Goal: Task Accomplishment & Management: Manage account settings

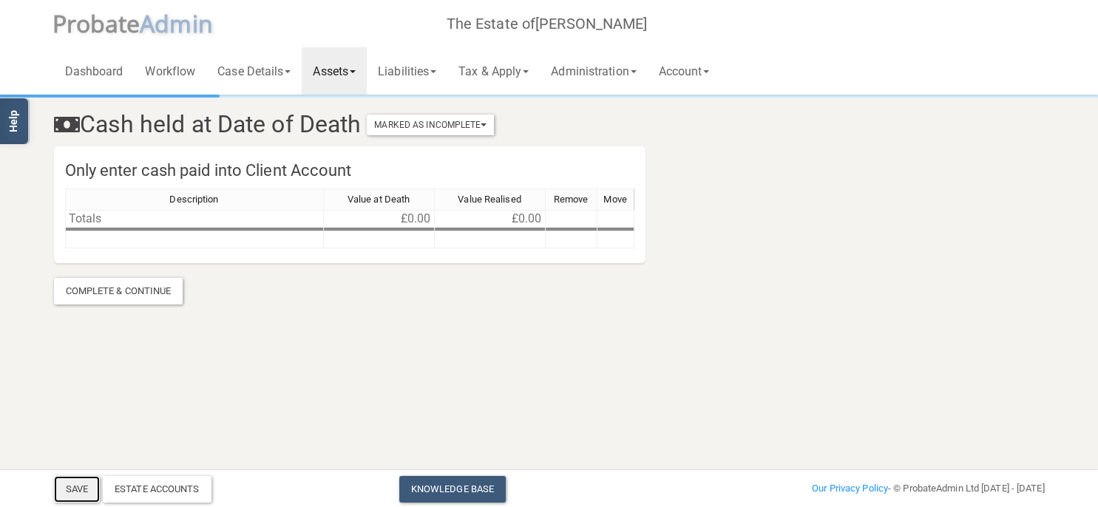
click at [92, 488] on button "Save" at bounding box center [77, 489] width 46 height 27
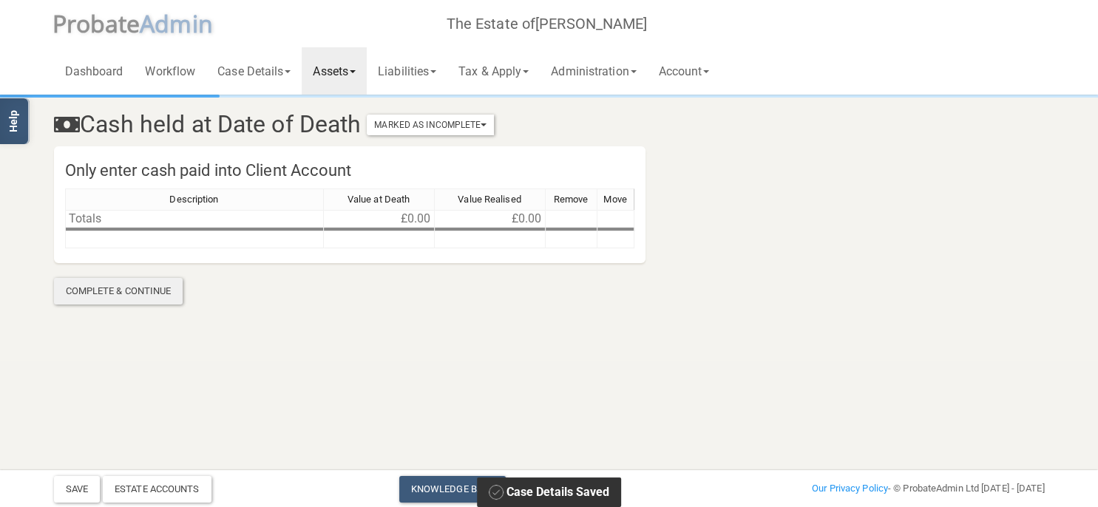
click at [152, 294] on div "Complete & Continue" at bounding box center [118, 291] width 129 height 27
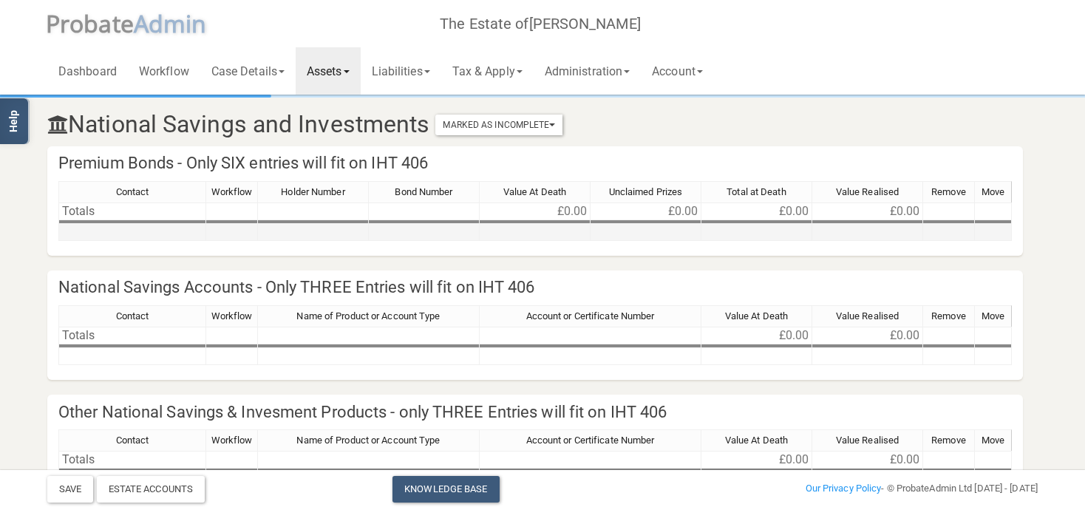
click at [120, 237] on div "Contact Workflow Holder Number Bond Number Value At Death Unclaimed Prizes Tota…" at bounding box center [535, 217] width 954 height 73
click at [117, 233] on td at bounding box center [132, 232] width 148 height 17
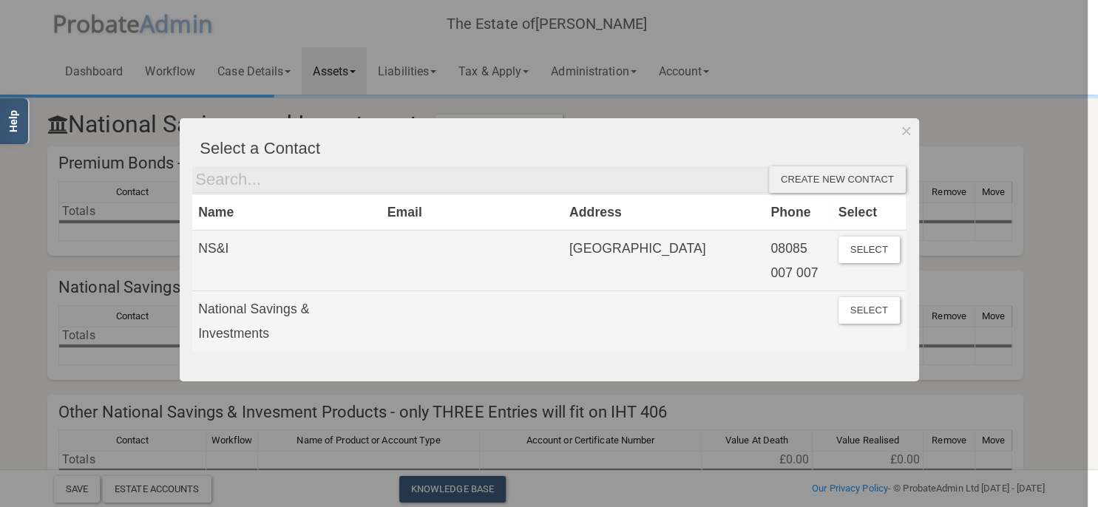
click at [841, 174] on div "Create new contact" at bounding box center [837, 179] width 137 height 27
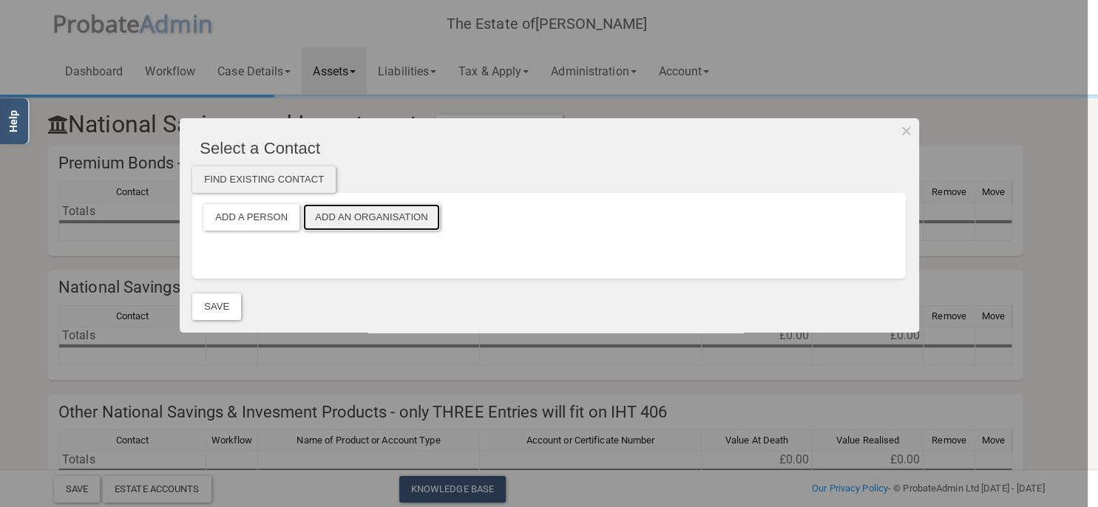
click at [364, 215] on button "Add an Organisation" at bounding box center [371, 217] width 137 height 27
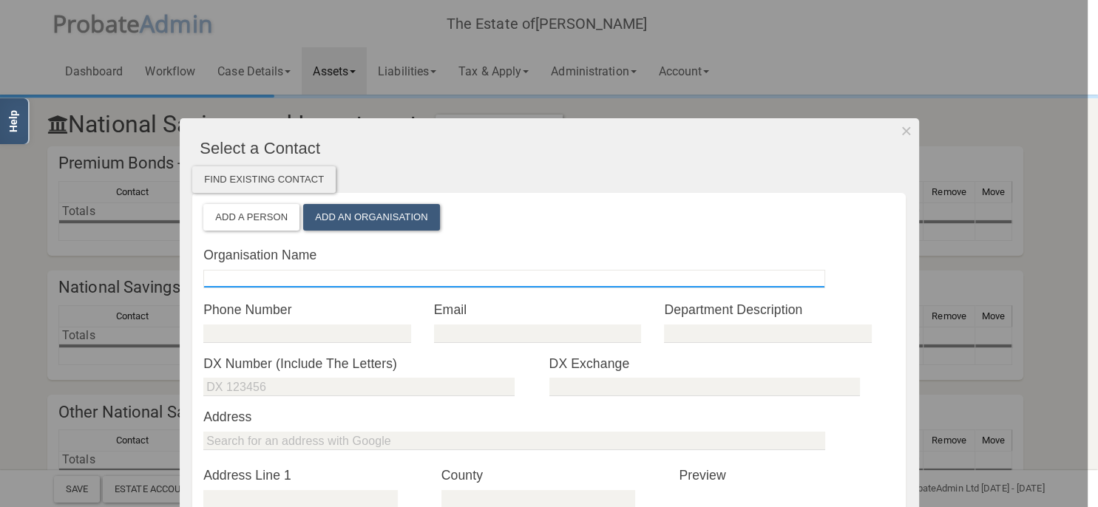
click at [277, 277] on input "text" at bounding box center [514, 279] width 622 height 18
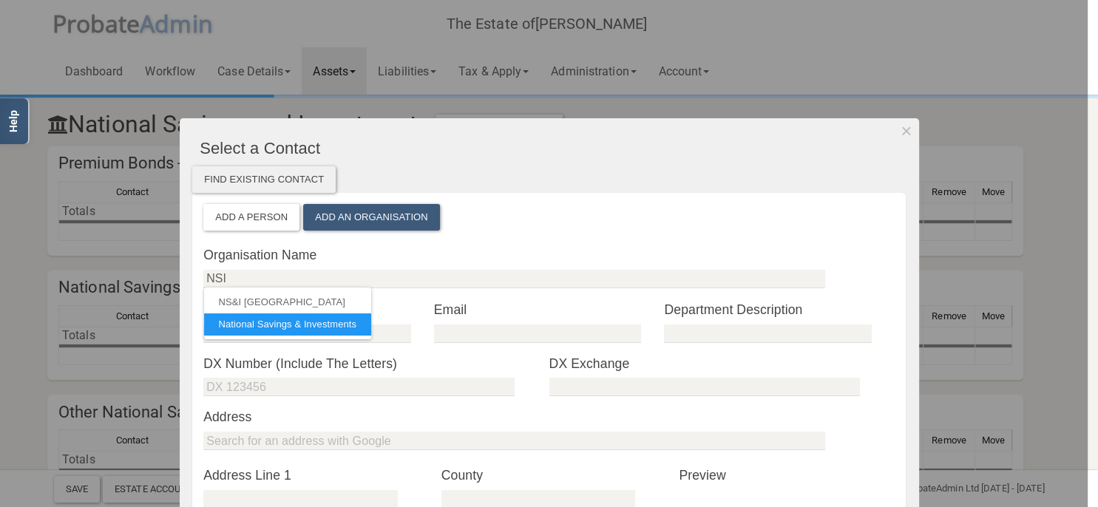
click at [282, 324] on link "National Savings & Investments" at bounding box center [288, 324] width 168 height 22
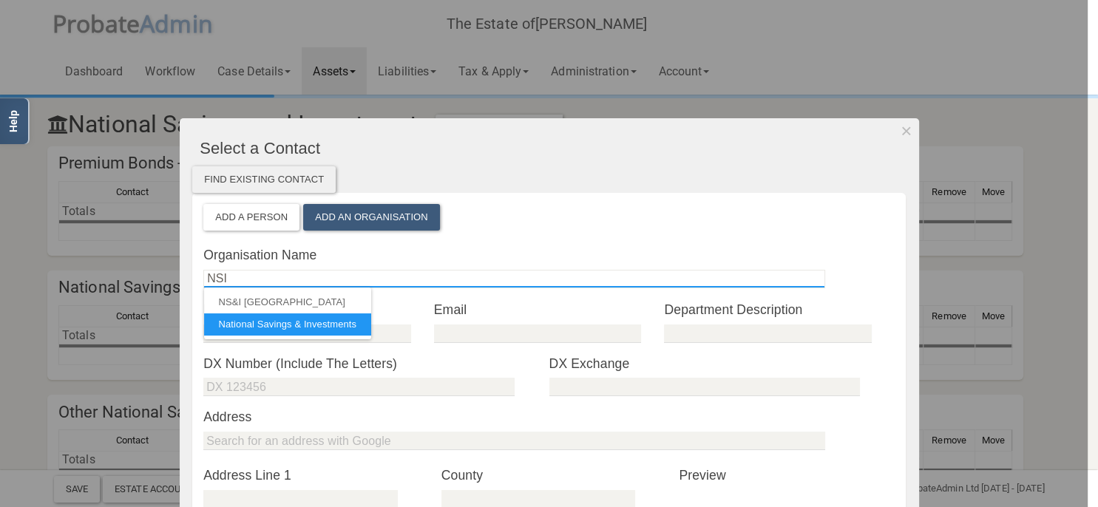
type input "National Savings & Investments"
type input "Sunderland"
type input "SR43 2SB"
checkbox input "true"
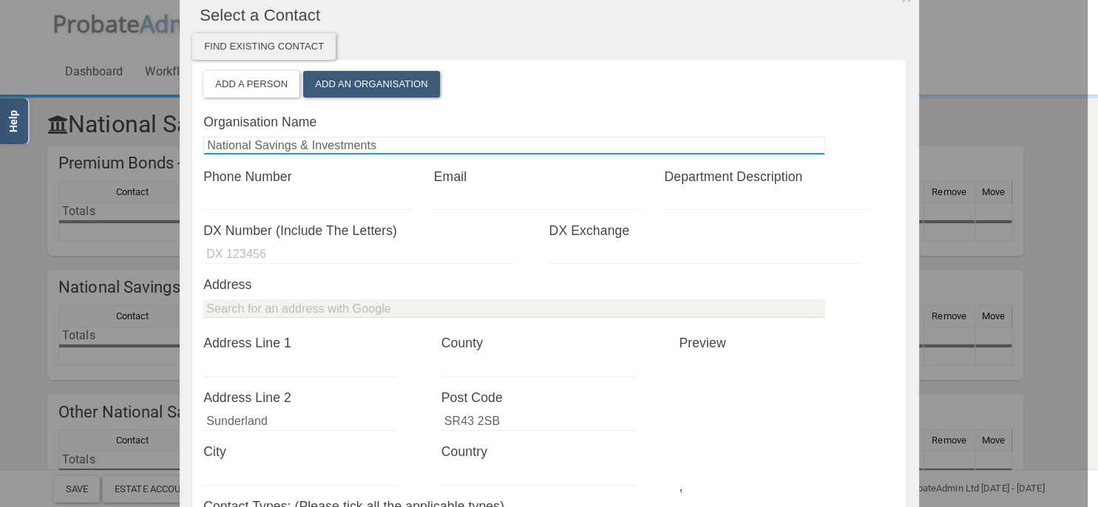
scroll to position [170, 0]
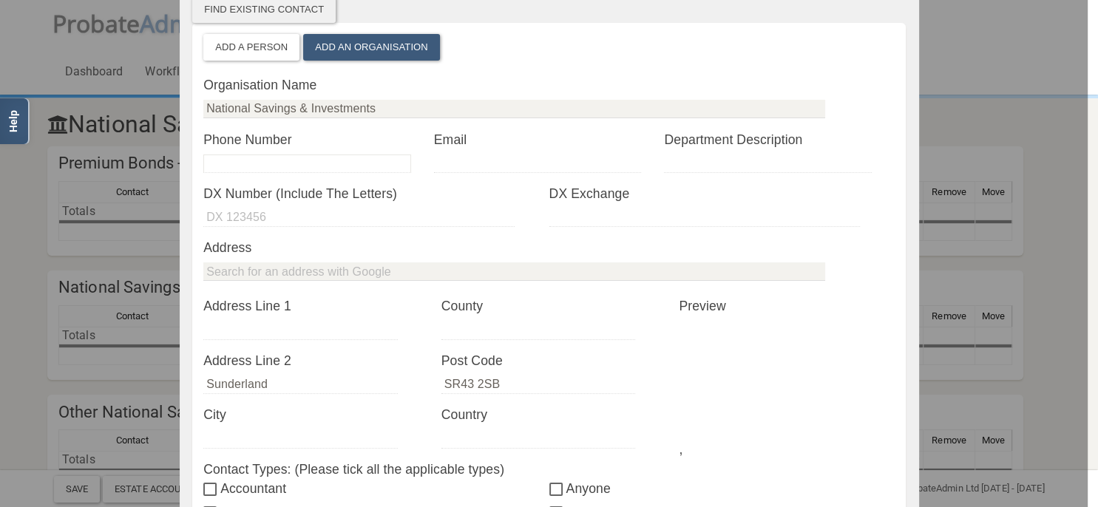
click at [302, 155] on input "tel" at bounding box center [306, 164] width 207 height 18
click at [279, 166] on input "tel" at bounding box center [306, 164] width 207 height 18
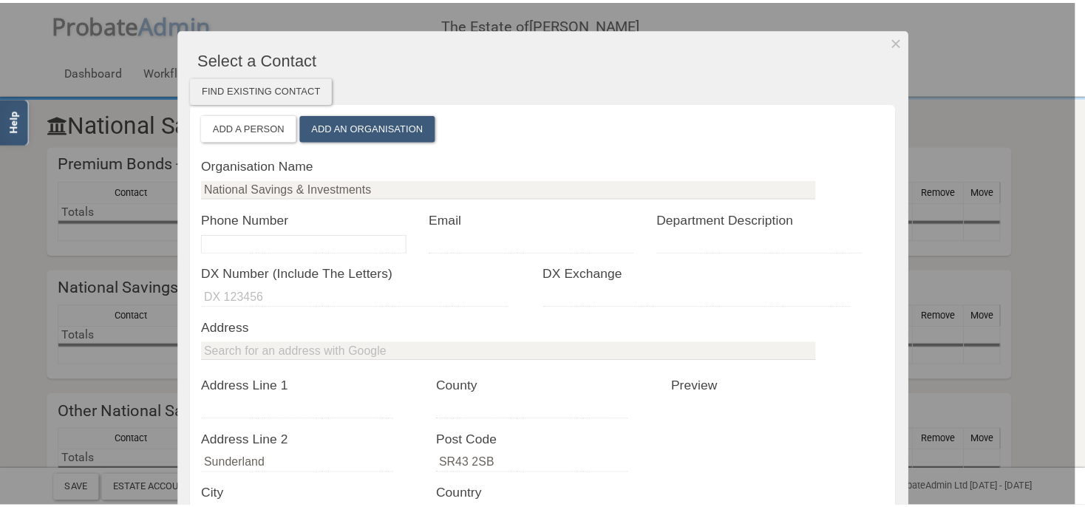
scroll to position [85, 0]
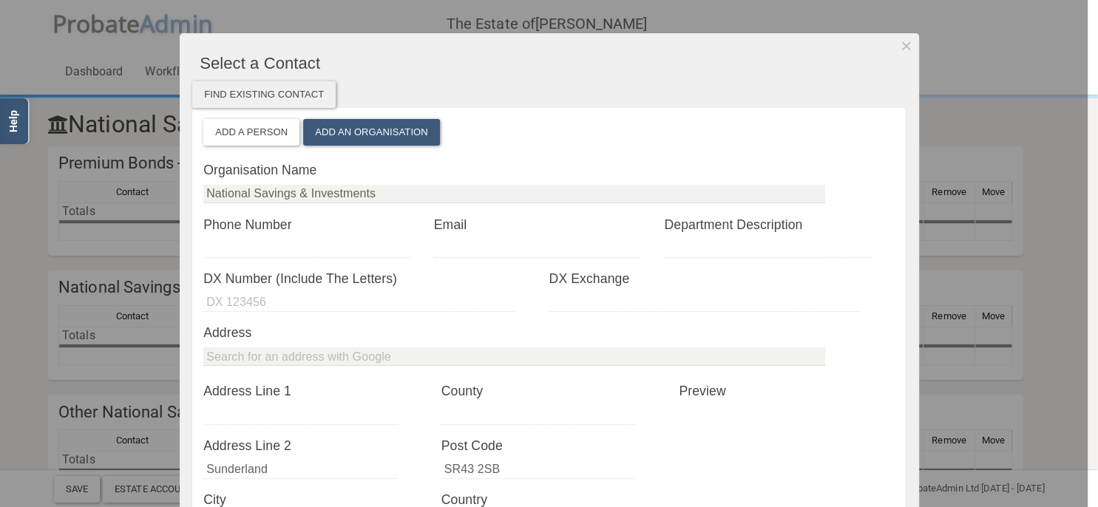
drag, startPoint x: 362, startPoint y: 229, endPoint x: 356, endPoint y: 237, distance: 9.5
click at [362, 229] on label "Phone Number" at bounding box center [318, 224] width 231 height 19
click at [347, 245] on input "tel" at bounding box center [306, 249] width 207 height 18
click at [401, 291] on div "* DX Number (Include The Letters)" at bounding box center [375, 290] width 345 height 43
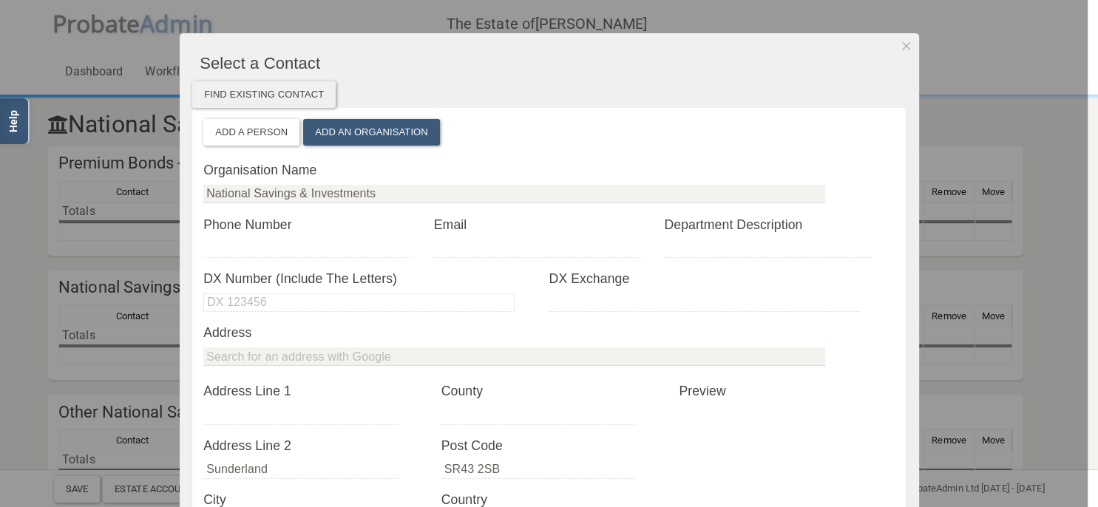
click at [460, 300] on input "text" at bounding box center [358, 303] width 311 height 18
click at [472, 247] on input "email" at bounding box center [537, 249] width 207 height 18
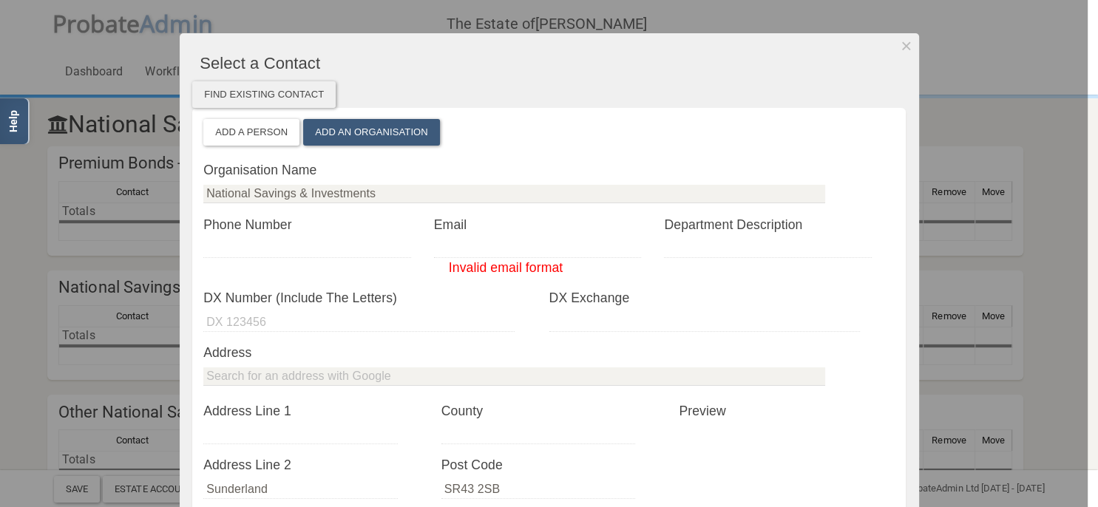
click at [46, 228] on div at bounding box center [544, 253] width 1088 height 507
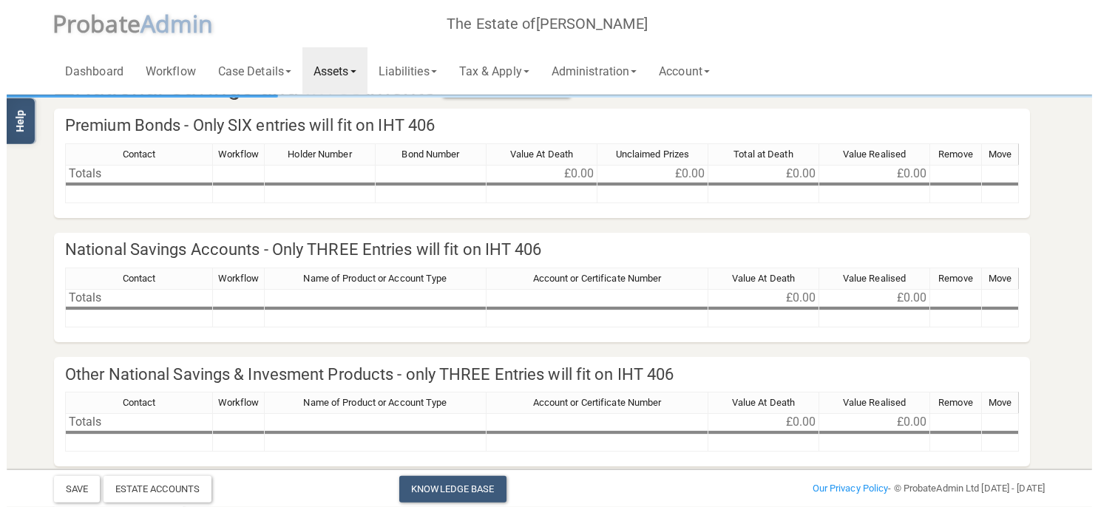
scroll to position [0, 0]
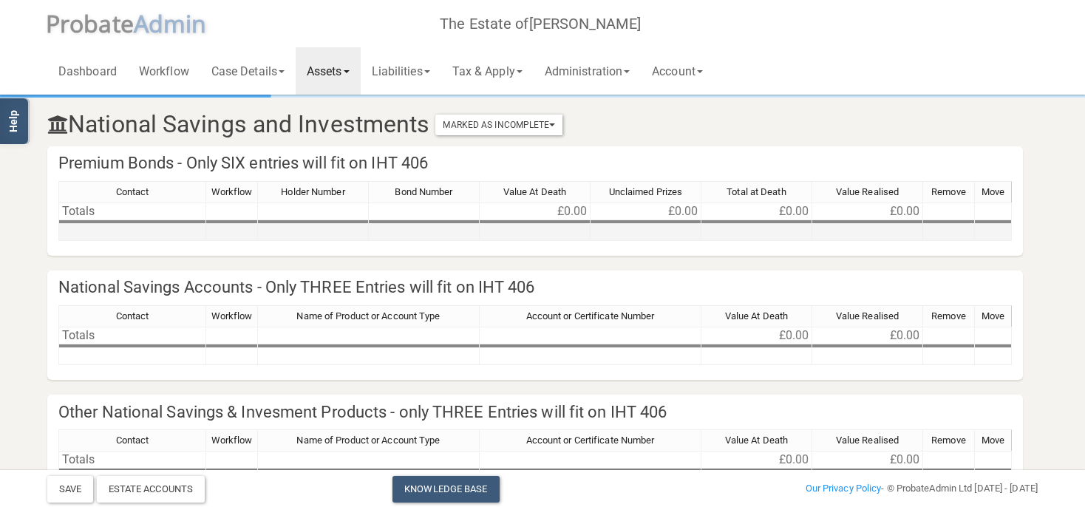
click at [135, 231] on td at bounding box center [132, 232] width 148 height 17
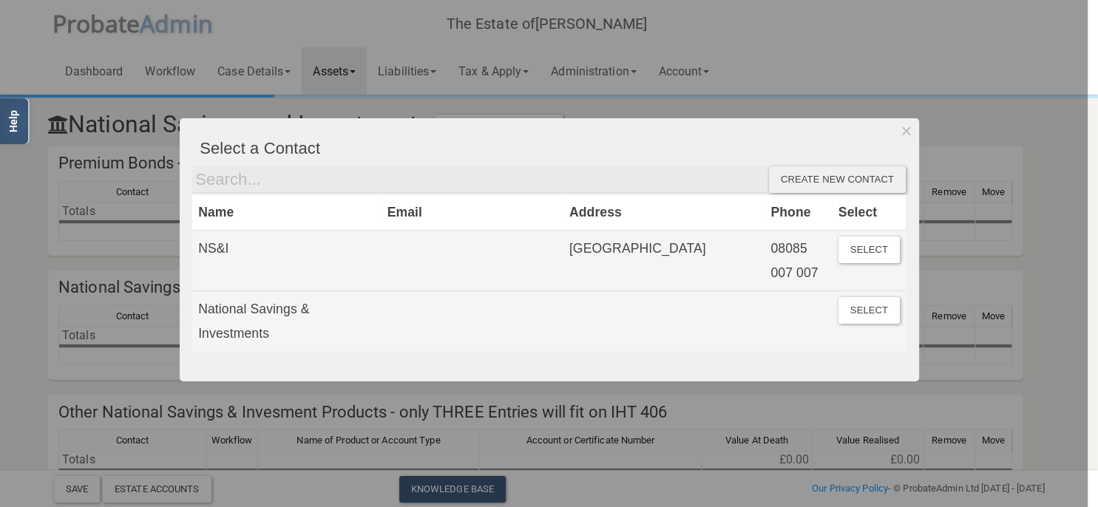
click at [92, 288] on div at bounding box center [544, 253] width 1088 height 507
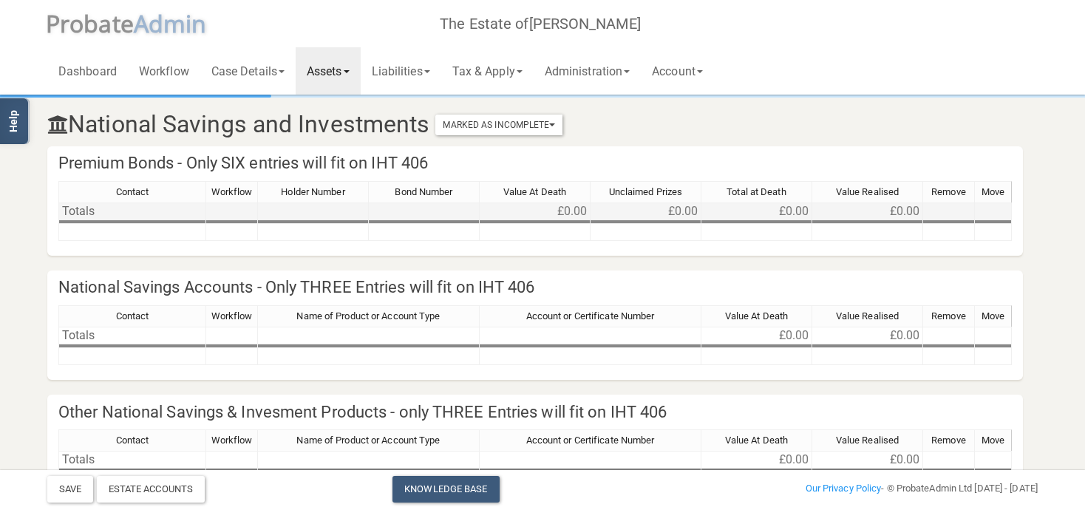
click at [118, 209] on td "Totals" at bounding box center [132, 212] width 148 height 18
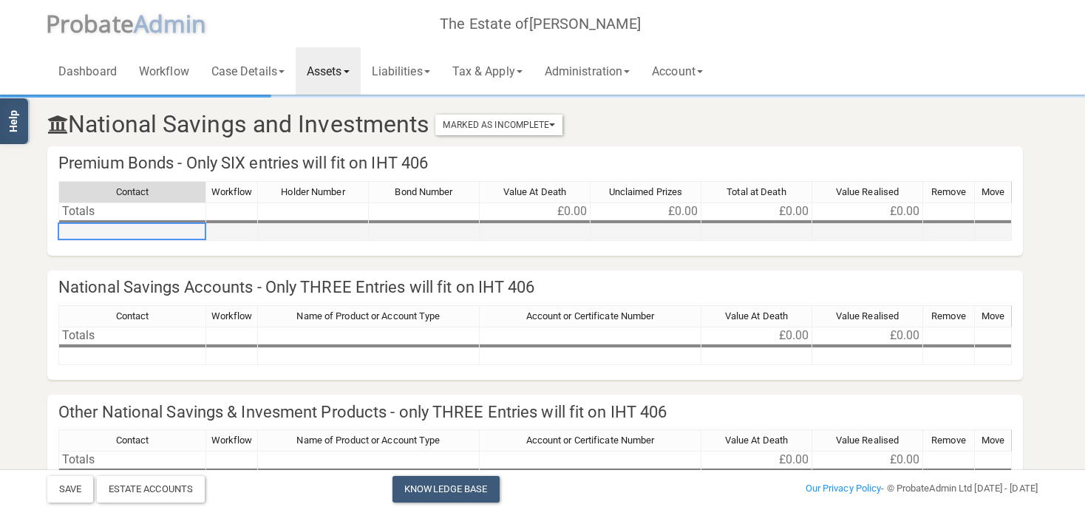
click at [115, 226] on td at bounding box center [132, 232] width 148 height 17
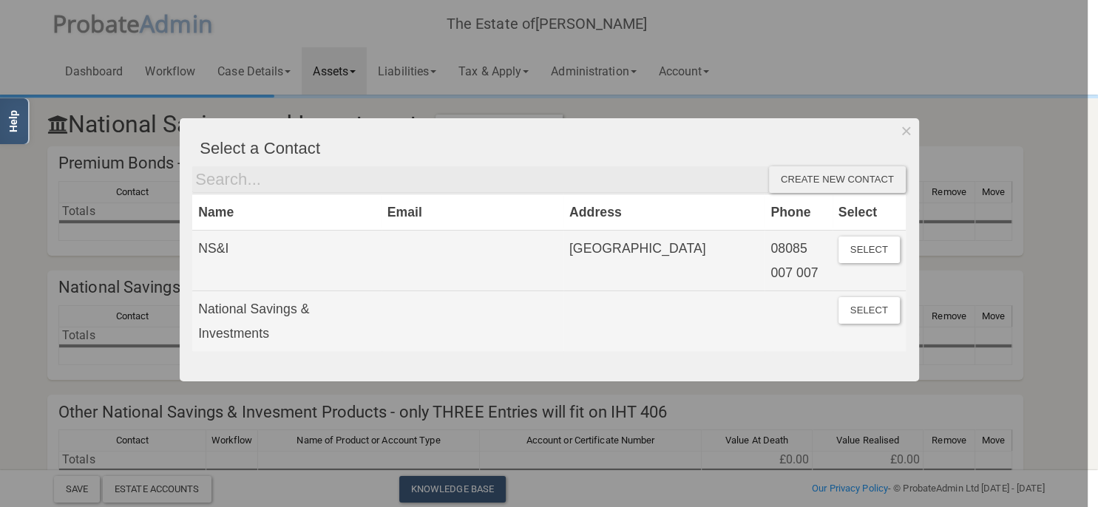
click at [863, 182] on div "Create new contact" at bounding box center [837, 179] width 137 height 27
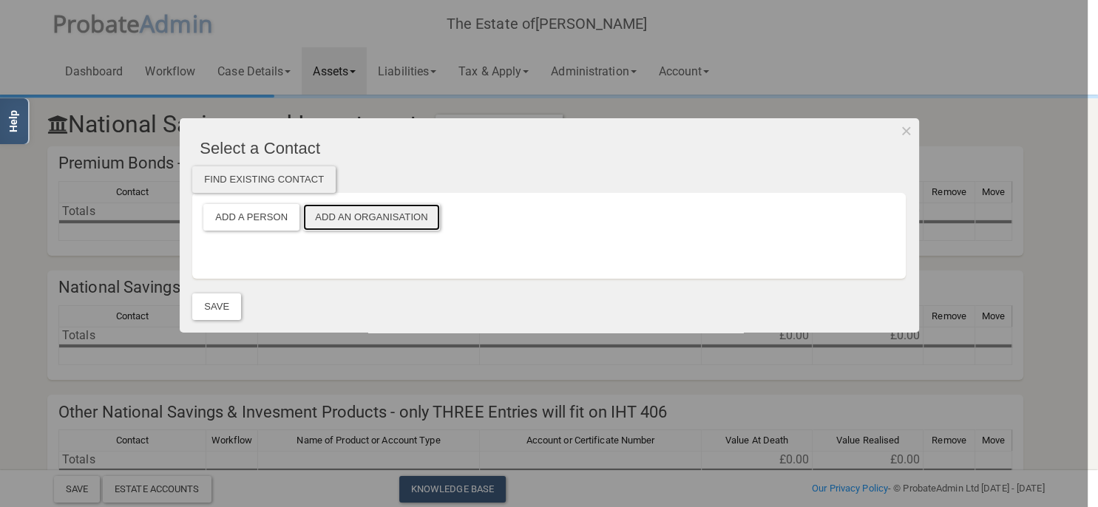
click at [384, 211] on button "Add an Organisation" at bounding box center [371, 217] width 137 height 27
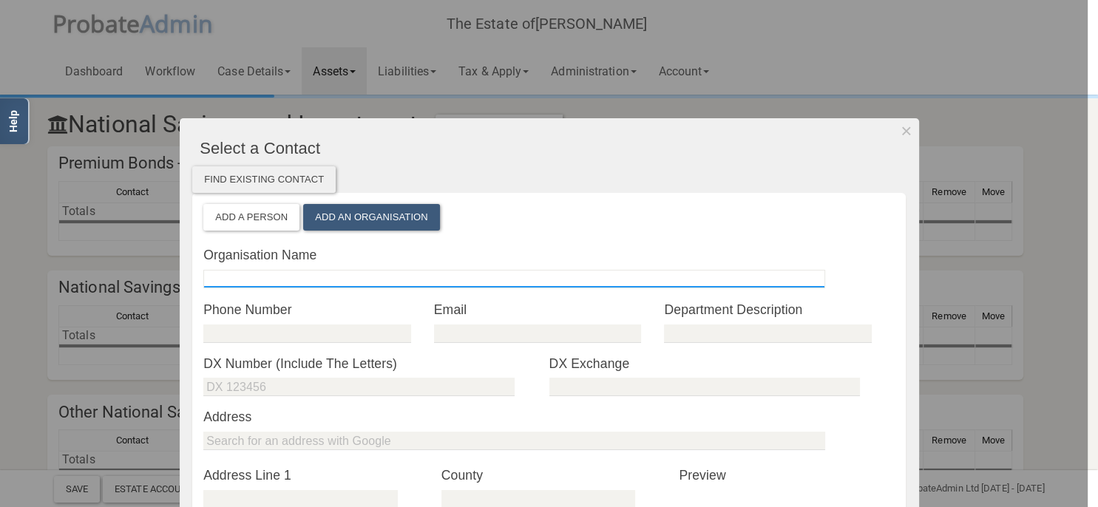
click at [261, 277] on input "text" at bounding box center [514, 279] width 622 height 18
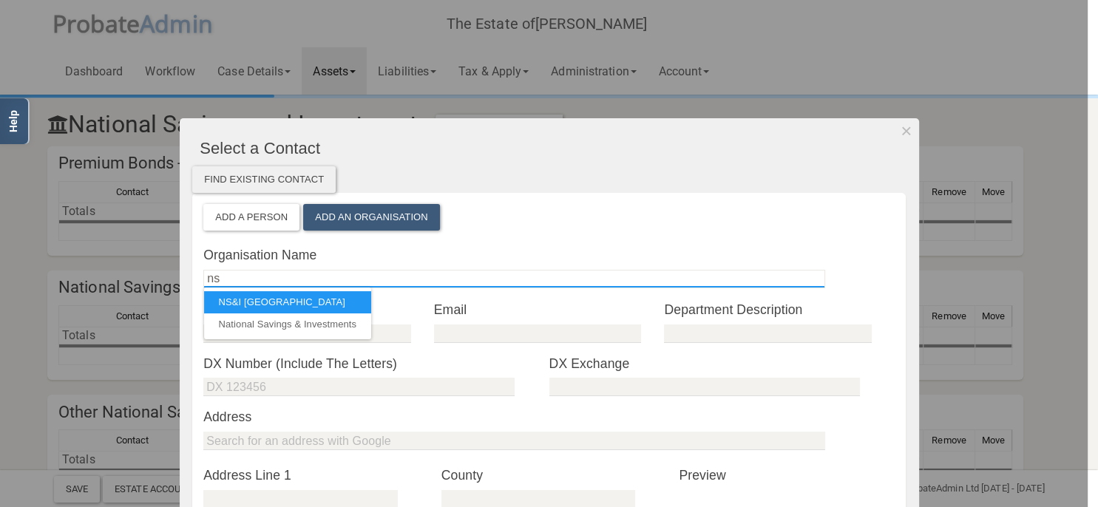
type input "n"
type input "NS&I"
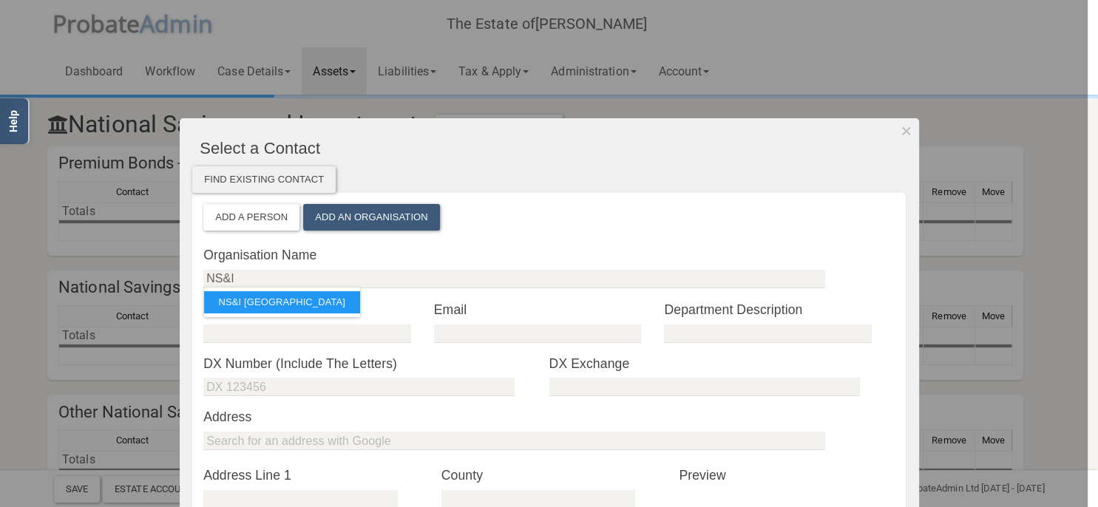
click at [516, 262] on label "Organisation Name" at bounding box center [548, 254] width 691 height 19
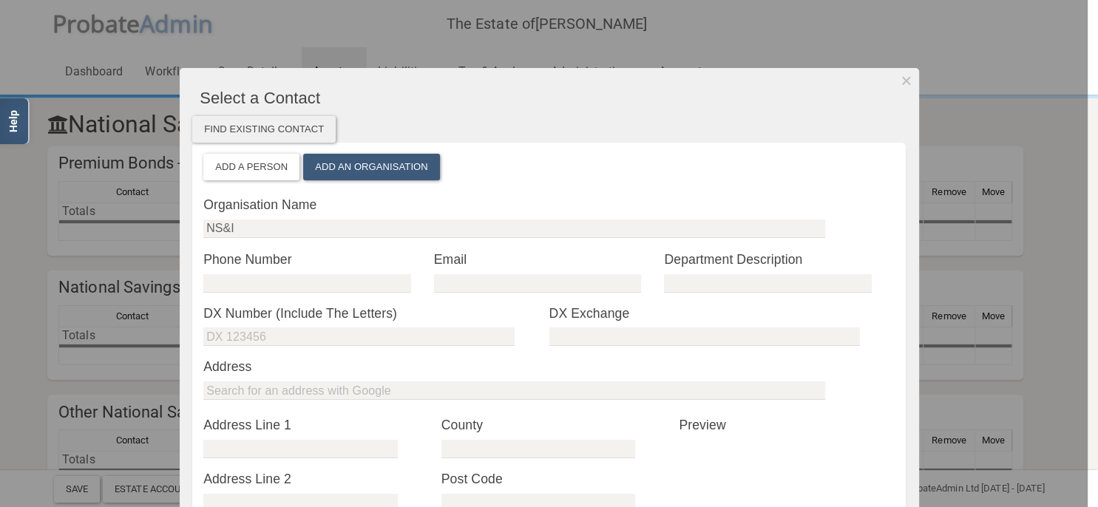
scroll to position [85, 0]
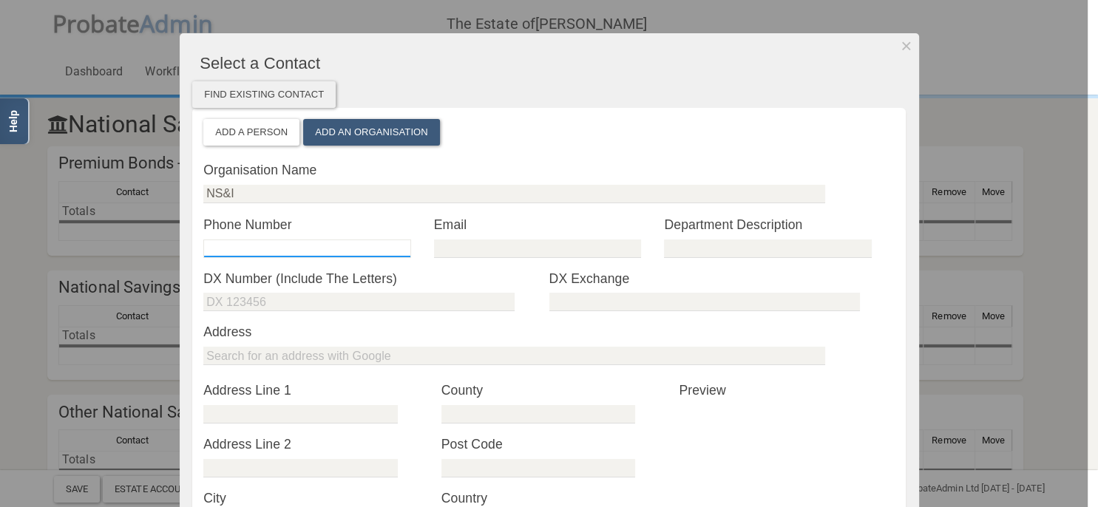
click at [302, 247] on input "tel" at bounding box center [306, 249] width 207 height 18
type input "08085 007 007"
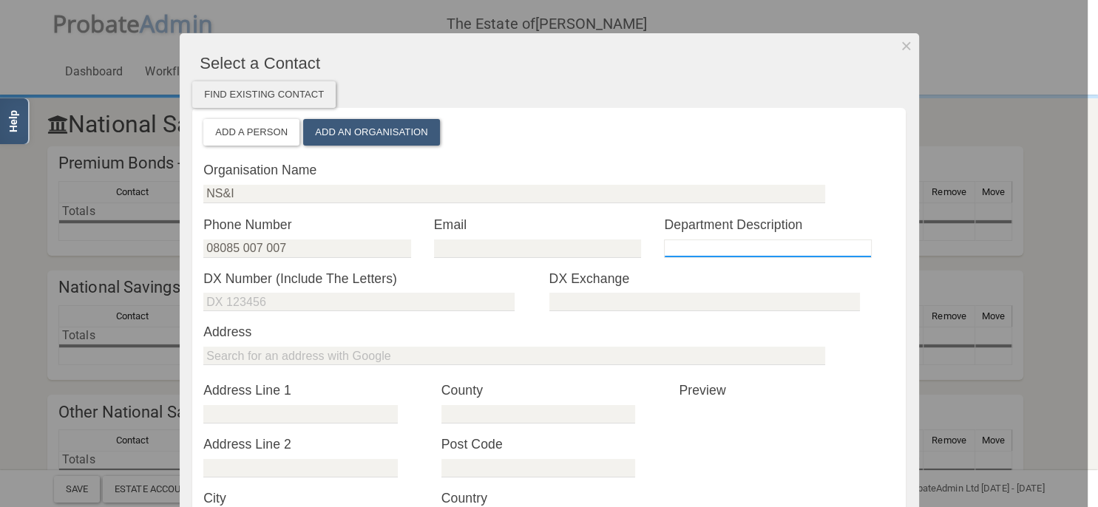
click at [753, 242] on input "text" at bounding box center [767, 249] width 207 height 18
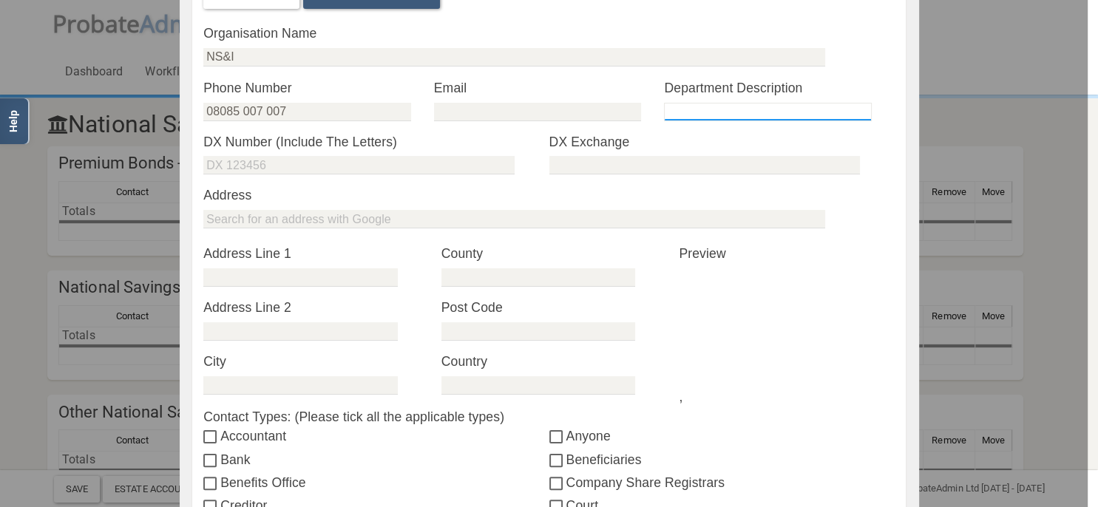
scroll to position [255, 0]
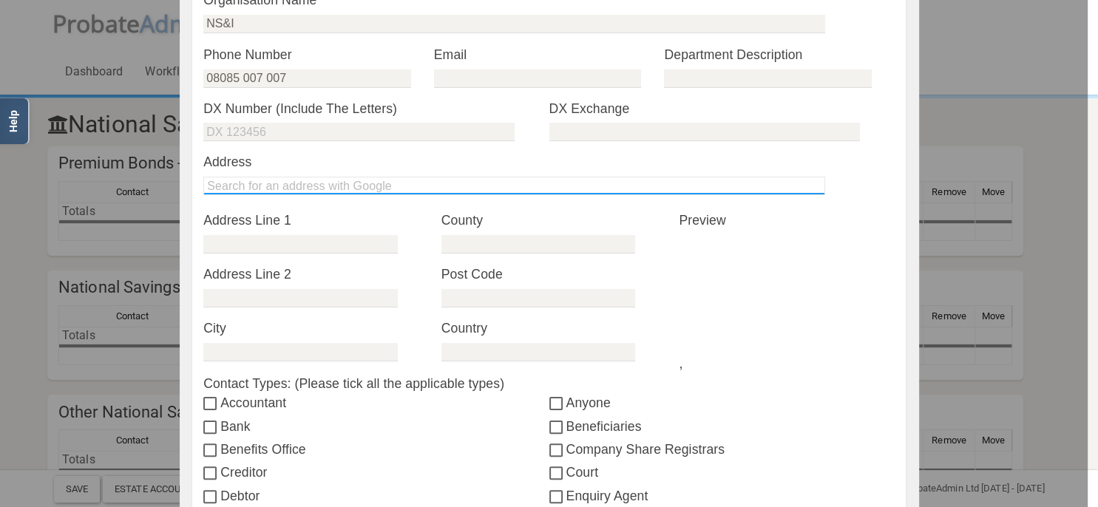
click at [271, 188] on input "text" at bounding box center [514, 186] width 622 height 18
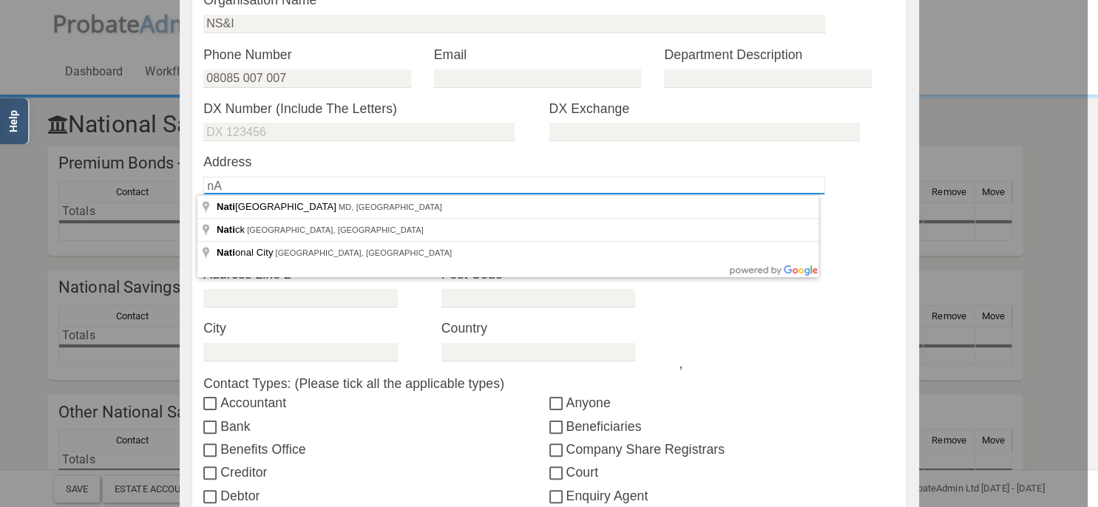
type input "n"
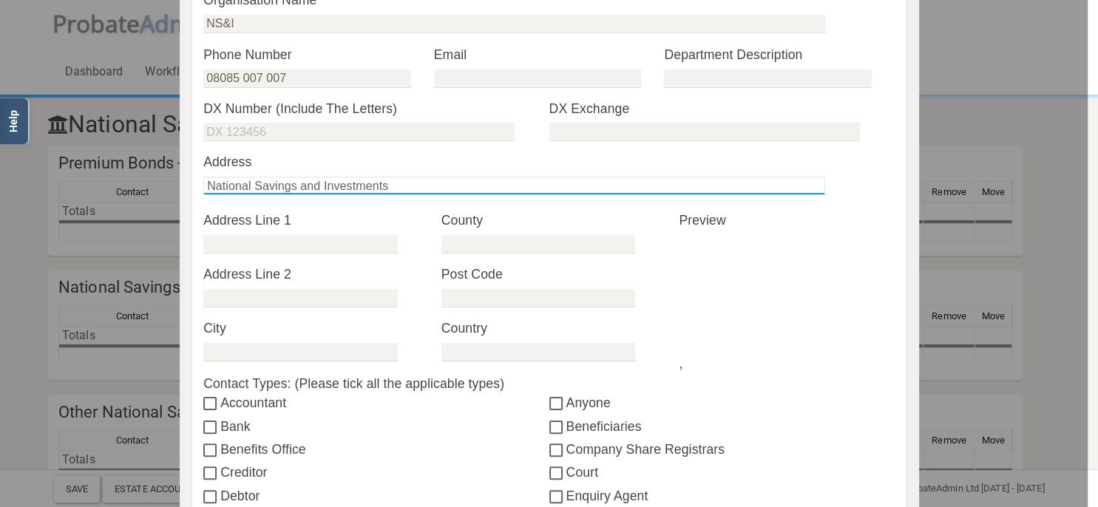
type input "National Savings and Investments"
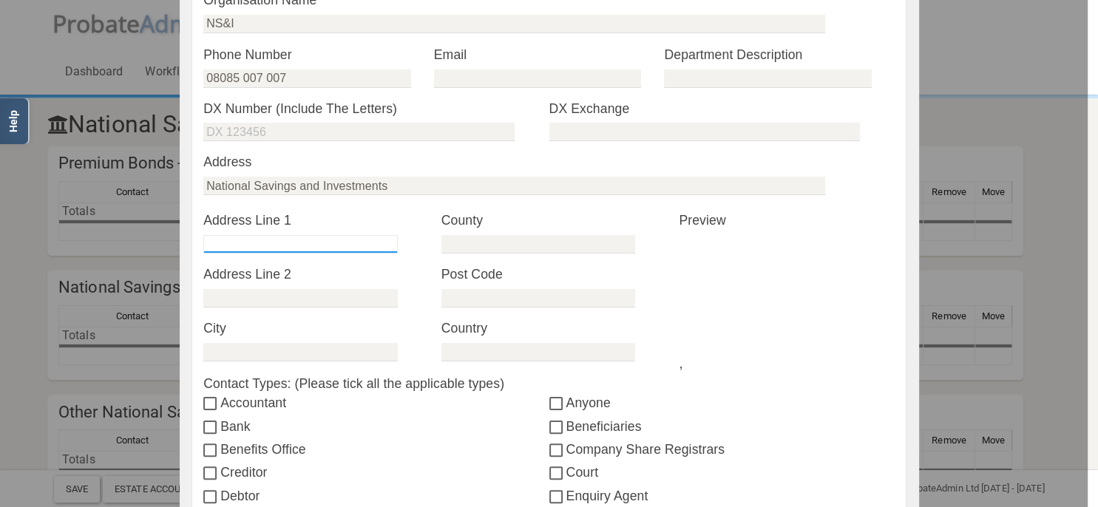
click at [303, 243] on input "text" at bounding box center [300, 244] width 194 height 18
type input "Sunderland"
click at [472, 342] on div "* Country" at bounding box center [549, 340] width 216 height 43
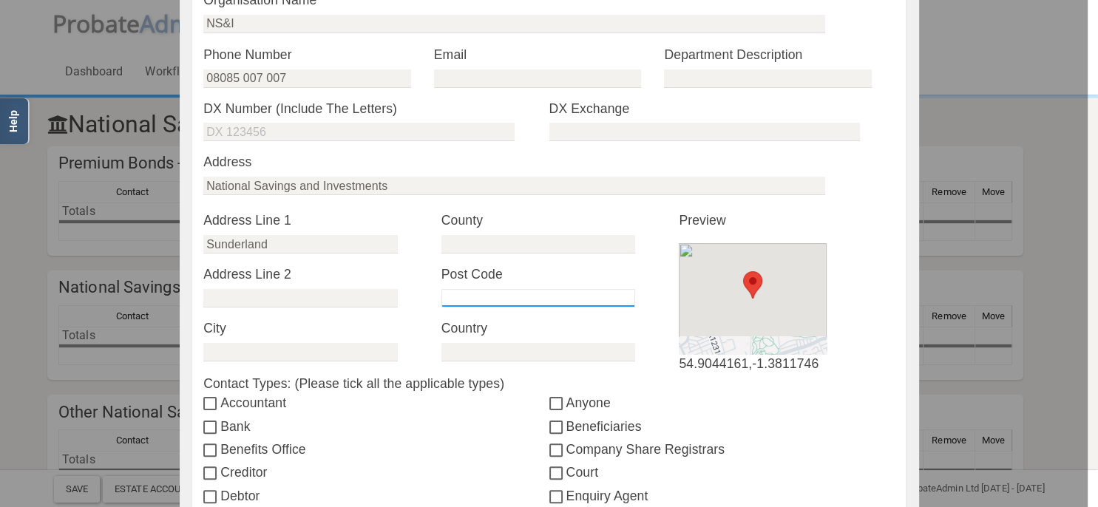
click at [472, 294] on input "text" at bounding box center [538, 298] width 194 height 18
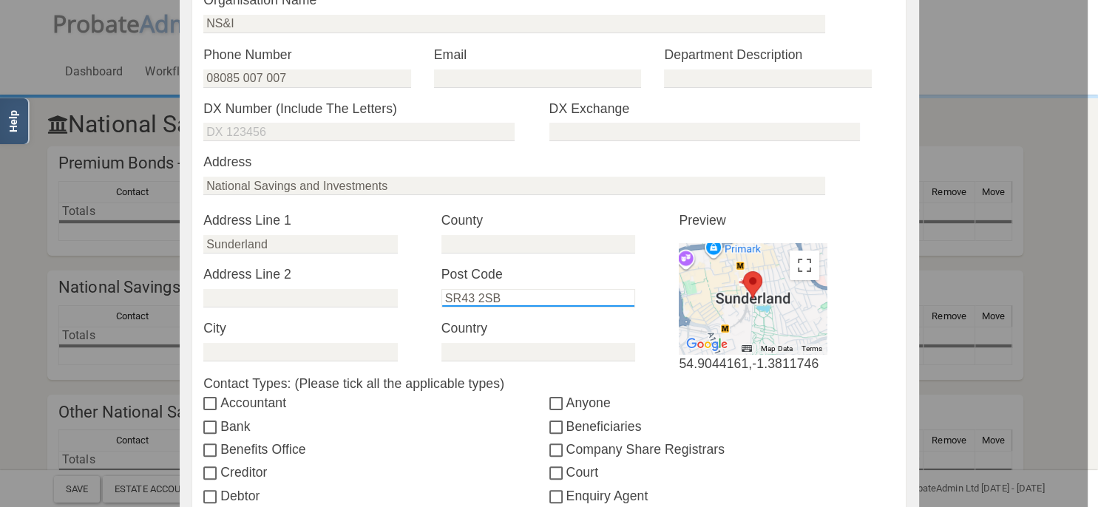
type input "SR43 2SB"
click at [558, 336] on label "Country" at bounding box center [549, 328] width 216 height 19
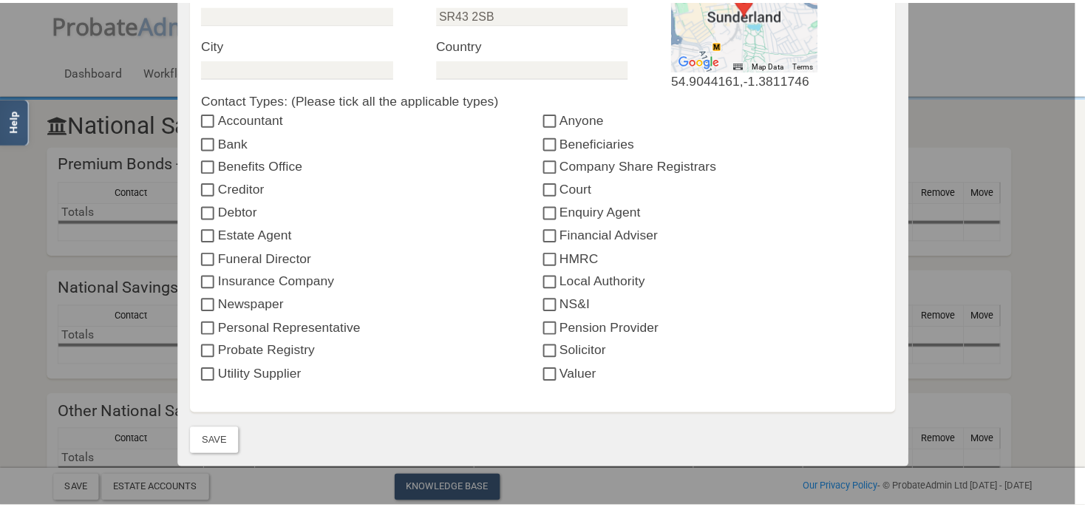
scroll to position [596, 0]
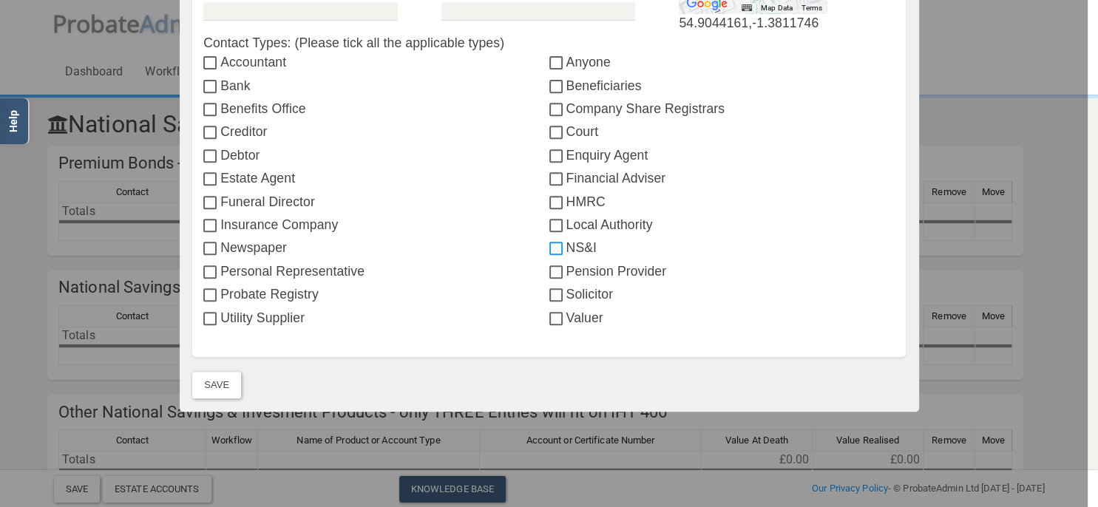
click at [558, 248] on input "NS&I" at bounding box center [557, 249] width 17 height 12
checkbox input "true"
click at [223, 385] on button "Save" at bounding box center [216, 385] width 49 height 27
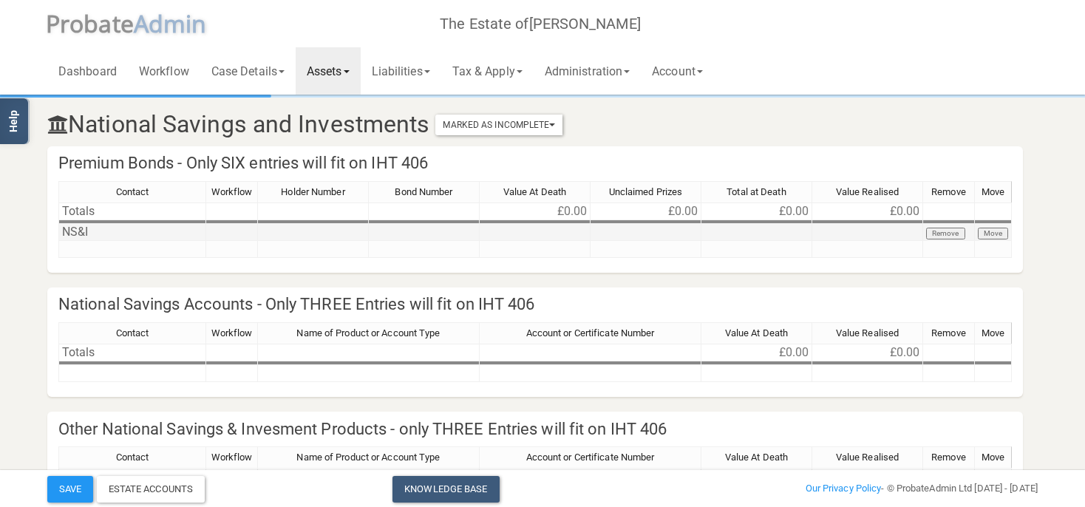
click at [58, 240] on div "Contact Workflow Holder Number Bond Number Value At Death Unclaimed Prizes Tota…" at bounding box center [58, 219] width 0 height 77
click at [425, 235] on td at bounding box center [424, 232] width 111 height 17
type textarea "12252650E"
click at [518, 236] on td at bounding box center [535, 232] width 111 height 17
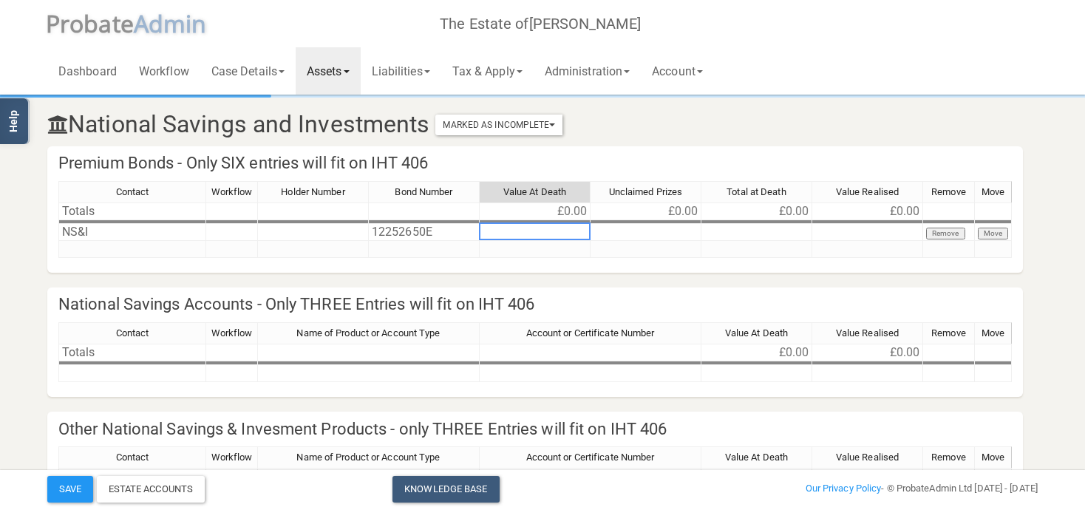
click at [345, 72] on link "Assets" at bounding box center [328, 70] width 65 height 47
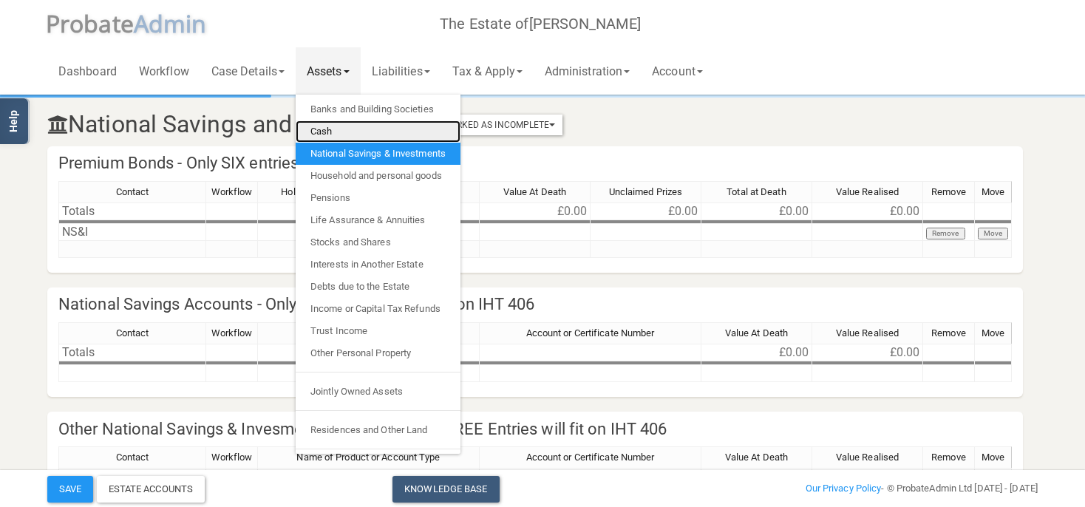
click at [336, 135] on link "Cash" at bounding box center [378, 132] width 165 height 22
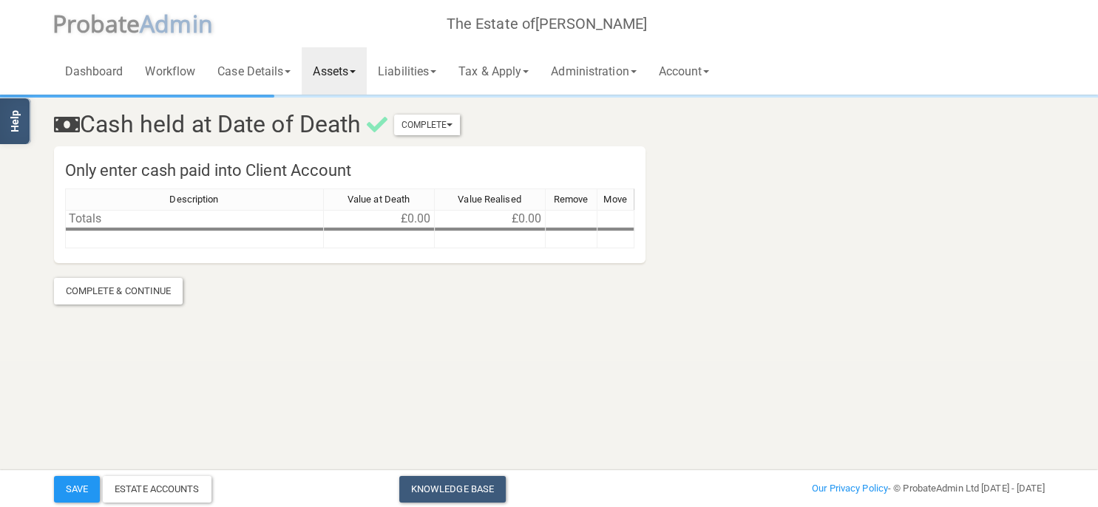
click at [25, 124] on link "Help" at bounding box center [15, 121] width 31 height 46
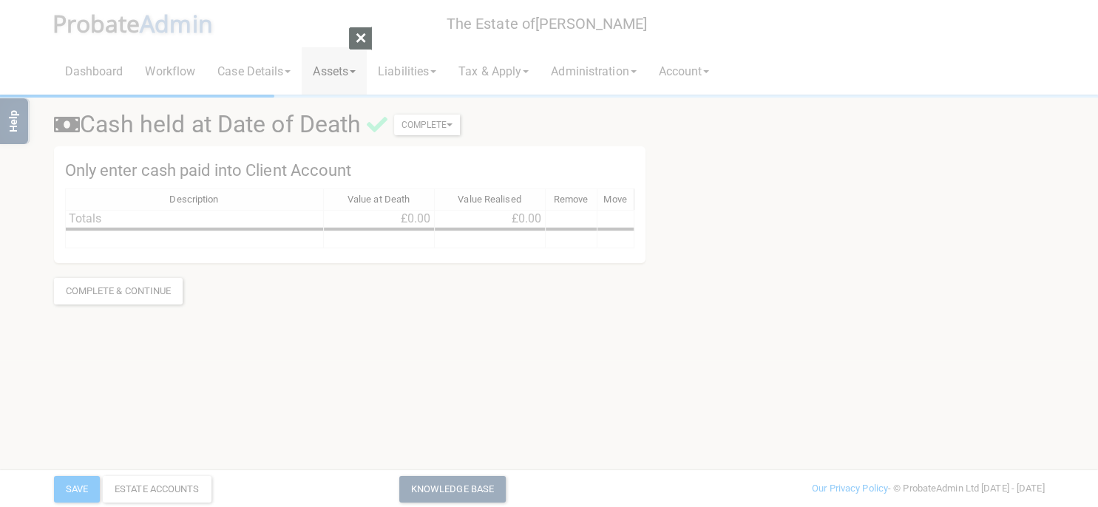
click at [821, 306] on div at bounding box center [549, 253] width 1098 height 507
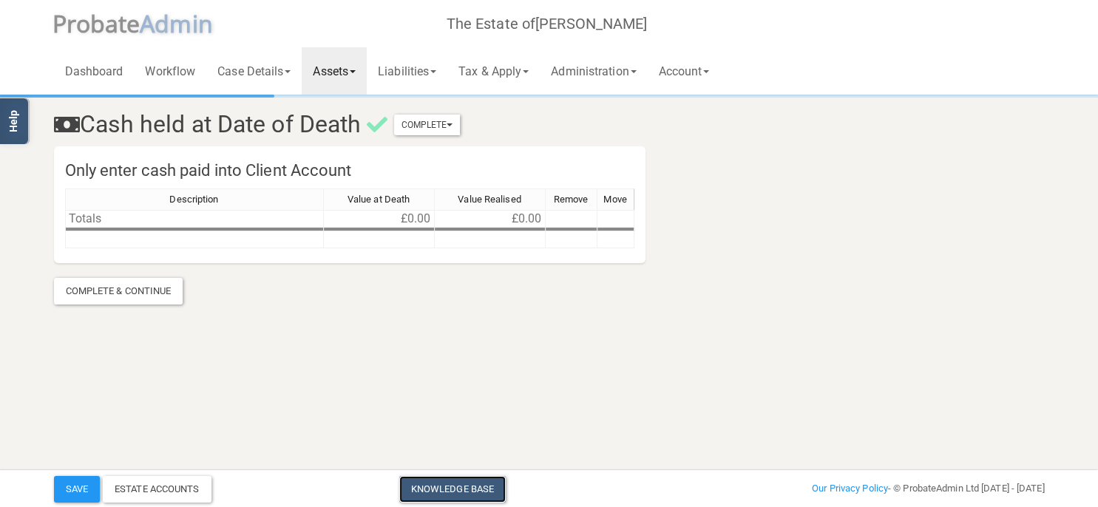
click at [460, 489] on link "Knowledge Base" at bounding box center [452, 489] width 106 height 27
click at [151, 237] on td at bounding box center [194, 239] width 259 height 17
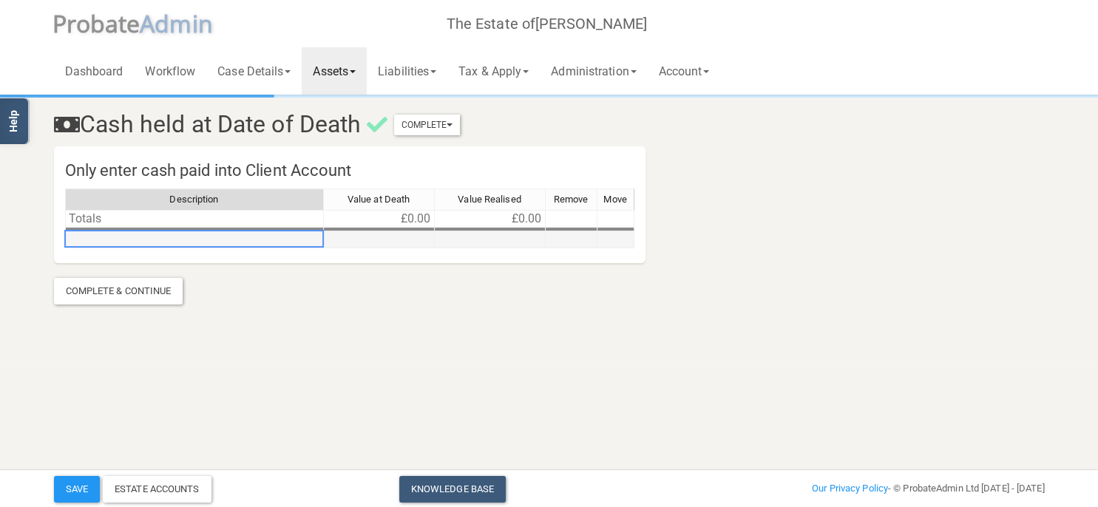
click at [151, 237] on td at bounding box center [194, 239] width 259 height 17
click at [151, 237] on textarea at bounding box center [194, 239] width 259 height 18
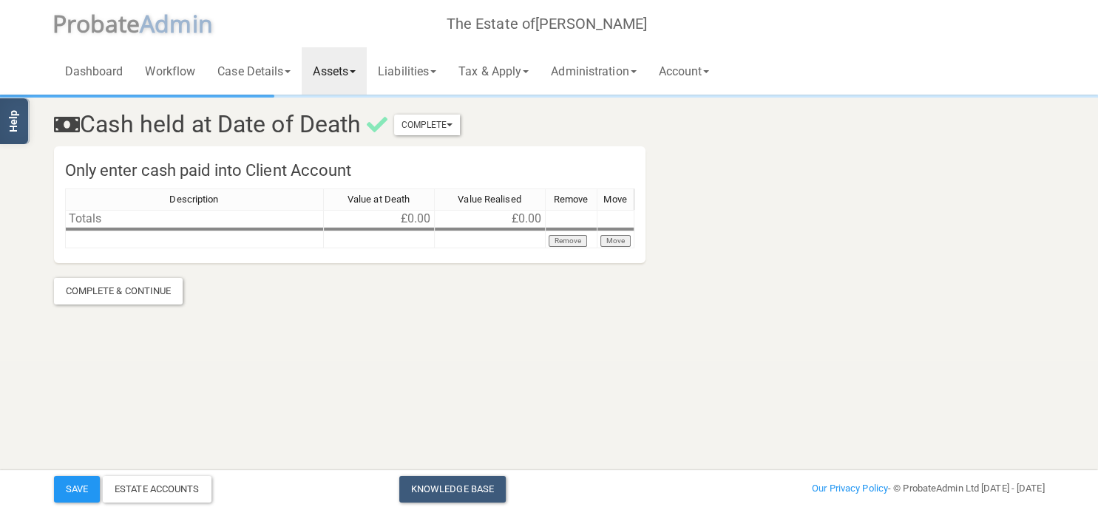
click at [313, 285] on section "Cash held at Date of Death Complete Mark As Incomplete Mark As Complete Only en…" at bounding box center [549, 201] width 1013 height 208
click at [456, 486] on link "Knowledge Base" at bounding box center [452, 489] width 106 height 27
click at [577, 237] on button "Remove" at bounding box center [568, 241] width 39 height 12
click at [611, 242] on button "Move" at bounding box center [615, 241] width 30 height 12
click at [607, 316] on section "Cash held at Date of Death Complete Mark As Incomplete Mark As Complete Only en…" at bounding box center [549, 180] width 1098 height 360
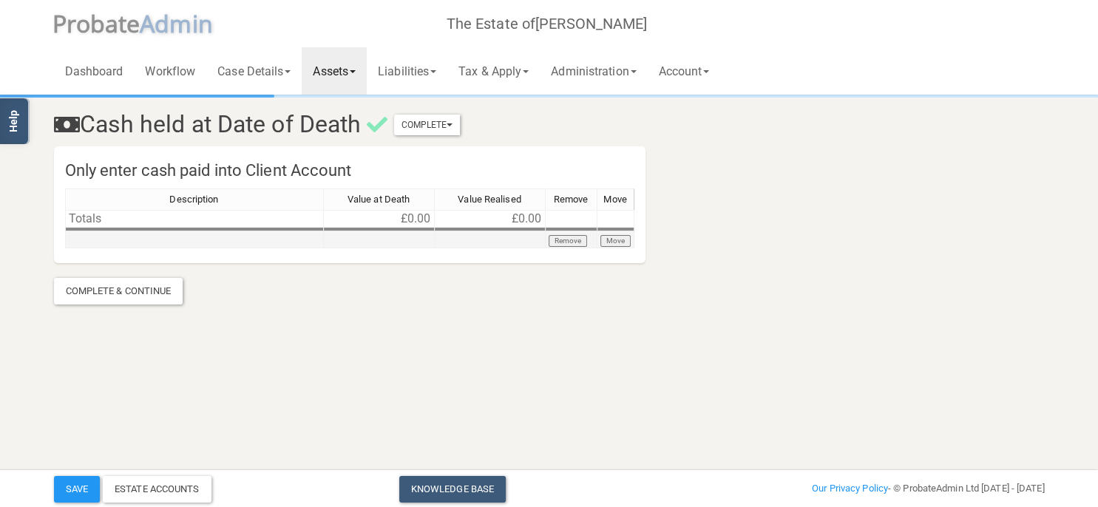
click at [108, 236] on td at bounding box center [194, 239] width 259 height 17
click at [368, 321] on section "Cash held at Date of Death Complete Mark As Incomplete Mark As Complete Only en…" at bounding box center [549, 180] width 1098 height 360
click at [150, 289] on div "Complete & Continue" at bounding box center [118, 291] width 129 height 27
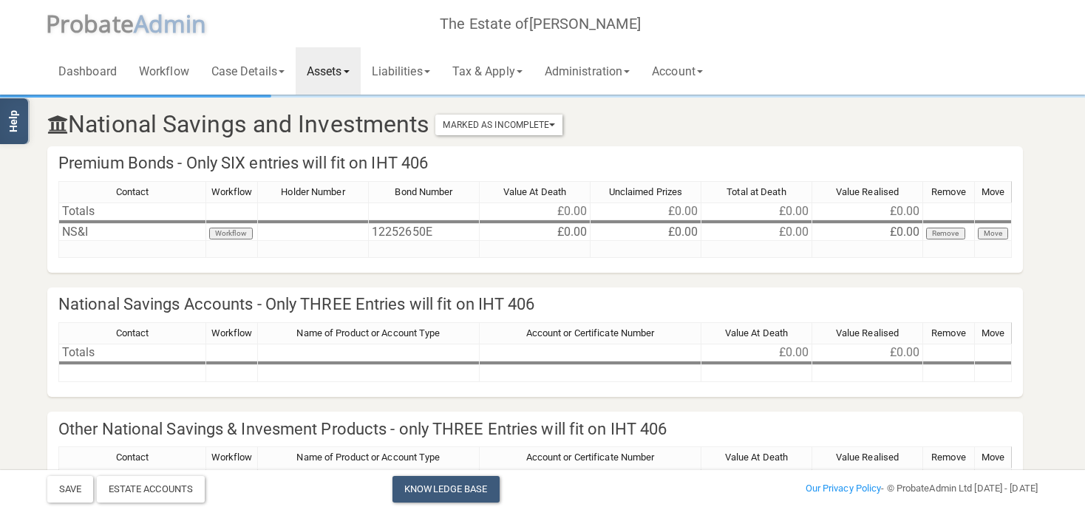
click at [340, 78] on link "Assets" at bounding box center [328, 70] width 65 height 47
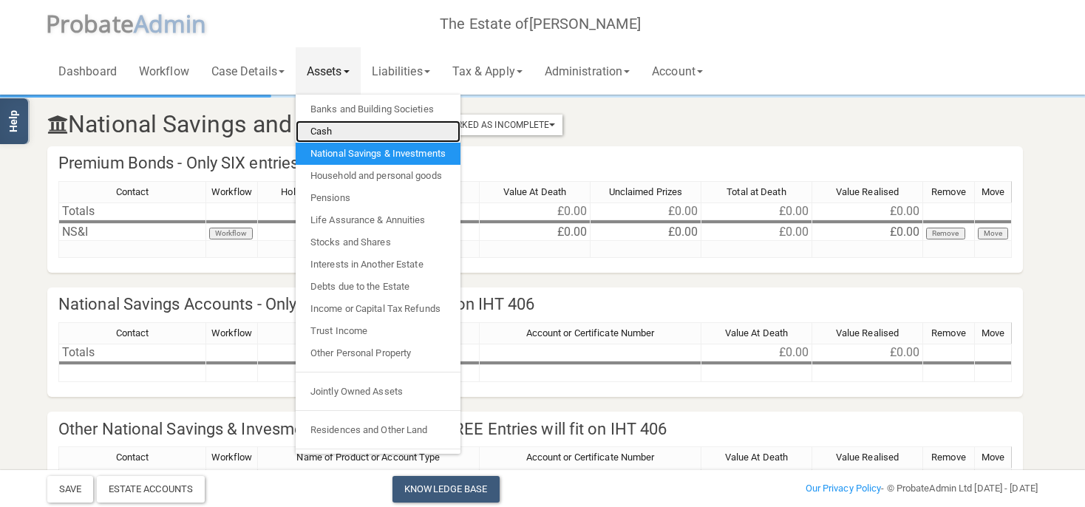
click at [345, 133] on link "Cash" at bounding box center [378, 132] width 165 height 22
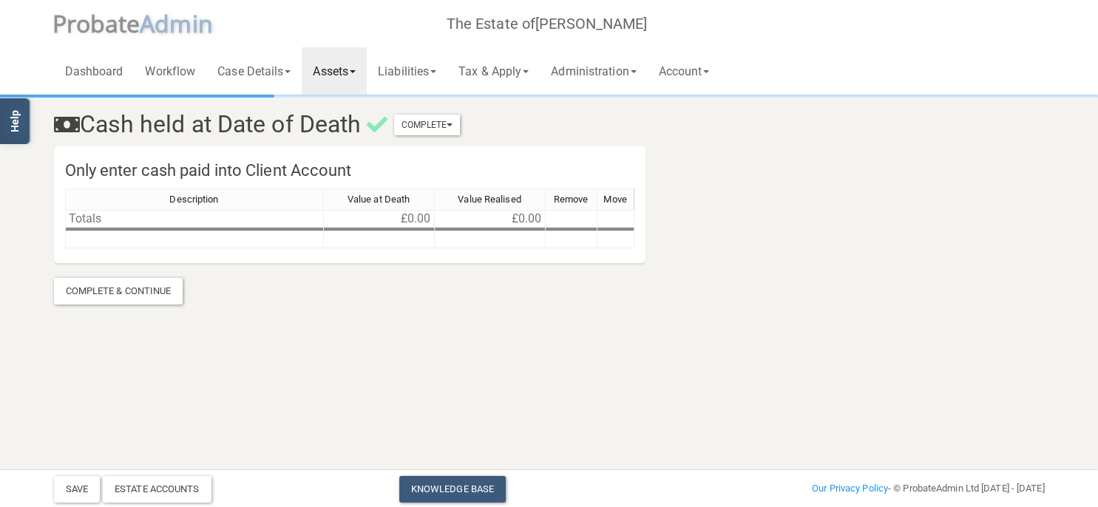
click at [16, 112] on link "Help" at bounding box center [15, 121] width 31 height 46
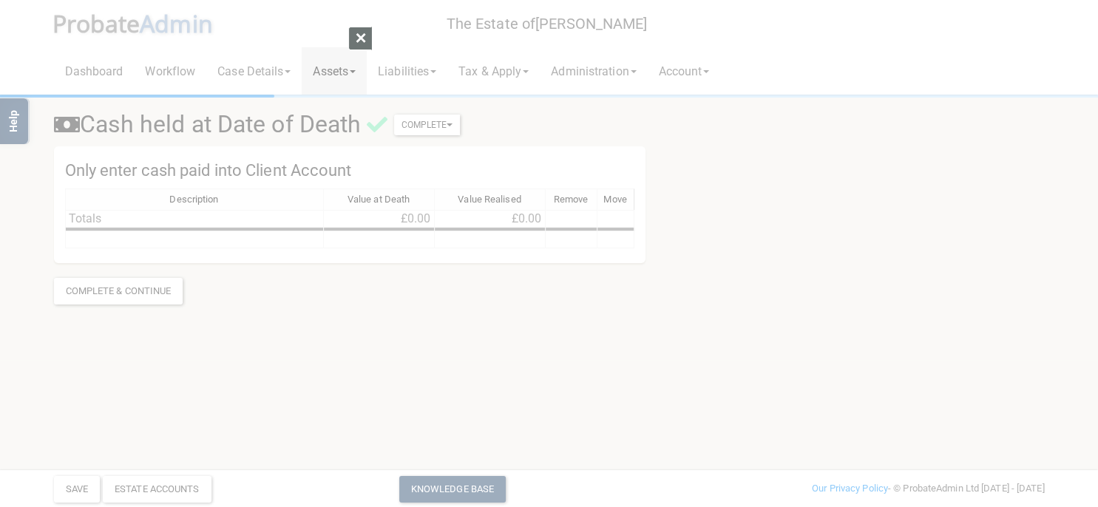
click at [898, 279] on div at bounding box center [549, 253] width 1098 height 507
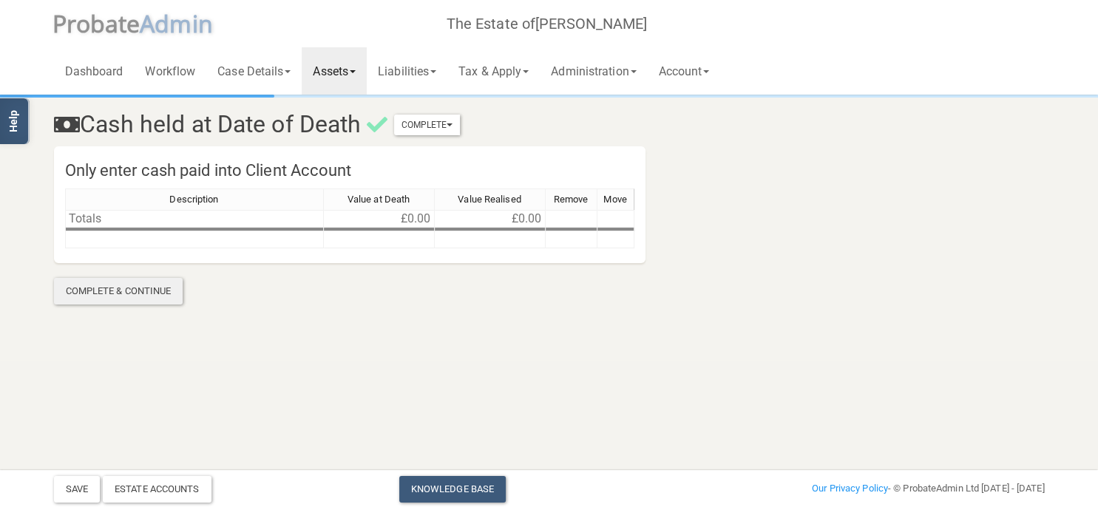
click at [142, 294] on div "Complete & Continue" at bounding box center [118, 291] width 129 height 27
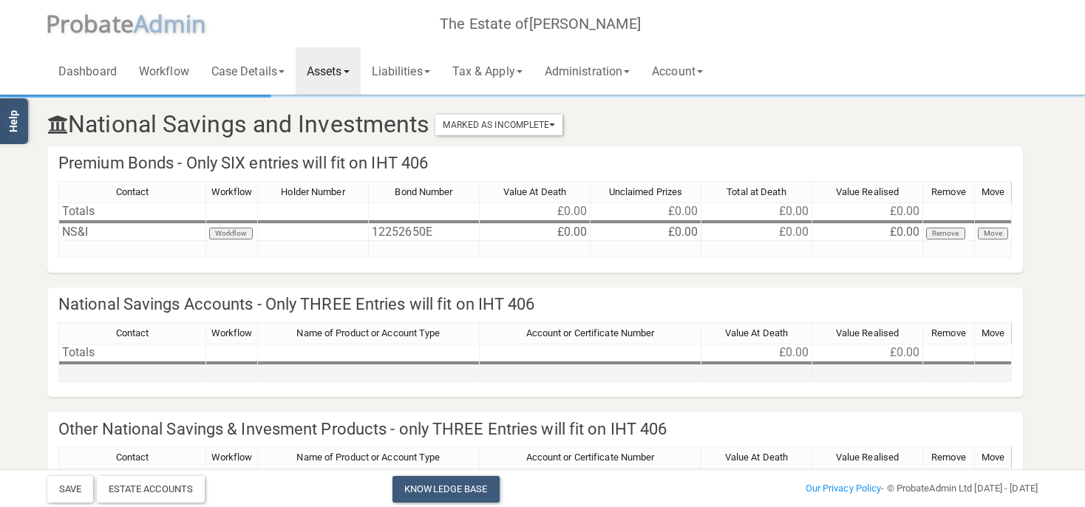
click at [100, 371] on td at bounding box center [132, 373] width 148 height 17
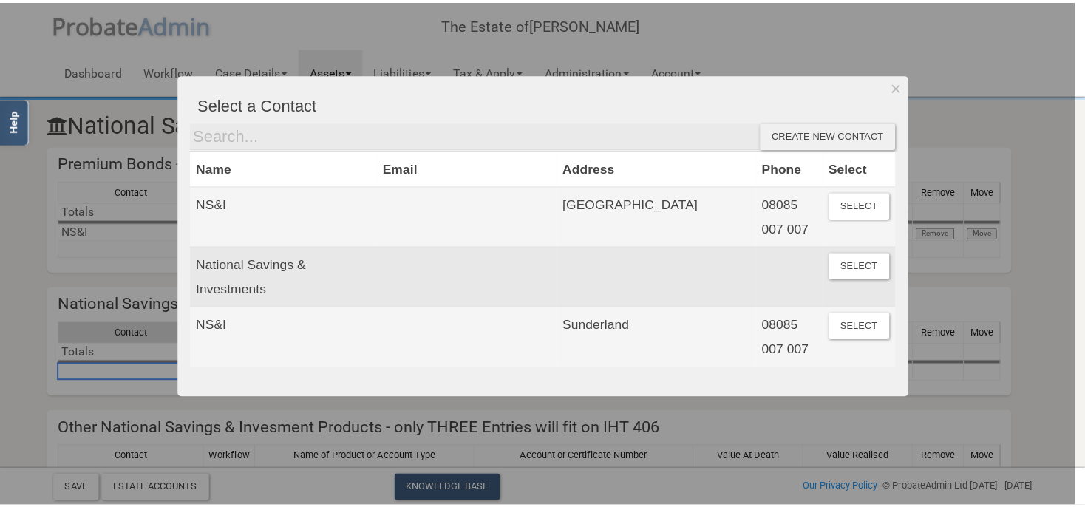
scroll to position [52, 0]
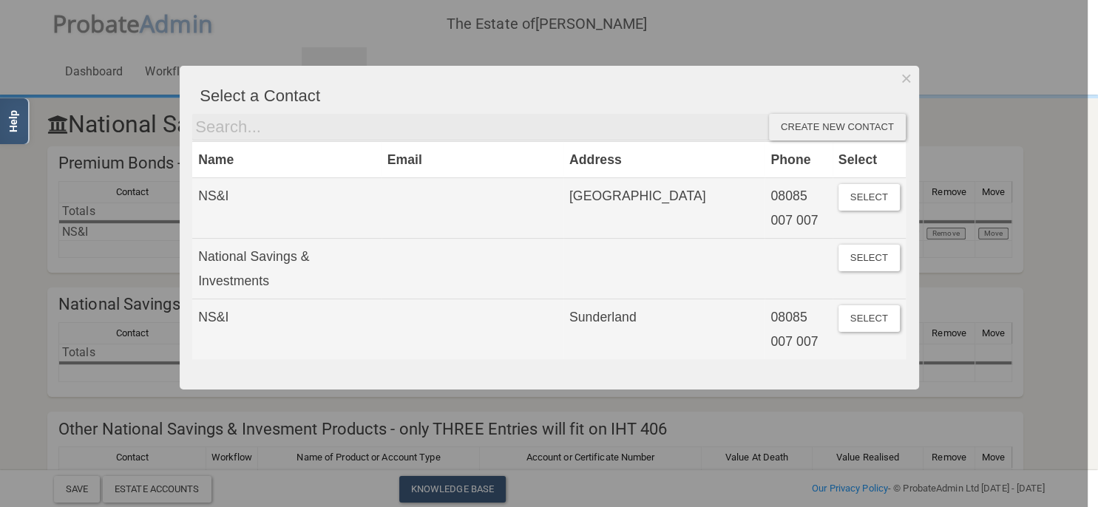
click at [70, 267] on div at bounding box center [544, 253] width 1088 height 507
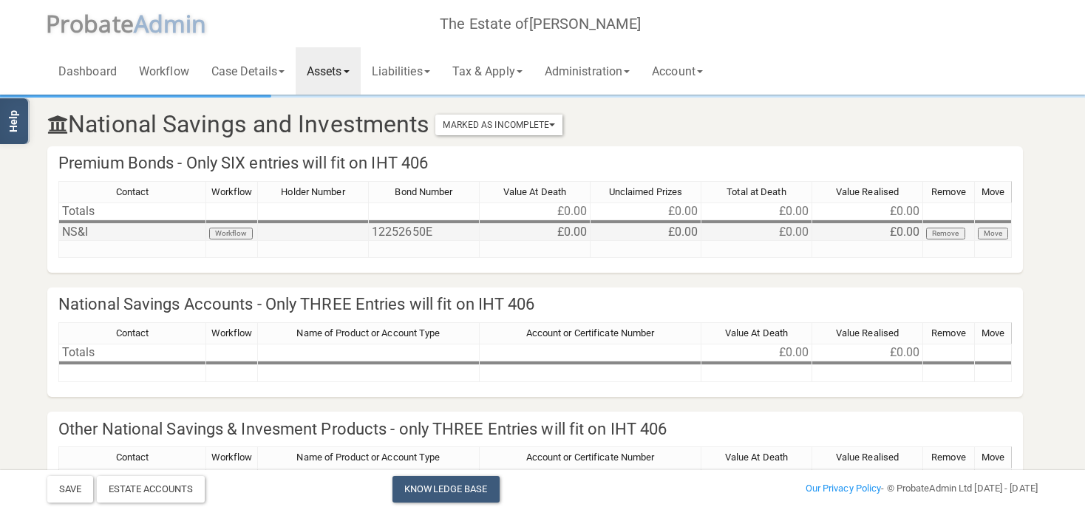
click at [316, 231] on td at bounding box center [313, 232] width 111 height 17
click at [449, 236] on td "12252650E" at bounding box center [424, 232] width 111 height 17
click at [557, 228] on td "£0.00" at bounding box center [535, 232] width 111 height 17
click at [557, 235] on td "£0.00" at bounding box center [535, 232] width 111 height 17
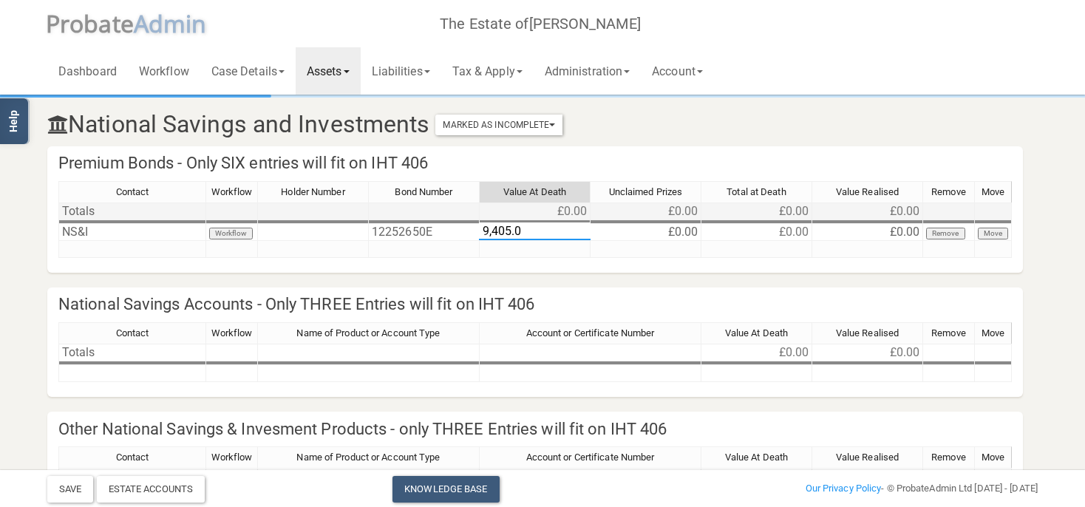
type textarea "9,405.00"
click at [654, 253] on td at bounding box center [646, 249] width 111 height 17
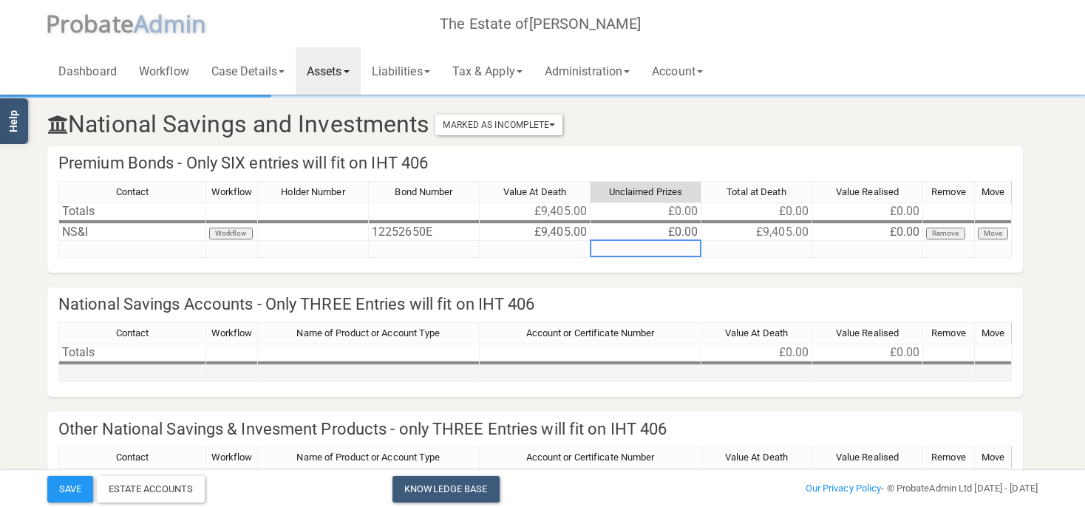
click at [103, 371] on td at bounding box center [132, 373] width 148 height 17
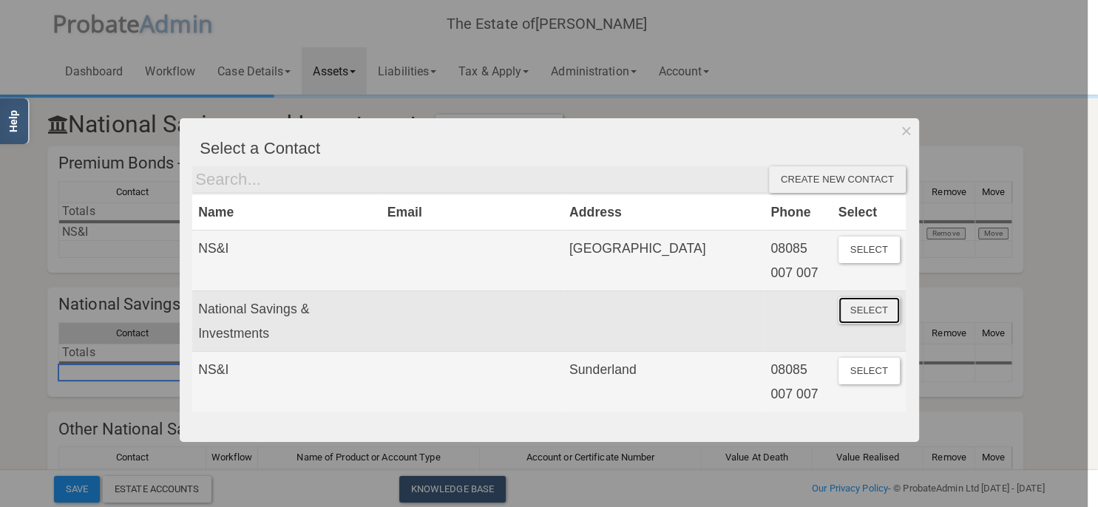
click at [853, 311] on button "Select" at bounding box center [868, 310] width 61 height 27
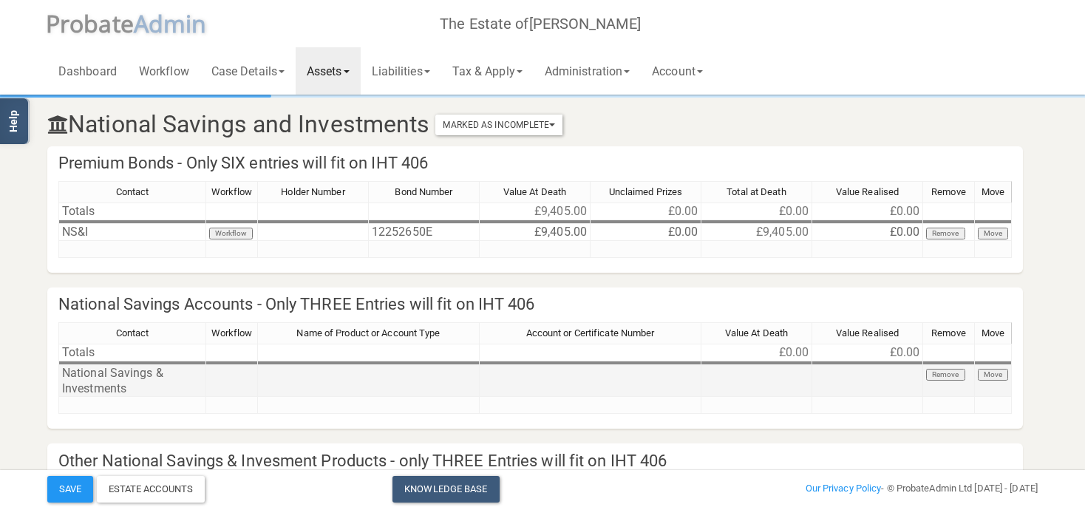
click at [101, 381] on td "National Savings & Investments" at bounding box center [132, 381] width 148 height 32
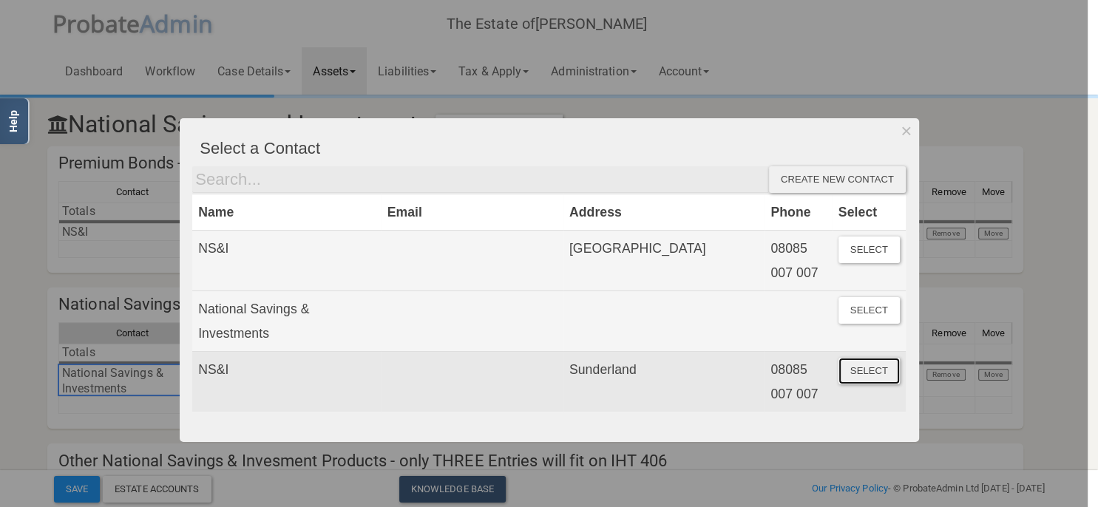
click at [859, 375] on button "Select" at bounding box center [868, 371] width 61 height 27
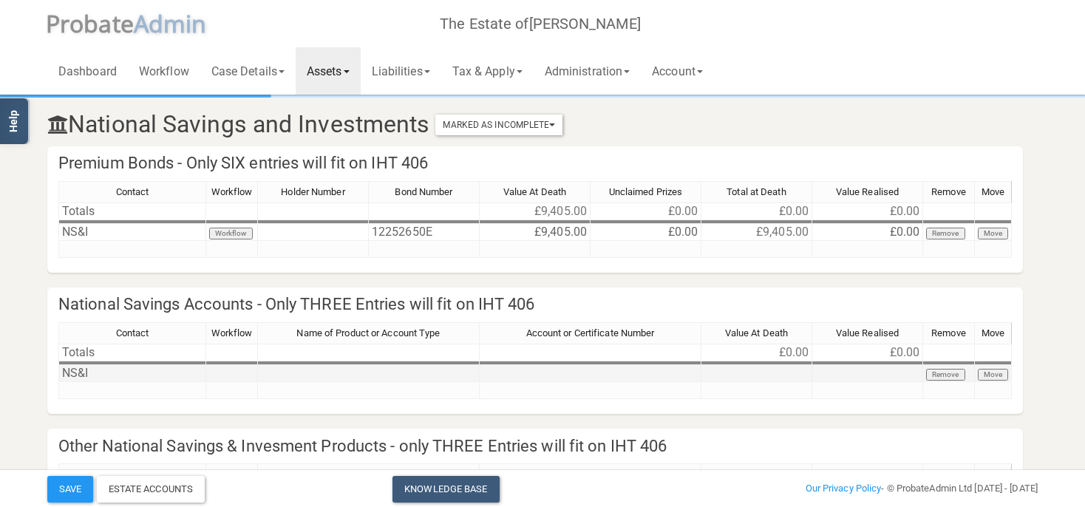
click at [337, 376] on td at bounding box center [369, 373] width 222 height 17
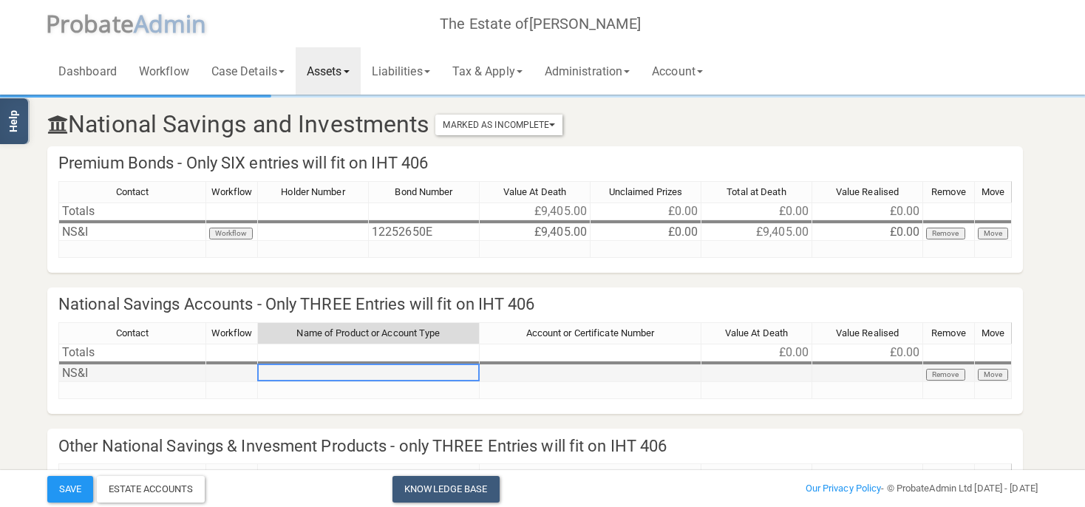
type textarea "g"
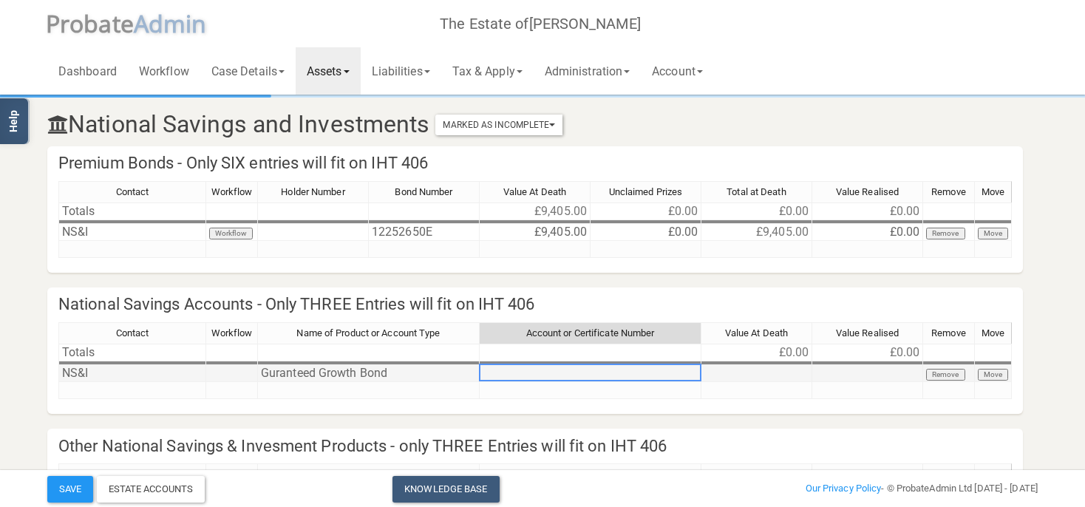
click at [586, 373] on td at bounding box center [591, 373] width 222 height 17
type textarea "414538272"
click at [753, 371] on td at bounding box center [757, 373] width 111 height 17
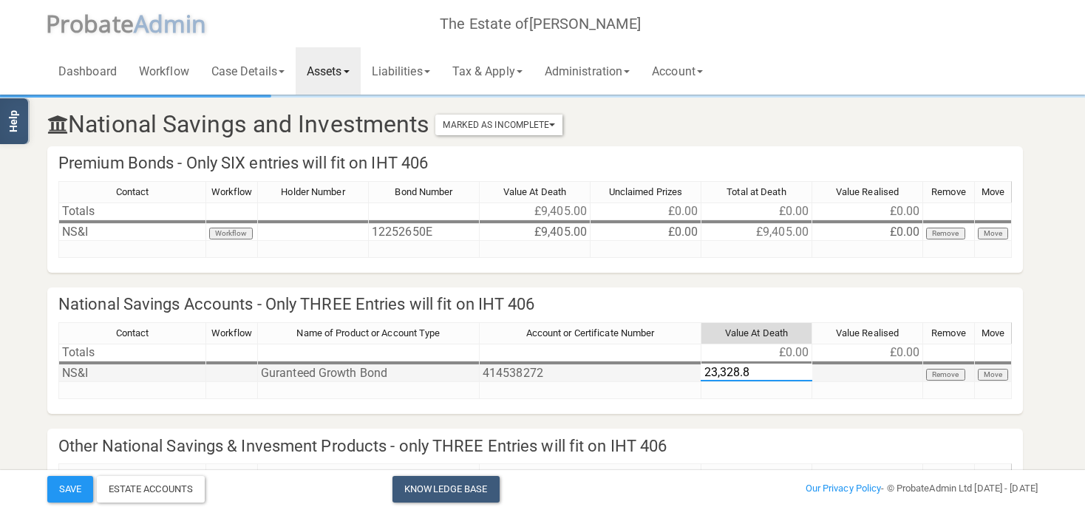
type textarea "23,328.87"
click at [767, 430] on h4 "Other National Savings & Invesment Products - only THREE Entries will fit on IH…" at bounding box center [535, 446] width 976 height 35
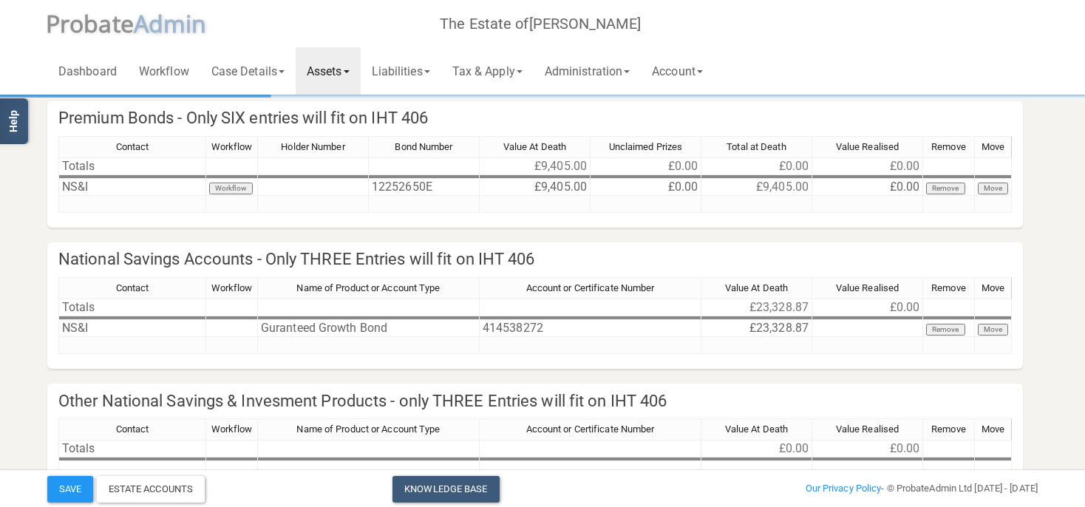
scroll to position [0, 0]
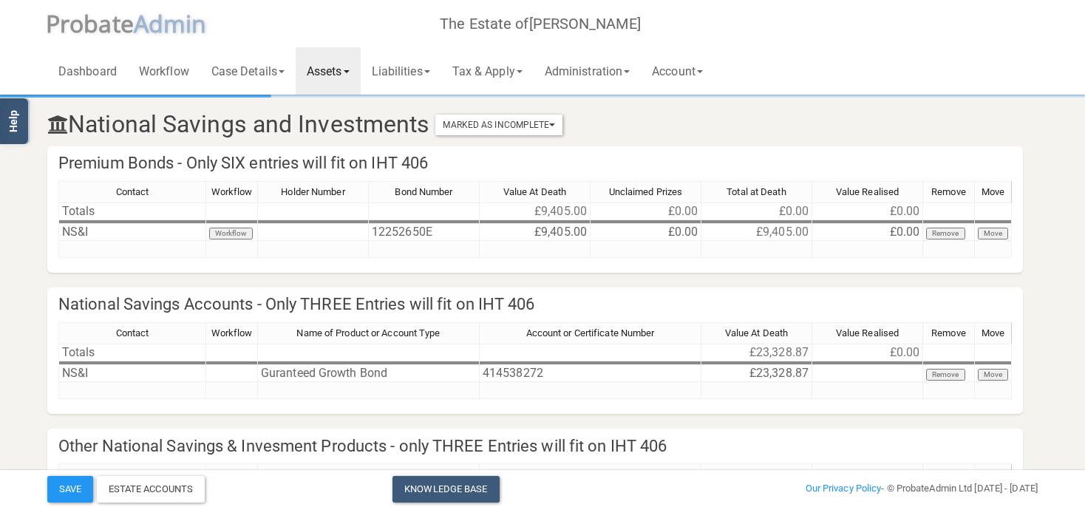
click at [344, 69] on link "Assets" at bounding box center [328, 70] width 65 height 47
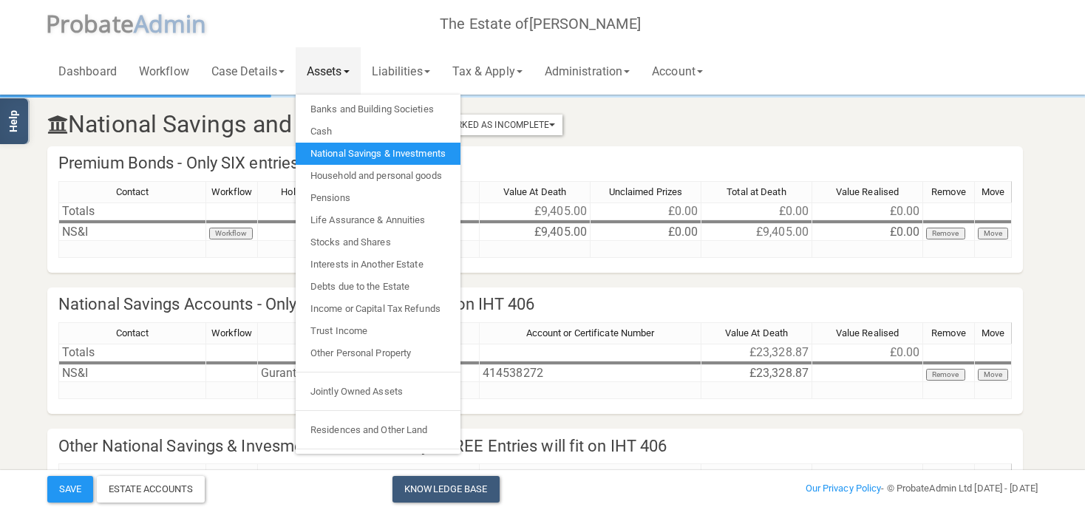
click at [17, 277] on section "National Savings and Investments Marked As Incomplete Mark As Incomplete Mark A…" at bounding box center [542, 317] width 1085 height 635
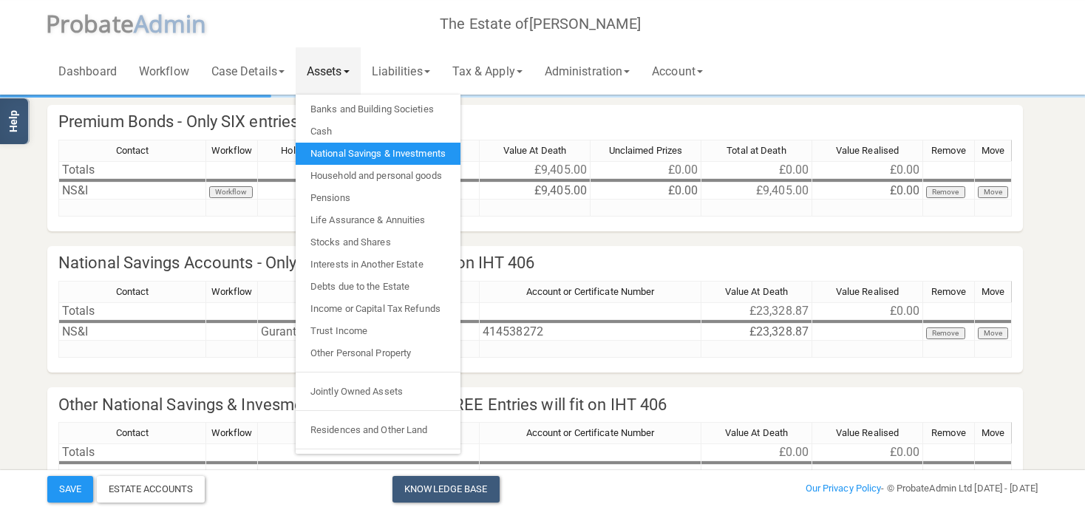
scroll to position [78, 0]
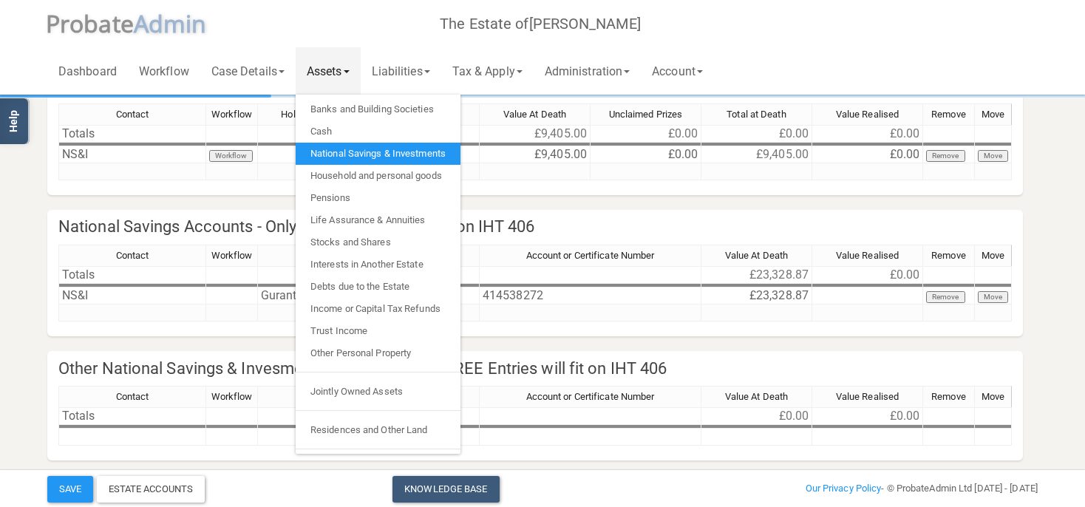
click at [173, 356] on h4 "Other National Savings & Invesment Products - only THREE Entries will fit on IH…" at bounding box center [535, 368] width 976 height 35
click at [191, 405] on div "Contact" at bounding box center [132, 397] width 146 height 21
click at [41, 355] on section "National Savings and Investments Marked As Incomplete Mark As Incomplete Mark A…" at bounding box center [542, 260] width 1013 height 483
click at [34, 302] on section "National Savings and Investments Marked As Incomplete Mark As Incomplete Mark A…" at bounding box center [542, 239] width 1085 height 635
click at [606, 208] on section "National Savings and Investments Marked As Incomplete Mark As Incomplete Mark A…" at bounding box center [542, 260] width 1013 height 483
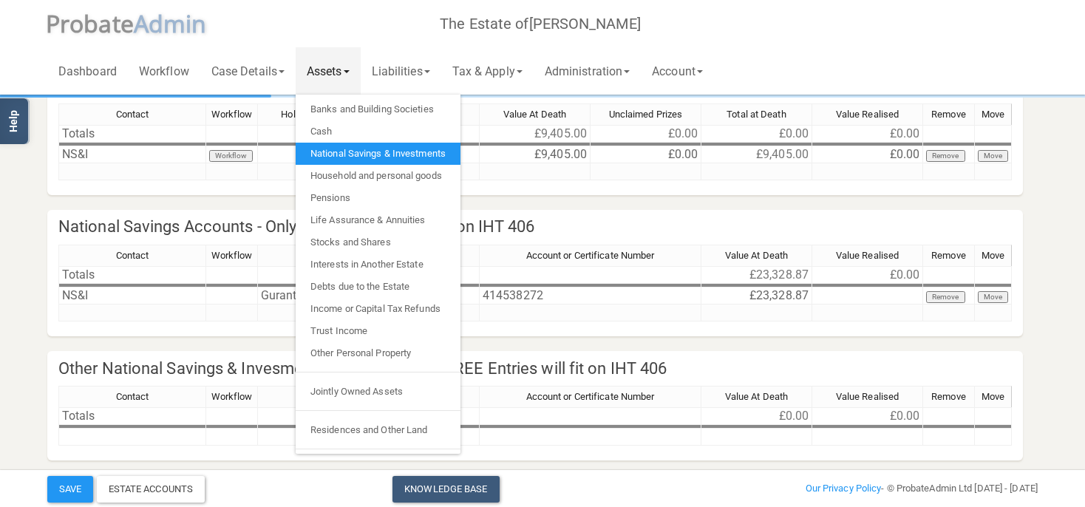
click at [602, 203] on section "National Savings and Investments Marked As Incomplete Mark As Incomplete Mark A…" at bounding box center [542, 260] width 1013 height 483
click at [413, 155] on link "National Savings & Investments" at bounding box center [378, 154] width 165 height 22
click at [161, 362] on h4 "Other National Savings & Invesment Products - only THREE Entries will fit on IH…" at bounding box center [535, 368] width 976 height 35
click at [341, 73] on link "Assets" at bounding box center [328, 70] width 65 height 47
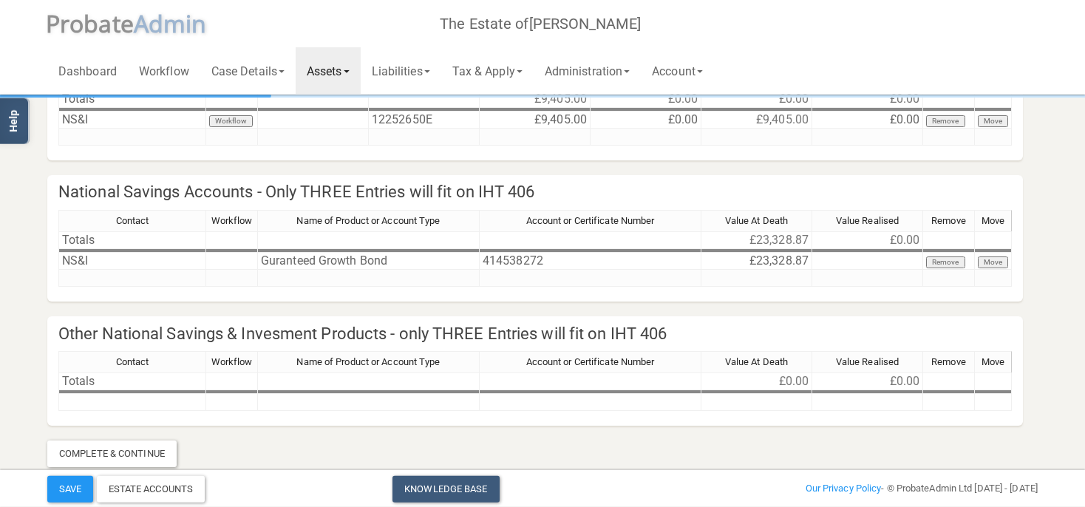
scroll to position [128, 0]
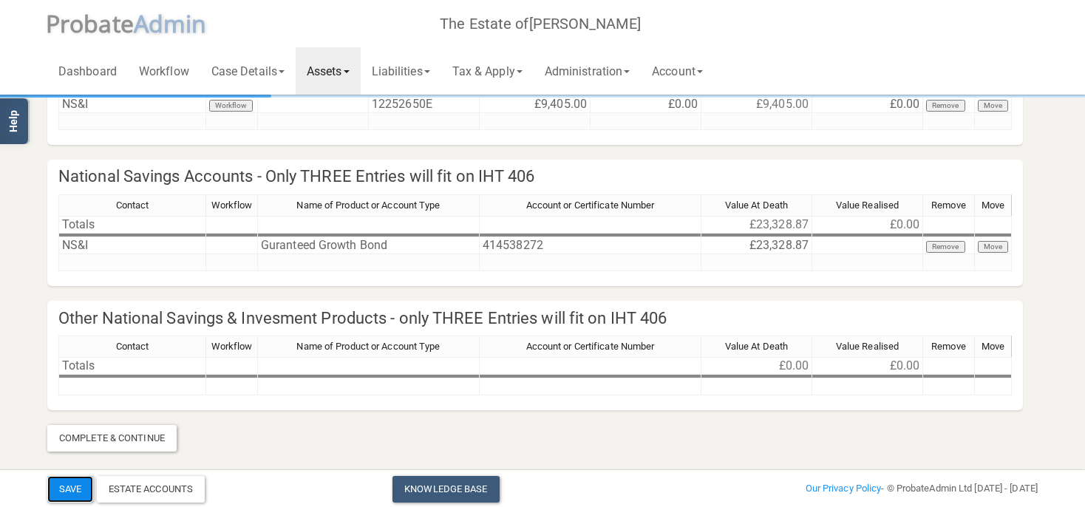
click at [81, 486] on button "Save" at bounding box center [70, 489] width 46 height 27
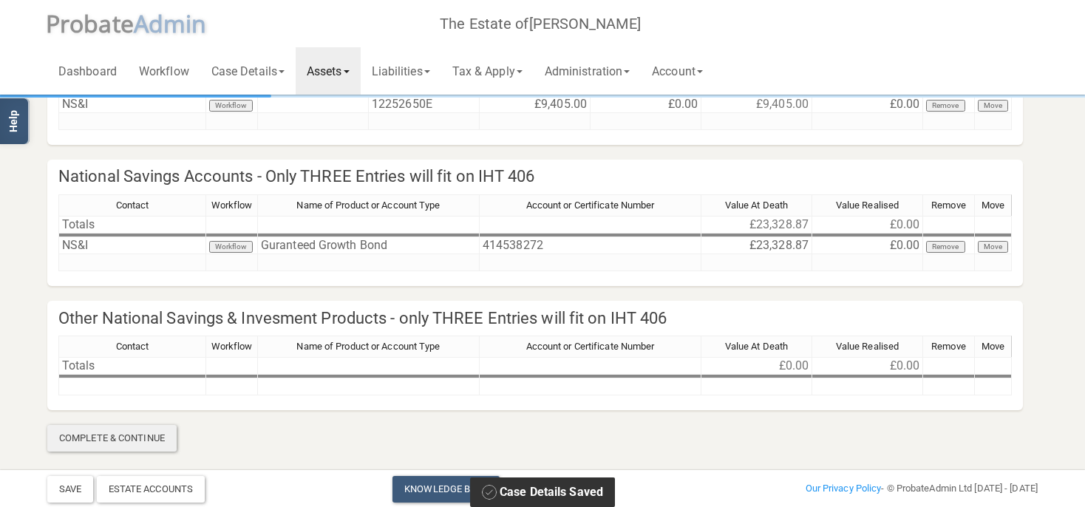
click at [99, 438] on div "Complete & Continue" at bounding box center [111, 438] width 129 height 27
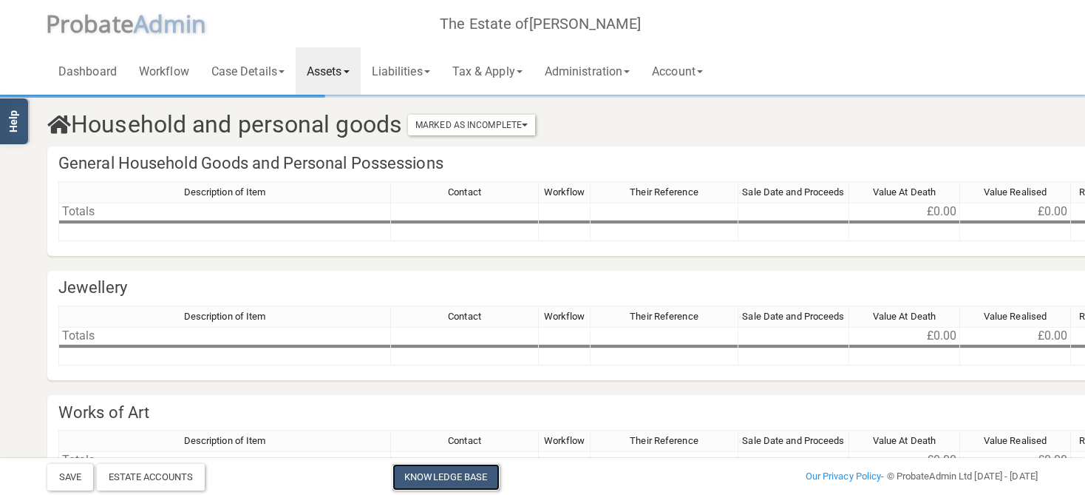
click at [477, 478] on link "Knowledge Base" at bounding box center [446, 477] width 106 height 27
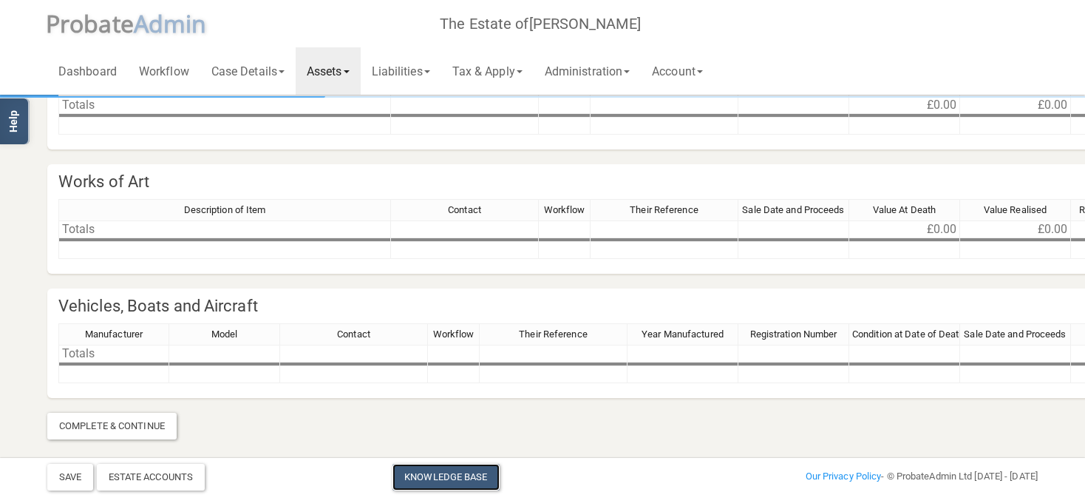
scroll to position [231, 0]
click at [75, 474] on button "Save" at bounding box center [70, 477] width 46 height 27
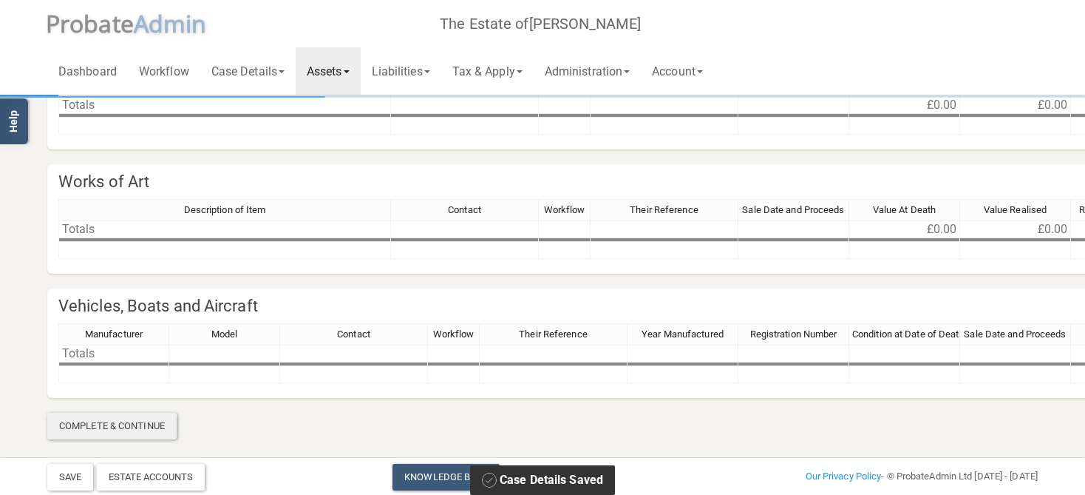
click at [144, 428] on div "Complete & Continue" at bounding box center [111, 426] width 129 height 27
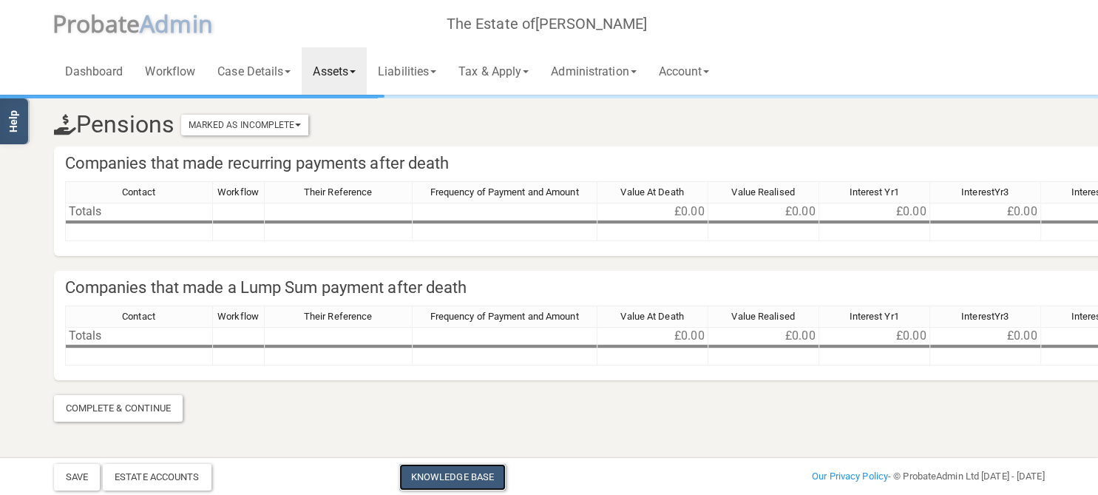
click at [467, 474] on link "Knowledge Base" at bounding box center [452, 477] width 106 height 27
click at [78, 478] on button "Save" at bounding box center [77, 477] width 46 height 27
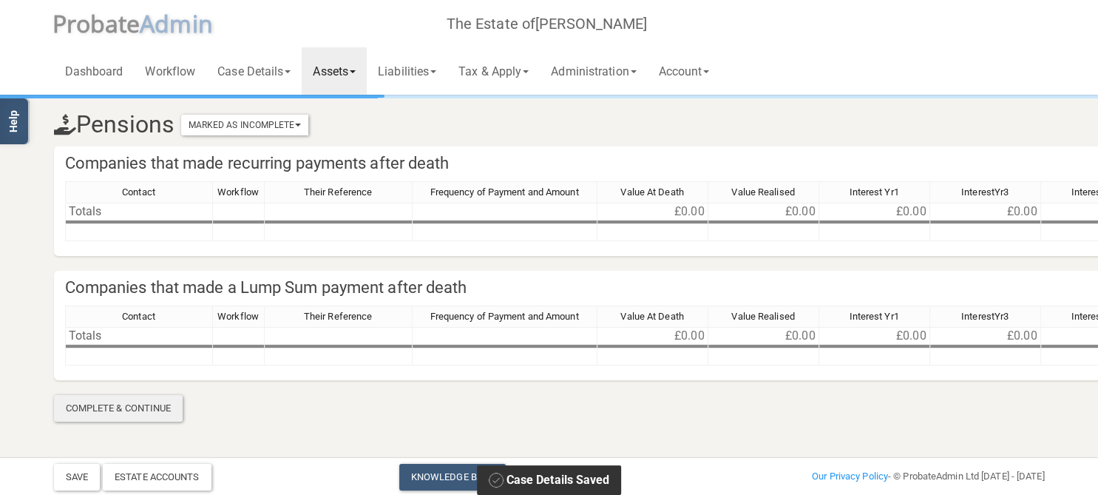
click at [115, 407] on div "Complete & Continue" at bounding box center [118, 408] width 129 height 27
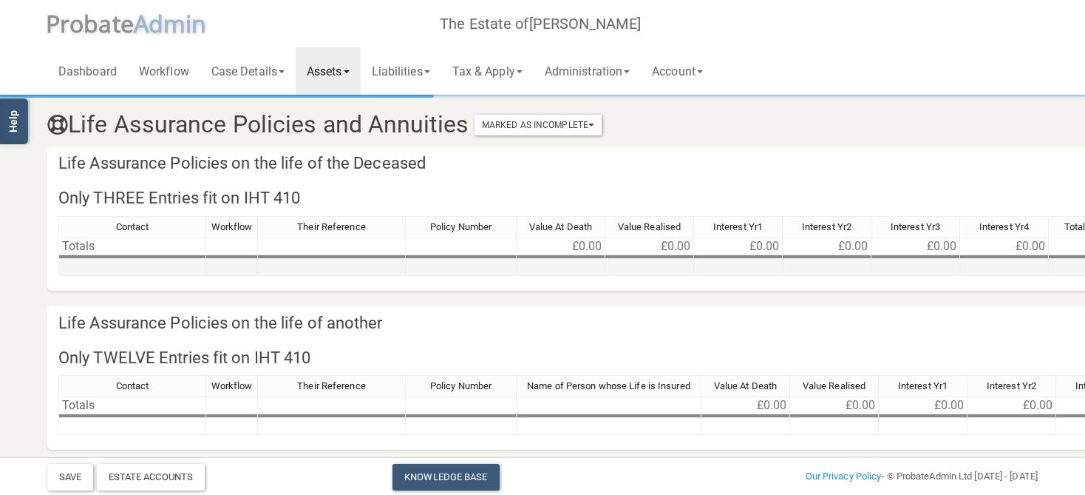
click at [88, 268] on td at bounding box center [132, 267] width 148 height 17
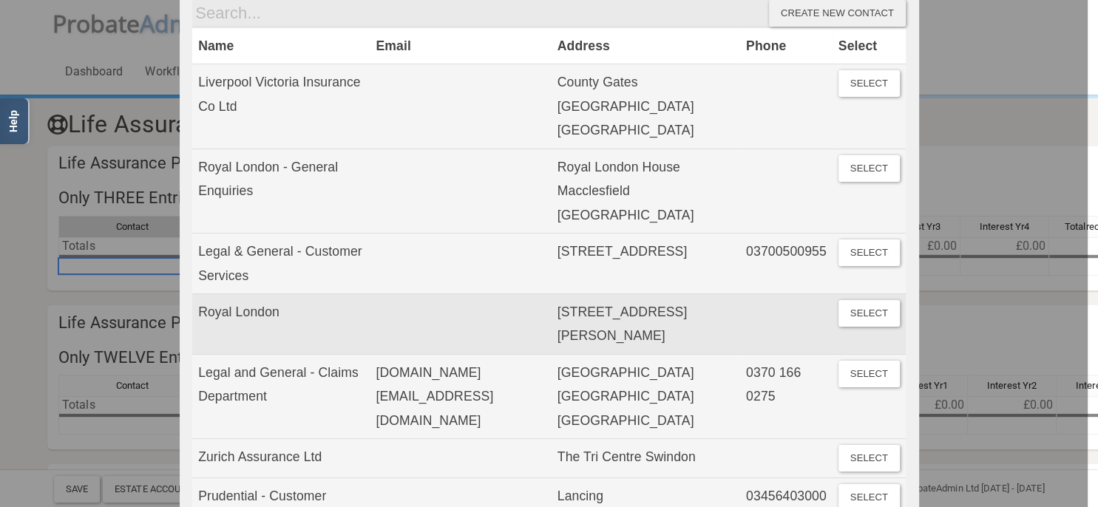
scroll to position [170, 0]
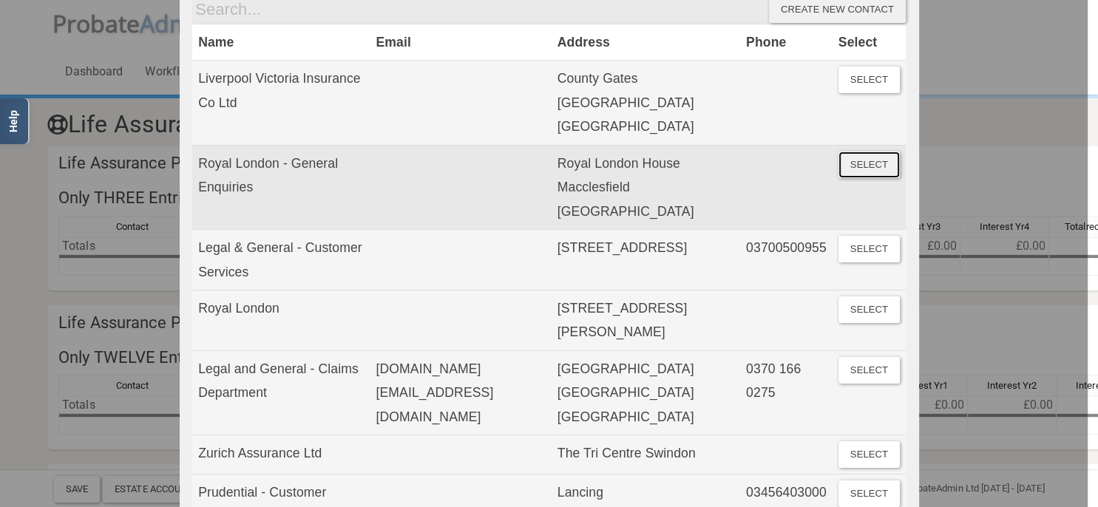
click at [853, 152] on button "Select" at bounding box center [868, 165] width 61 height 27
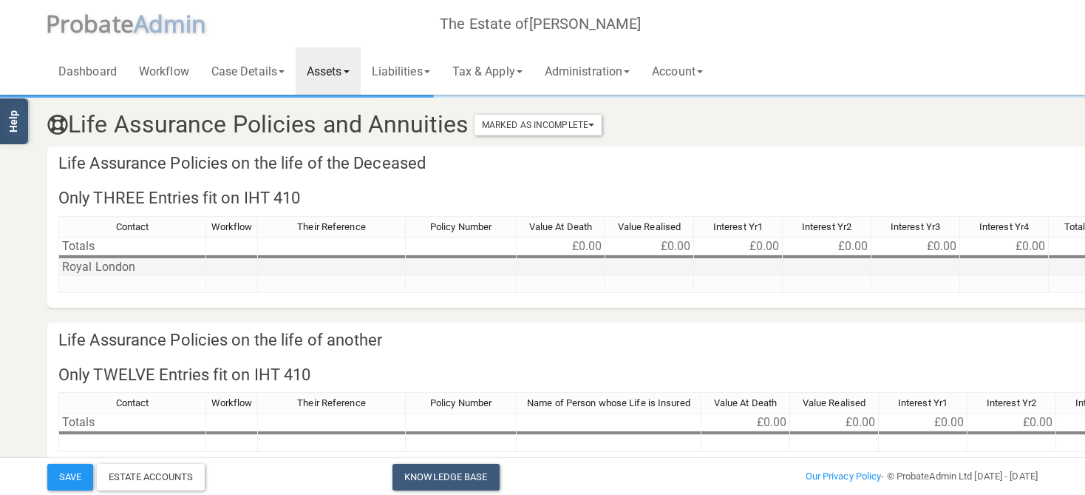
click at [483, 264] on td at bounding box center [461, 267] width 111 height 17
type textarea "15757990N"
click at [585, 268] on td at bounding box center [561, 267] width 89 height 17
type textarea "6,542"
click at [554, 308] on div "Contact Workflow Their Reference Policy Number Value At Death Value Realised In…" at bounding box center [642, 262] width 1190 height 92
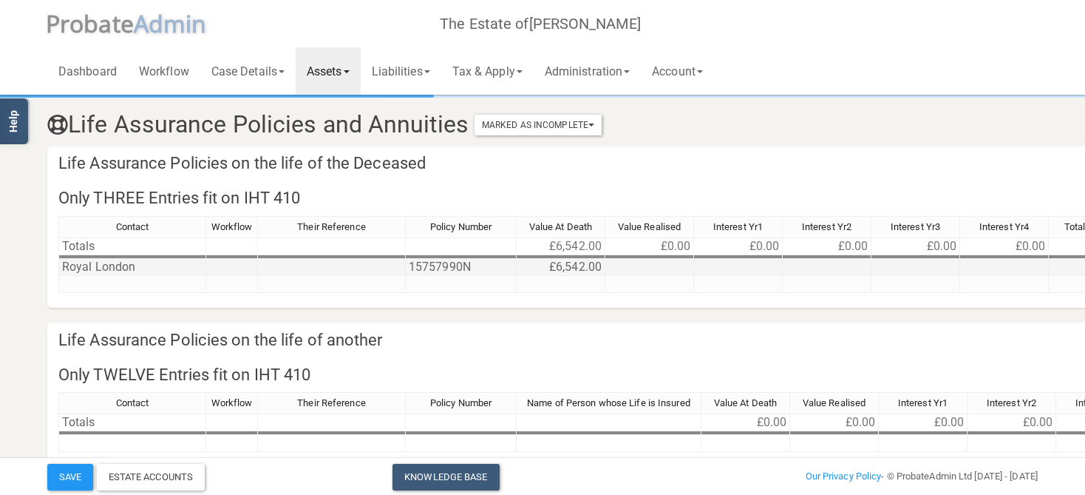
click at [141, 265] on td "Royal London" at bounding box center [132, 267] width 148 height 17
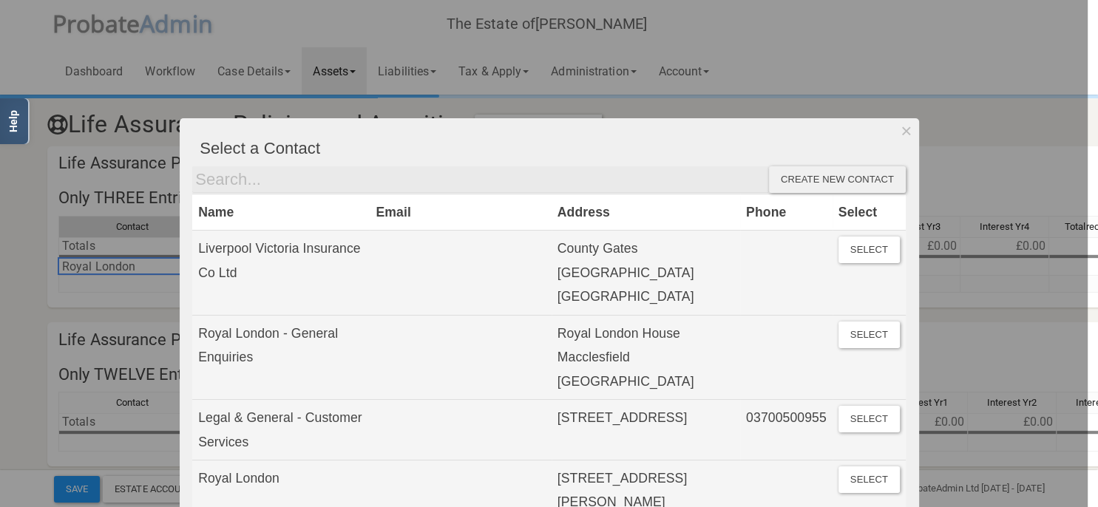
click at [835, 182] on div "Create new contact" at bounding box center [837, 179] width 137 height 27
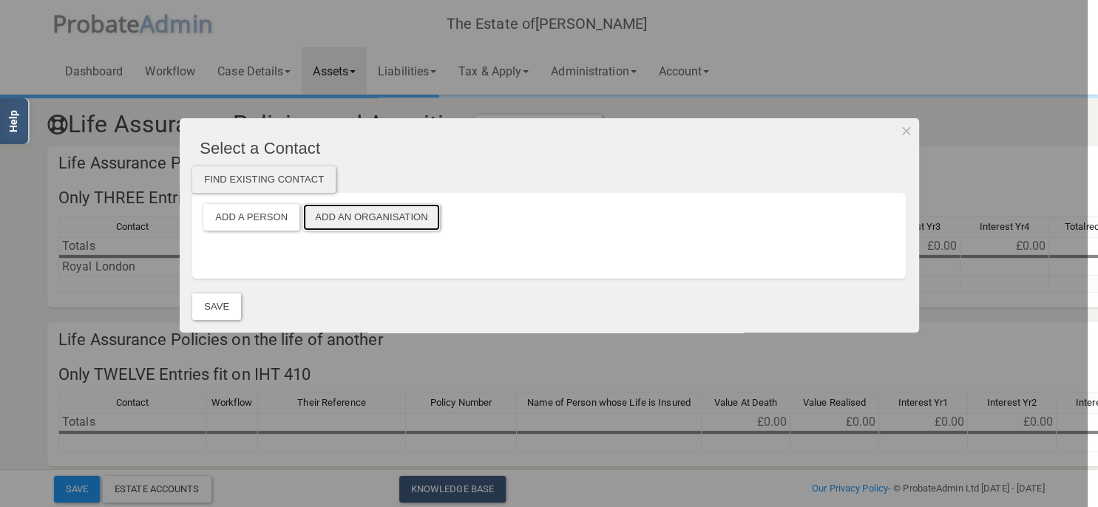
click at [362, 220] on button "Add an Organisation" at bounding box center [371, 217] width 137 height 27
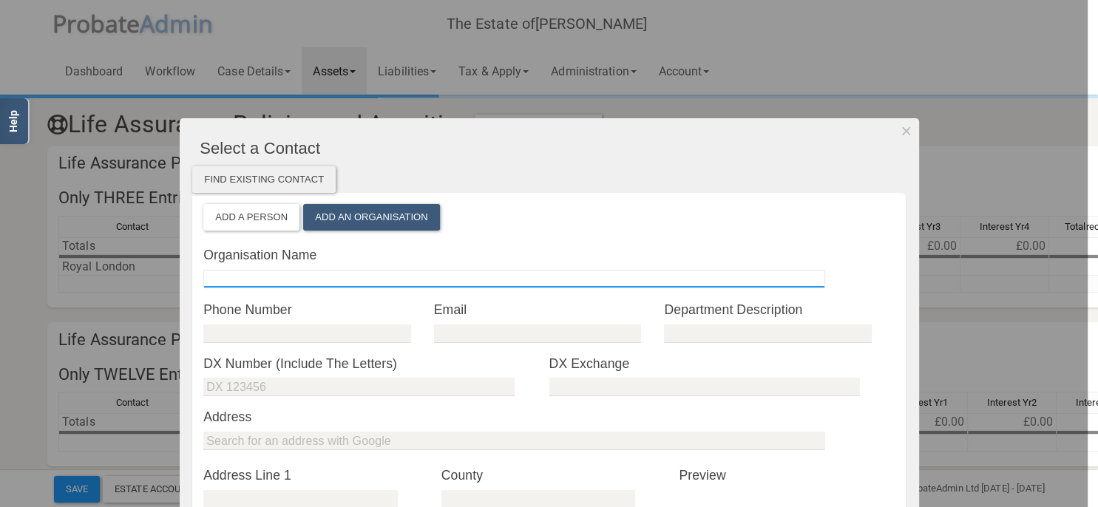
click at [266, 282] on input "text" at bounding box center [514, 279] width 622 height 18
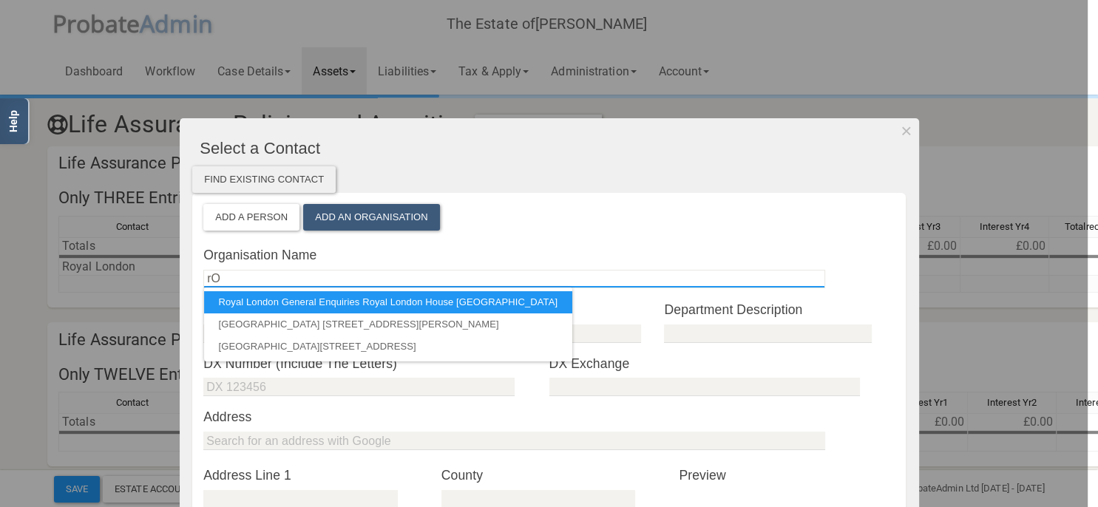
type input "r"
type input "Royal London"
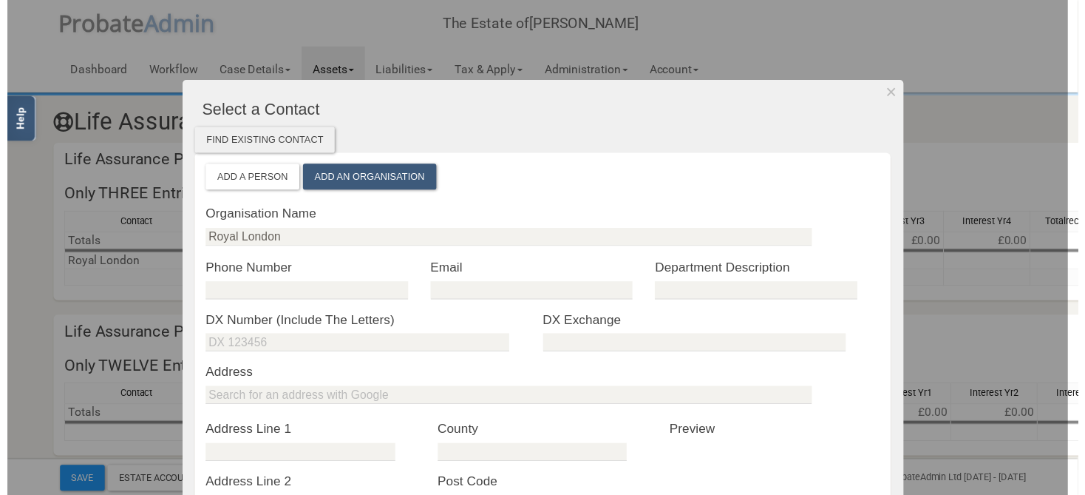
scroll to position [85, 0]
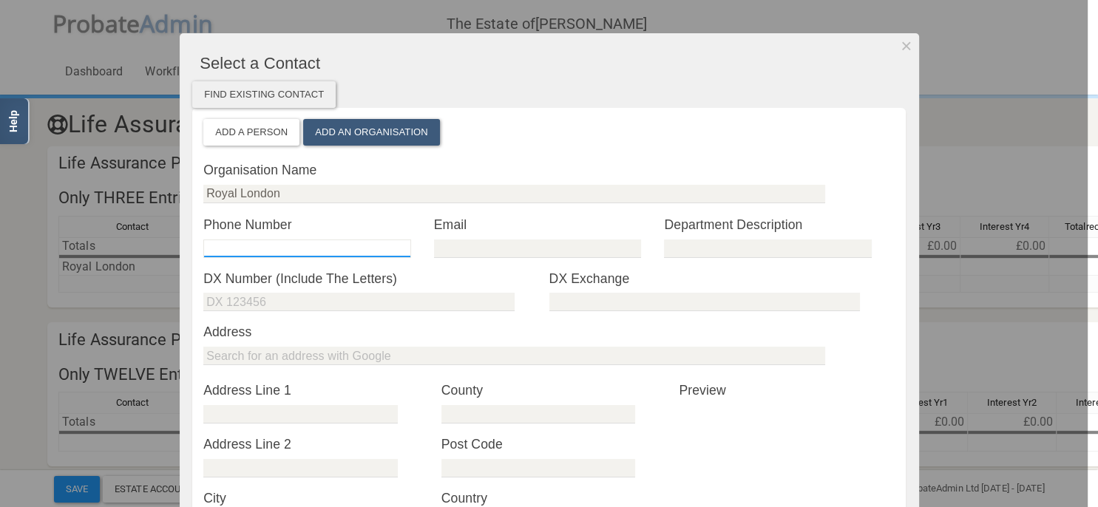
click at [325, 250] on input "tel" at bounding box center [306, 249] width 207 height 18
click at [106, 270] on div at bounding box center [544, 253] width 1088 height 507
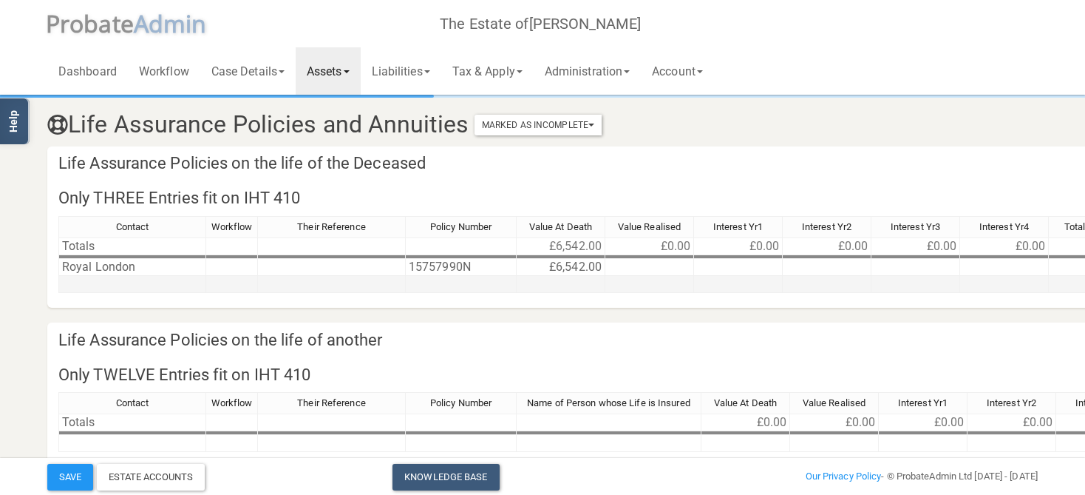
click at [138, 278] on td at bounding box center [132, 284] width 148 height 17
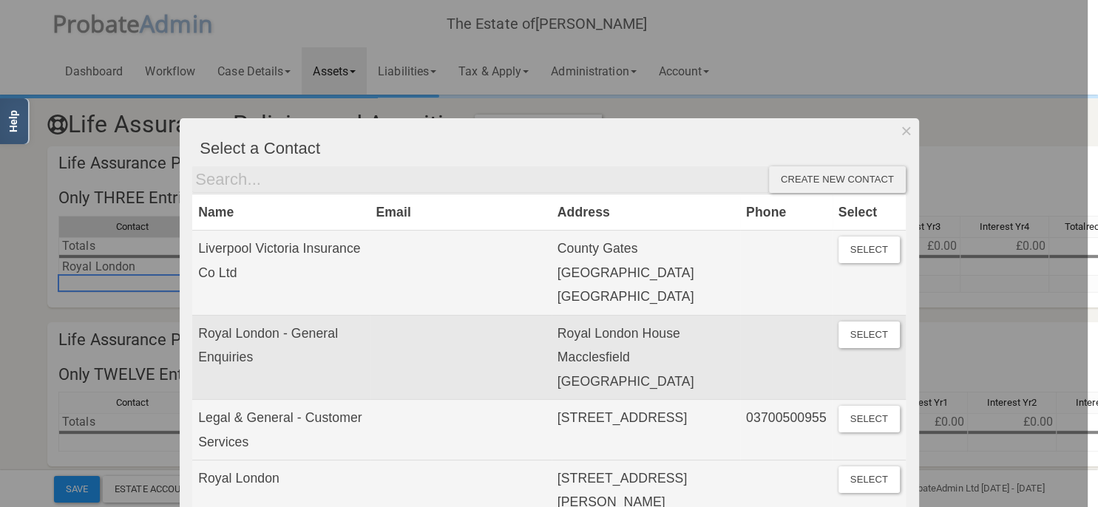
click at [673, 319] on td "Royal London House Macclesfield [GEOGRAPHIC_DATA]" at bounding box center [646, 357] width 189 height 84
click at [848, 322] on button "Select" at bounding box center [868, 335] width 61 height 27
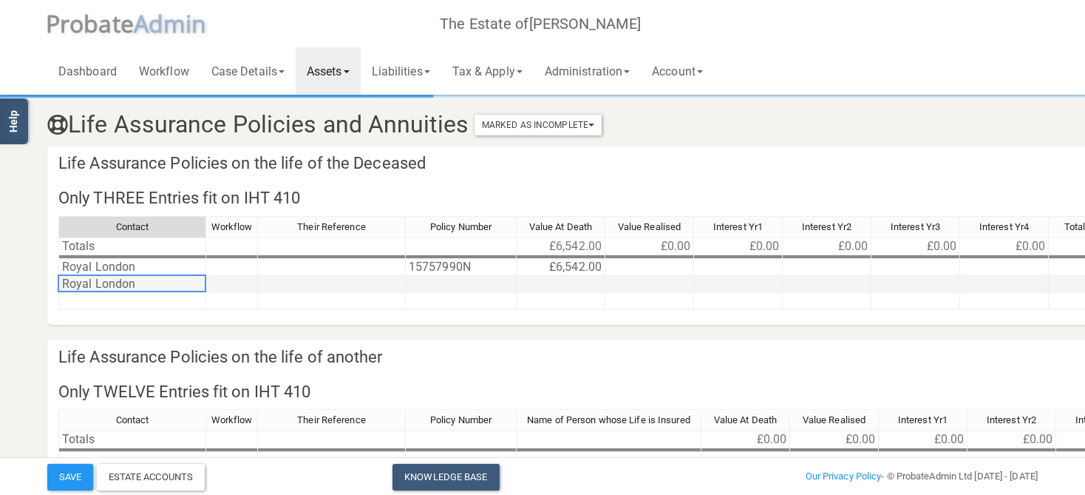
click at [149, 286] on td "Royal London" at bounding box center [132, 284] width 148 height 17
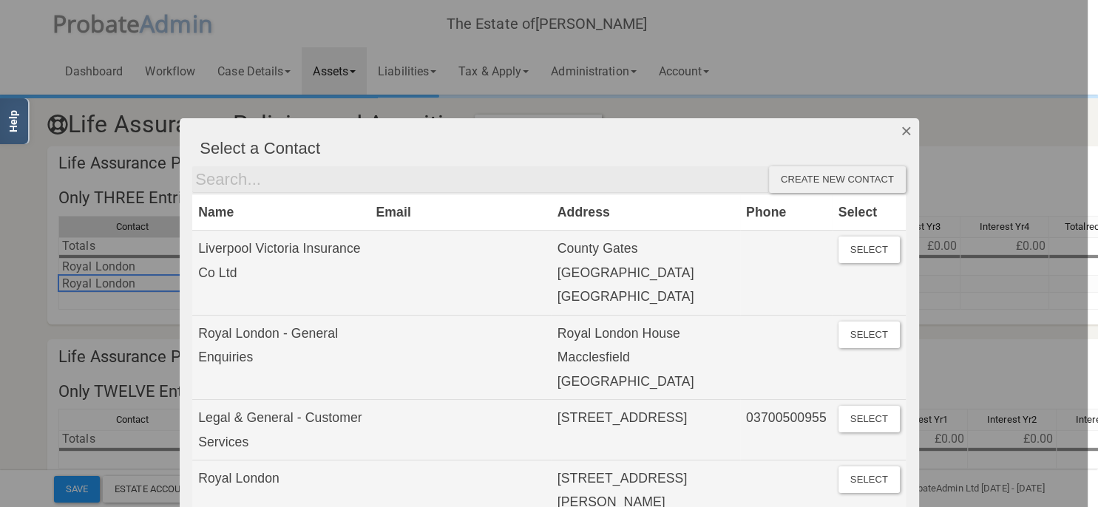
click at [898, 129] on button "Dismiss" at bounding box center [906, 130] width 24 height 25
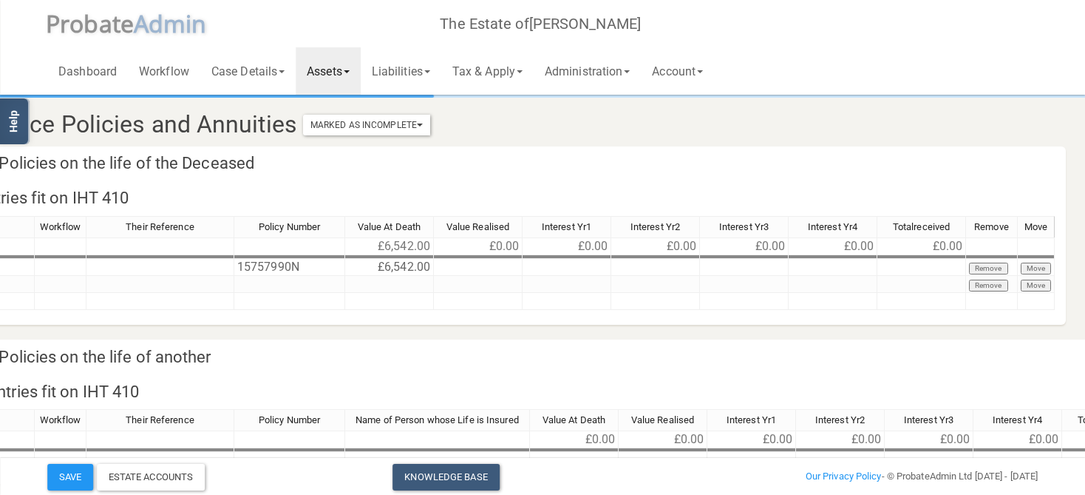
scroll to position [0, 295]
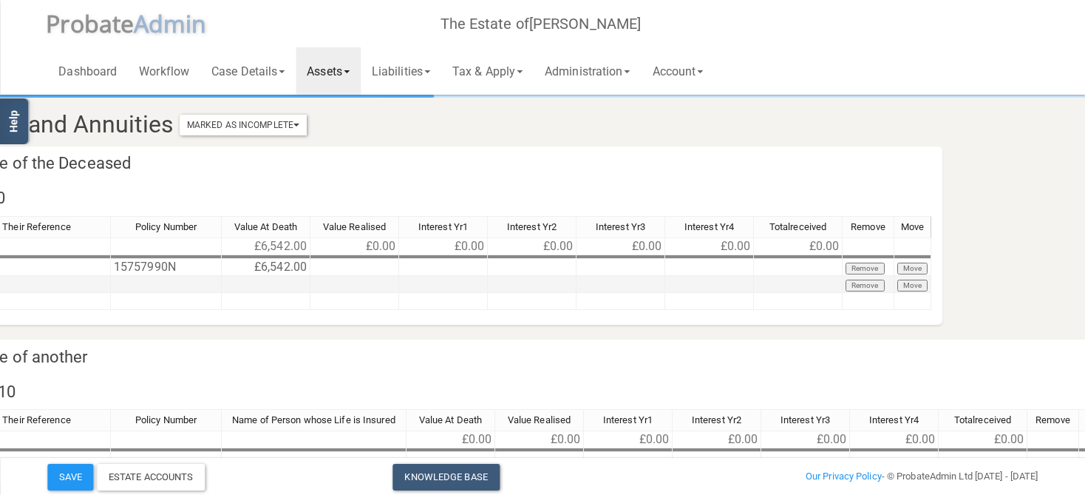
click at [872, 284] on button "Remove" at bounding box center [865, 285] width 39 height 12
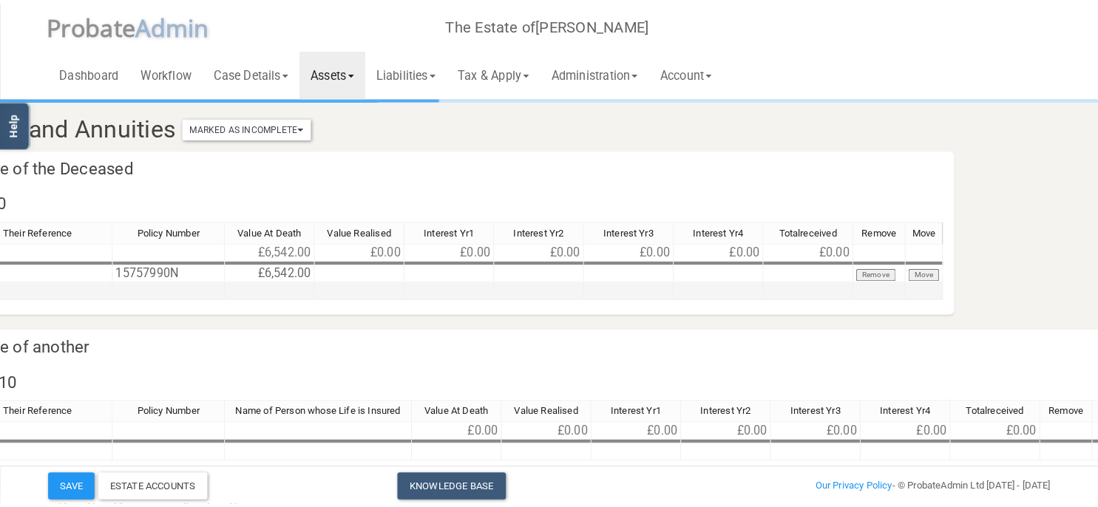
scroll to position [0, 0]
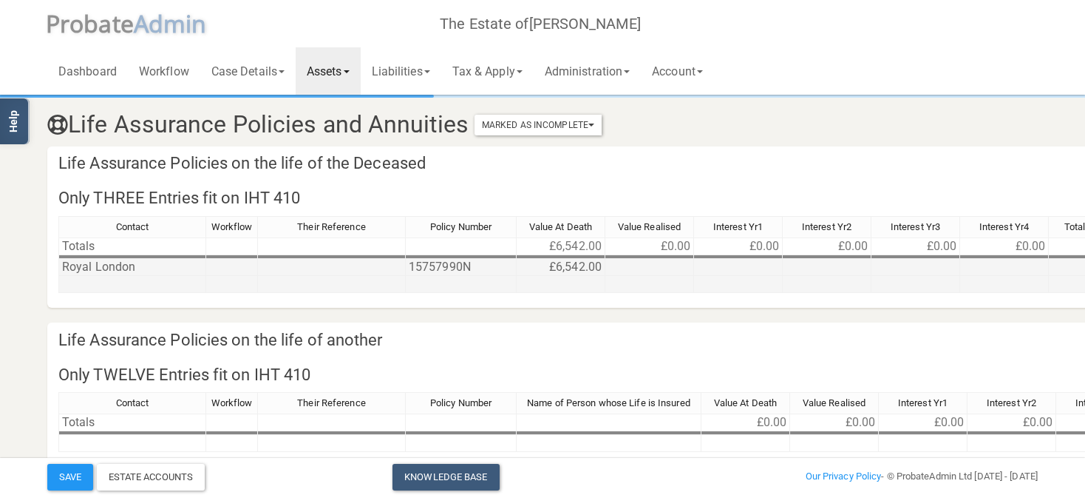
click at [302, 266] on td at bounding box center [332, 267] width 148 height 17
click at [149, 265] on td "Royal London" at bounding box center [132, 267] width 148 height 17
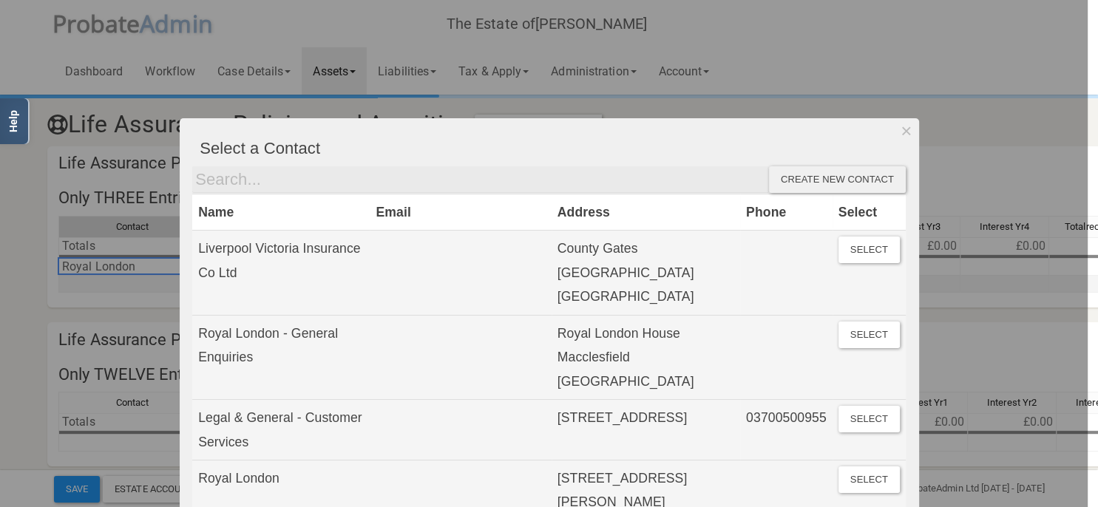
click at [130, 262] on div at bounding box center [544, 253] width 1088 height 507
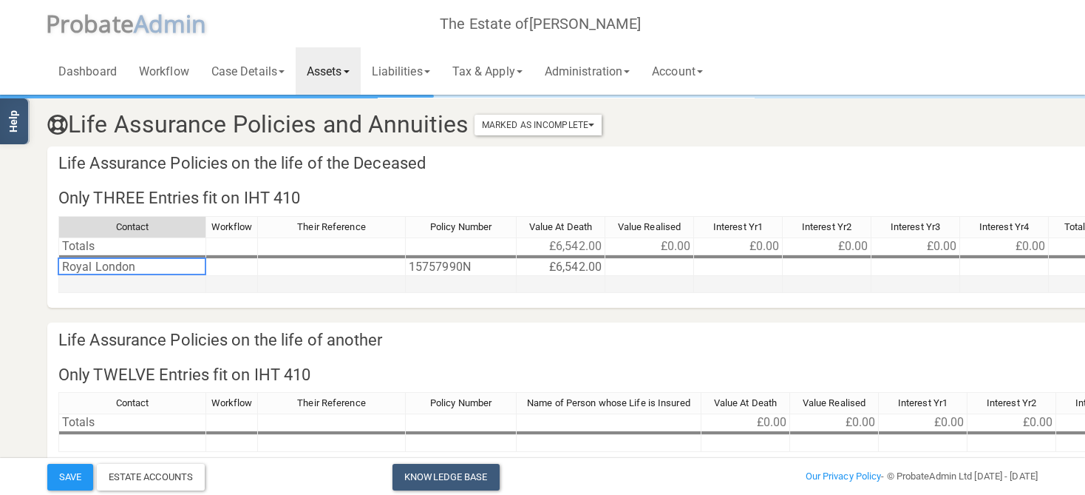
click at [130, 262] on td "Royal London" at bounding box center [132, 267] width 148 height 17
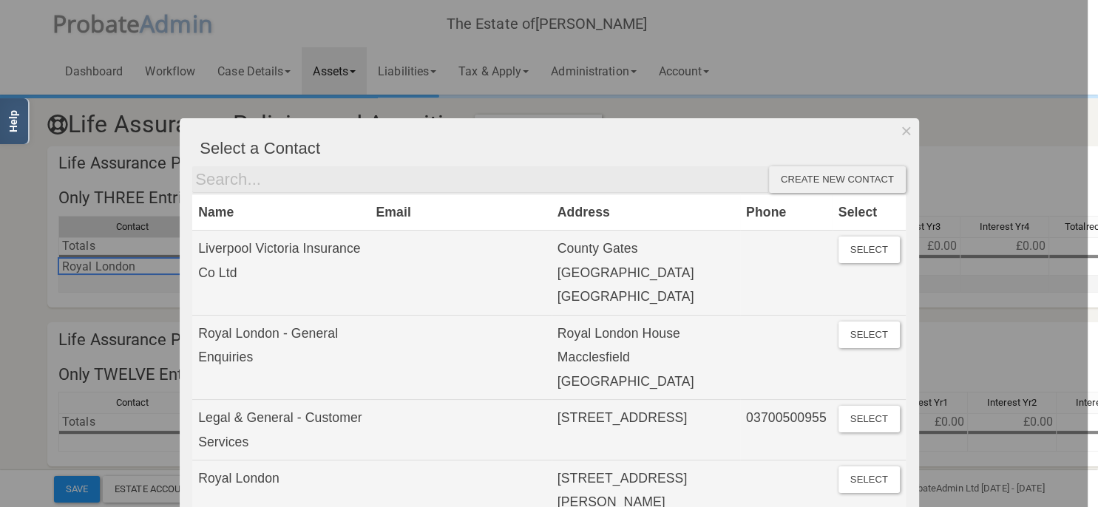
click at [832, 180] on div "Create new contact" at bounding box center [837, 179] width 137 height 27
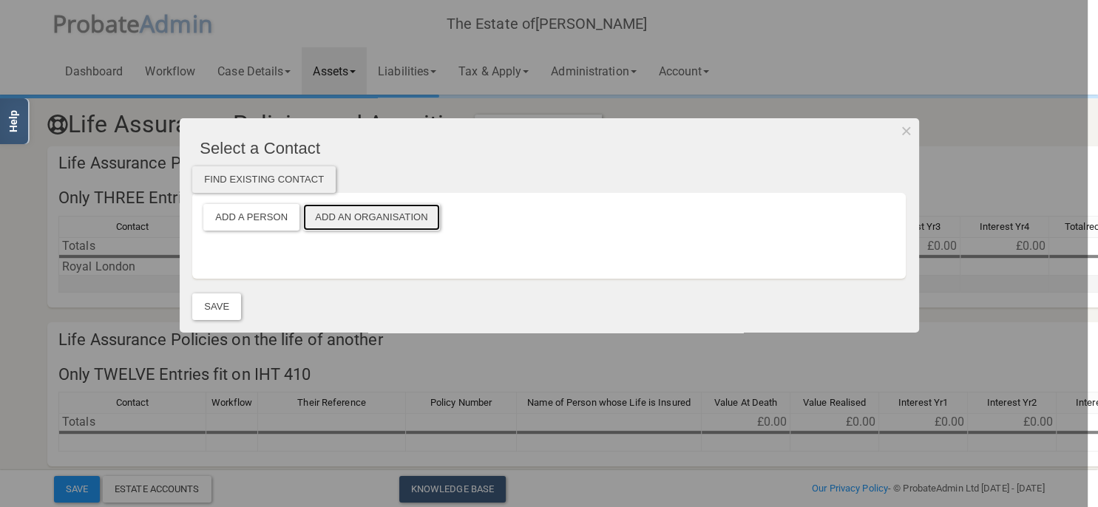
click at [384, 220] on button "Add an Organisation" at bounding box center [371, 217] width 137 height 27
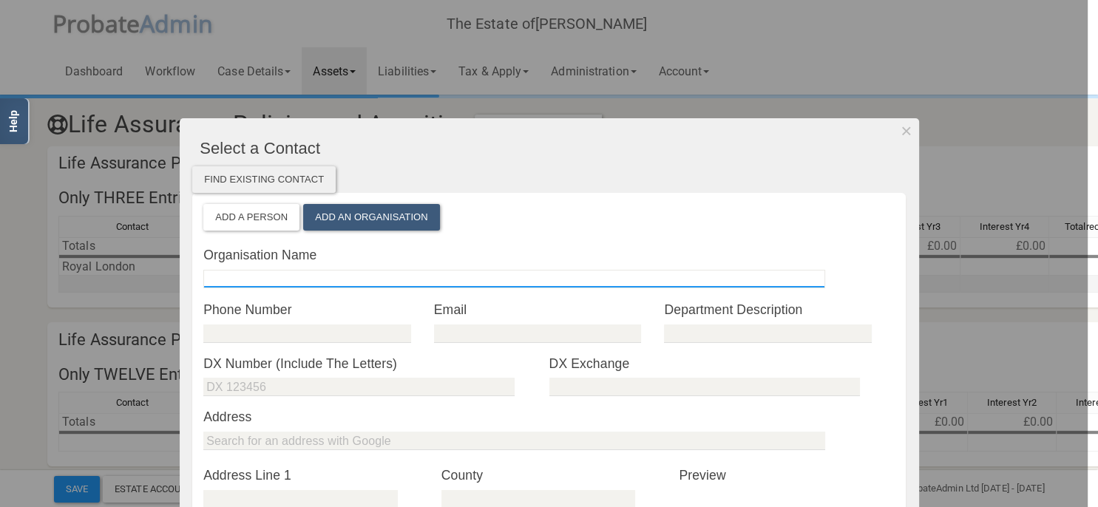
click at [248, 279] on input "text" at bounding box center [514, 279] width 622 height 18
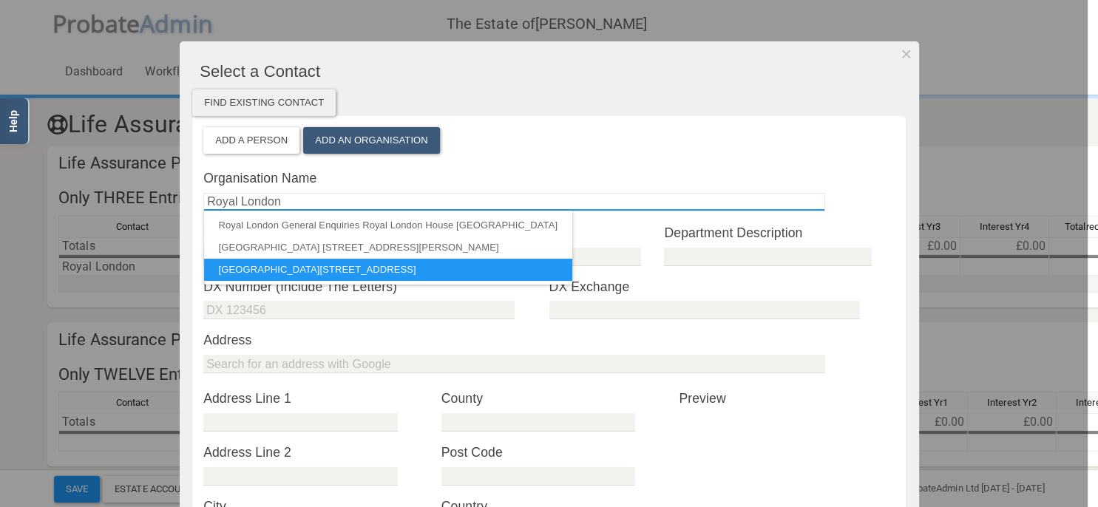
scroll to position [85, 0]
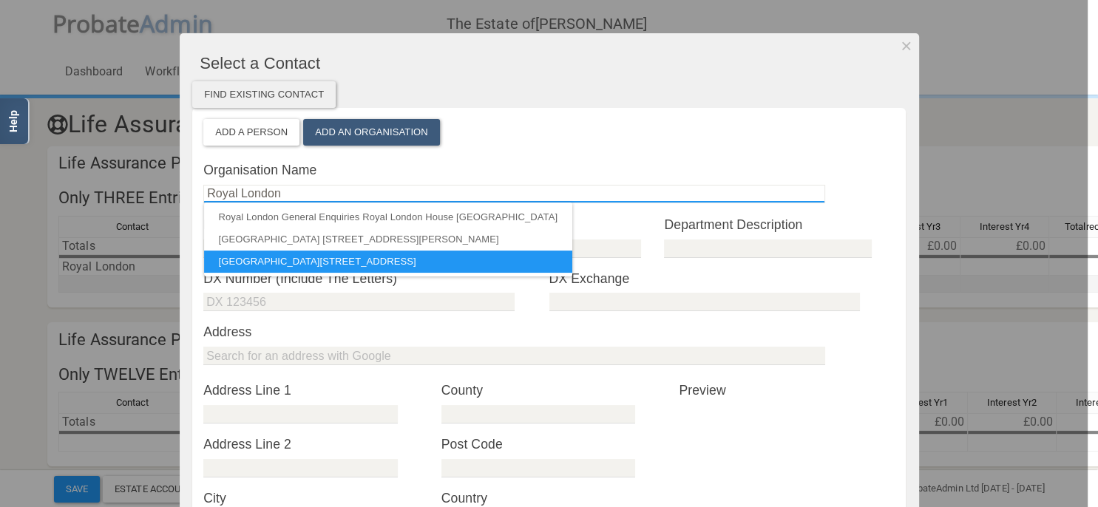
type input "Royal London"
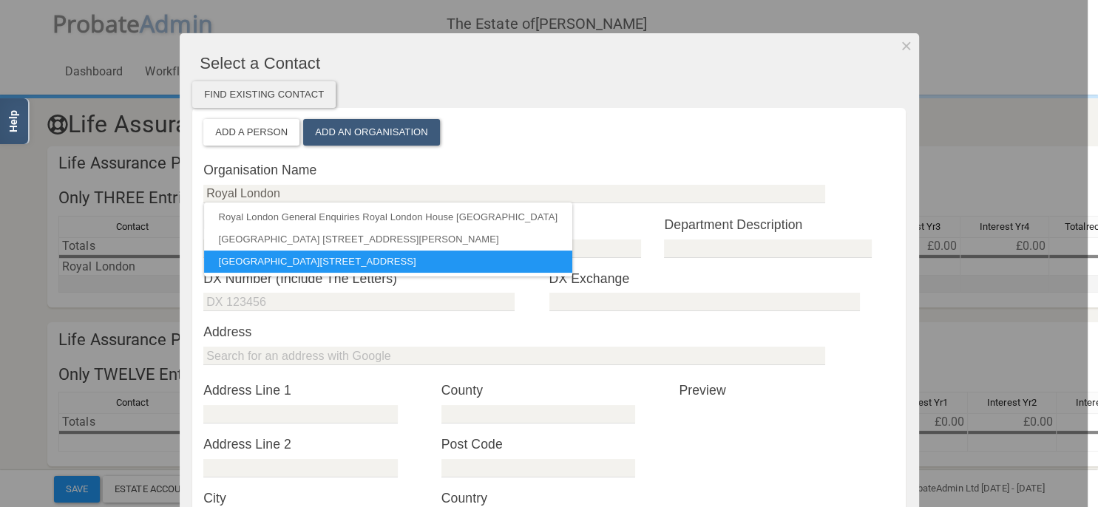
click at [306, 366] on form at bounding box center [548, 362] width 691 height 32
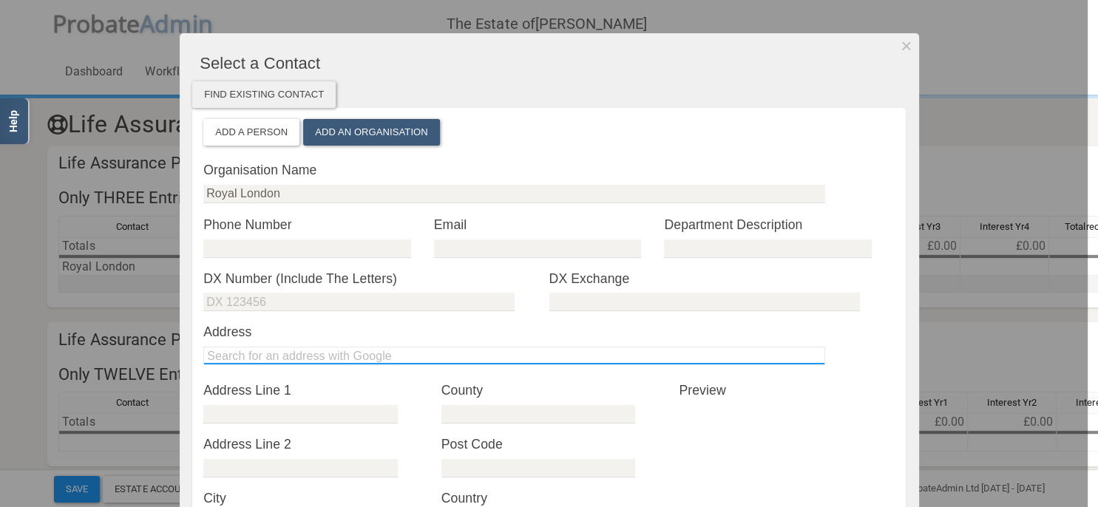
click at [315, 361] on input "text" at bounding box center [514, 356] width 622 height 18
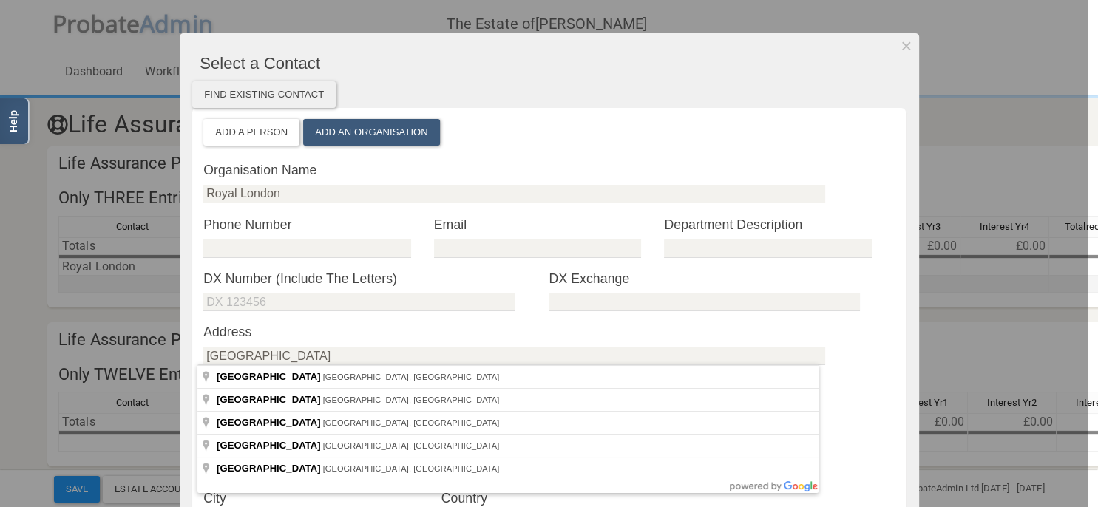
click at [367, 335] on label "Address" at bounding box center [548, 331] width 691 height 19
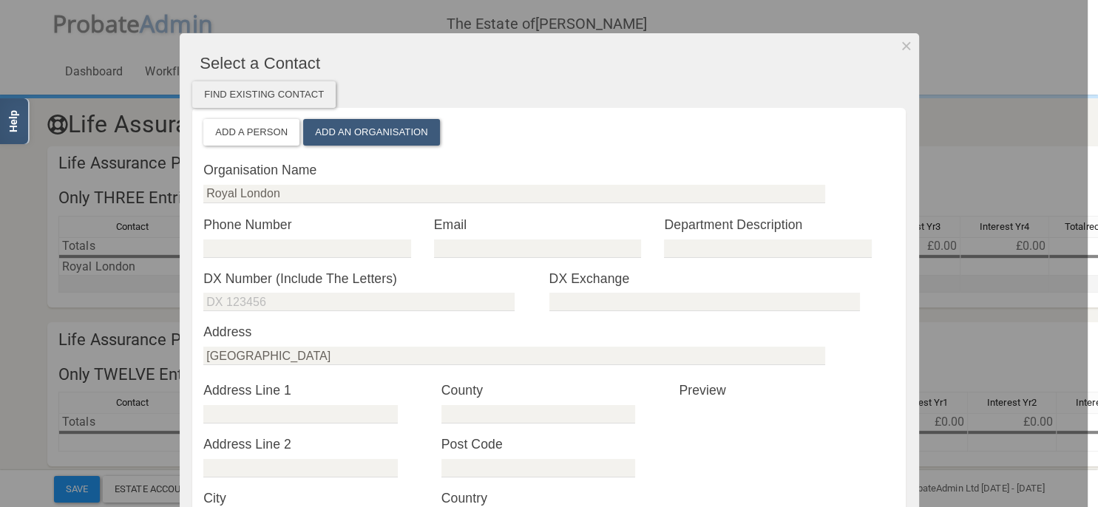
scroll to position [170, 0]
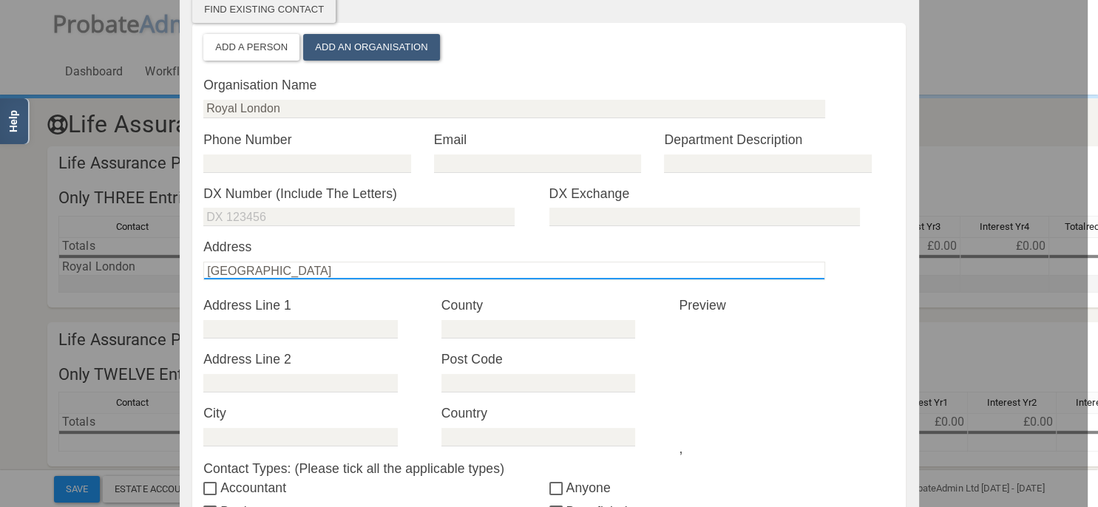
click at [341, 274] on input "[GEOGRAPHIC_DATA]" at bounding box center [514, 271] width 622 height 18
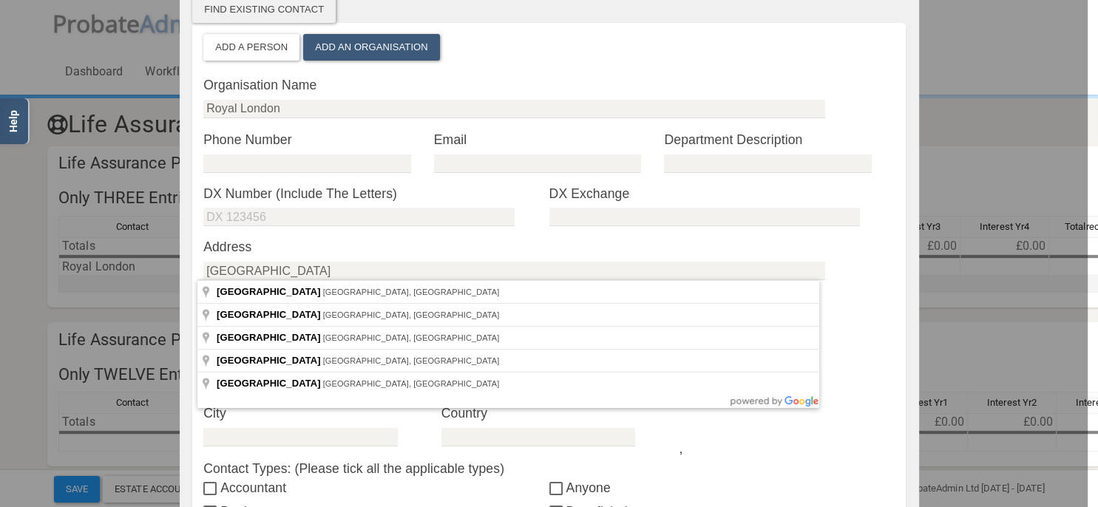
click at [410, 243] on label "Address" at bounding box center [548, 246] width 691 height 19
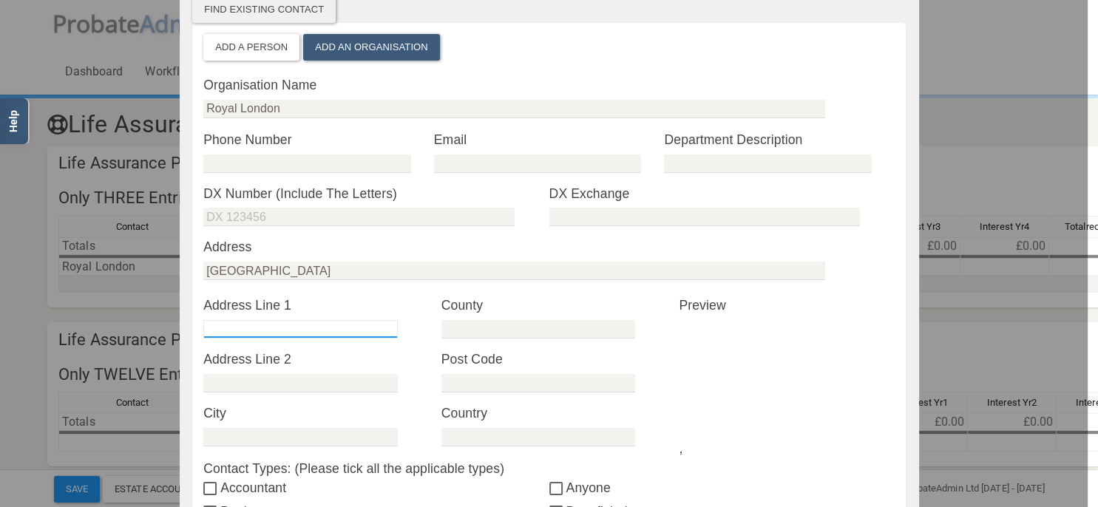
click at [296, 329] on input "text" at bounding box center [300, 329] width 194 height 18
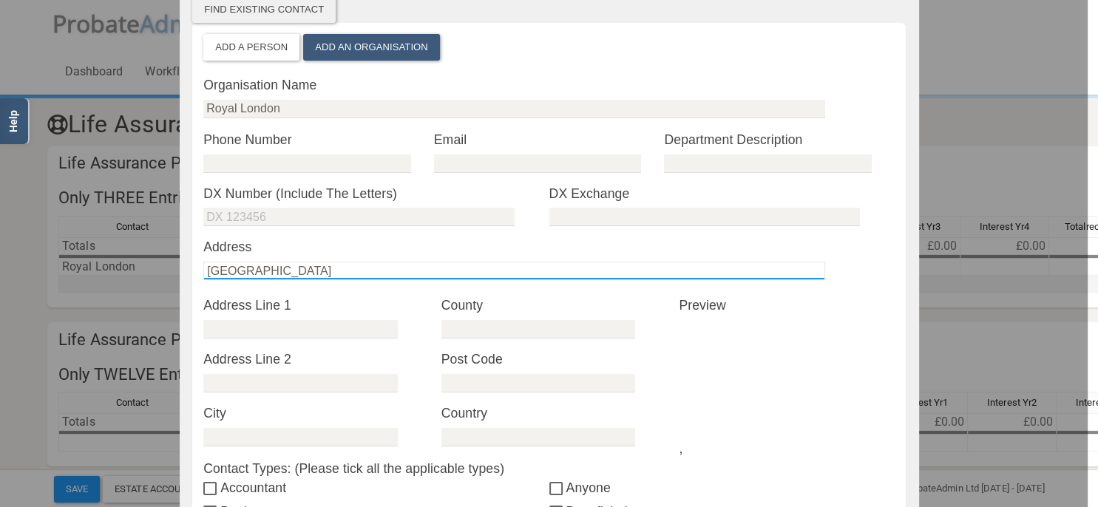
click at [336, 270] on input "[GEOGRAPHIC_DATA]" at bounding box center [514, 271] width 622 height 18
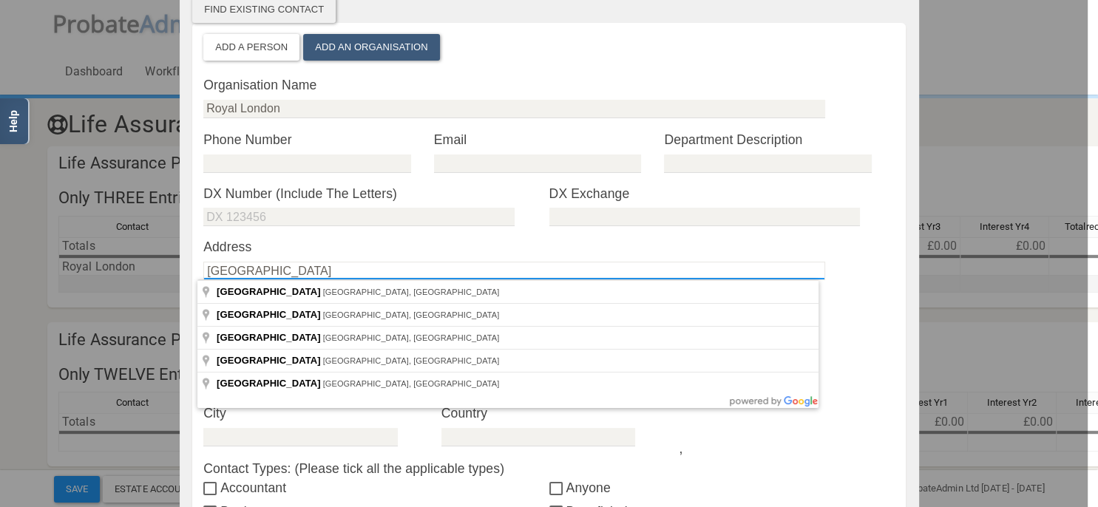
type input "[GEOGRAPHIC_DATA]"
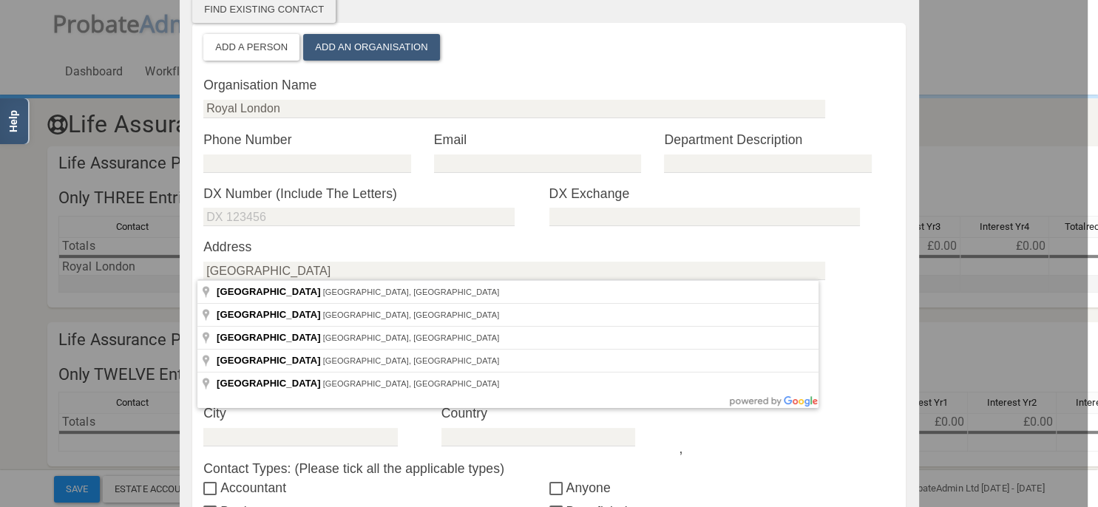
click at [424, 258] on div "Organisation Name [GEOGRAPHIC_DATA] * Phone Number * Email * Department Descrip…" at bounding box center [548, 423] width 691 height 696
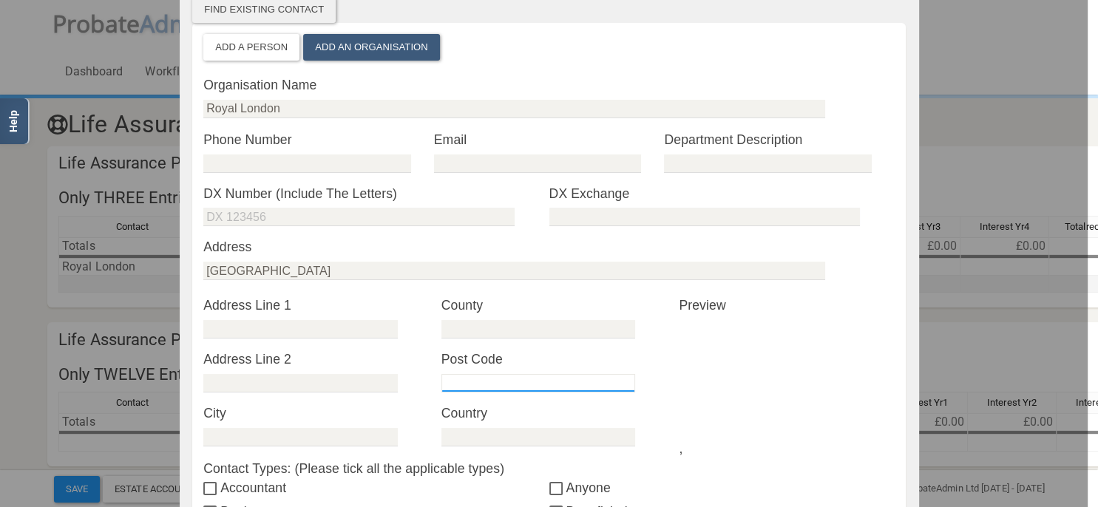
click at [523, 377] on input "text" at bounding box center [538, 383] width 194 height 18
type input "SK10 4EL"
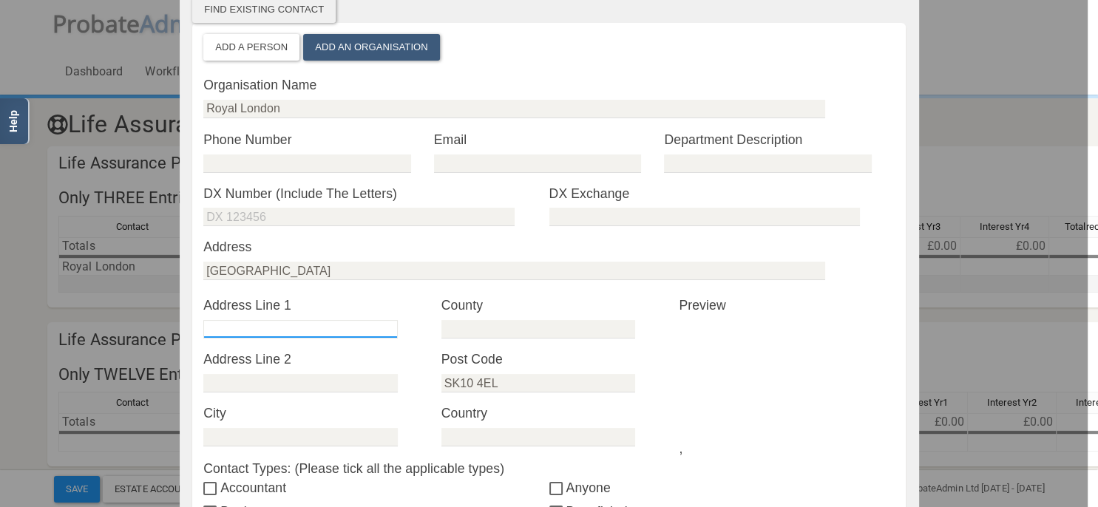
click at [311, 329] on input "text" at bounding box center [300, 329] width 194 height 18
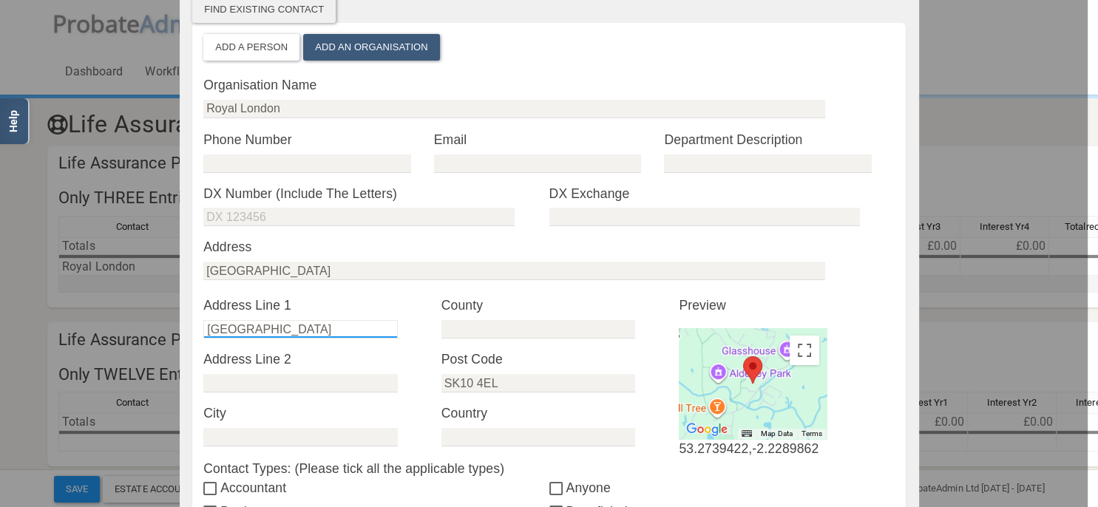
type input "[GEOGRAPHIC_DATA]"
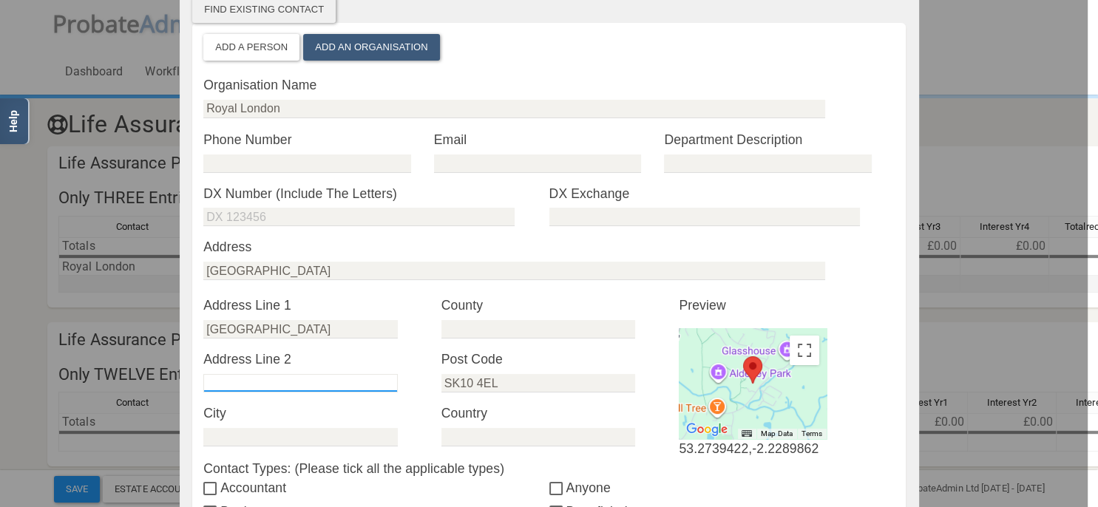
click at [264, 381] on input "text" at bounding box center [300, 383] width 194 height 18
type input "[GEOGRAPHIC_DATA],"
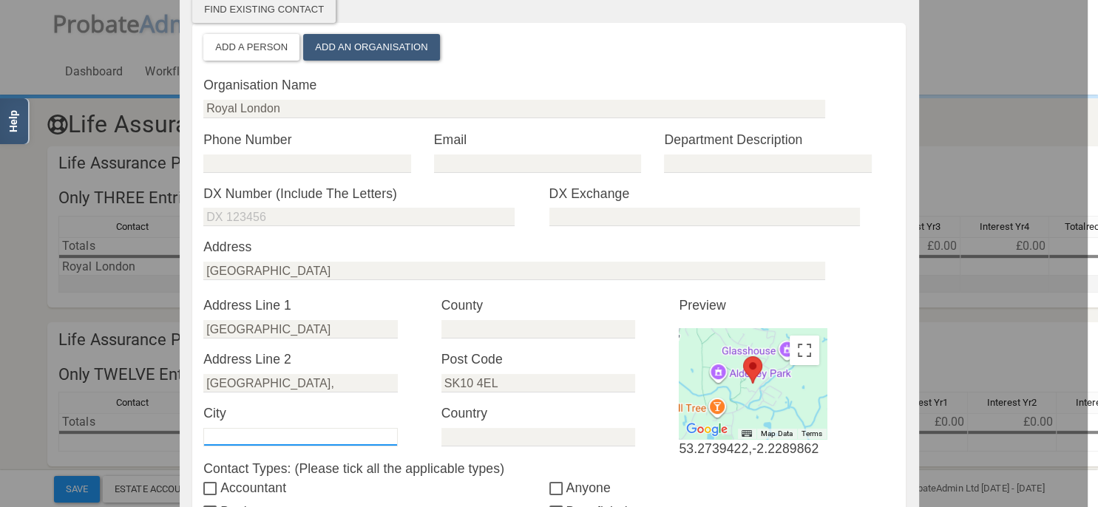
click at [247, 436] on input "text" at bounding box center [300, 437] width 194 height 18
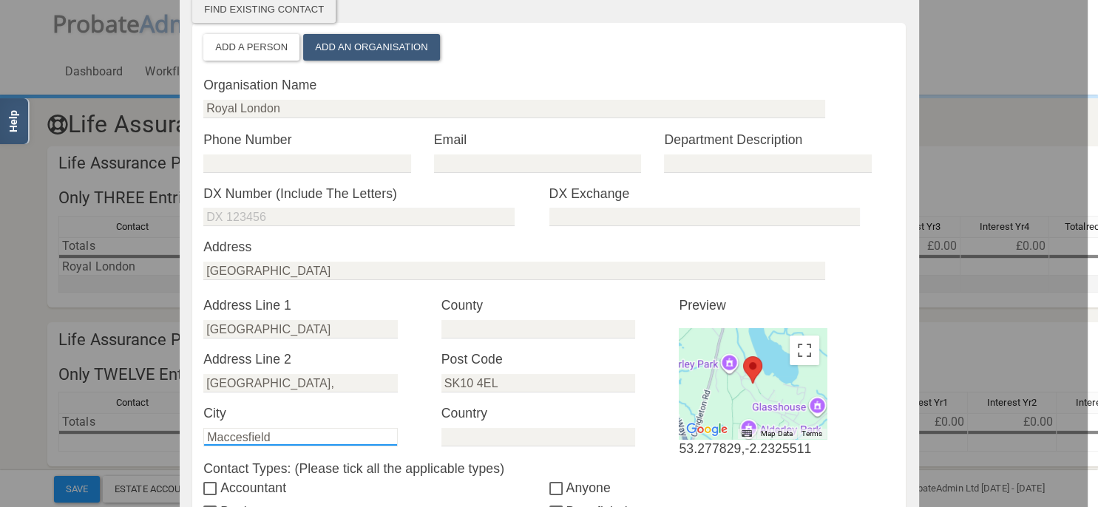
click at [229, 434] on input "Maccesfield" at bounding box center [300, 437] width 194 height 18
type input "Macclesfield"
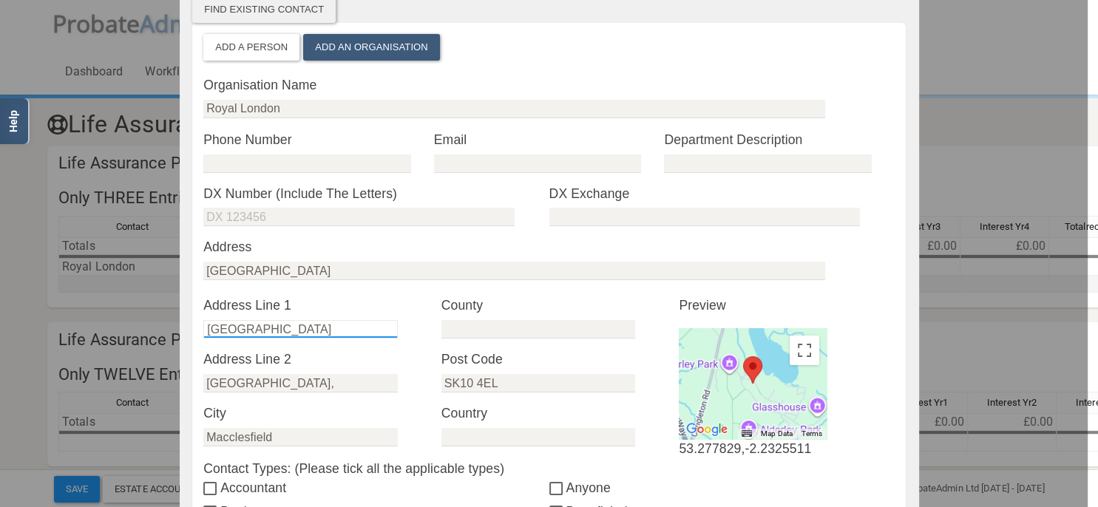
click at [283, 330] on input "[GEOGRAPHIC_DATA]" at bounding box center [300, 329] width 194 height 18
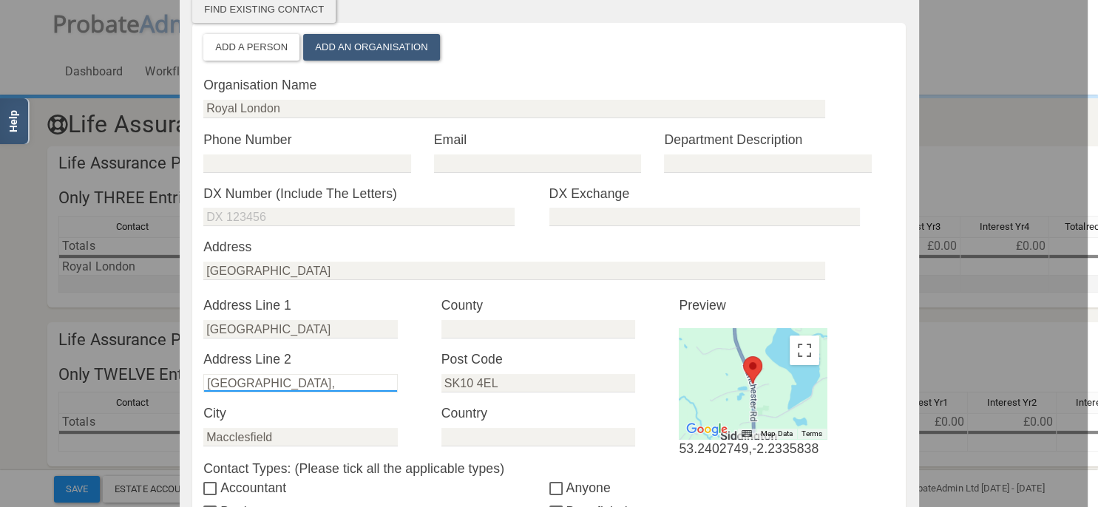
click at [316, 383] on input "[GEOGRAPHIC_DATA]," at bounding box center [300, 383] width 194 height 18
type input "[GEOGRAPHIC_DATA][PERSON_NAME]"
click at [301, 413] on label "City" at bounding box center [311, 413] width 216 height 19
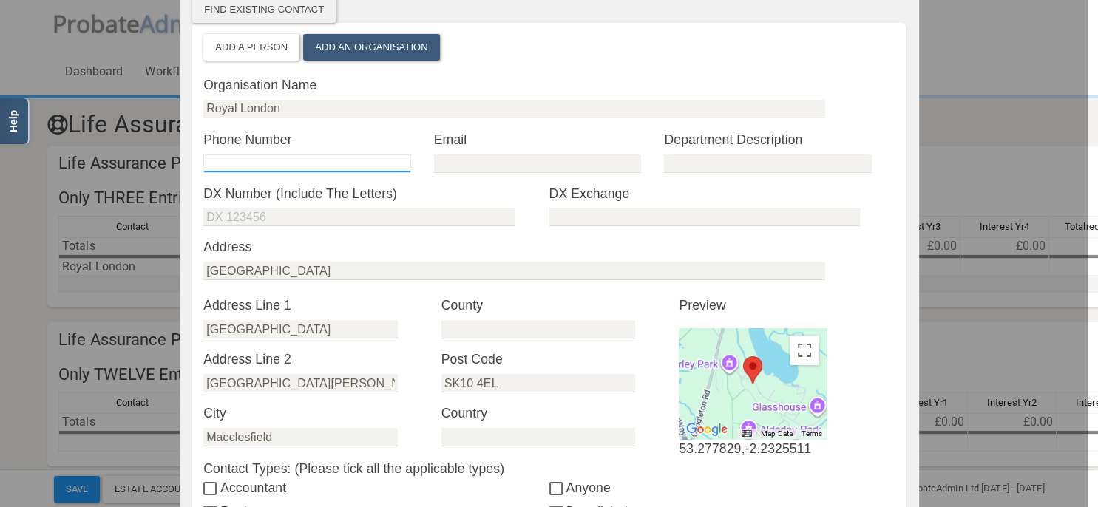
click at [351, 160] on input "tel" at bounding box center [306, 164] width 207 height 18
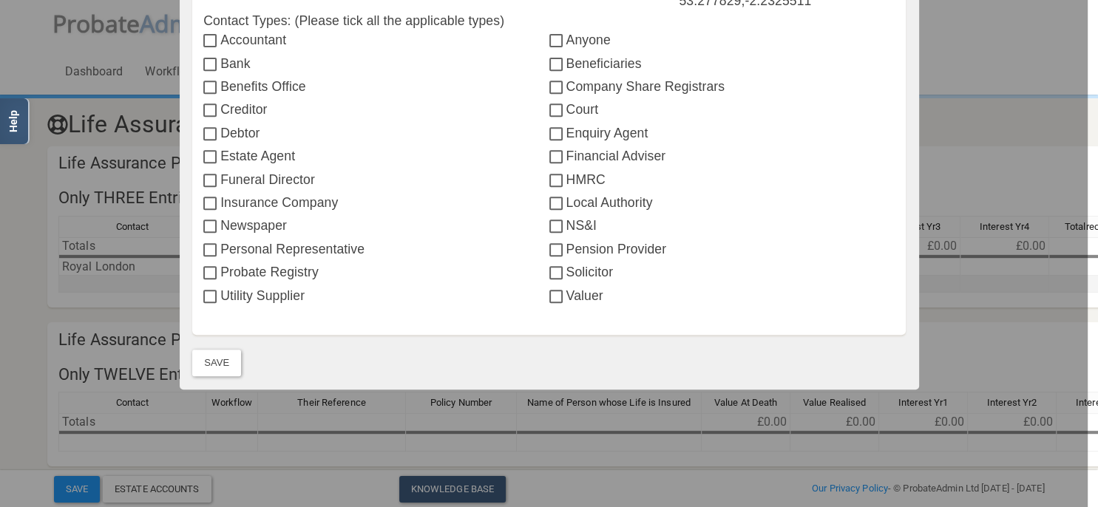
scroll to position [532, 0]
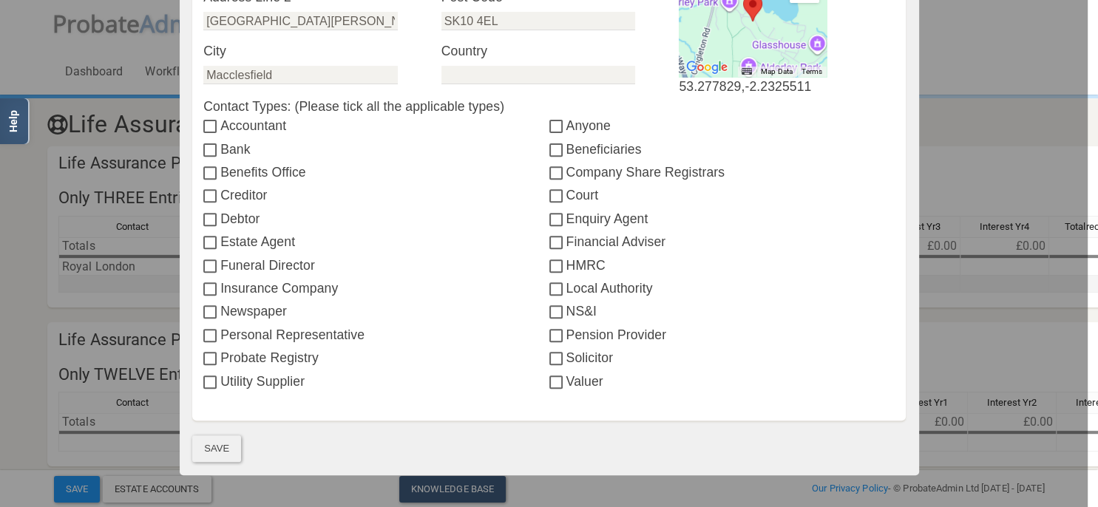
type input "03452665400"
click at [233, 447] on button "Save" at bounding box center [216, 448] width 49 height 27
click at [211, 288] on input "Insurance Company" at bounding box center [211, 290] width 17 height 12
checkbox input "true"
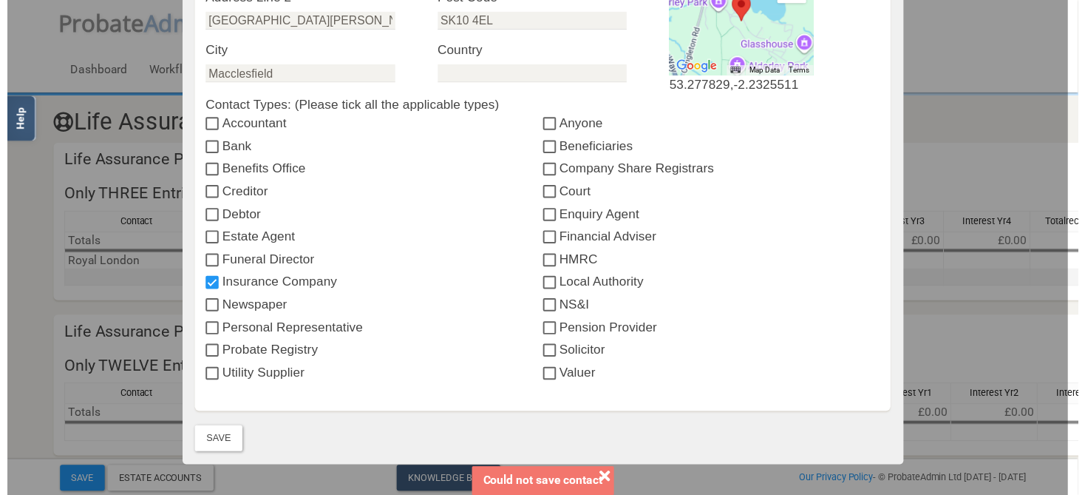
scroll to position [618, 0]
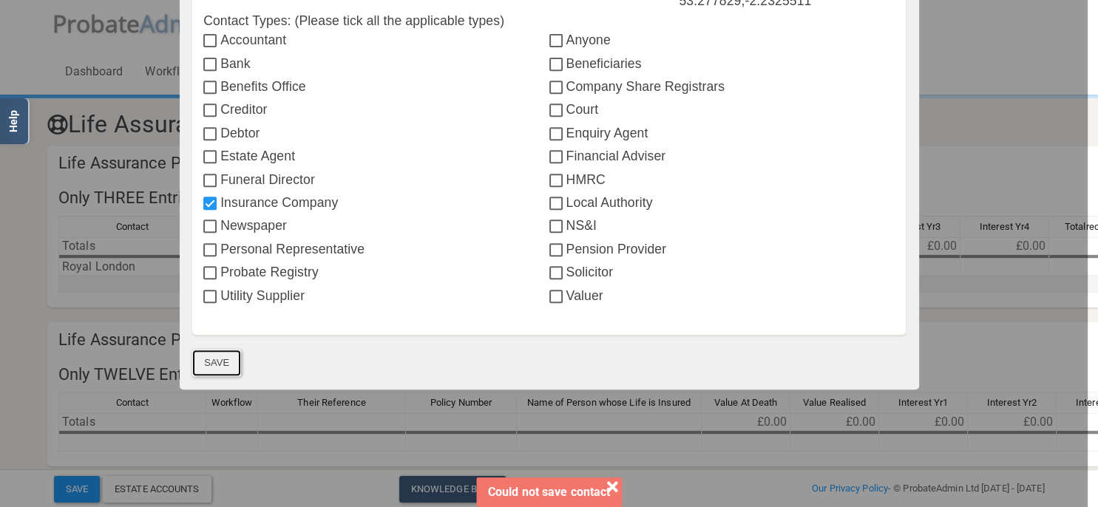
click at [216, 361] on button "Save" at bounding box center [216, 363] width 49 height 27
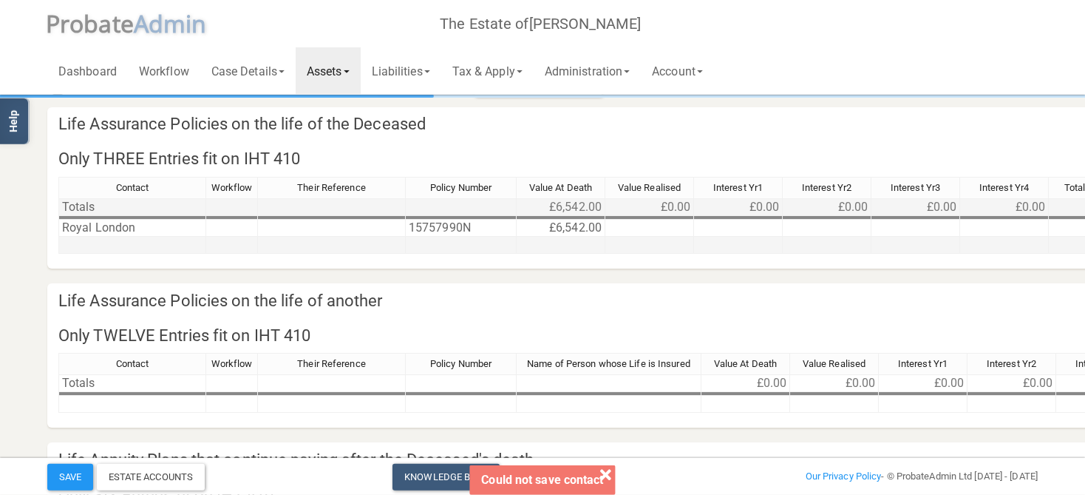
scroll to position [78, 0]
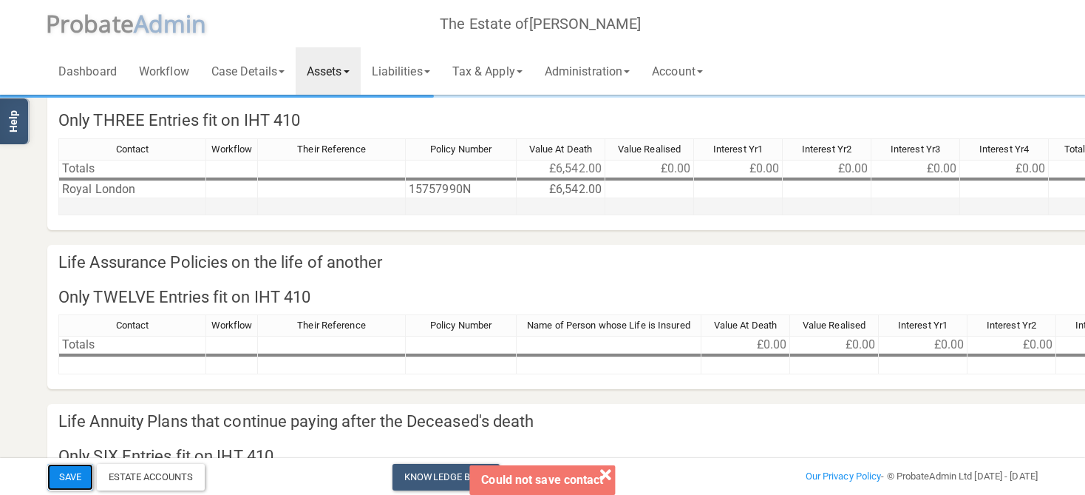
click at [72, 481] on button "Save" at bounding box center [70, 477] width 46 height 27
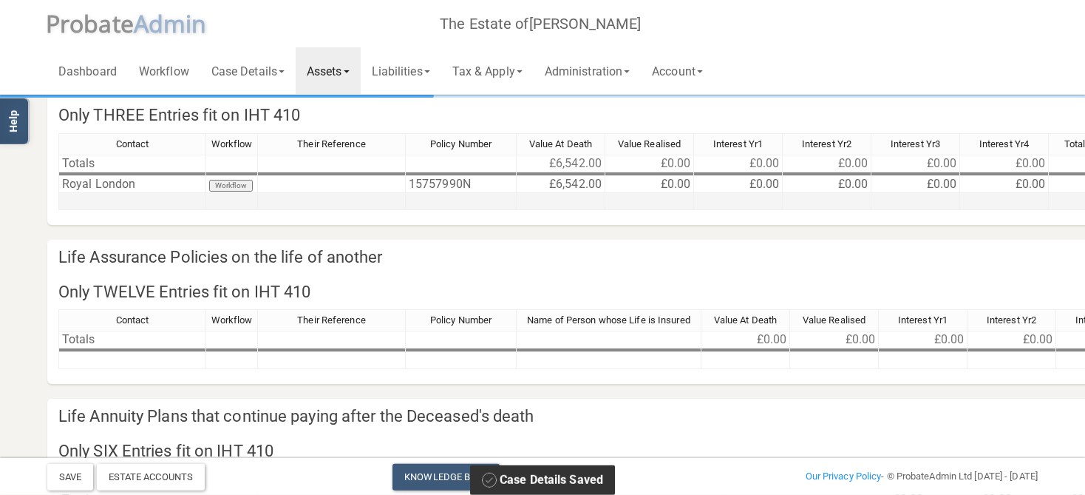
scroll to position [387, 0]
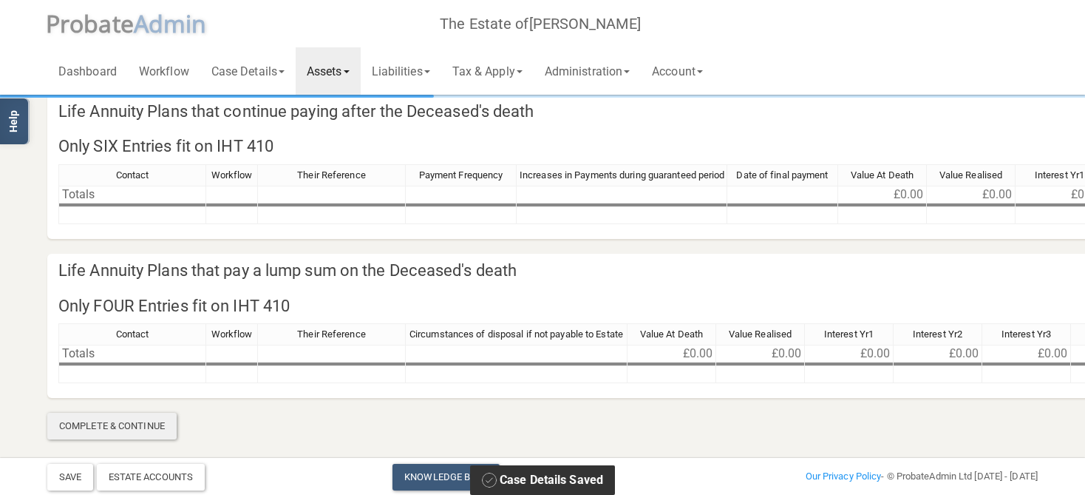
click at [129, 422] on div "Complete & Continue" at bounding box center [111, 426] width 129 height 27
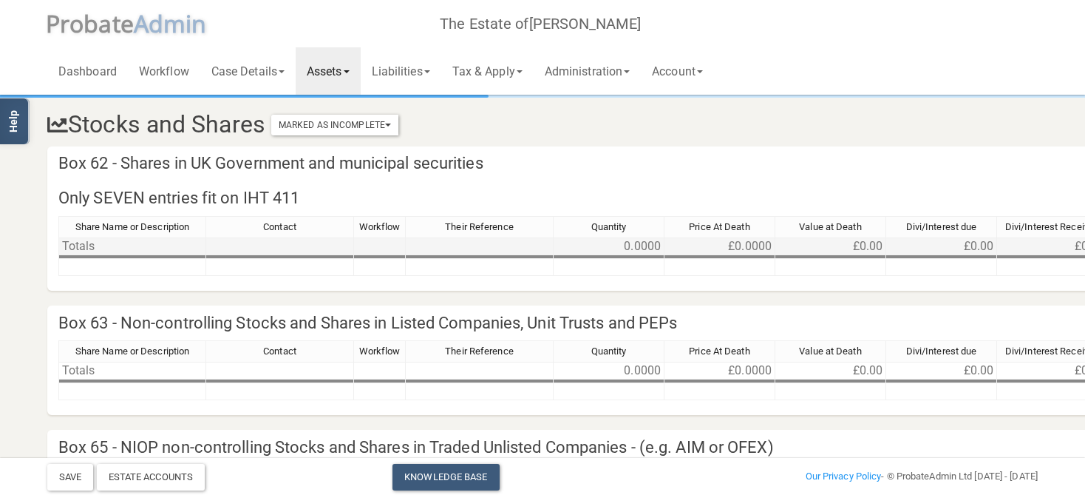
click at [123, 246] on td "Totals" at bounding box center [132, 246] width 148 height 18
click at [121, 259] on td at bounding box center [132, 267] width 148 height 17
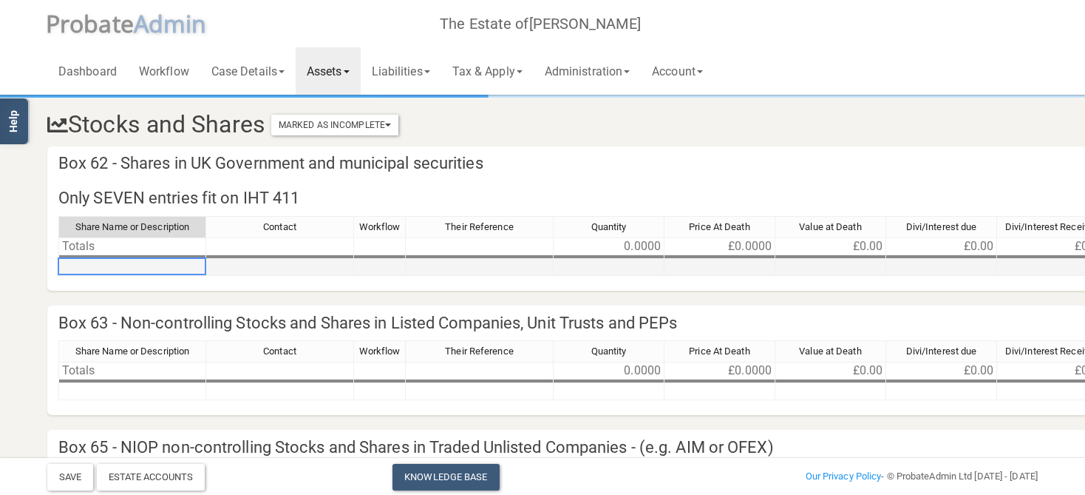
click at [121, 259] on td at bounding box center [132, 267] width 148 height 17
click at [119, 265] on td at bounding box center [132, 267] width 148 height 17
click at [119, 265] on textarea at bounding box center [132, 266] width 148 height 18
click at [244, 265] on td at bounding box center [280, 267] width 148 height 17
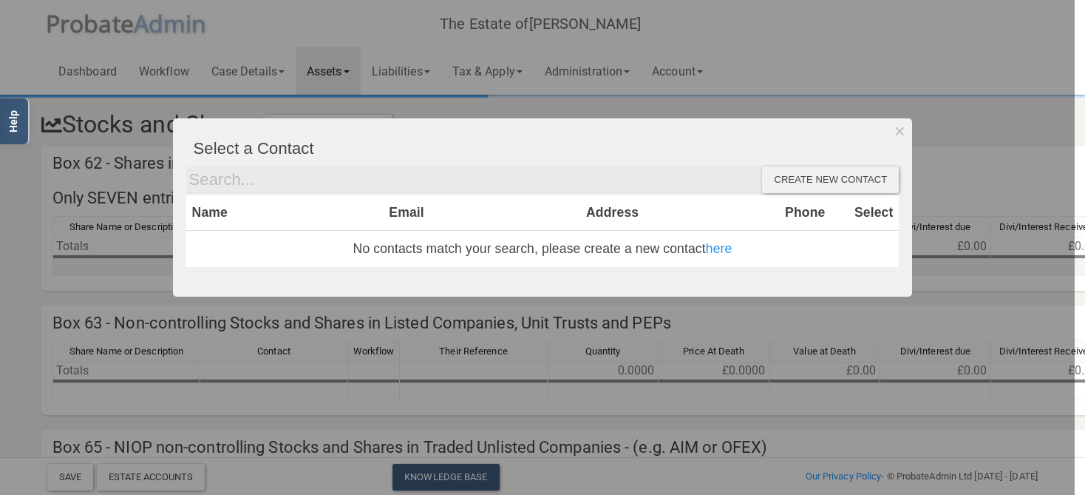
click at [126, 265] on div at bounding box center [537, 247] width 1075 height 495
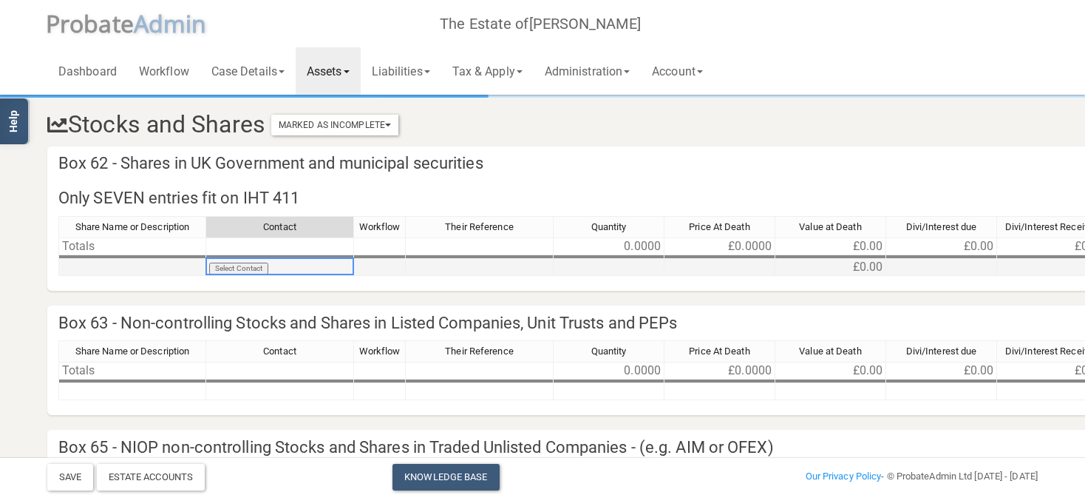
click at [294, 265] on td "Select Contact" at bounding box center [280, 267] width 148 height 17
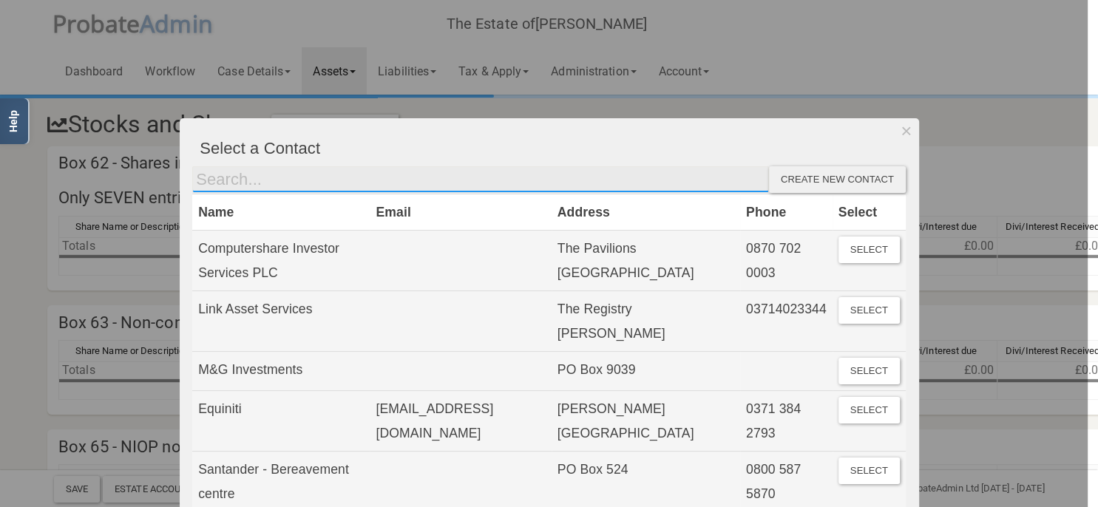
click at [274, 177] on input "text" at bounding box center [480, 179] width 577 height 27
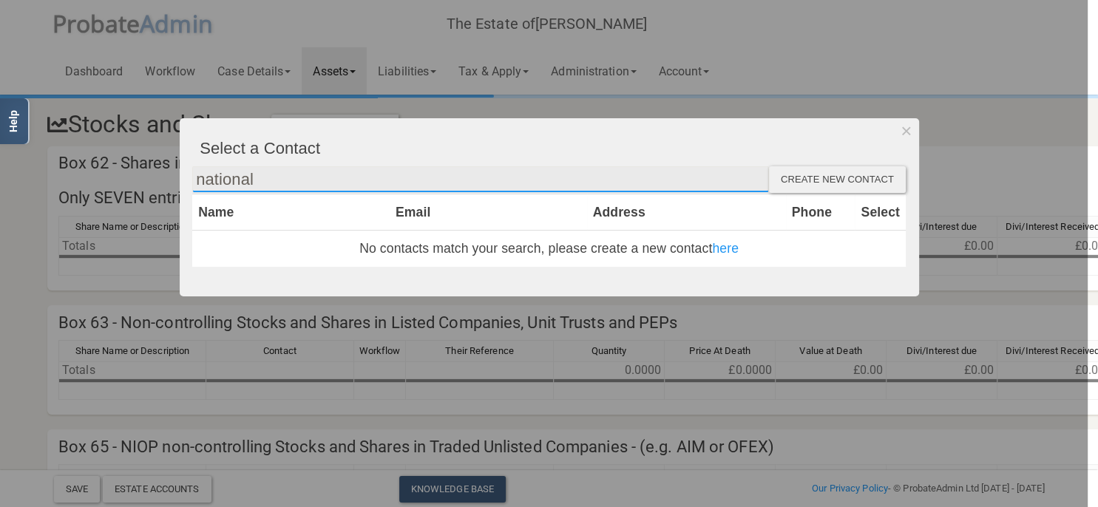
type input "national"
click at [802, 186] on div "Create new contact" at bounding box center [837, 179] width 137 height 27
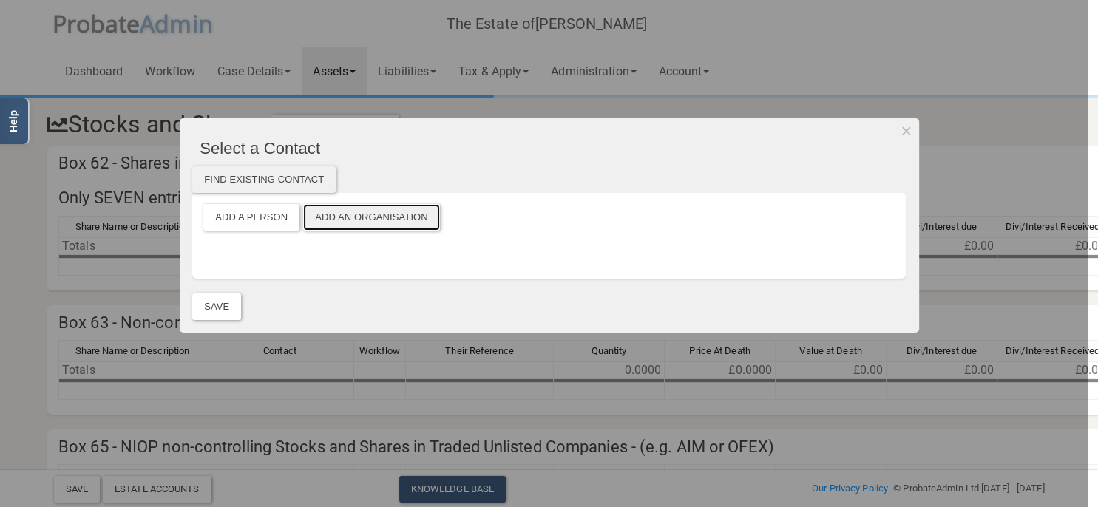
click at [376, 213] on button "Add an Organisation" at bounding box center [371, 217] width 137 height 27
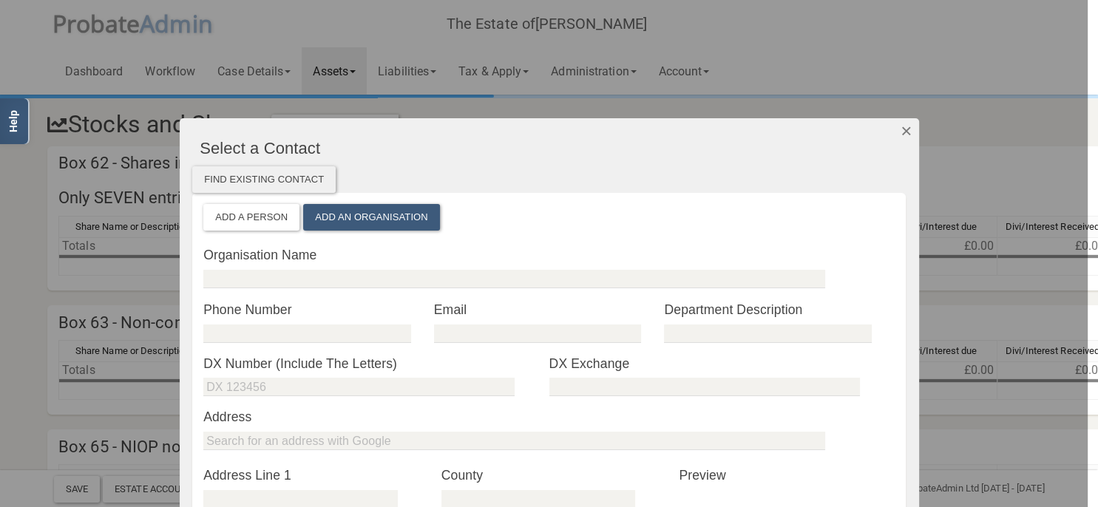
click at [903, 131] on button "Dismiss" at bounding box center [906, 130] width 24 height 25
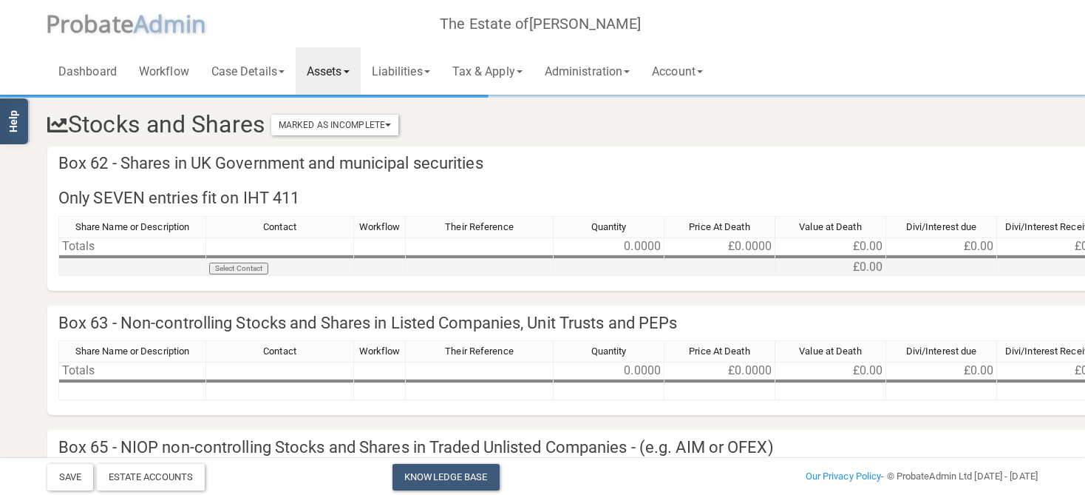
click at [106, 266] on td at bounding box center [132, 267] width 148 height 17
click at [541, 149] on h4 "Box 62 - Shares in UK Government and municipal securities" at bounding box center [738, 163] width 1383 height 35
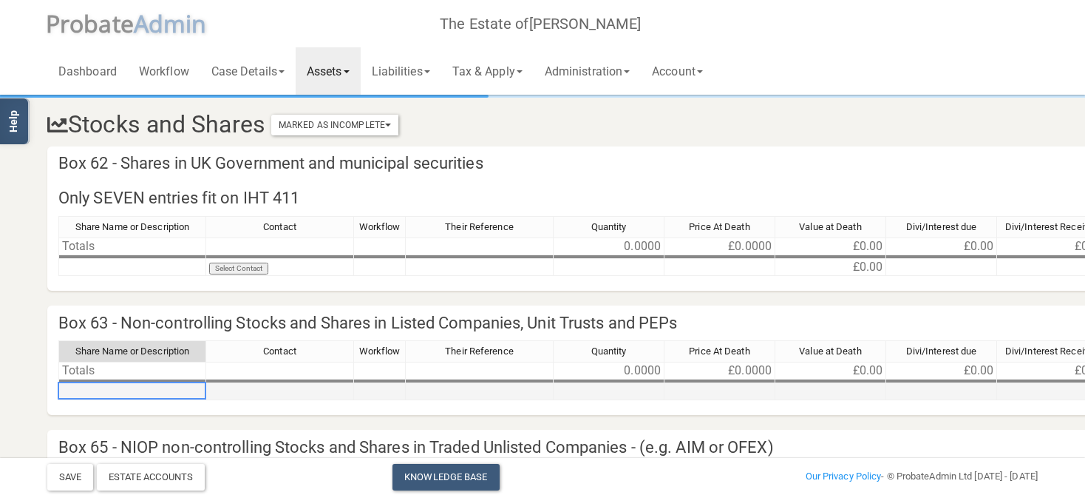
click at [157, 385] on td at bounding box center [132, 391] width 148 height 17
click at [282, 385] on td at bounding box center [280, 391] width 148 height 17
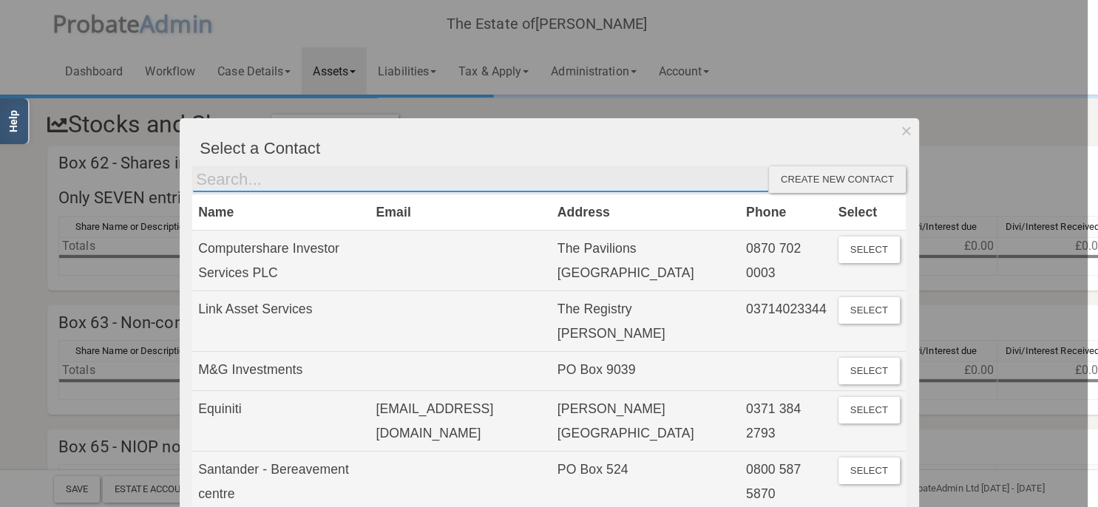
click at [228, 176] on input "text" at bounding box center [480, 179] width 577 height 27
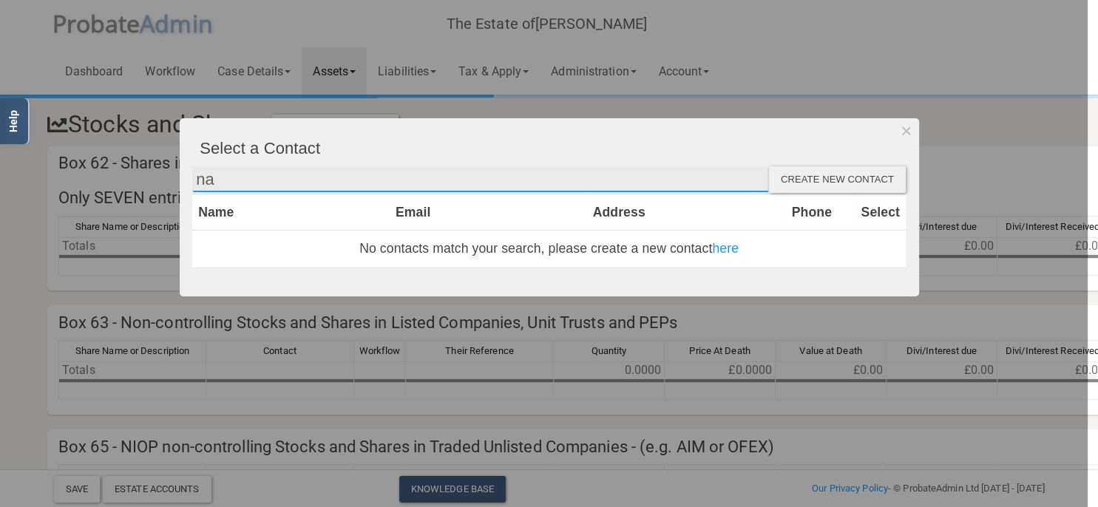
type input "n"
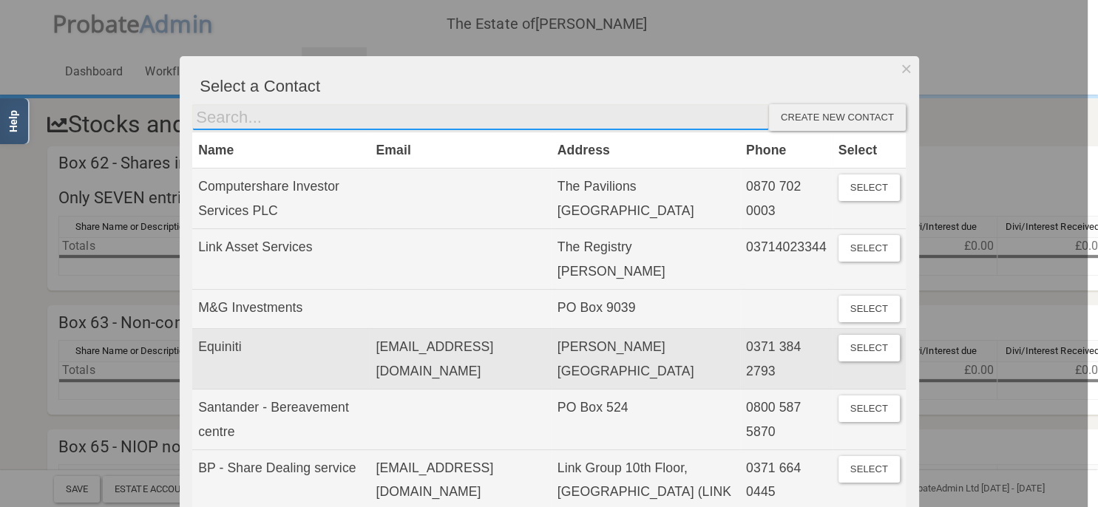
scroll to position [85, 0]
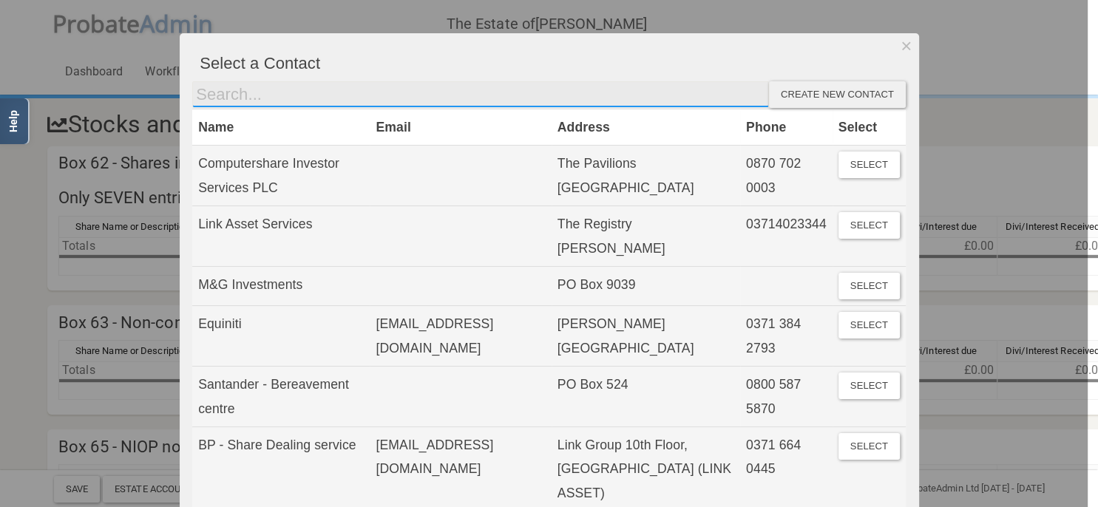
click at [312, 99] on input "text" at bounding box center [480, 94] width 577 height 27
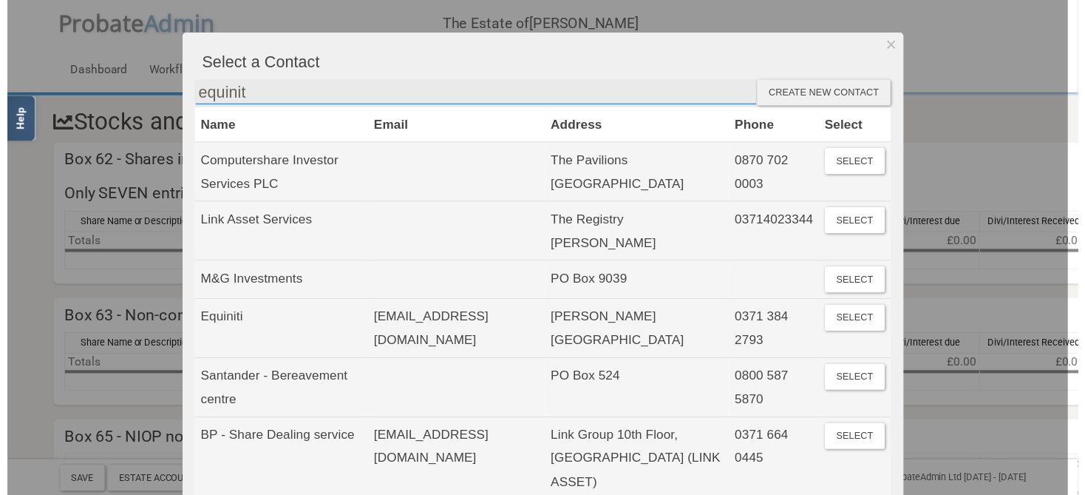
scroll to position [0, 0]
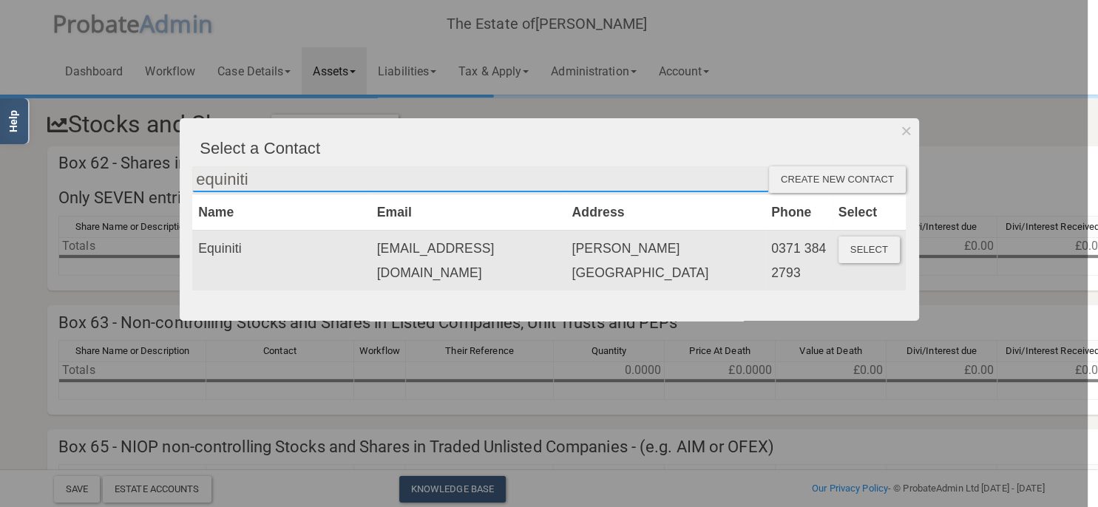
type input "equiniti"
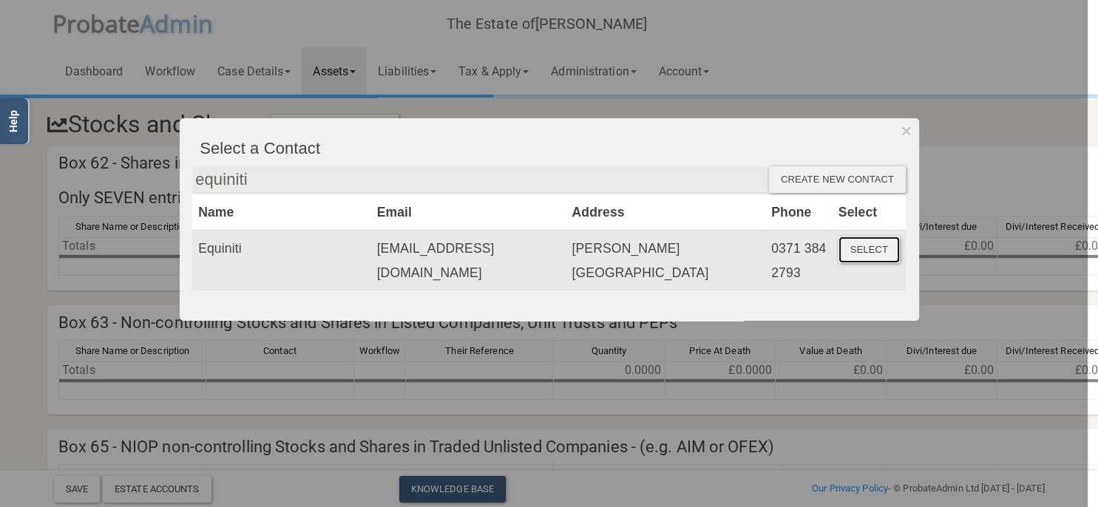
click at [873, 245] on button "Select" at bounding box center [868, 250] width 61 height 27
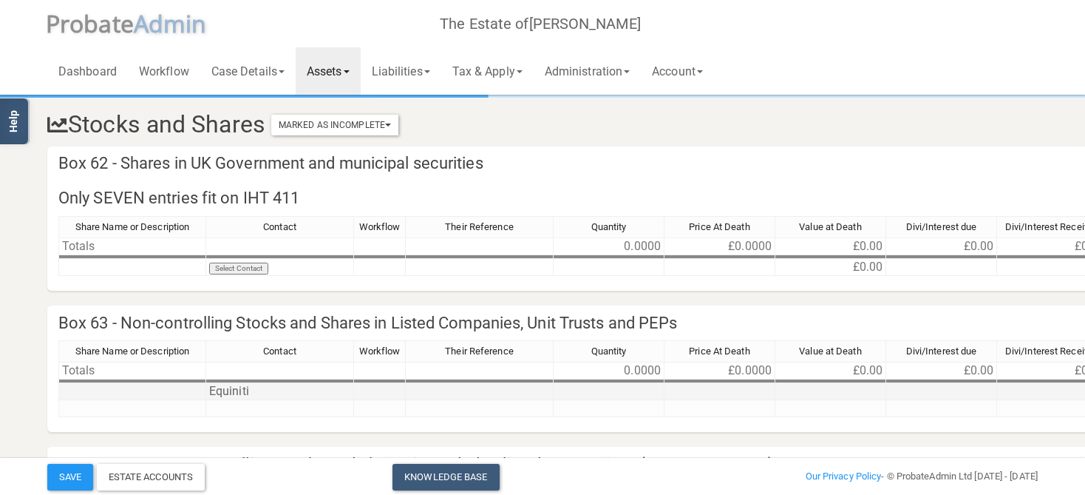
scroll to position [78, 0]
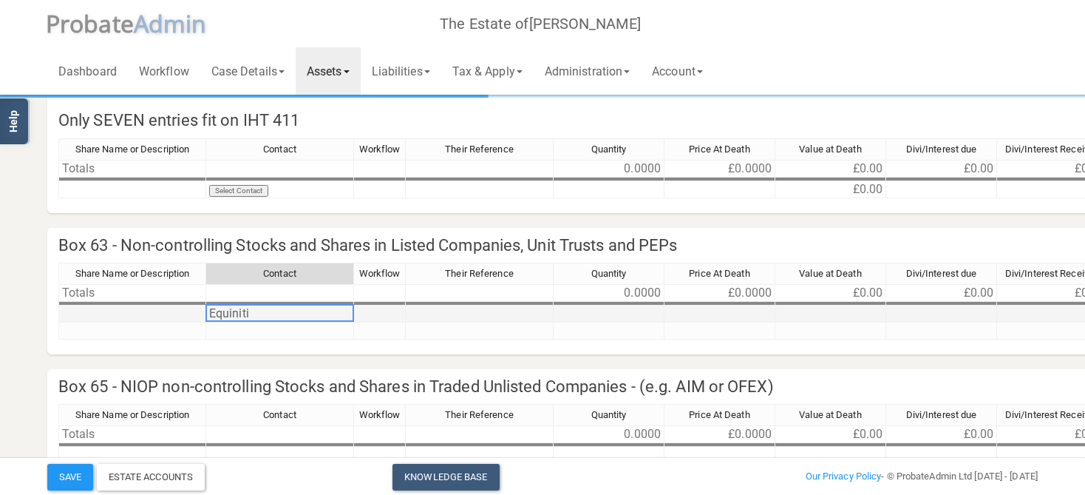
click at [294, 314] on td "Equiniti" at bounding box center [280, 313] width 148 height 17
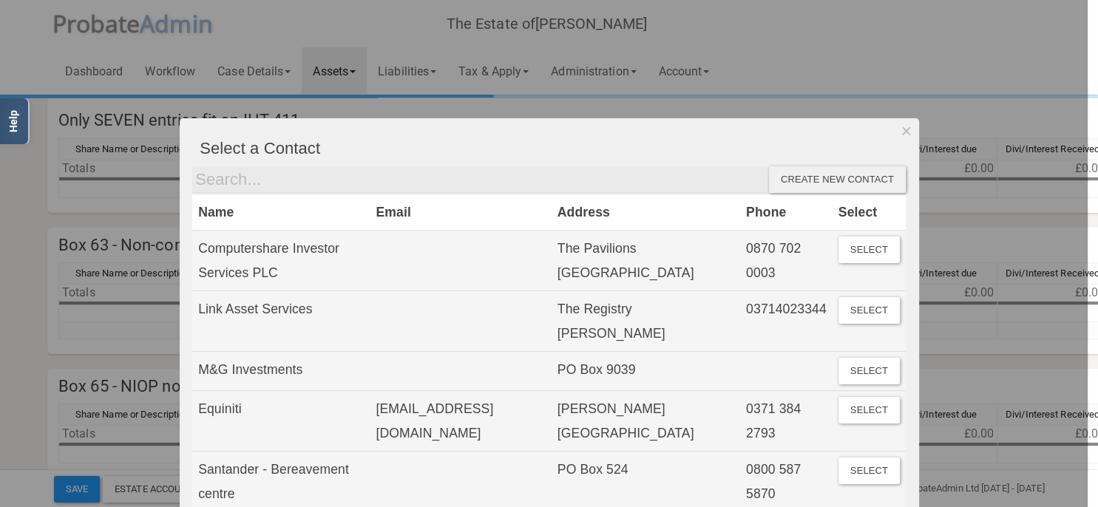
click at [83, 308] on div at bounding box center [544, 253] width 1088 height 507
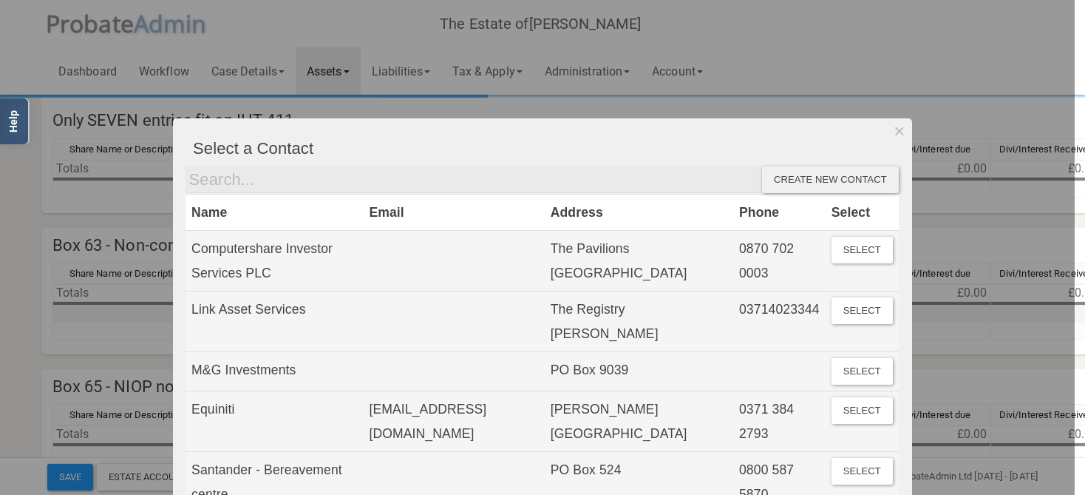
click at [259, 310] on td "Equiniti" at bounding box center [274, 313] width 148 height 17
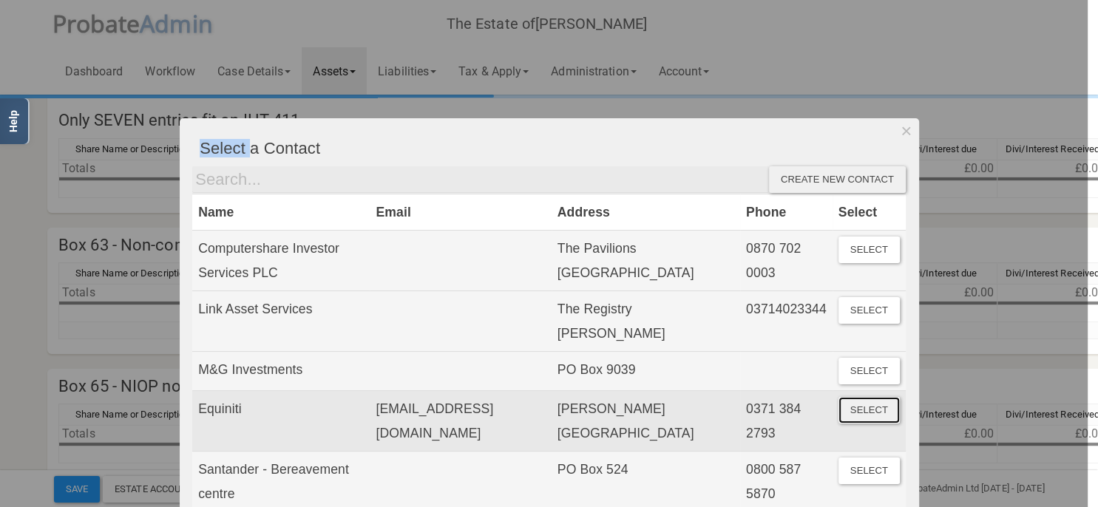
click at [860, 415] on button "Select" at bounding box center [868, 410] width 61 height 27
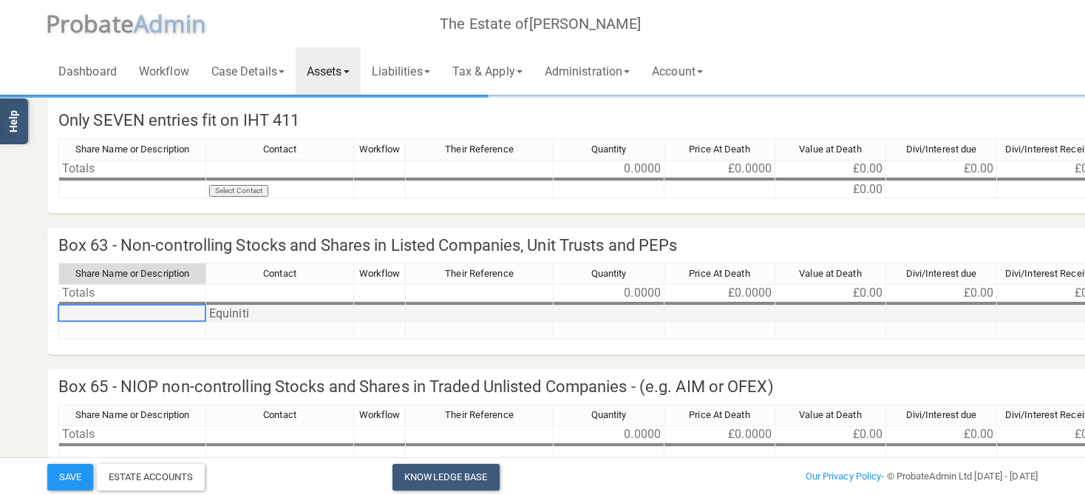
click at [151, 315] on td at bounding box center [132, 313] width 148 height 17
click at [164, 339] on div "Share Name or Description Contact Workflow Their Reference Quantity Price At De…" at bounding box center [738, 307] width 1360 height 90
click at [163, 327] on td at bounding box center [132, 330] width 148 height 17
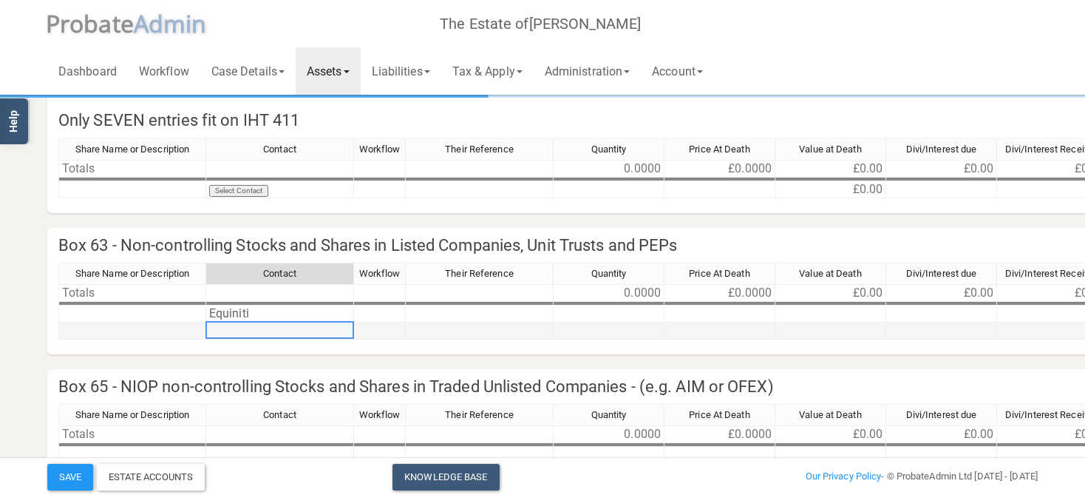
click at [238, 327] on td at bounding box center [280, 330] width 148 height 17
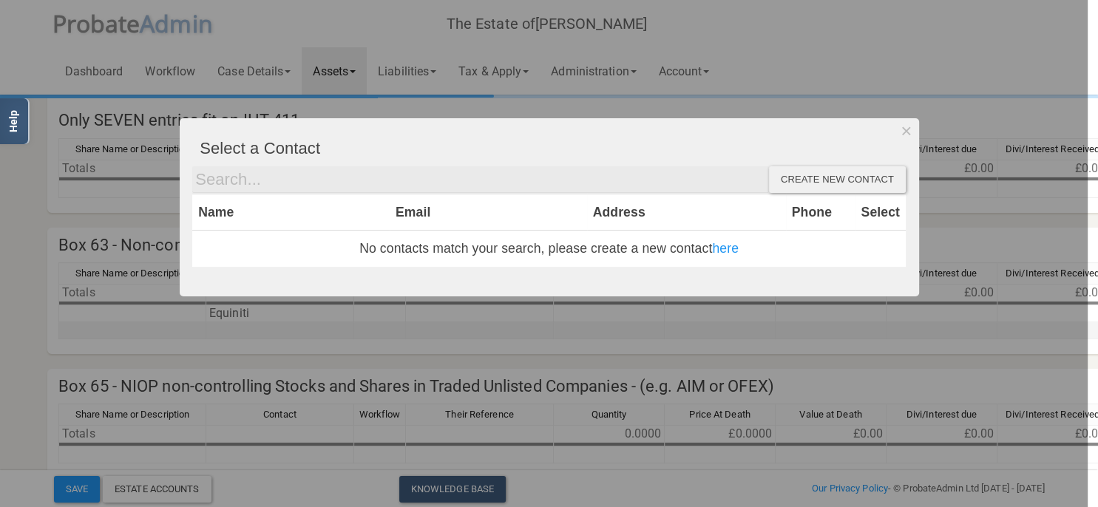
click at [140, 309] on div at bounding box center [544, 253] width 1088 height 507
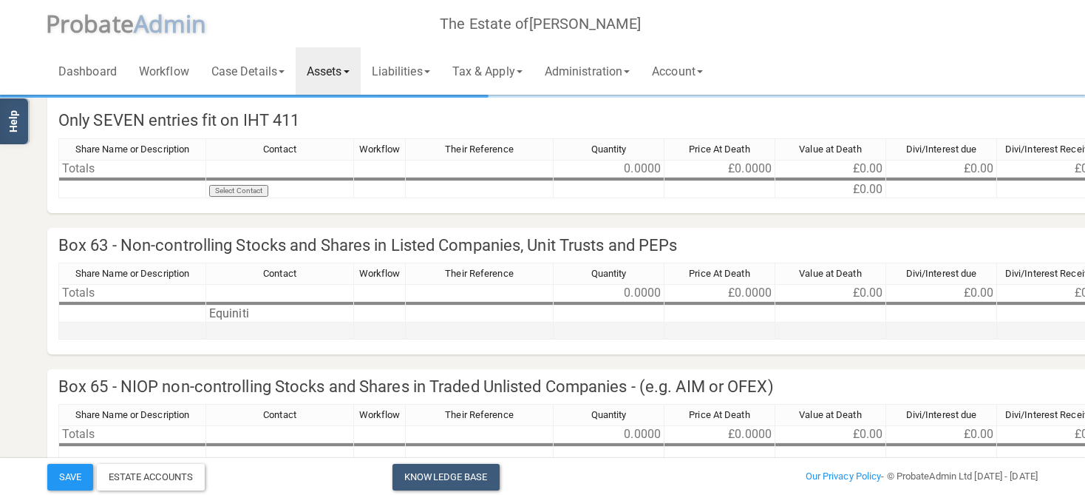
click at [140, 309] on td at bounding box center [132, 313] width 148 height 17
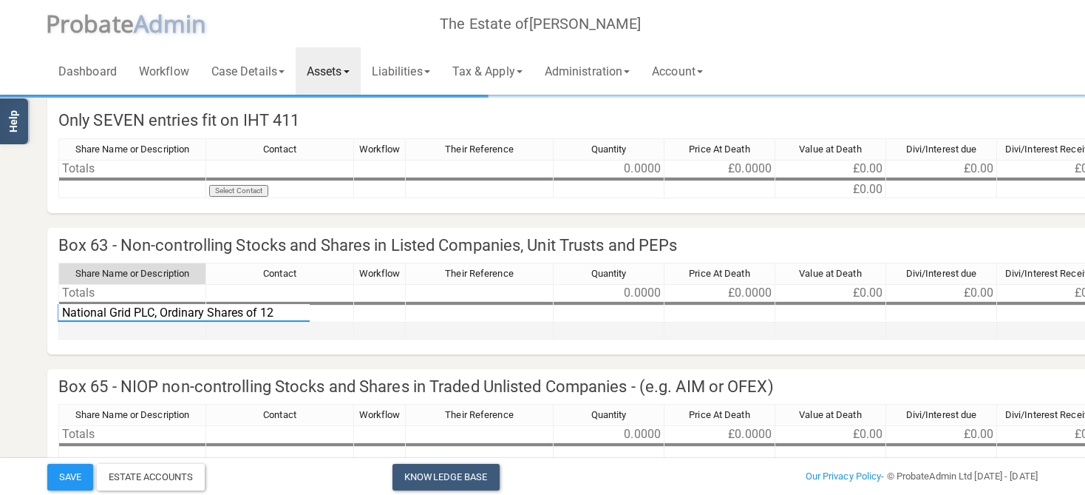
scroll to position [0, 0]
click at [152, 309] on textarea "National Grid PLC, Ordinary Shares of 12 204/473p each" at bounding box center [211, 313] width 307 height 18
click at [206, 311] on textarea "National Grid plc, Ordinary Shares of 12 204/473p each" at bounding box center [209, 313] width 302 height 18
type textarea "National Grid plc, Ordinary shares of 12 204/473p each"
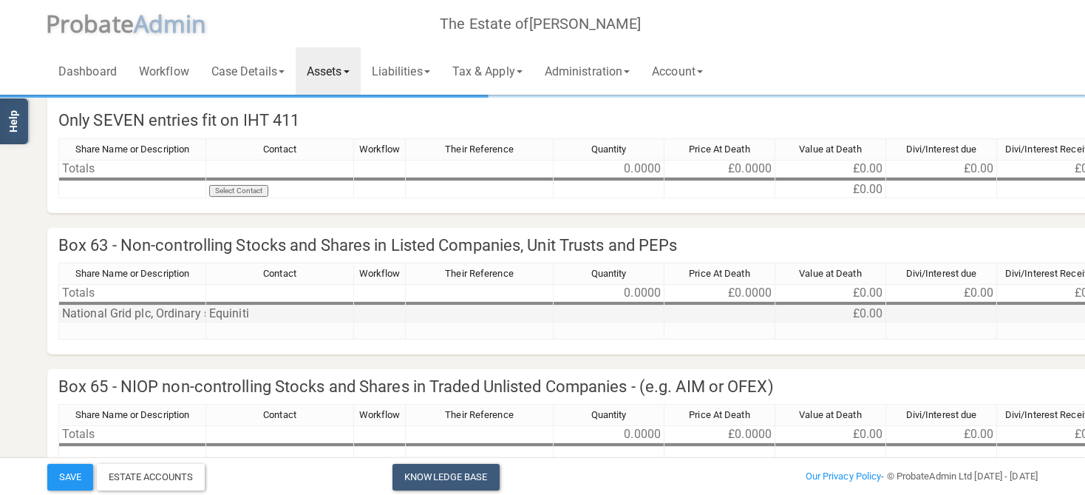
click at [635, 311] on td at bounding box center [609, 313] width 111 height 17
click at [708, 347] on div "Share Name or Description Contact Workflow Their Reference Quantity Price At De…" at bounding box center [738, 307] width 1360 height 90
click at [677, 316] on td at bounding box center [720, 313] width 111 height 17
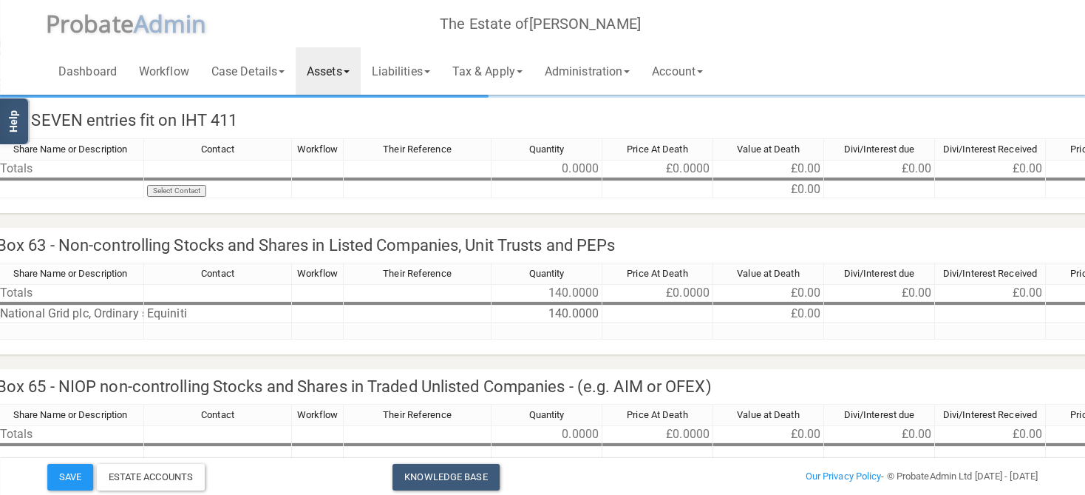
scroll to position [78, 0]
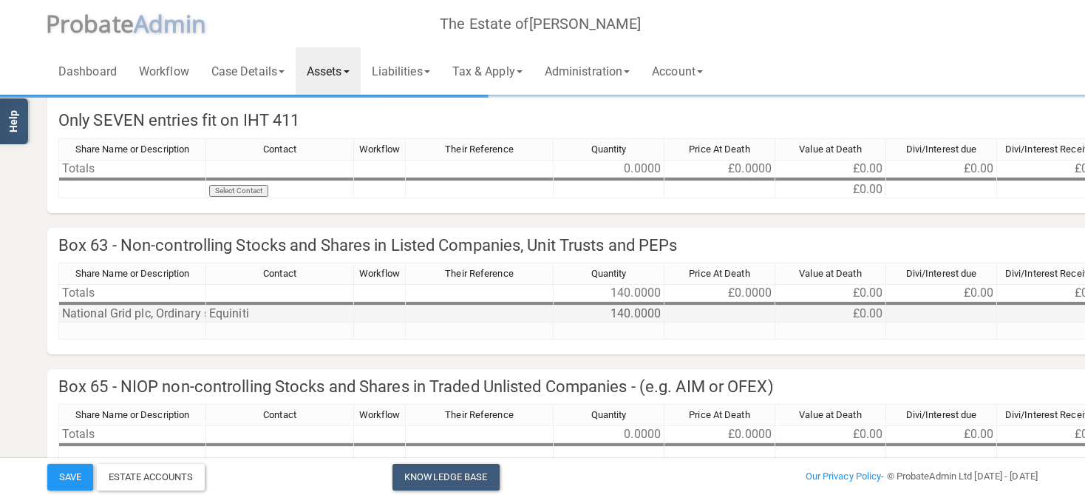
click at [735, 311] on td at bounding box center [720, 313] width 111 height 17
type textarea "9"
click at [815, 324] on td at bounding box center [831, 330] width 111 height 17
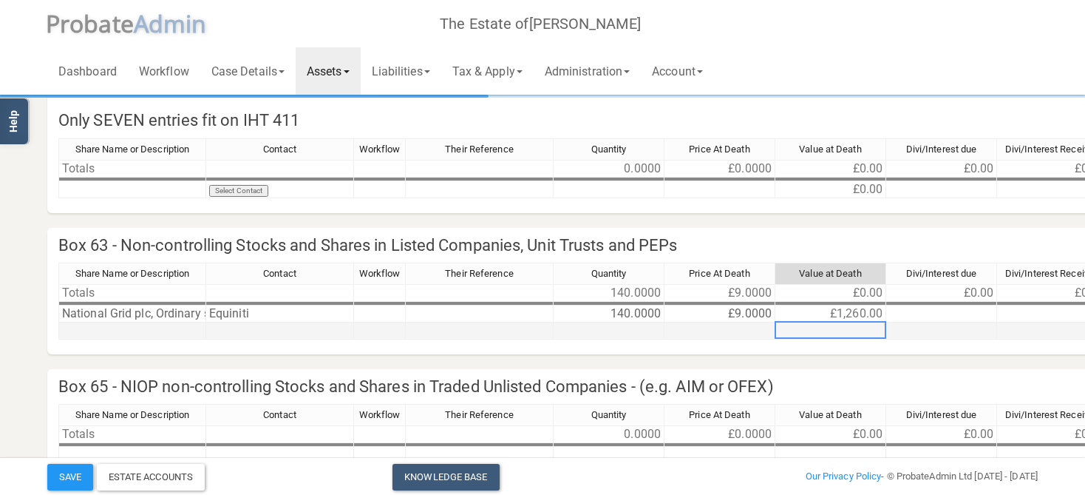
click at [815, 324] on td at bounding box center [831, 330] width 111 height 17
click at [770, 310] on td "£9.0000" at bounding box center [720, 313] width 111 height 17
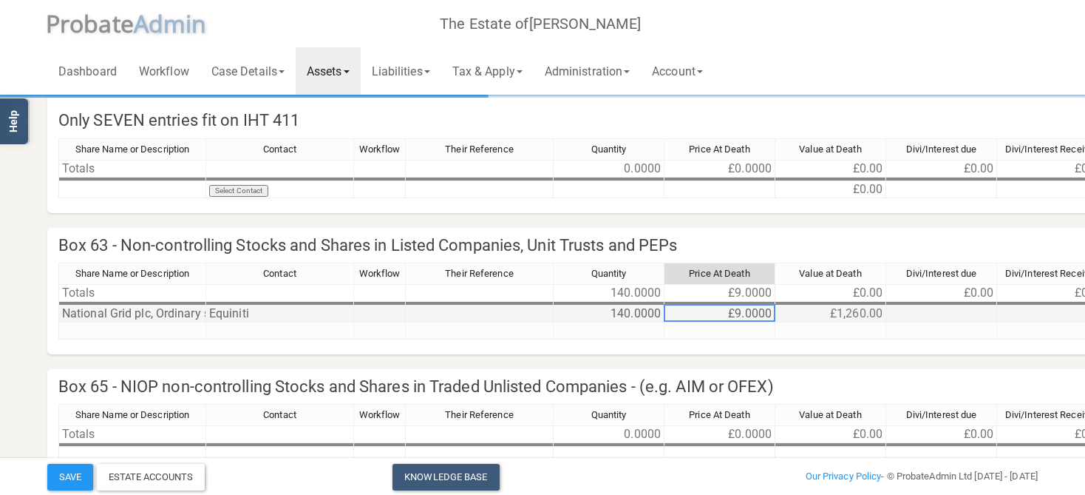
click at [810, 313] on td "£1,260.00" at bounding box center [831, 313] width 111 height 17
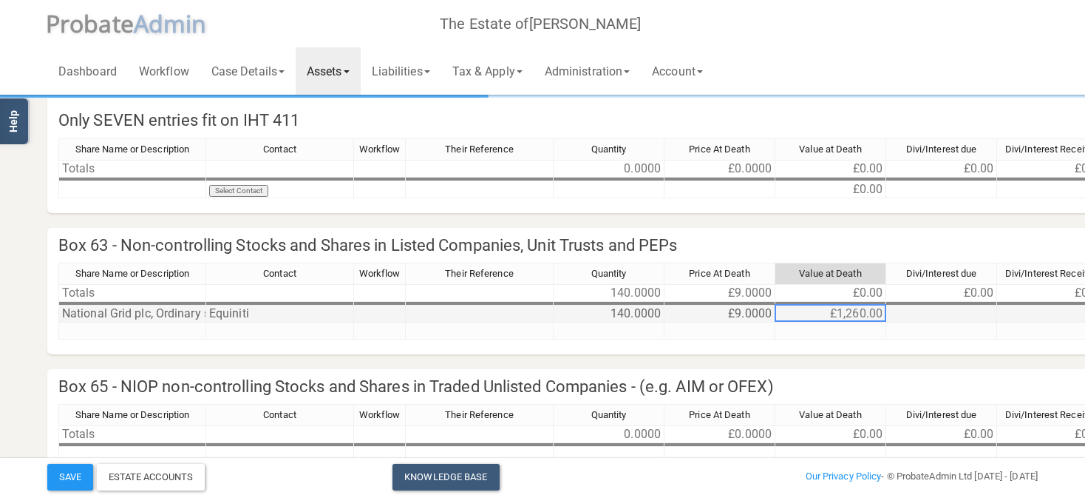
click at [761, 309] on td "£9.0000" at bounding box center [720, 313] width 111 height 17
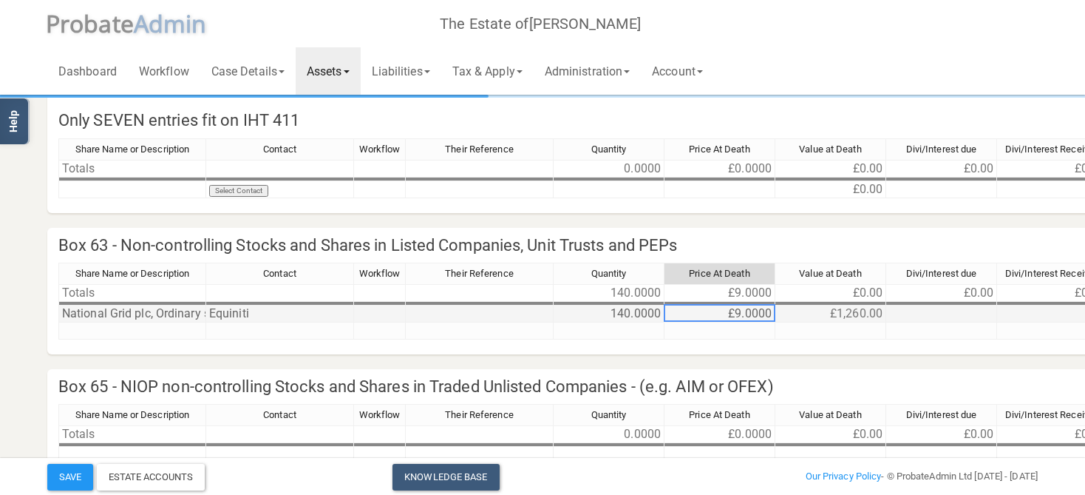
click at [761, 311] on td "£9.0000" at bounding box center [720, 313] width 111 height 17
click at [0, 0] on textarea "9" at bounding box center [0, 0] width 0 height 0
click at [847, 317] on td "£1,260.00" at bounding box center [831, 313] width 111 height 17
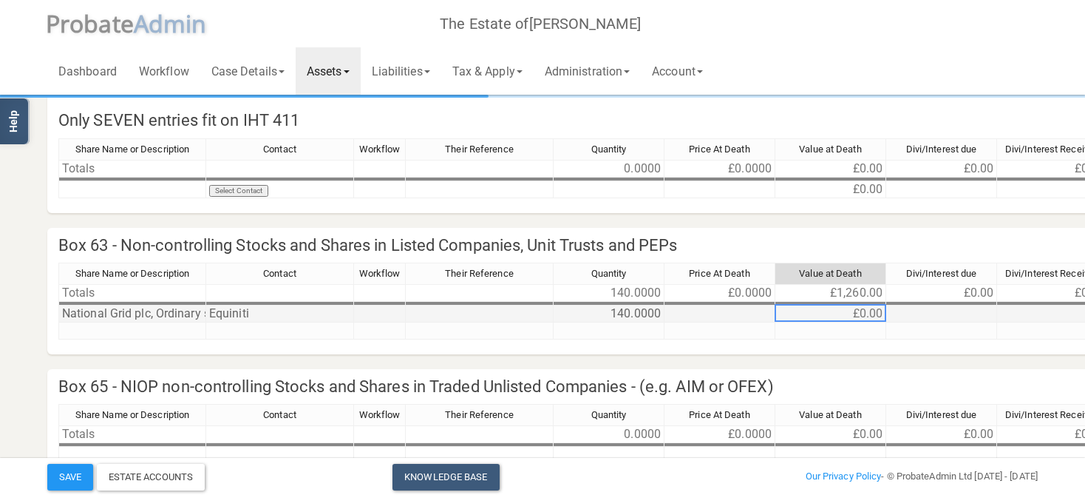
click at [855, 313] on td "£0.00" at bounding box center [831, 313] width 111 height 17
click at [831, 309] on td "£0.00" at bounding box center [831, 313] width 111 height 17
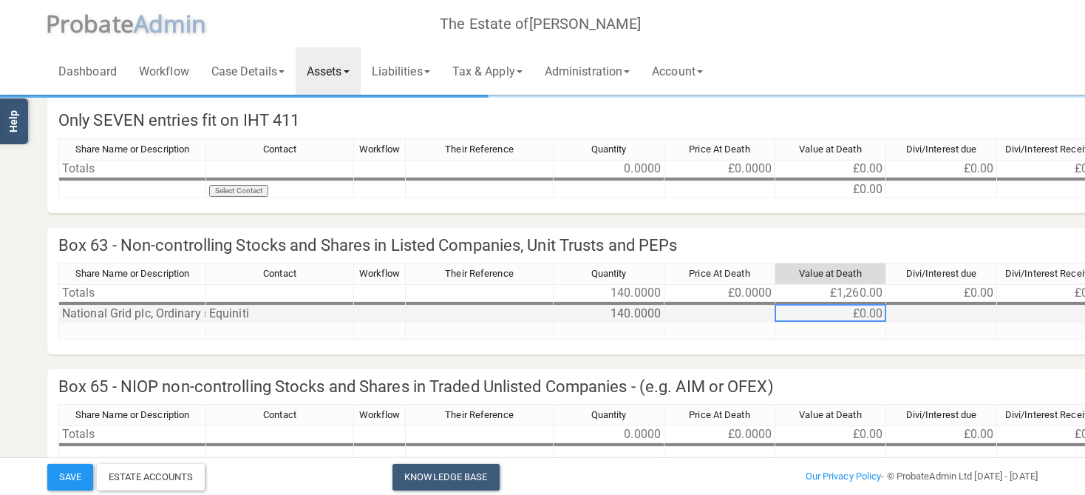
click at [834, 313] on td "£0.00" at bounding box center [831, 313] width 111 height 17
click at [841, 326] on td at bounding box center [831, 330] width 111 height 17
click at [841, 309] on td "£0.00" at bounding box center [831, 313] width 111 height 17
click at [714, 318] on td at bounding box center [720, 313] width 111 height 17
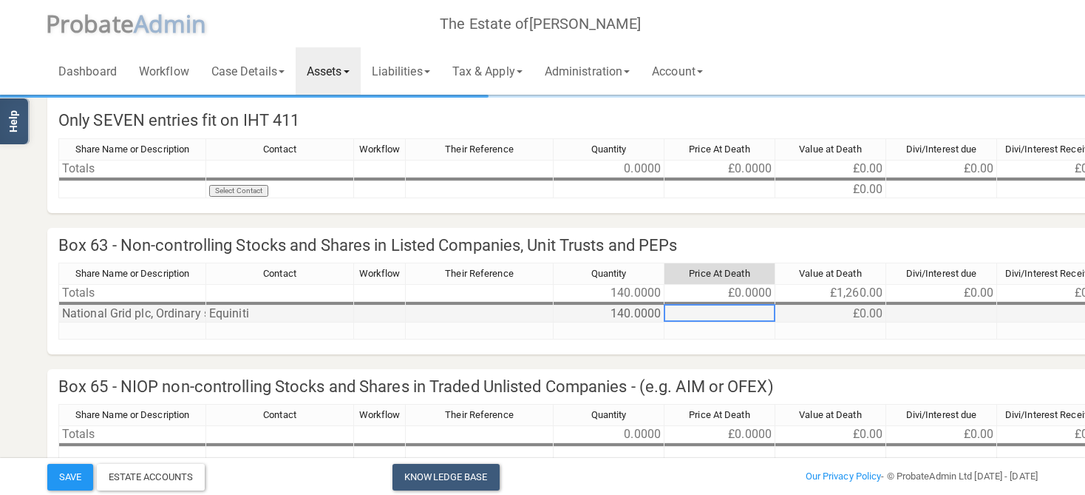
click at [861, 315] on td "£0.00" at bounding box center [831, 313] width 111 height 17
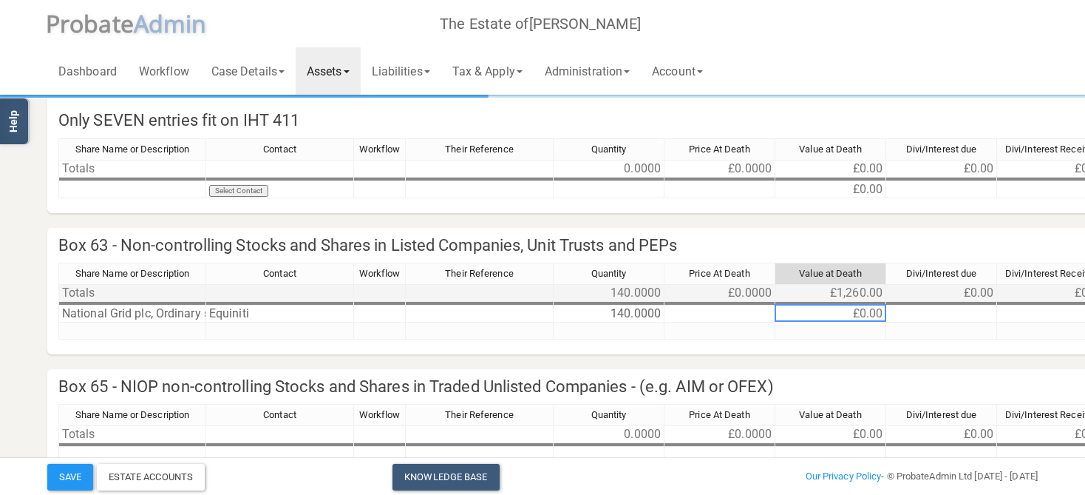
click at [863, 298] on td "£1,260.00" at bounding box center [831, 293] width 111 height 18
drag, startPoint x: 851, startPoint y: 308, endPoint x: 847, endPoint y: 316, distance: 8.9
click at [848, 315] on td "£0.00" at bounding box center [831, 313] width 111 height 17
click at [847, 316] on td "£0.00" at bounding box center [831, 313] width 111 height 17
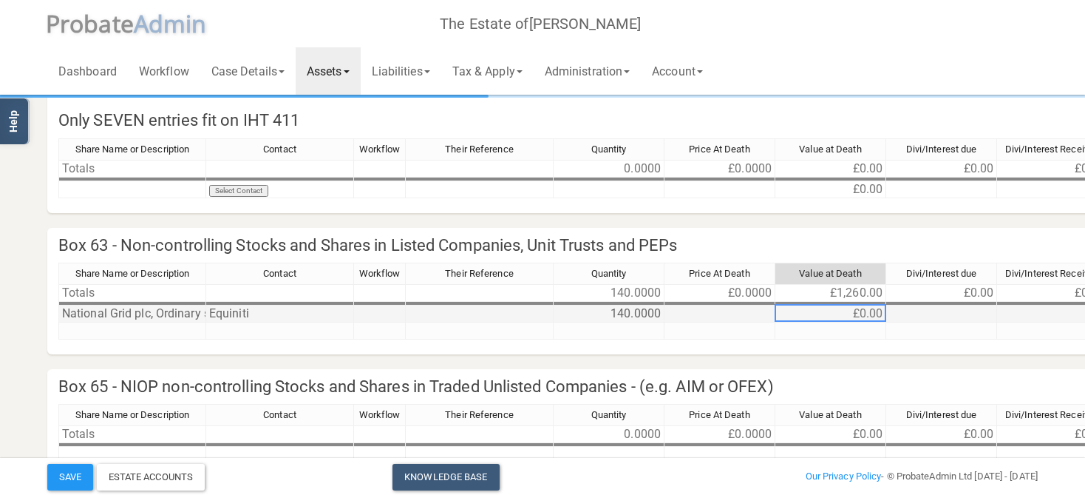
click at [847, 316] on td "£0.00" at bounding box center [831, 313] width 111 height 17
click at [661, 313] on td "140.0000" at bounding box center [609, 313] width 111 height 17
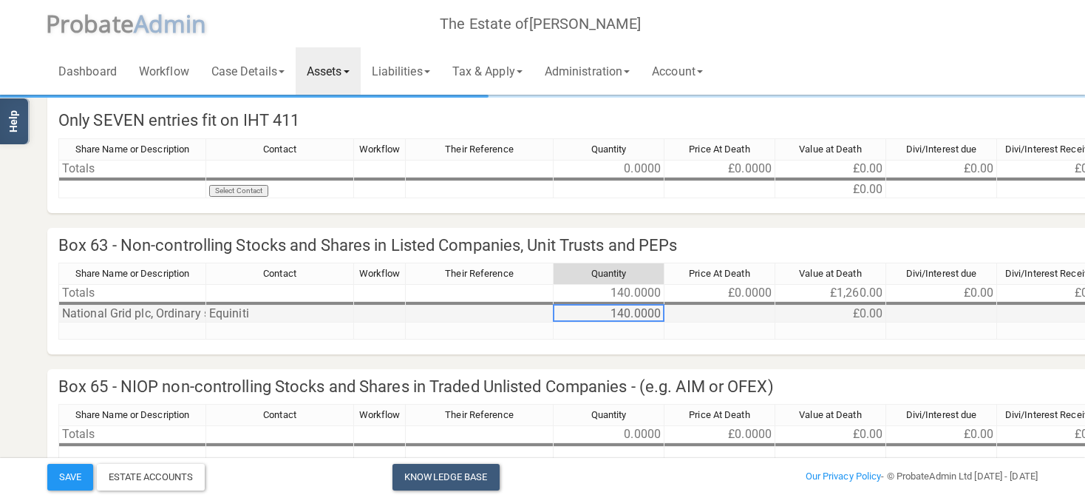
click at [642, 313] on td "140.0000" at bounding box center [609, 313] width 111 height 17
click at [633, 317] on td "140.0000" at bounding box center [609, 313] width 111 height 17
type textarea "140"
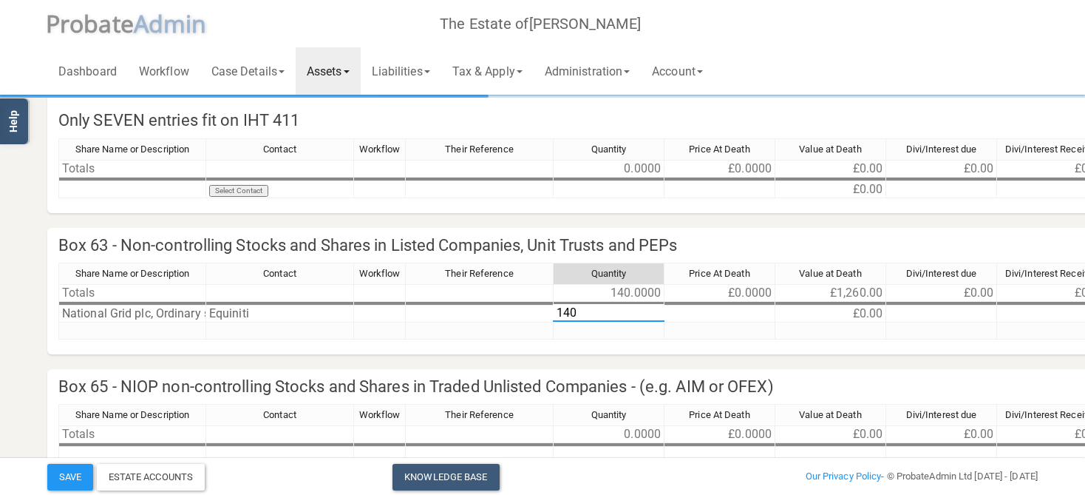
click at [632, 314] on textarea "140" at bounding box center [609, 313] width 112 height 18
click at [685, 325] on td at bounding box center [720, 330] width 111 height 17
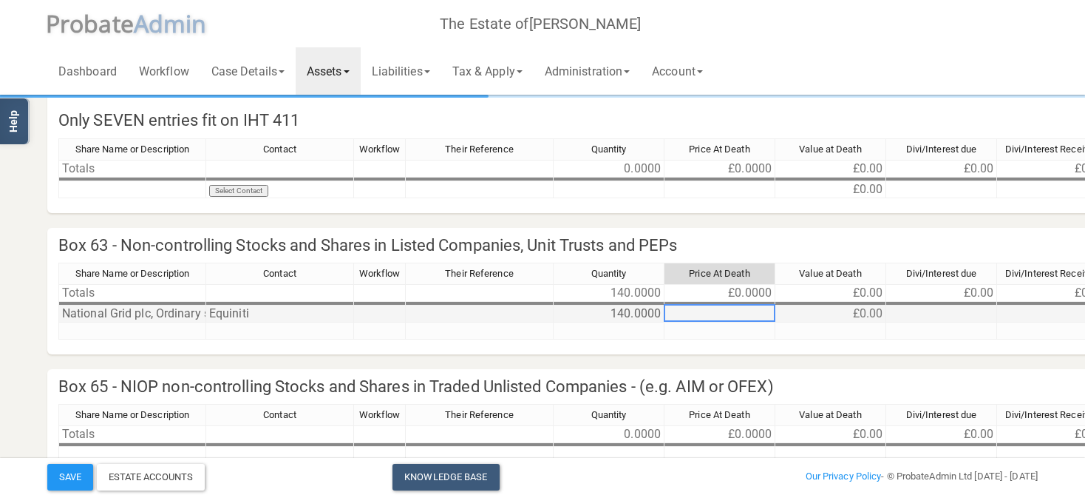
click at [736, 311] on td at bounding box center [720, 313] width 111 height 17
click at [844, 317] on td "£0.00" at bounding box center [831, 313] width 111 height 17
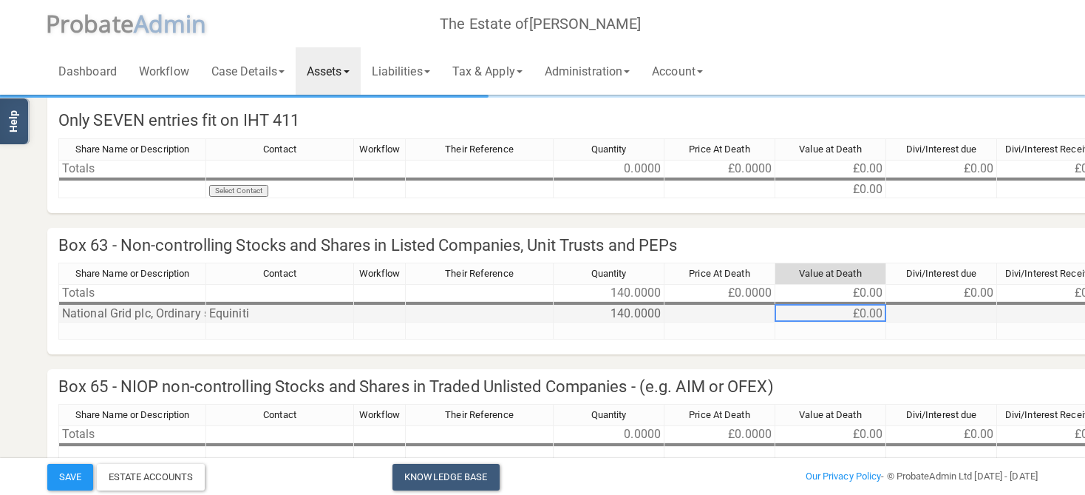
click at [844, 317] on td "£0.00" at bounding box center [831, 313] width 111 height 17
click at [843, 313] on td "£0.00" at bounding box center [831, 313] width 111 height 17
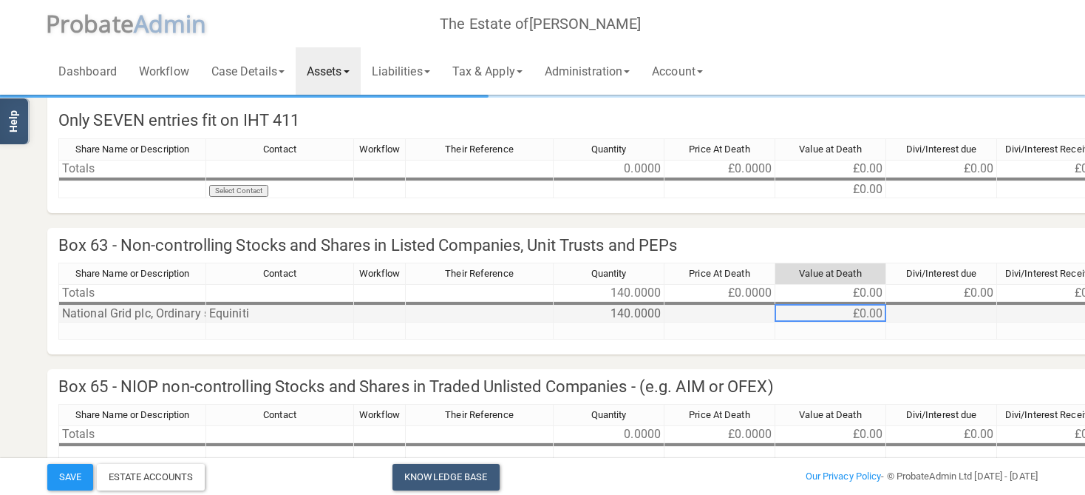
click at [733, 312] on td at bounding box center [720, 313] width 111 height 17
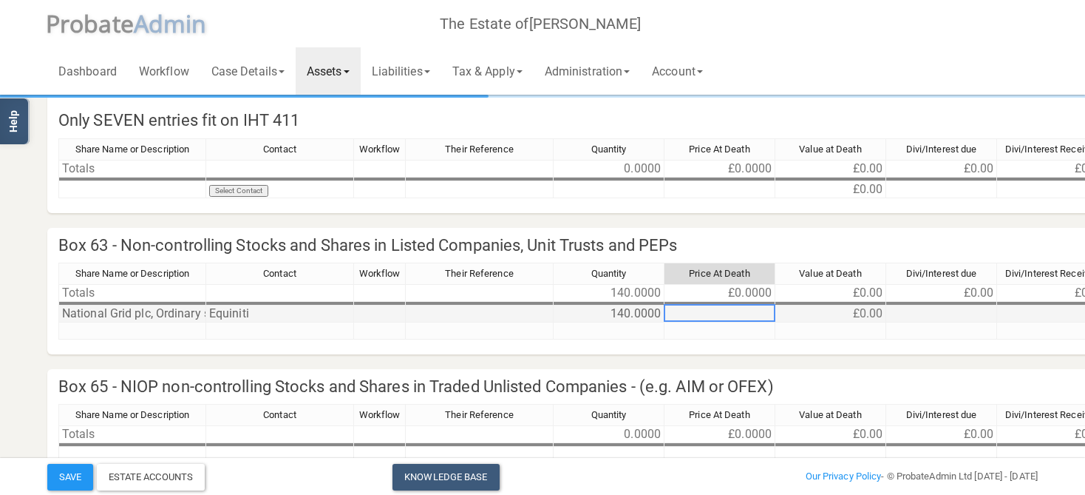
click at [733, 312] on td at bounding box center [720, 313] width 111 height 17
type textarea "9.48"
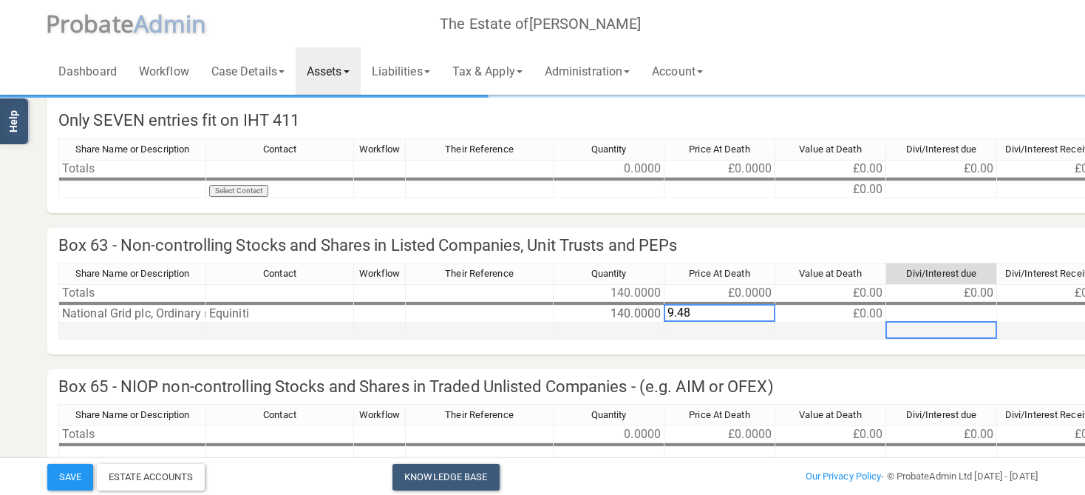
click at [890, 336] on td at bounding box center [941, 330] width 111 height 17
click at [169, 327] on td at bounding box center [132, 330] width 148 height 17
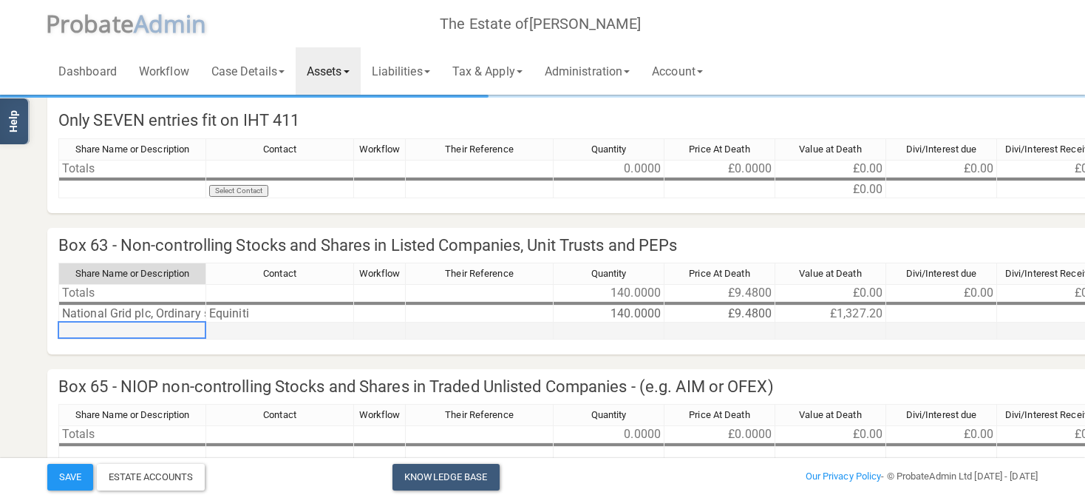
click at [169, 327] on td at bounding box center [132, 330] width 148 height 17
click at [278, 328] on textarea "Centrica plc, Ordinary shares of 6.14 /81Pence" at bounding box center [186, 330] width 256 height 18
click at [274, 328] on textarea "Centrica plc, Ordinary shares of 6.14 /81Pence" at bounding box center [186, 330] width 256 height 18
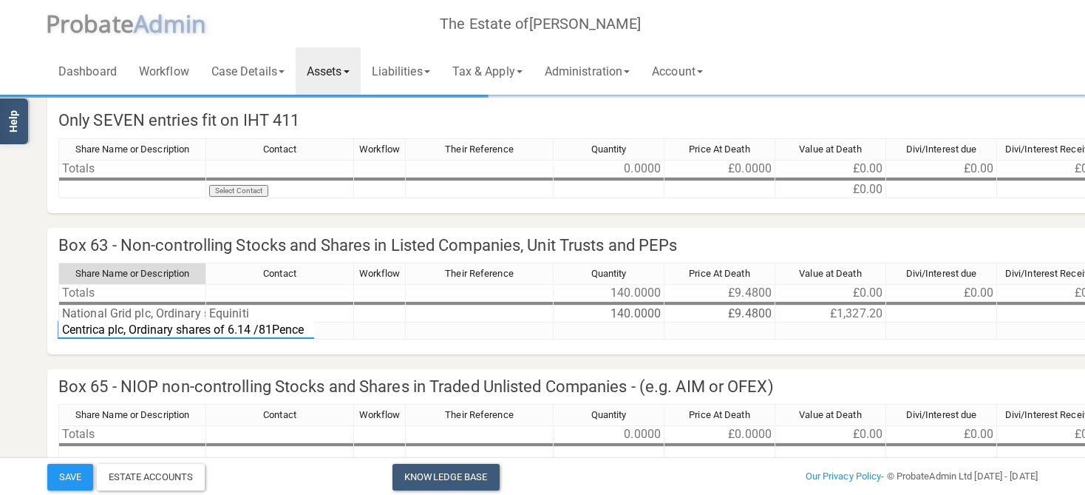
type textarea "Centrica plc, Ordinary shares of 6.14 /81 [PERSON_NAME]"
click at [359, 311] on td at bounding box center [380, 313] width 52 height 17
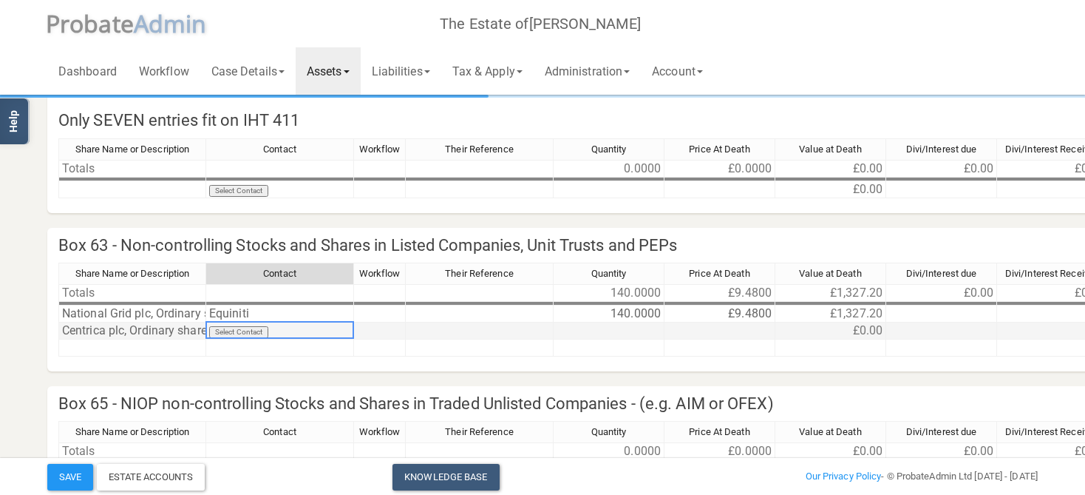
click at [254, 332] on td "Select Contact" at bounding box center [280, 330] width 148 height 17
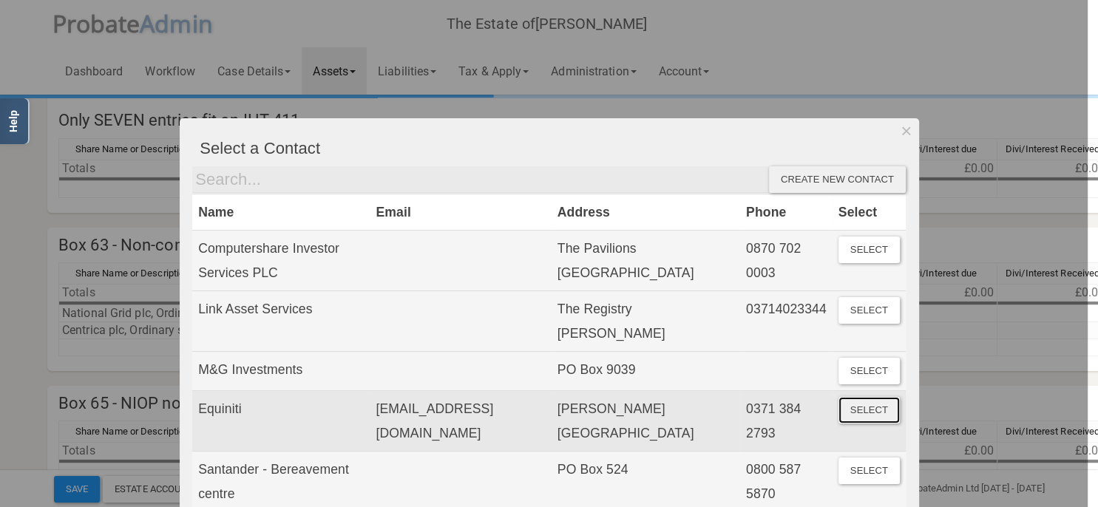
click at [859, 416] on button "Select" at bounding box center [868, 410] width 61 height 27
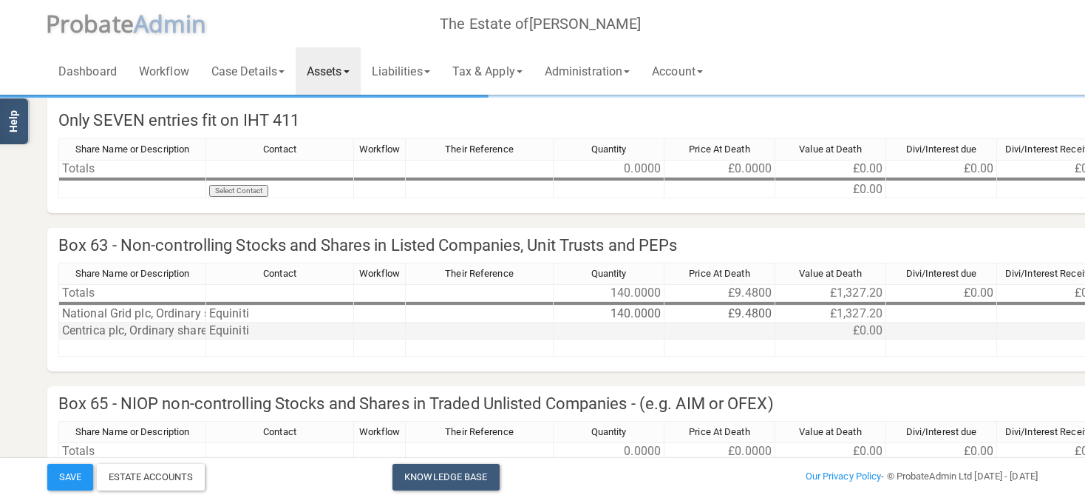
click at [642, 330] on td at bounding box center [609, 330] width 111 height 17
click at [234, 315] on td "Equiniti" at bounding box center [280, 313] width 148 height 17
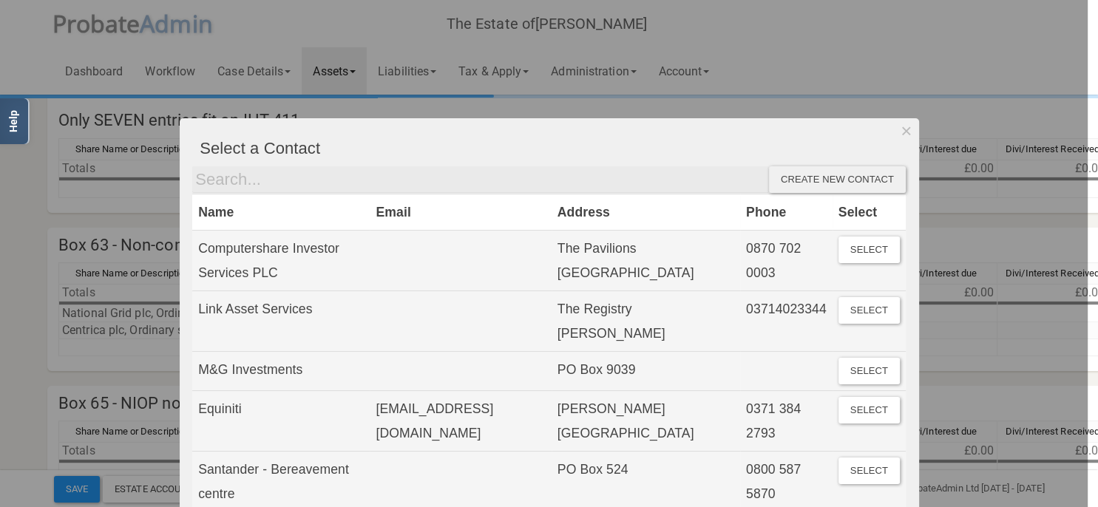
click at [152, 342] on div at bounding box center [544, 253] width 1088 height 507
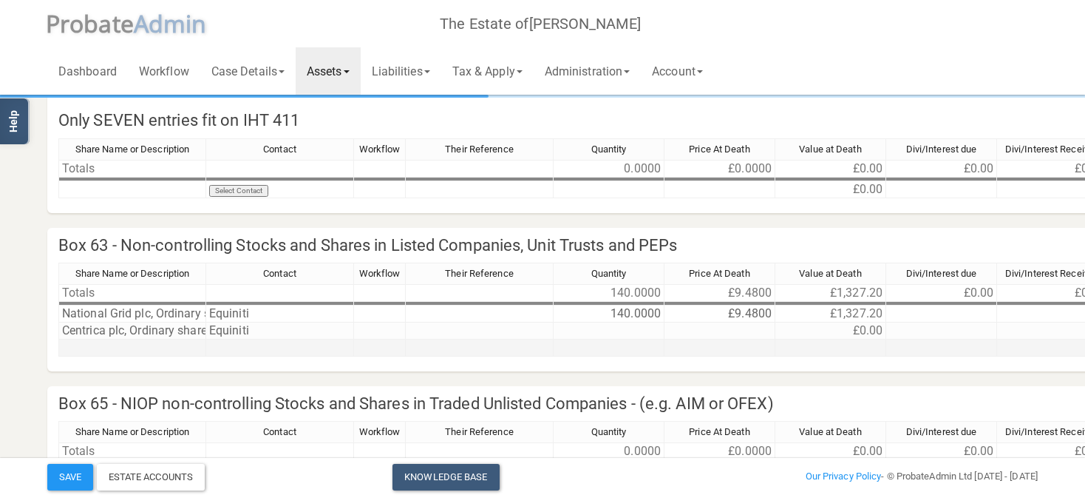
click at [251, 343] on td at bounding box center [280, 347] width 148 height 17
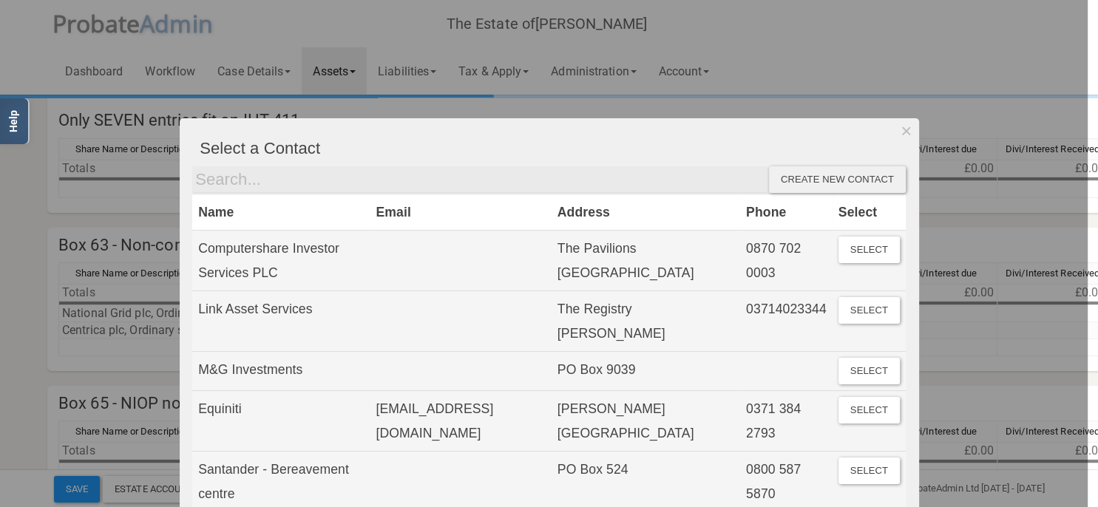
click at [136, 341] on div at bounding box center [544, 253] width 1088 height 507
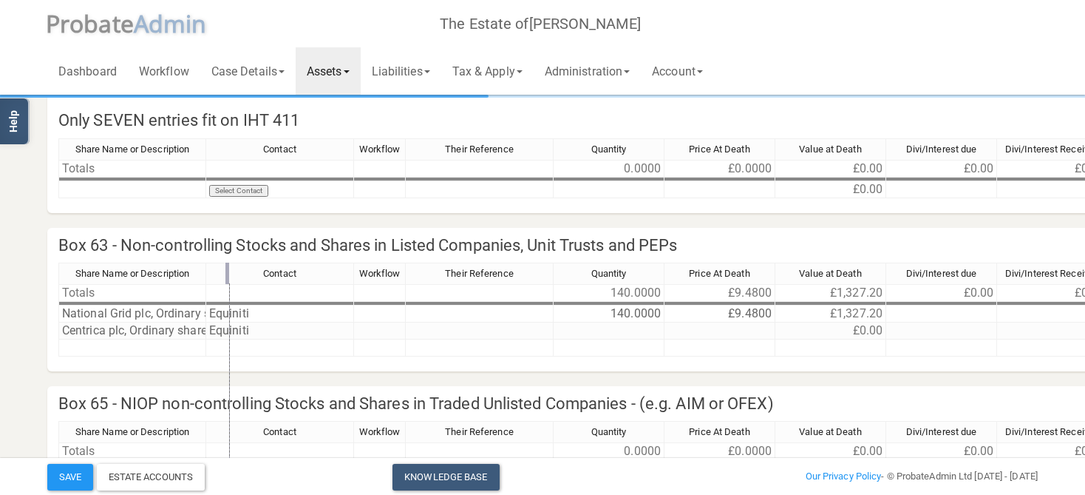
drag, startPoint x: 203, startPoint y: 269, endPoint x: 227, endPoint y: 273, distance: 23.9
click at [227, 273] on div at bounding box center [227, 272] width 4 height 21
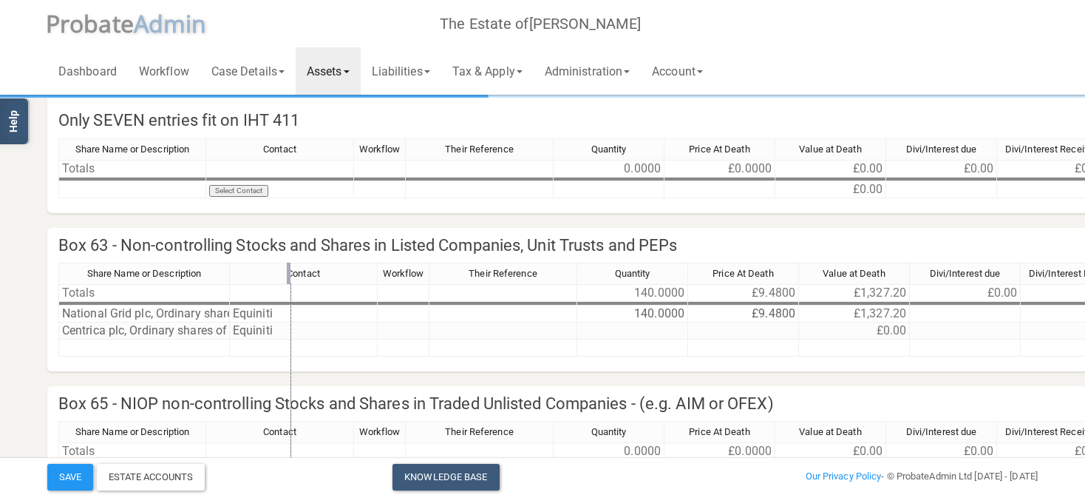
drag, startPoint x: 227, startPoint y: 273, endPoint x: 290, endPoint y: 272, distance: 62.8
click at [290, 273] on div at bounding box center [289, 272] width 4 height 21
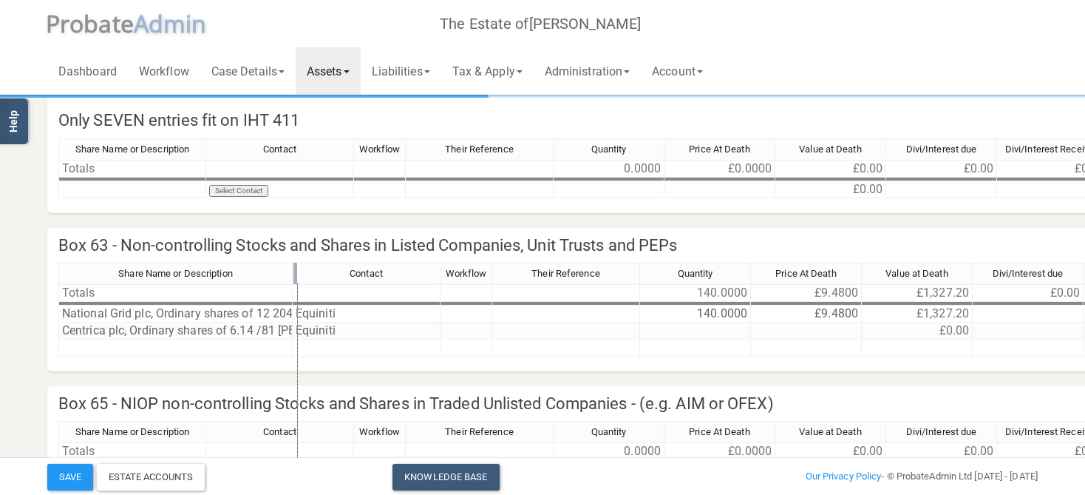
drag, startPoint x: 290, startPoint y: 272, endPoint x: 307, endPoint y: 271, distance: 17.0
click at [297, 271] on div at bounding box center [296, 272] width 4 height 21
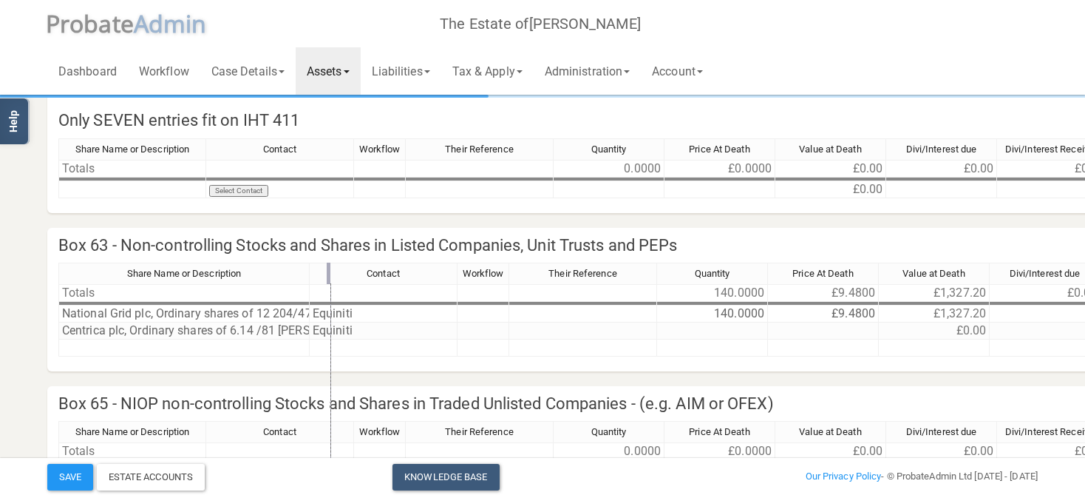
drag, startPoint x: 307, startPoint y: 271, endPoint x: 334, endPoint y: 271, distance: 27.4
click at [330, 271] on div at bounding box center [329, 272] width 4 height 21
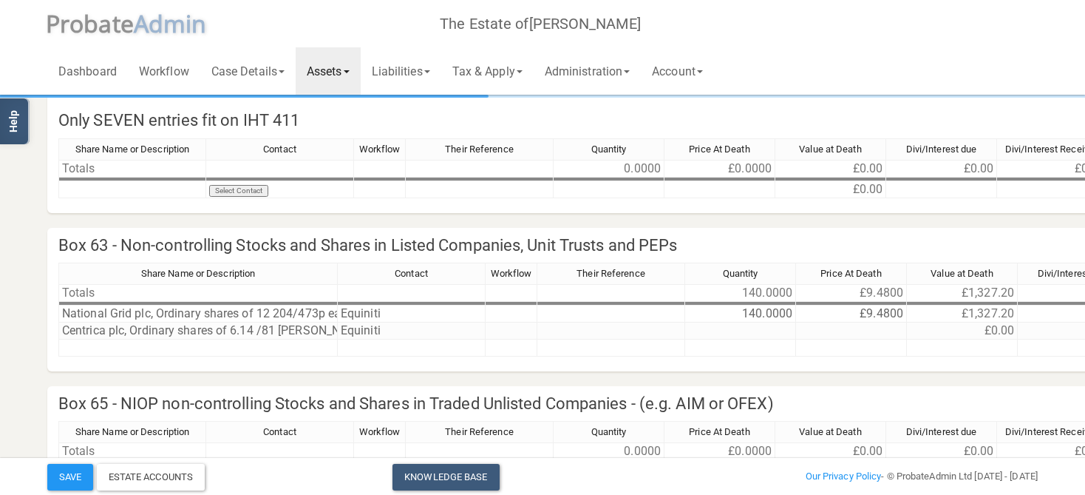
click at [339, 302] on td at bounding box center [412, 304] width 148 height 4
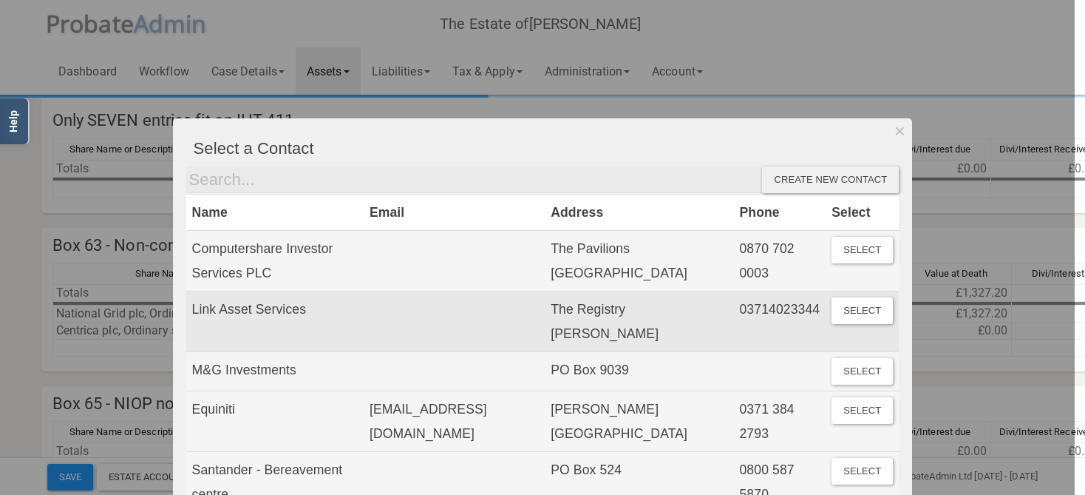
click at [339, 298] on td "Link Asset Services" at bounding box center [274, 321] width 177 height 61
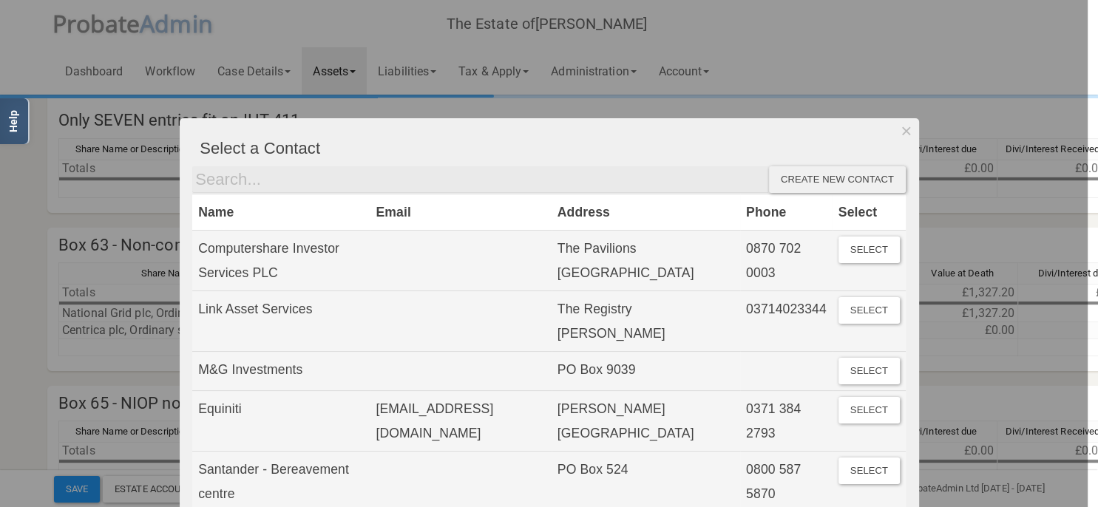
click at [17, 250] on div at bounding box center [544, 253] width 1088 height 507
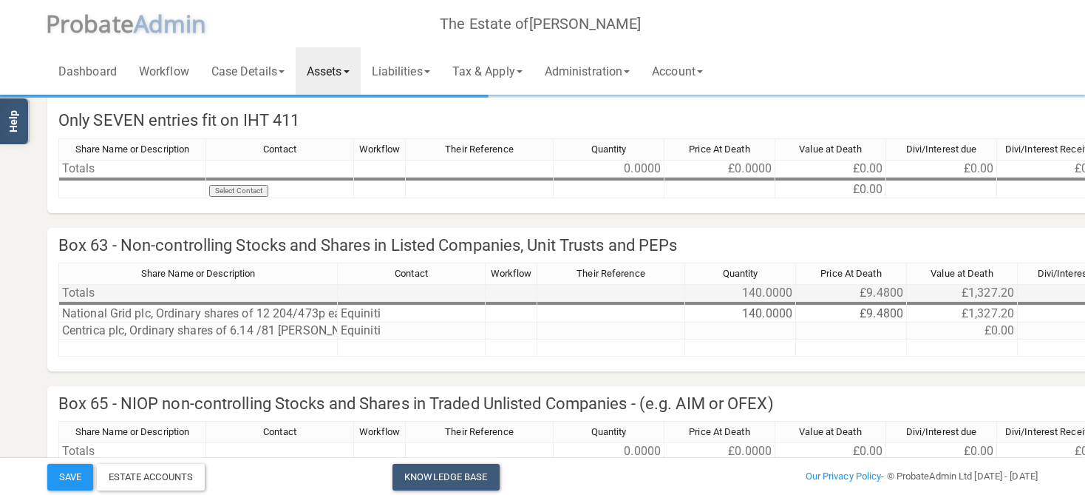
click at [339, 297] on td at bounding box center [412, 293] width 148 height 18
click at [342, 272] on div "Contact" at bounding box center [411, 273] width 147 height 21
drag, startPoint x: 339, startPoint y: 268, endPoint x: 339, endPoint y: 257, distance: 10.4
click at [339, 266] on div "Contact" at bounding box center [411, 273] width 147 height 21
drag, startPoint x: 339, startPoint y: 256, endPoint x: 339, endPoint y: 244, distance: 11.8
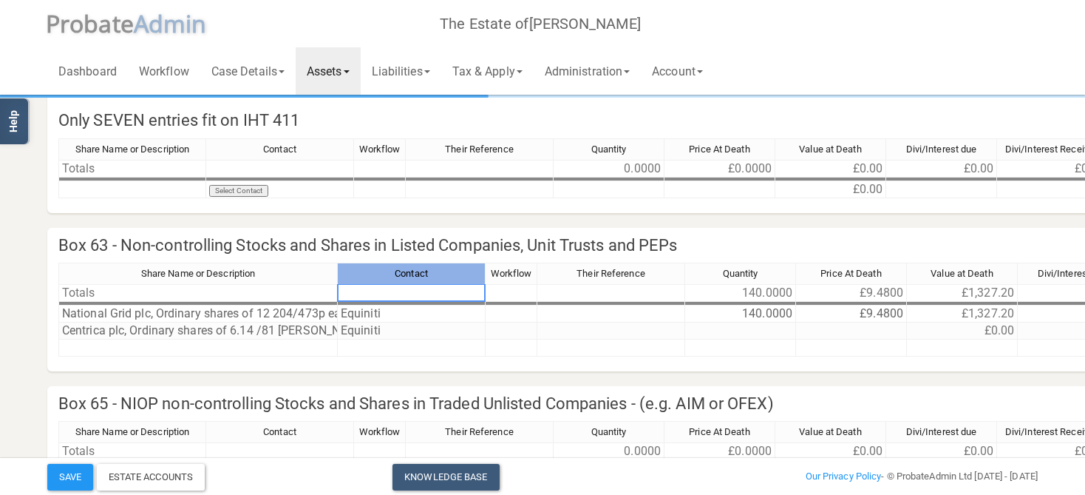
click at [339, 255] on h4 "Box 63 - Non-controlling Stocks and Shares in Listed Companies, Unit Trusts and…" at bounding box center [804, 245] width 1514 height 35
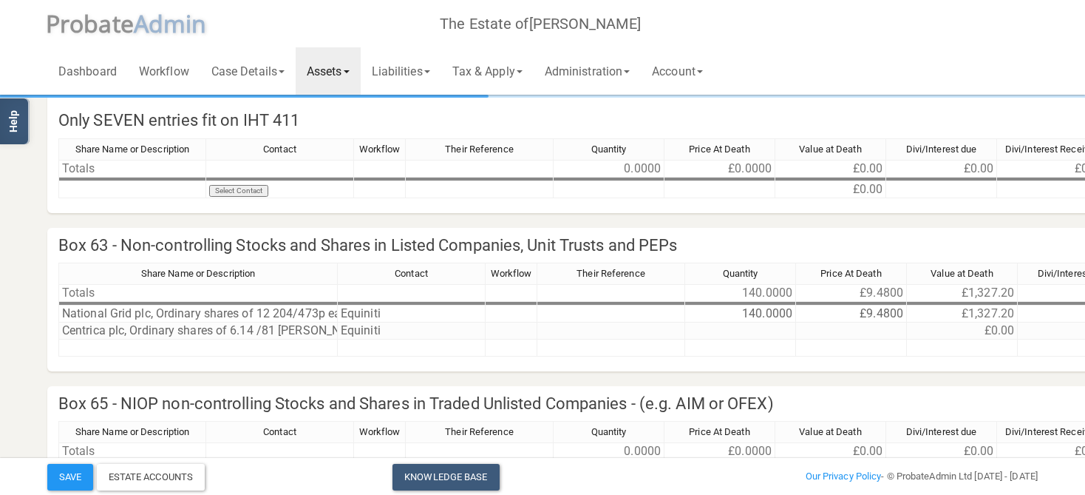
click at [339, 238] on h4 "Box 63 - Non-controlling Stocks and Shares in Listed Companies, Unit Trusts and…" at bounding box center [804, 245] width 1514 height 35
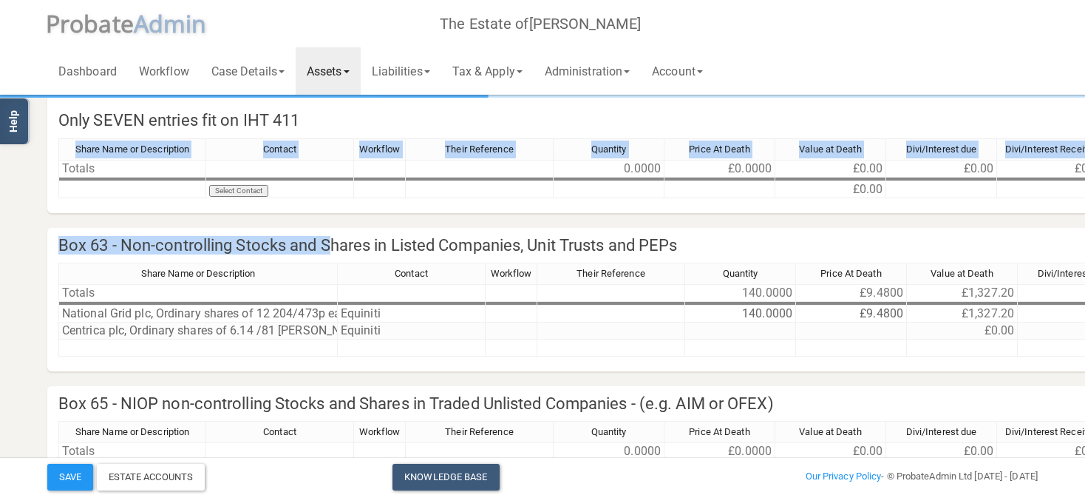
drag, startPoint x: 339, startPoint y: 220, endPoint x: 331, endPoint y: 248, distance: 28.3
click at [335, 252] on h4 "Box 63 - Non-controlling Stocks and Shares in Listed Companies, Unit Trusts and…" at bounding box center [804, 245] width 1514 height 35
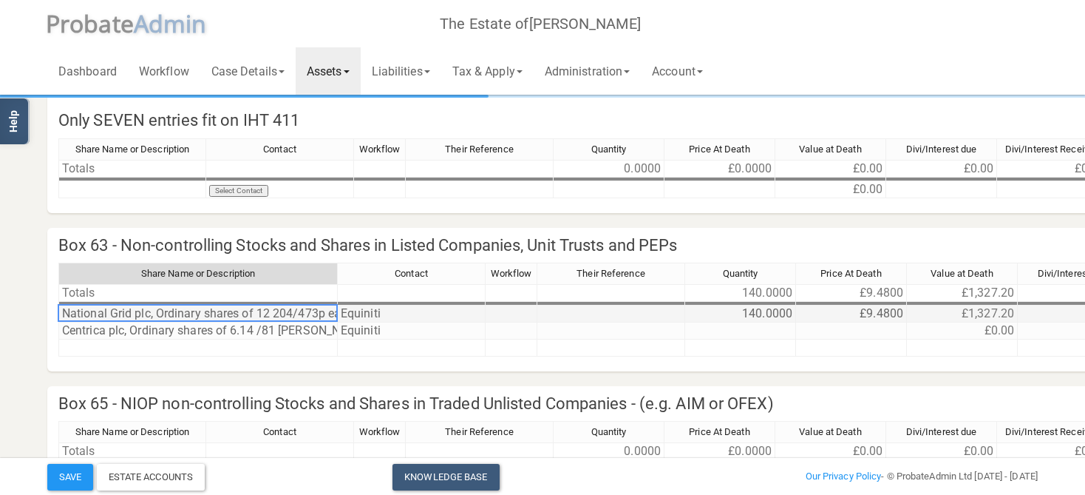
click at [298, 312] on td "National Grid plc, Ordinary shares of 12 204/473p each" at bounding box center [197, 313] width 279 height 17
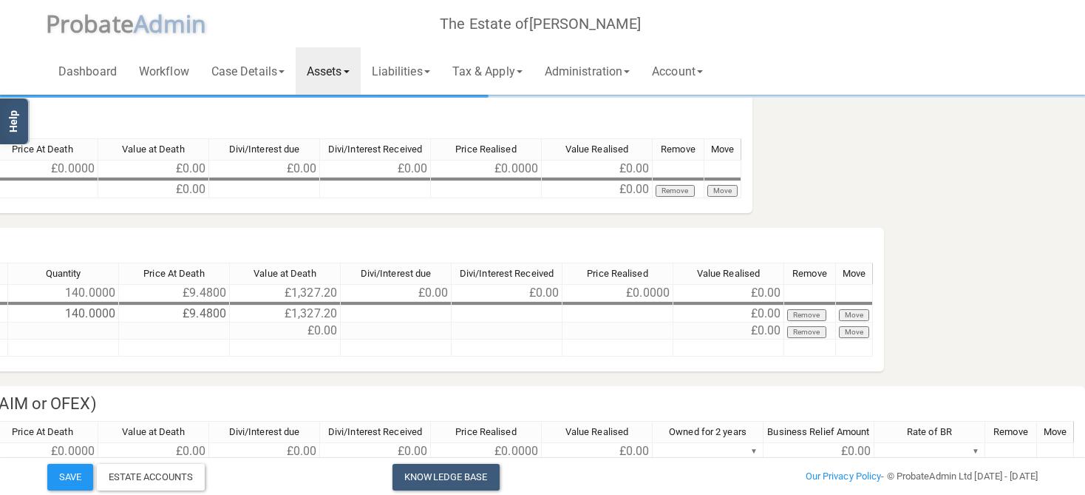
scroll to position [78, 0]
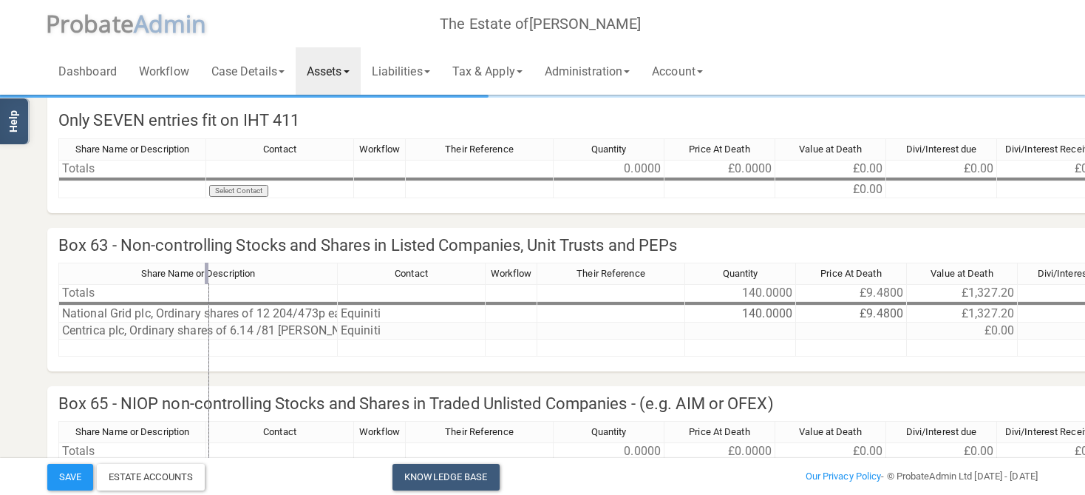
drag, startPoint x: 333, startPoint y: 272, endPoint x: 205, endPoint y: 277, distance: 128.7
click at [205, 277] on div "Share Name or Description Contact Workflow Their Reference Quantity Price At De…" at bounding box center [804, 315] width 1492 height 107
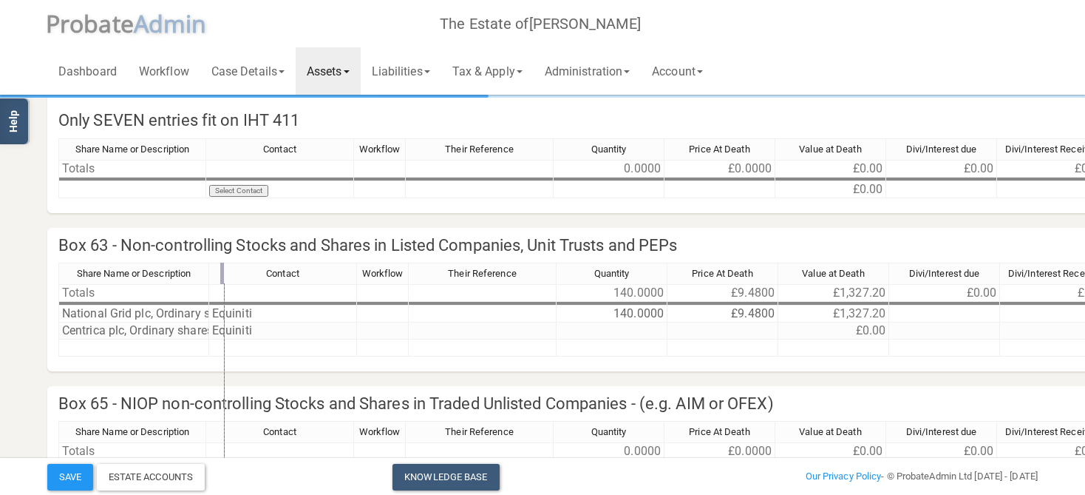
drag, startPoint x: 208, startPoint y: 268, endPoint x: 226, endPoint y: 265, distance: 18.7
click at [224, 265] on div at bounding box center [222, 272] width 4 height 21
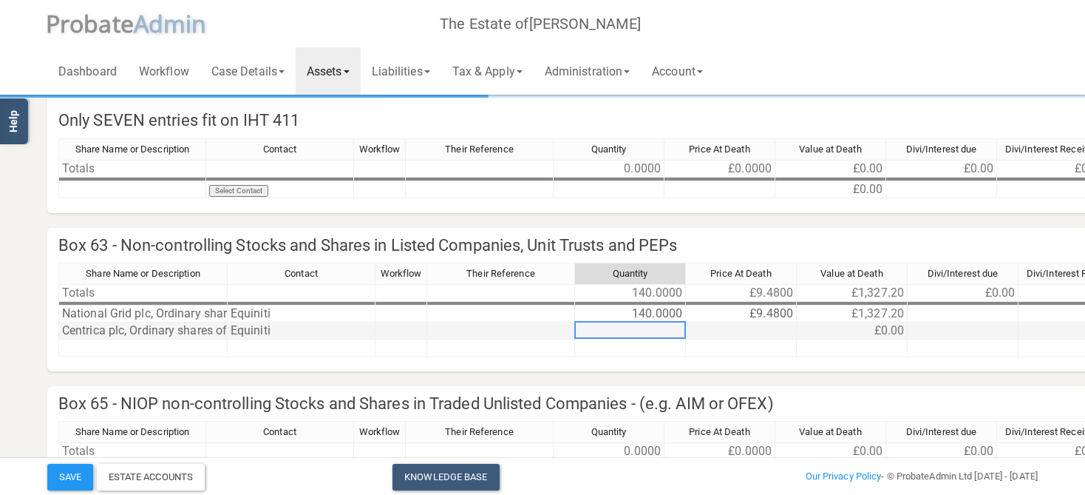
click at [659, 330] on td at bounding box center [630, 330] width 111 height 17
click at [741, 342] on td at bounding box center [741, 347] width 111 height 17
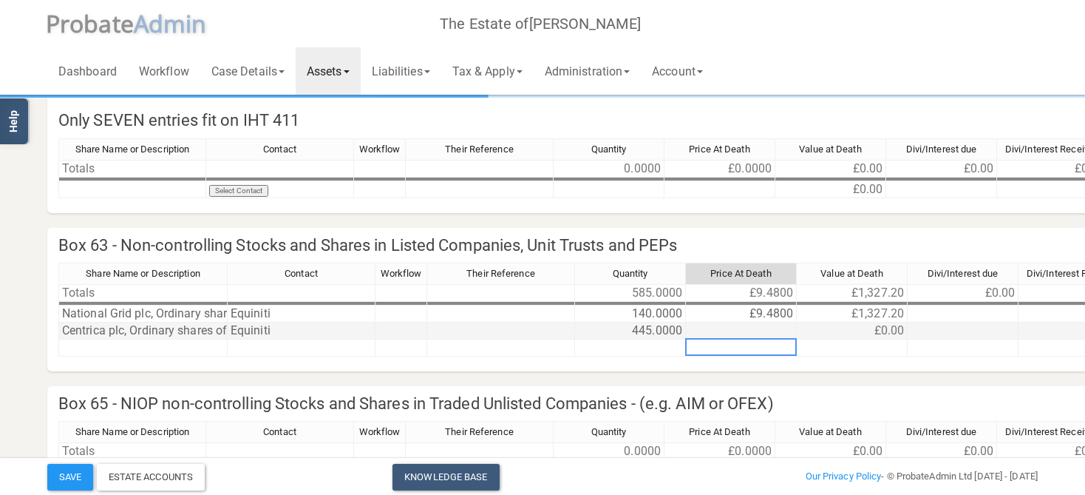
click at [741, 325] on td at bounding box center [741, 330] width 111 height 17
type textarea "q"
type textarea "1.34"
click at [880, 356] on div "Share Name or Description Contact Workflow Their Reference Quantity Price At De…" at bounding box center [749, 315] width 1382 height 107
click at [799, 349] on td at bounding box center [852, 347] width 111 height 17
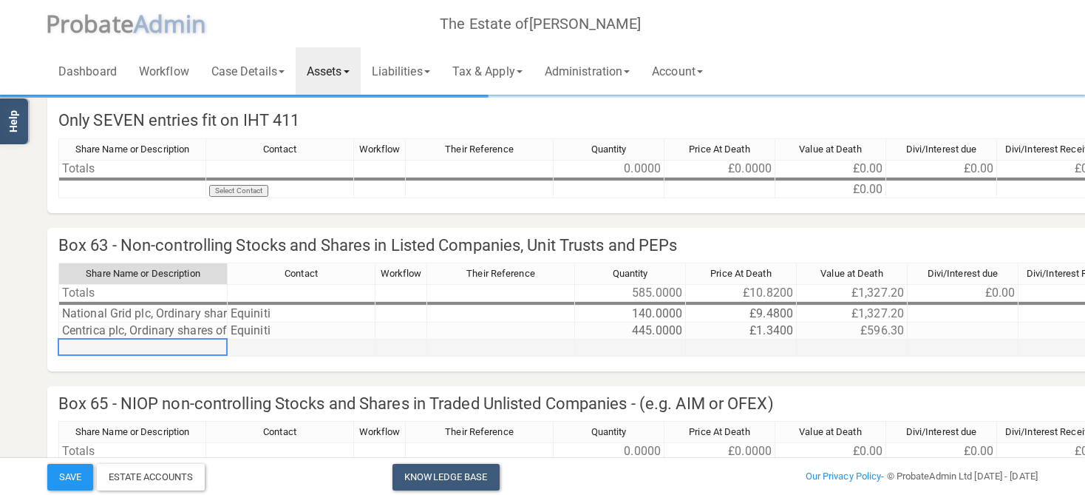
click at [113, 347] on td at bounding box center [142, 347] width 169 height 17
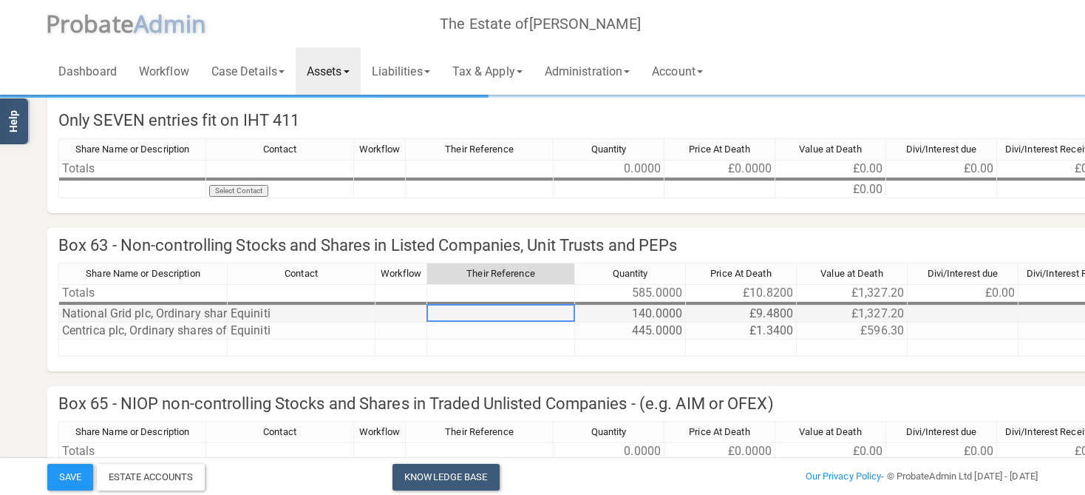
click at [499, 318] on td at bounding box center [501, 313] width 148 height 17
click at [479, 334] on td at bounding box center [501, 330] width 148 height 17
drag, startPoint x: 637, startPoint y: 373, endPoint x: 610, endPoint y: 365, distance: 28.3
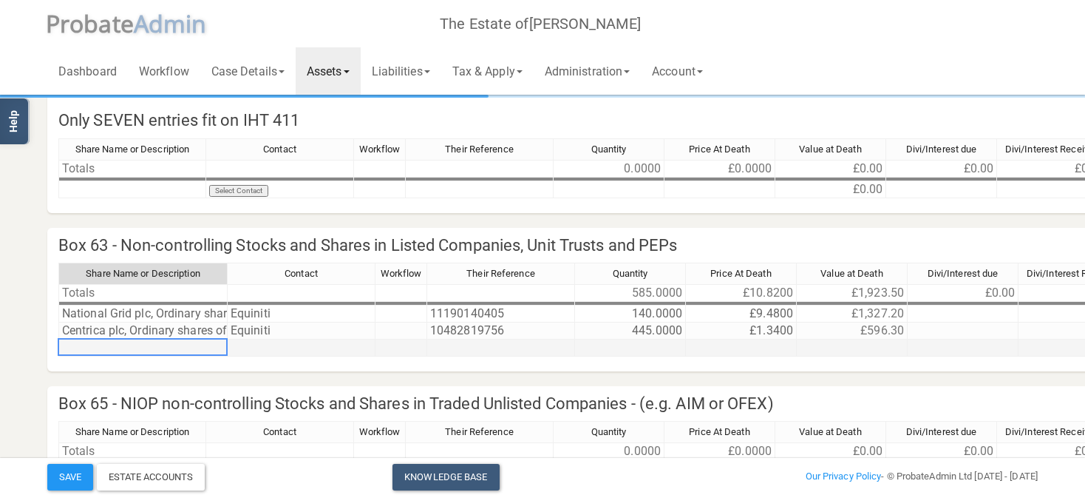
click at [126, 344] on td at bounding box center [142, 347] width 169 height 17
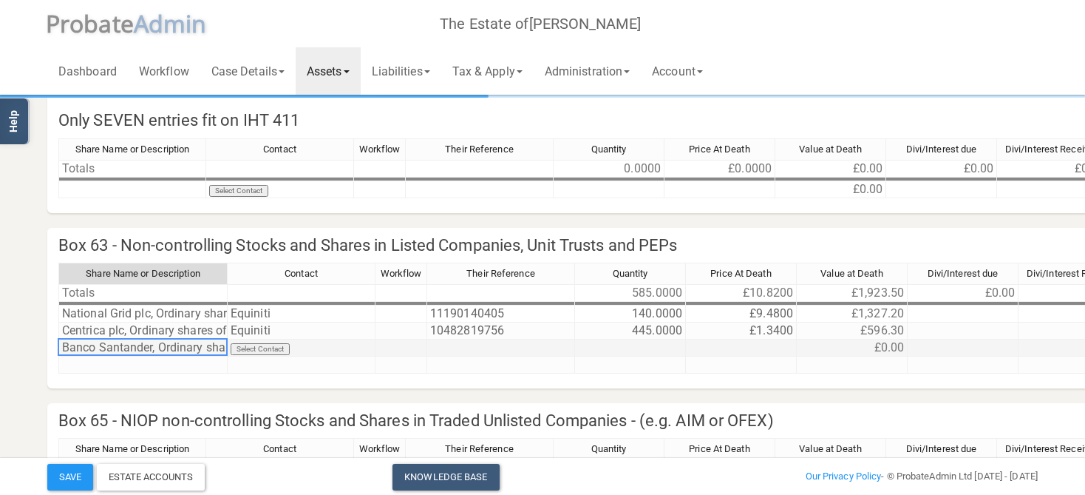
click at [98, 347] on td "Banco Santander, Ordinary shares Regd EUR 0.50" at bounding box center [142, 347] width 169 height 17
click at [285, 346] on td "Select Contact" at bounding box center [302, 347] width 148 height 17
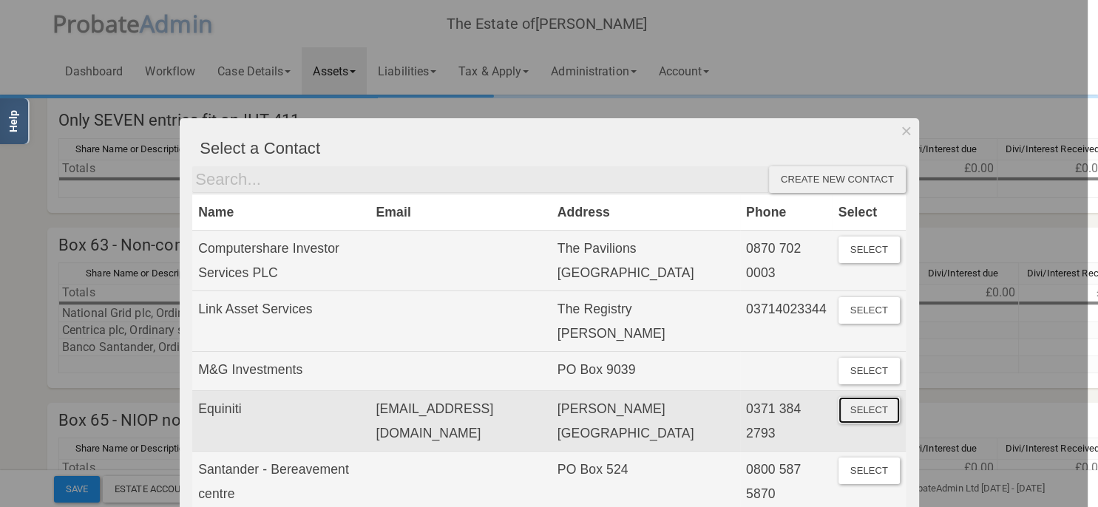
click at [858, 408] on button "Select" at bounding box center [868, 410] width 61 height 27
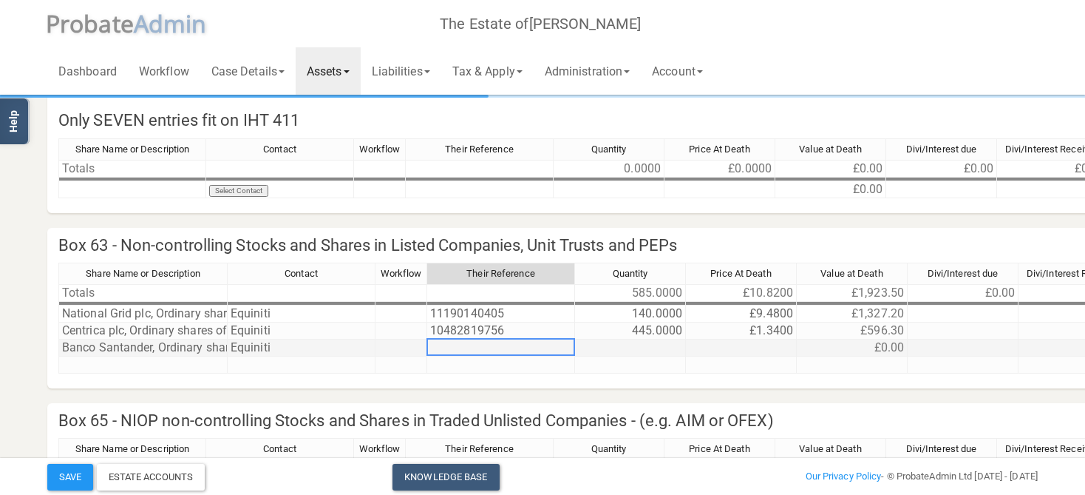
click at [469, 345] on td at bounding box center [501, 347] width 148 height 17
type textarea "10135730256"
click at [667, 345] on td at bounding box center [630, 347] width 111 height 17
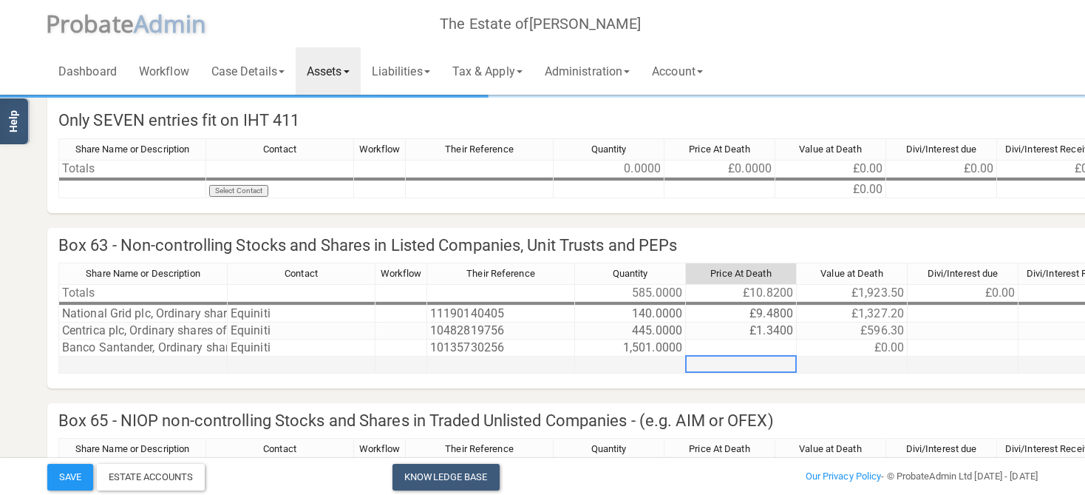
click at [762, 359] on td at bounding box center [741, 364] width 111 height 17
click at [763, 344] on td at bounding box center [741, 347] width 111 height 17
type textarea "3.16"
click at [837, 372] on div "Share Name or Description Contact Workflow Their Reference Quantity Price At De…" at bounding box center [749, 324] width 1382 height 124
click at [837, 360] on td at bounding box center [852, 364] width 111 height 17
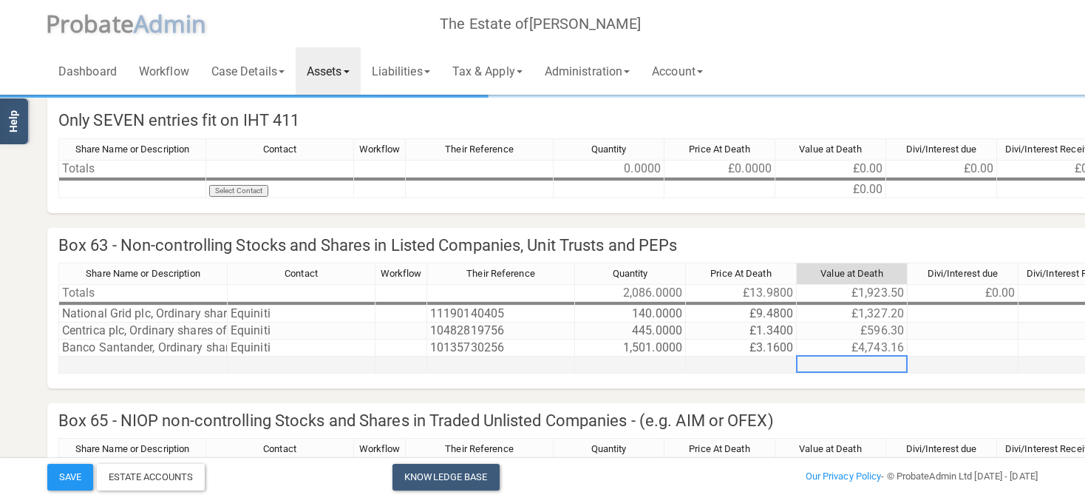
click at [120, 362] on td at bounding box center [142, 364] width 169 height 17
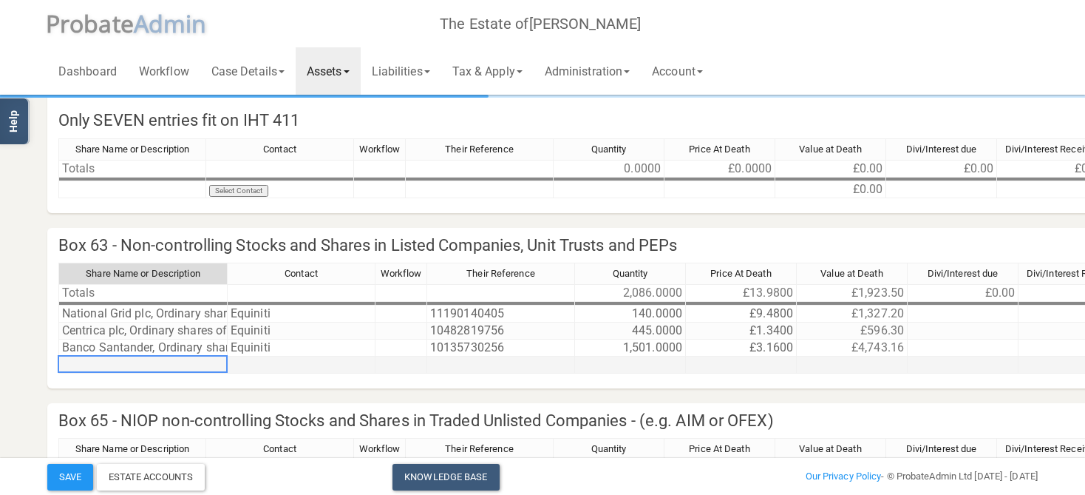
click at [70, 360] on td at bounding box center [142, 364] width 169 height 17
click at [260, 379] on div "Share Name or Description Contact Workflow Their Reference Quantity Price At De…" at bounding box center [749, 324] width 1382 height 124
click at [262, 362] on td "Select Contact" at bounding box center [302, 364] width 148 height 17
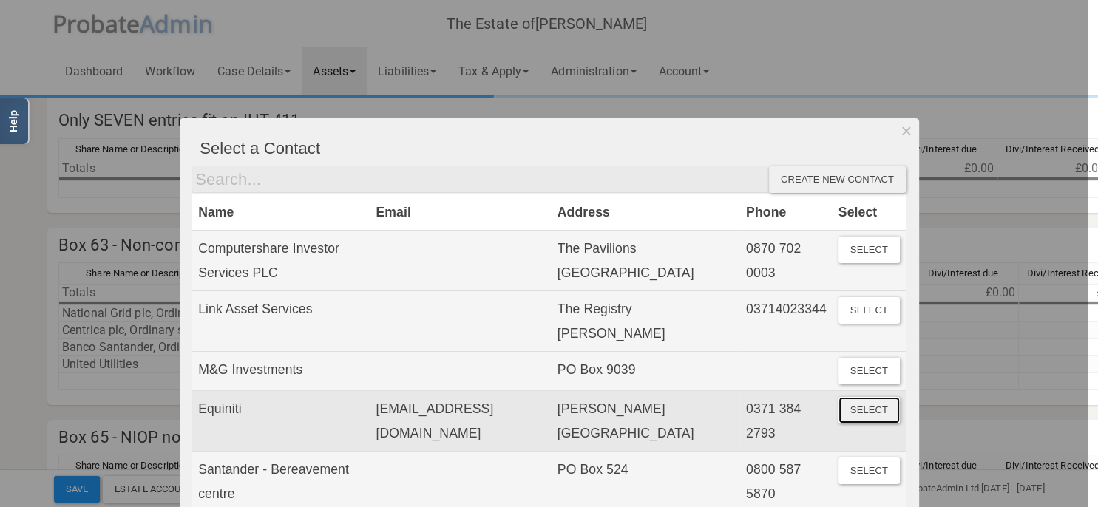
click at [858, 403] on button "Select" at bounding box center [868, 410] width 61 height 27
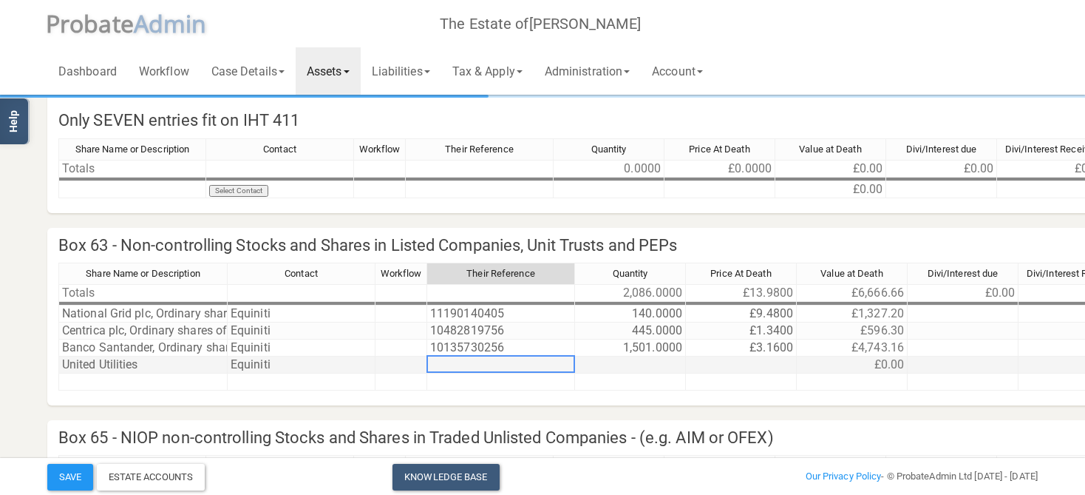
click at [460, 367] on td at bounding box center [501, 364] width 148 height 17
type textarea "10658442947"
click at [640, 371] on td at bounding box center [630, 364] width 111 height 17
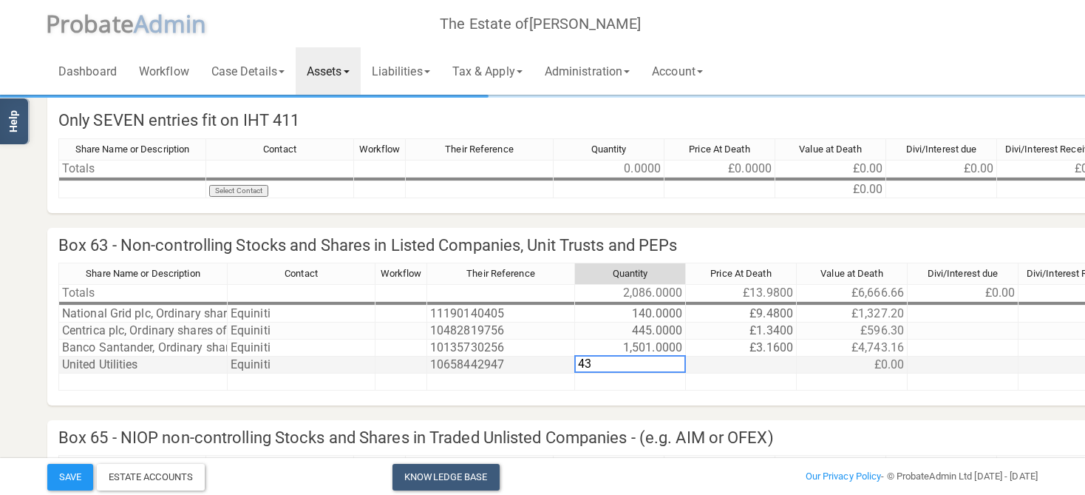
click at [727, 362] on td at bounding box center [741, 364] width 111 height 17
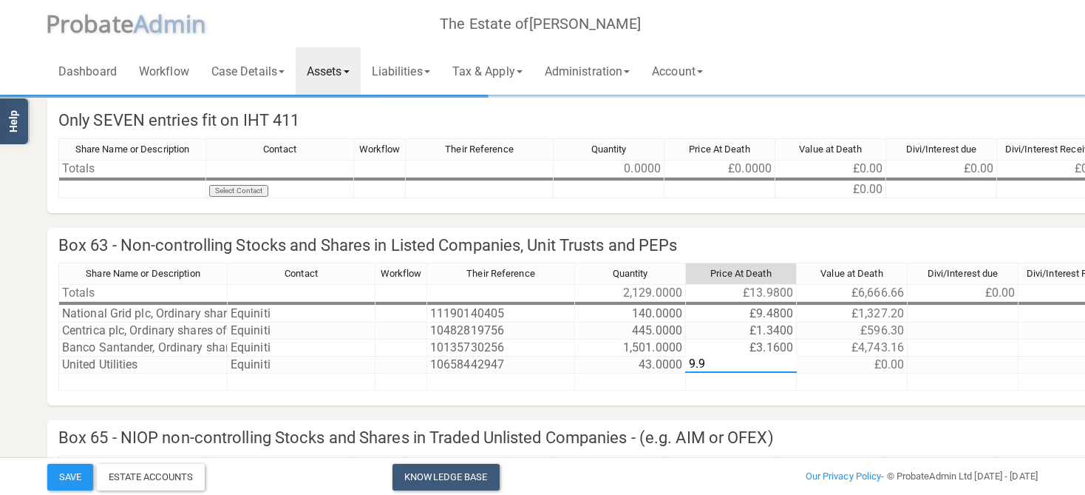
type textarea "9.98"
click at [839, 373] on td at bounding box center [852, 381] width 111 height 17
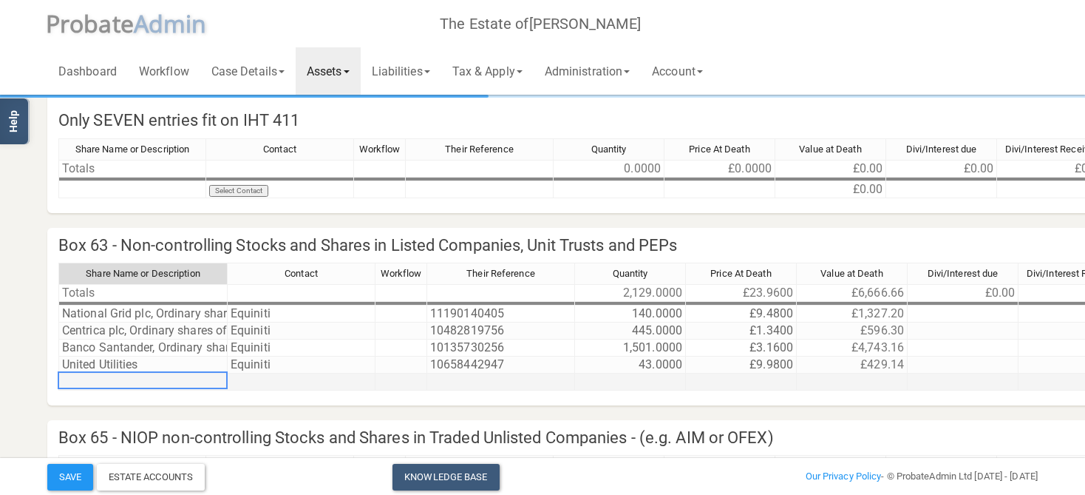
click at [155, 381] on td at bounding box center [142, 381] width 169 height 17
type textarea "s"
click at [152, 362] on td "United Utilities" at bounding box center [142, 364] width 169 height 17
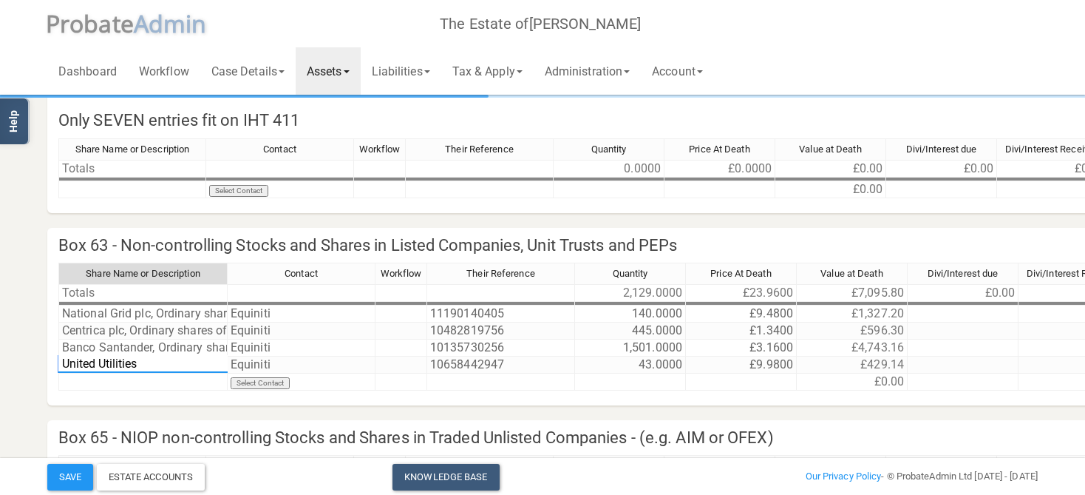
click at [146, 365] on textarea "United Utilities" at bounding box center [142, 364] width 169 height 18
type textarea "United Utilities Group plc, Ordinary shares of 5 [PERSON_NAME] each"
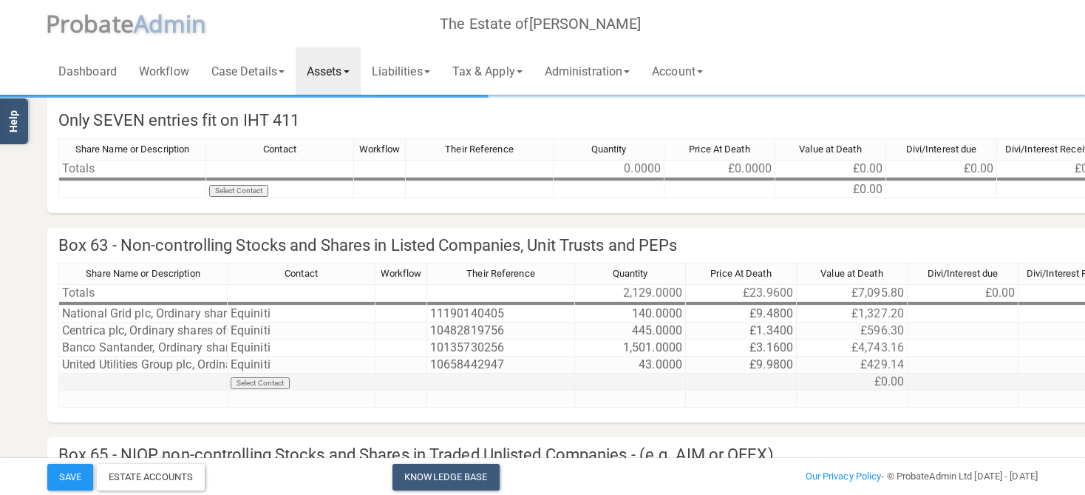
click at [179, 378] on td at bounding box center [142, 381] width 169 height 17
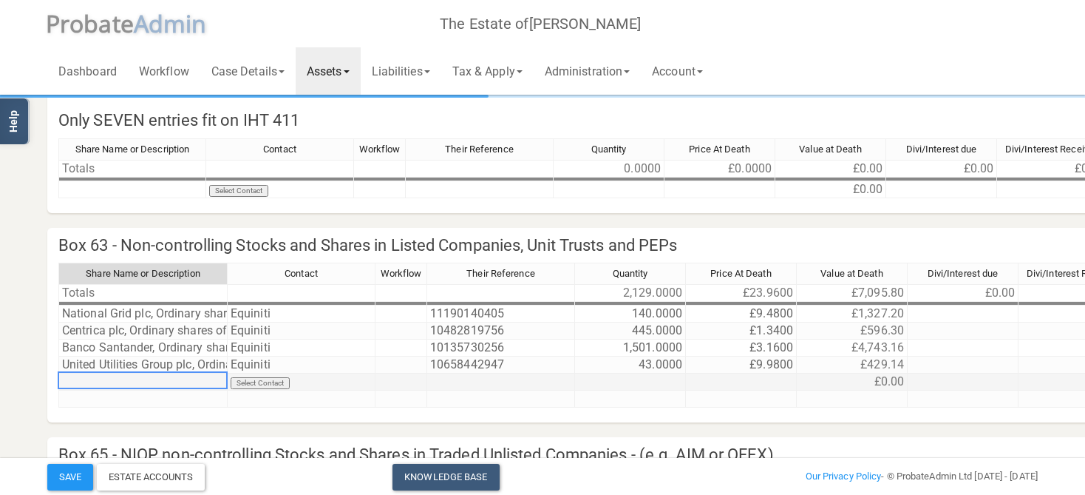
click at [179, 378] on td at bounding box center [142, 381] width 169 height 17
click at [274, 381] on td "Select Contact" at bounding box center [302, 381] width 148 height 17
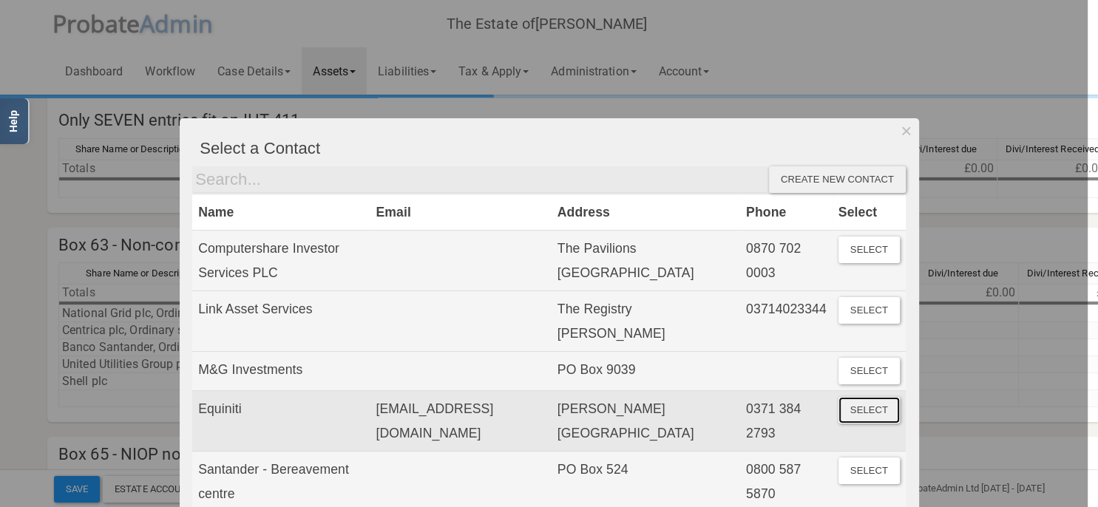
click at [875, 410] on button "Select" at bounding box center [868, 410] width 61 height 27
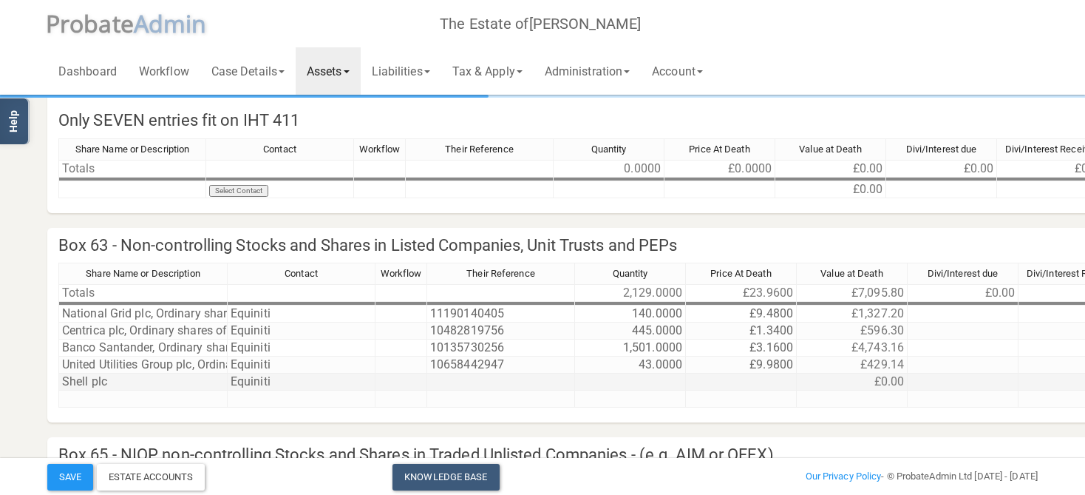
click at [509, 383] on td at bounding box center [501, 381] width 148 height 17
type textarea "11046231740"
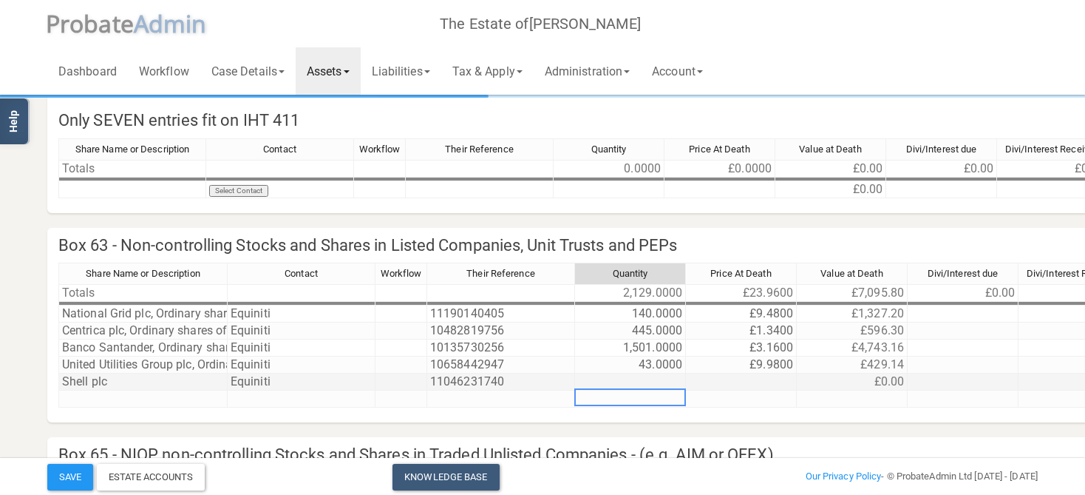
drag, startPoint x: 669, startPoint y: 388, endPoint x: 664, endPoint y: 379, distance: 10.3
click at [669, 387] on tbody "Totals 2,129.0000 £23.9600 £7,095.80 £0.00 £0.00 £0.0000 £0.00 National Grid pl…" at bounding box center [749, 345] width 1382 height 123
click at [664, 379] on td at bounding box center [630, 381] width 111 height 17
click at [58, 372] on div "Share Name or Description Contact Workflow Their Reference Quantity Price At De…" at bounding box center [58, 334] width 0 height 145
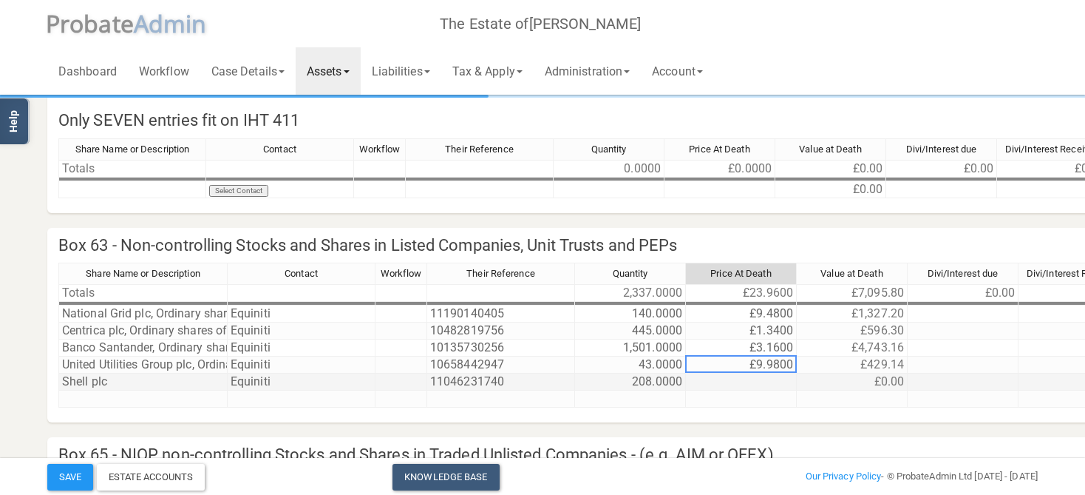
click at [750, 381] on td at bounding box center [741, 381] width 111 height 17
type textarea "23.42"
click at [699, 399] on td at bounding box center [741, 398] width 111 height 17
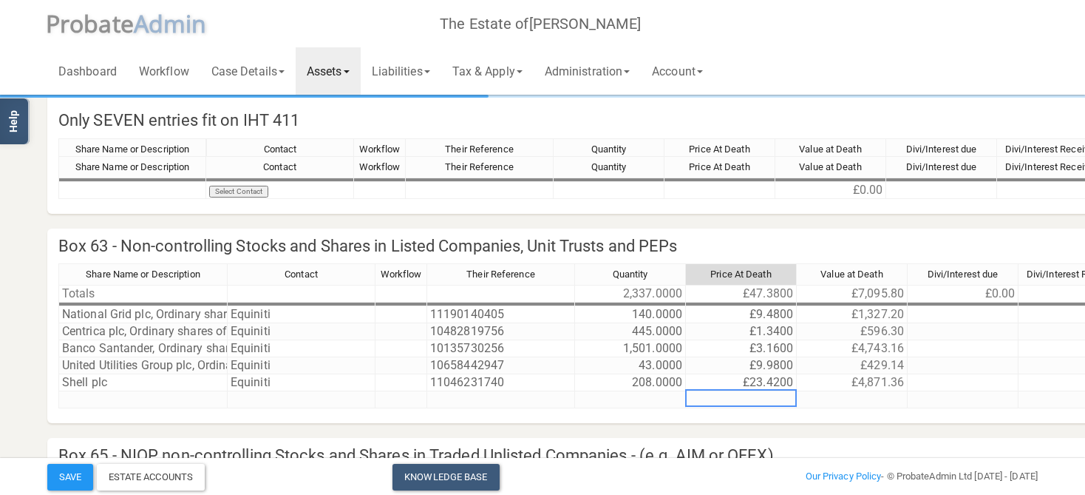
scroll to position [234, 0]
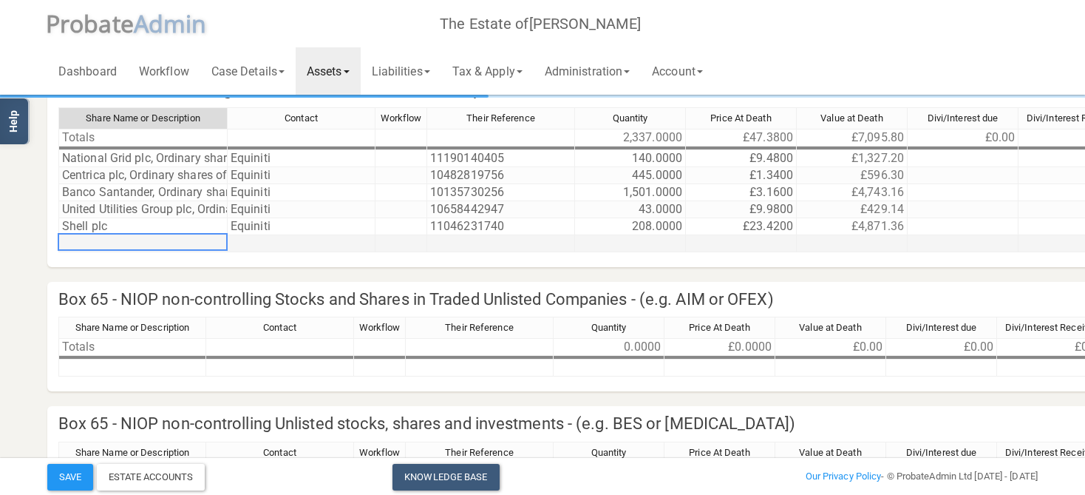
click at [109, 246] on td at bounding box center [142, 243] width 169 height 17
type textarea "BP"
click at [665, 238] on td at bounding box center [630, 243] width 111 height 17
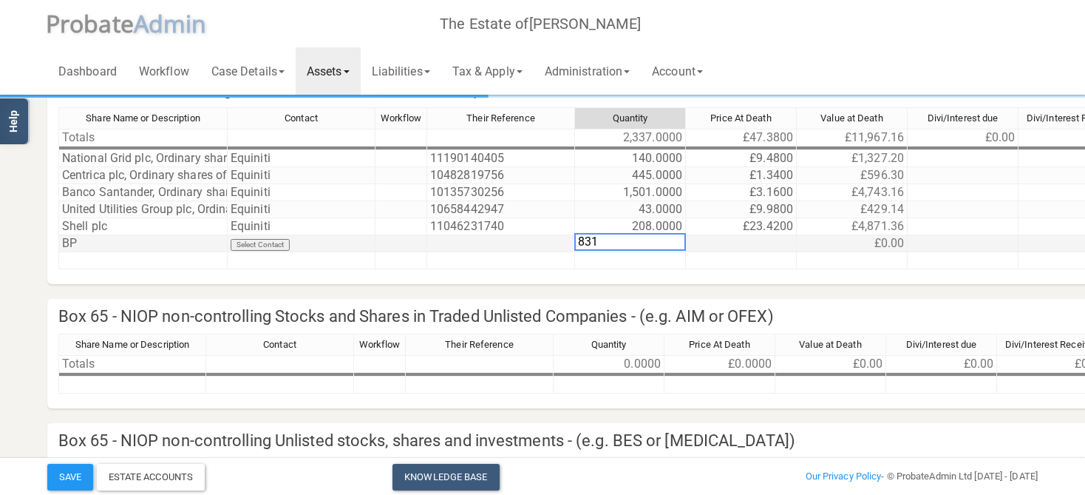
click at [761, 242] on td at bounding box center [741, 243] width 111 height 17
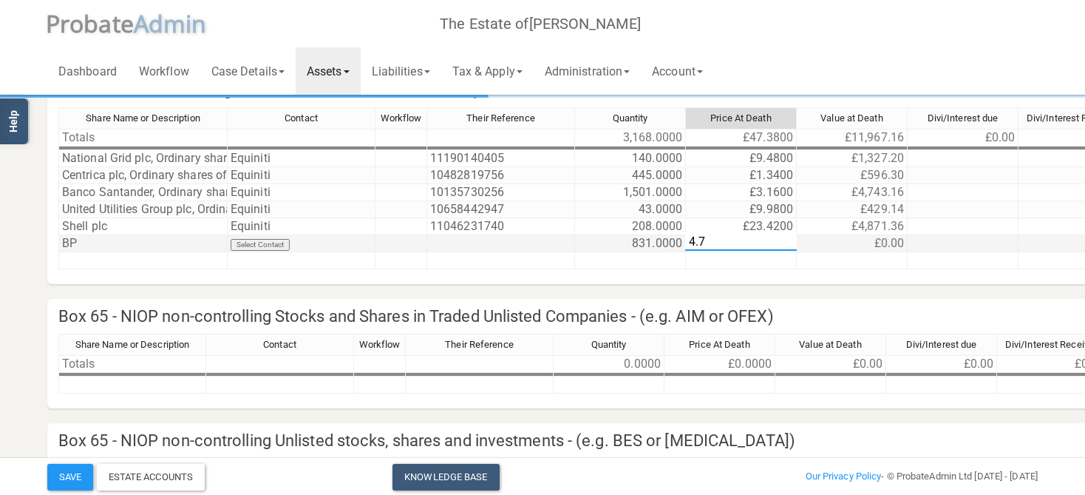
type textarea "4.75"
click at [904, 256] on td at bounding box center [852, 260] width 111 height 17
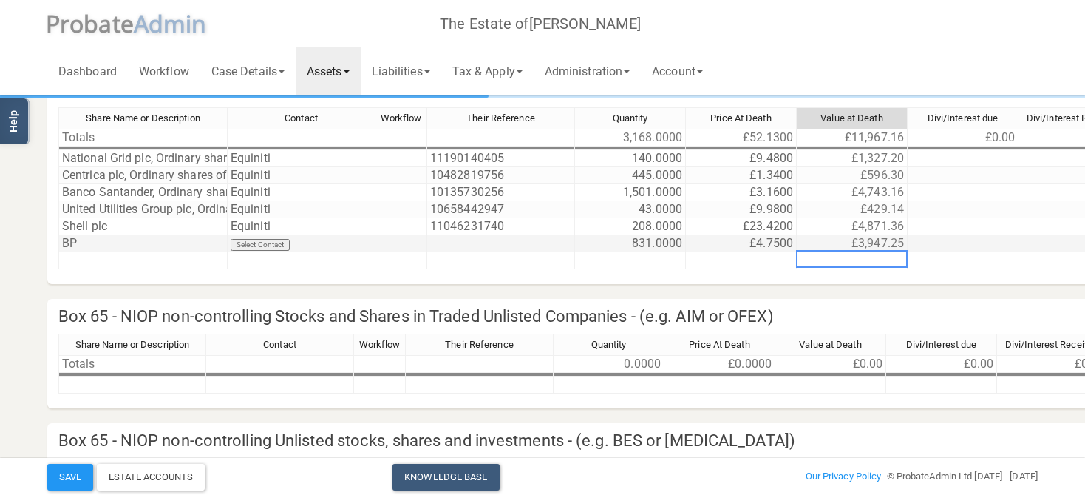
click at [58, 234] on div "Share Name or Description Contact Workflow Their Reference Quantity Price At De…" at bounding box center [58, 188] width 0 height 162
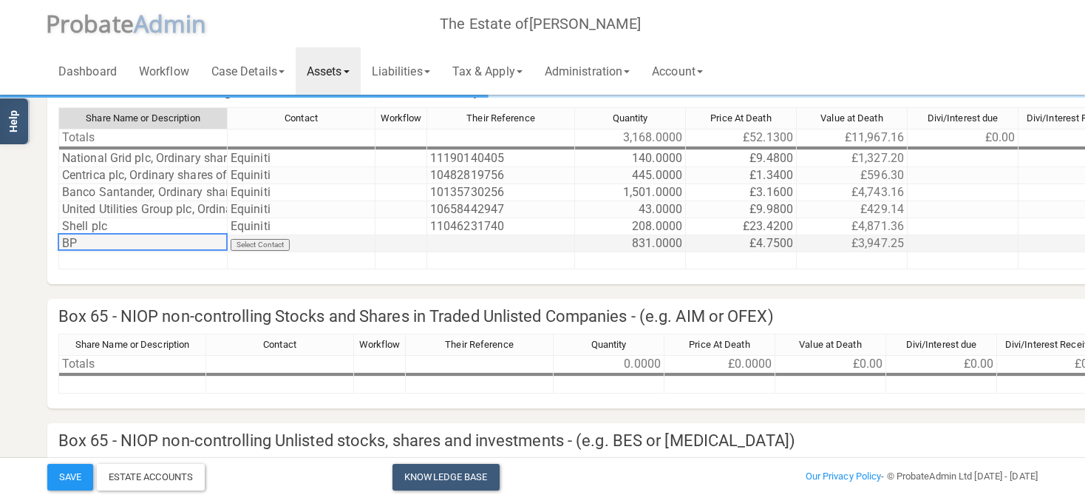
click at [124, 239] on td "BP" at bounding box center [142, 243] width 169 height 17
click at [124, 239] on textarea "BP" at bounding box center [142, 242] width 169 height 18
click at [126, 240] on textarea "BP" at bounding box center [142, 242] width 169 height 18
type textarea "BP plc, Ordinary shares of US $0.25 each"
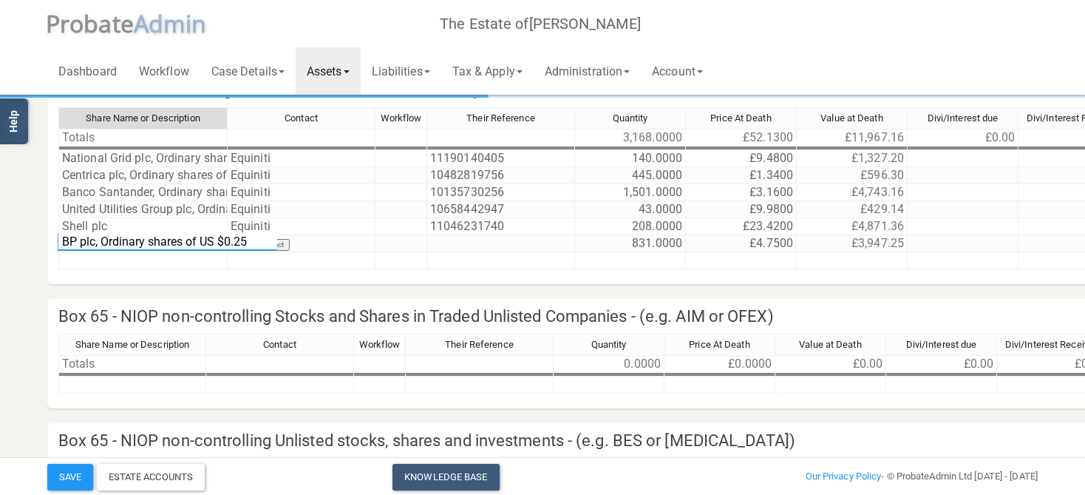
scroll to position [13, 0]
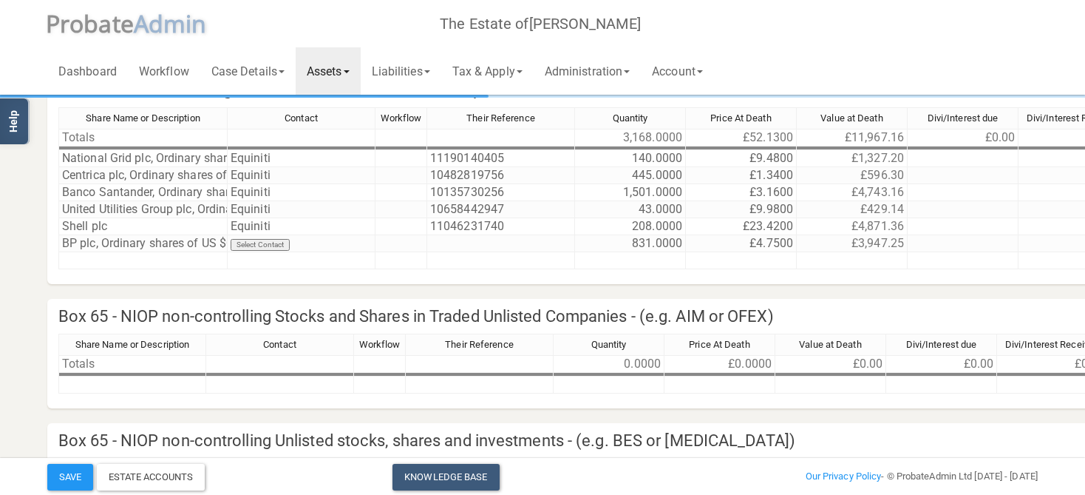
click at [10, 260] on section "Stocks and Shares Marked As Incomplete Mark As Incomplete Mark As Complete Box …" at bounding box center [542, 446] width 1085 height 1360
click at [268, 244] on td "Select Contact" at bounding box center [302, 243] width 148 height 17
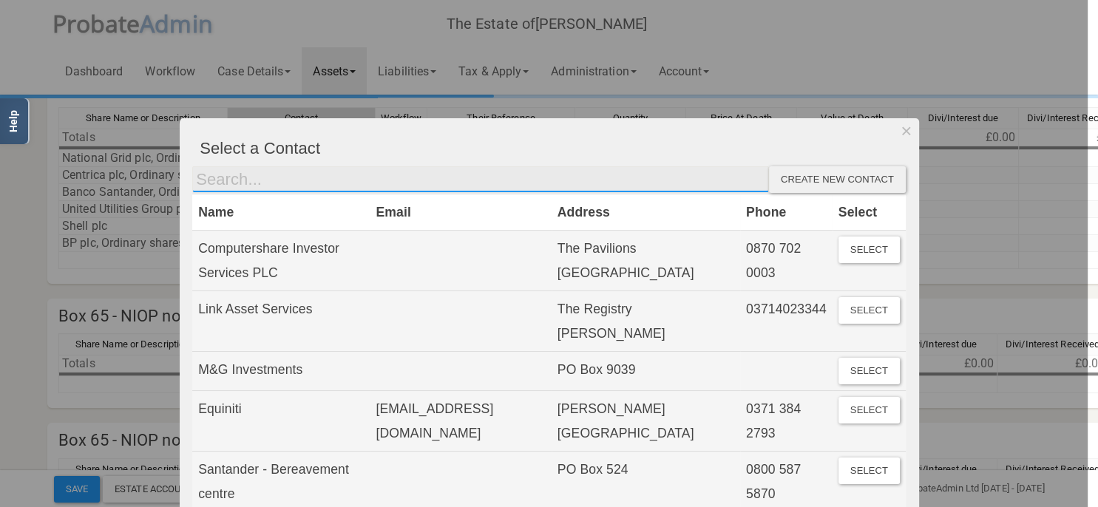
click at [245, 178] on input "text" at bounding box center [480, 179] width 577 height 27
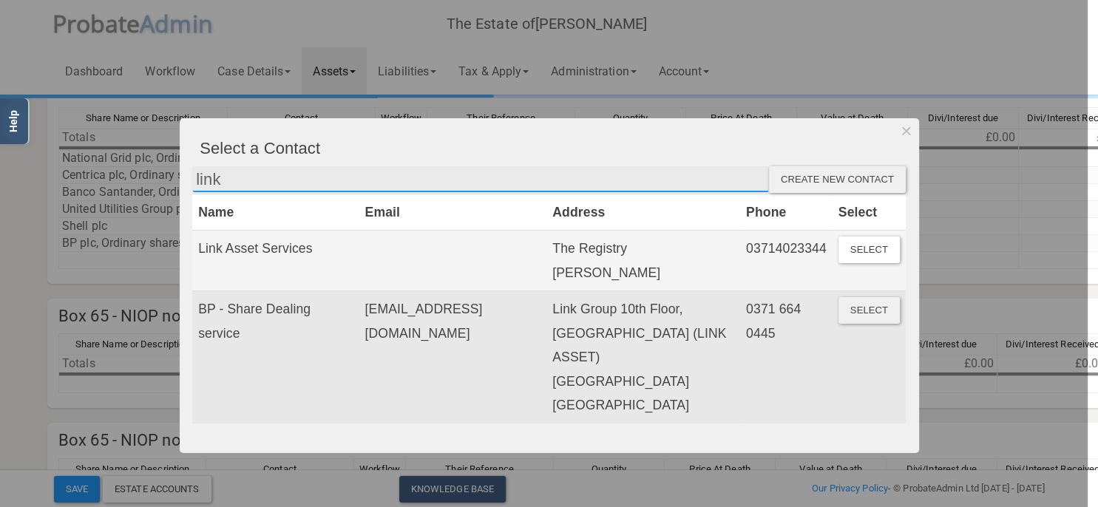
type input "link"
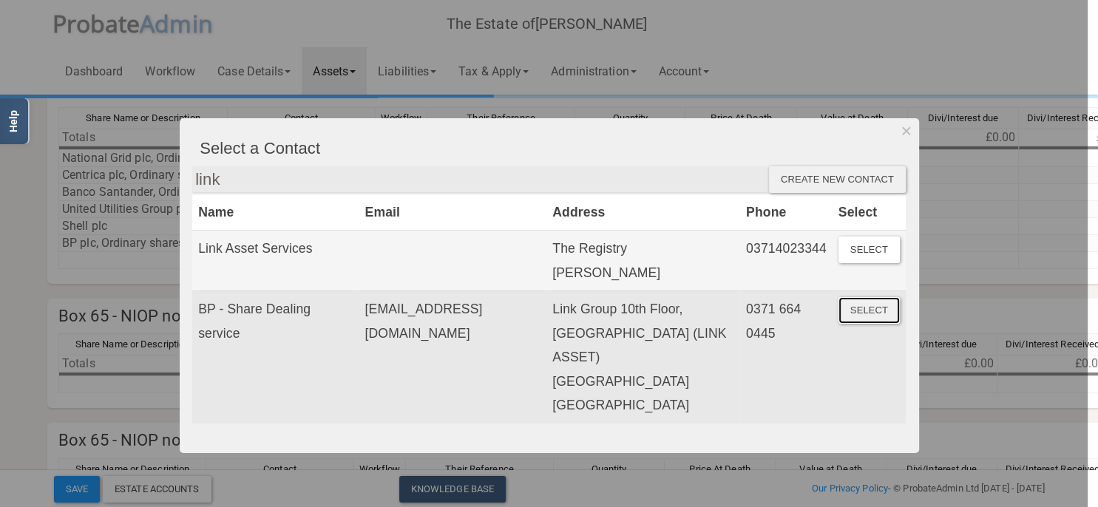
click at [861, 305] on button "Select" at bounding box center [868, 310] width 61 height 27
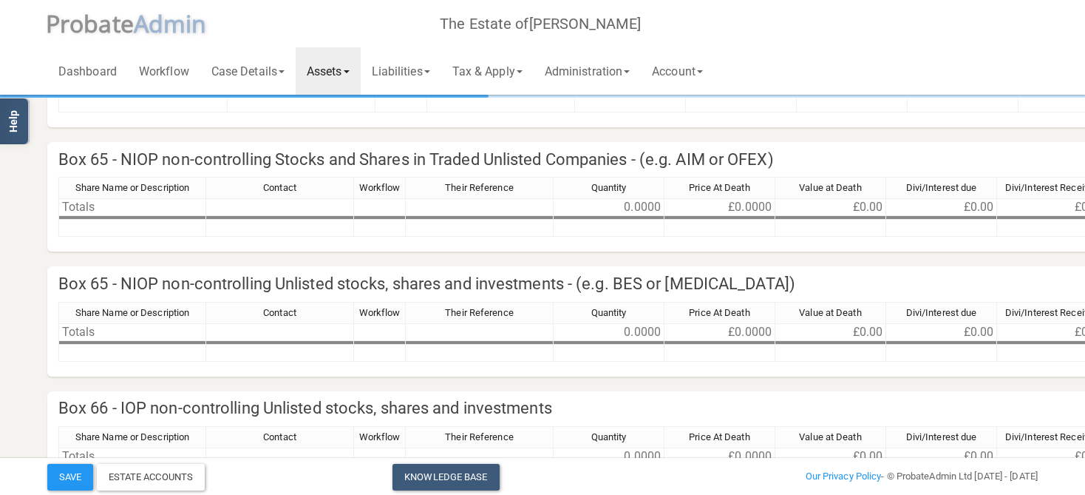
scroll to position [546, 0]
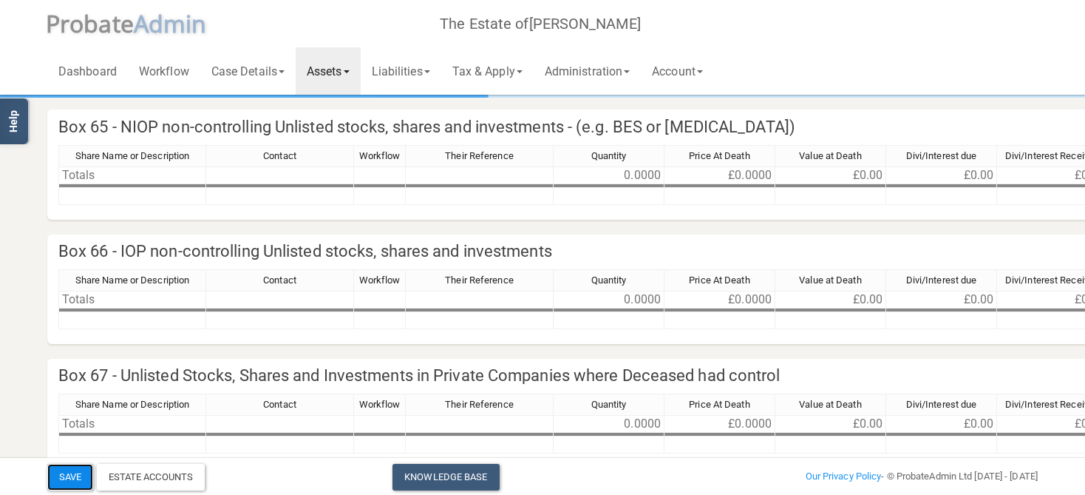
click at [70, 481] on button "Save" at bounding box center [70, 477] width 46 height 27
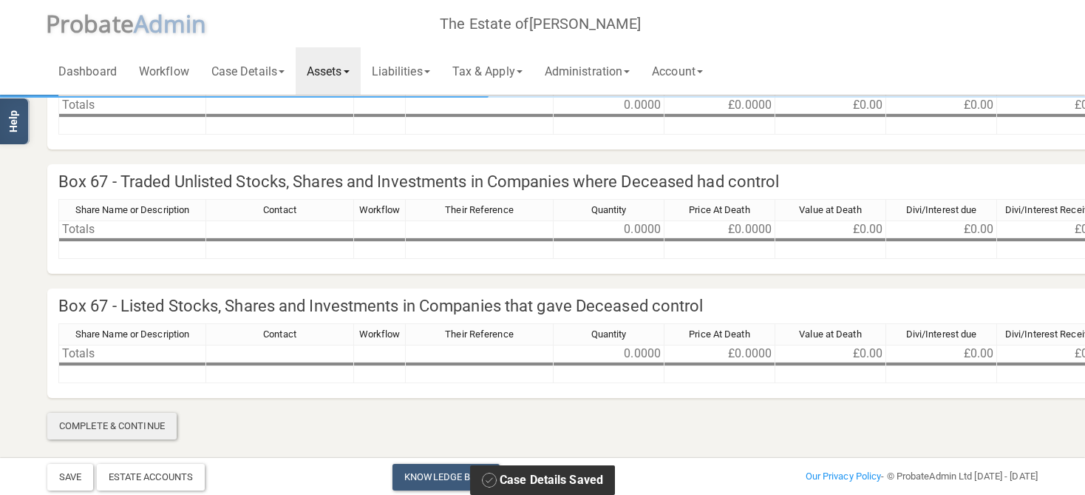
click at [140, 429] on div "Complete & Continue" at bounding box center [111, 426] width 129 height 27
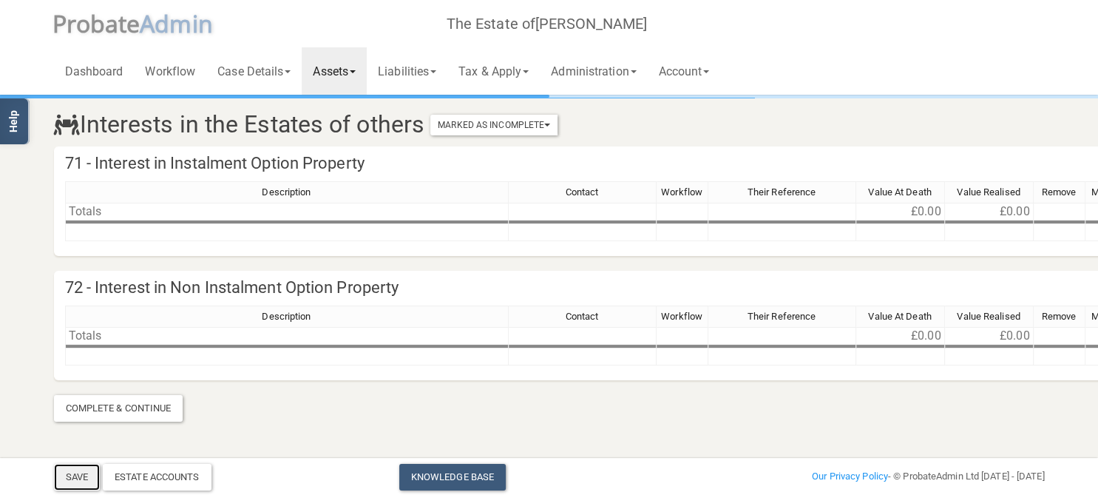
click at [81, 472] on button "Save" at bounding box center [77, 477] width 46 height 27
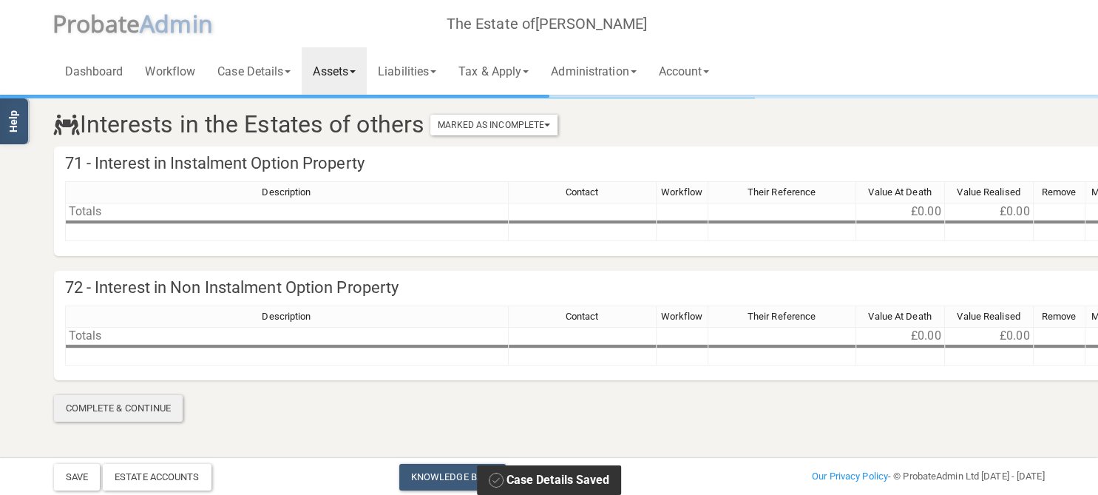
click at [106, 412] on div "Complete & Continue" at bounding box center [118, 408] width 129 height 27
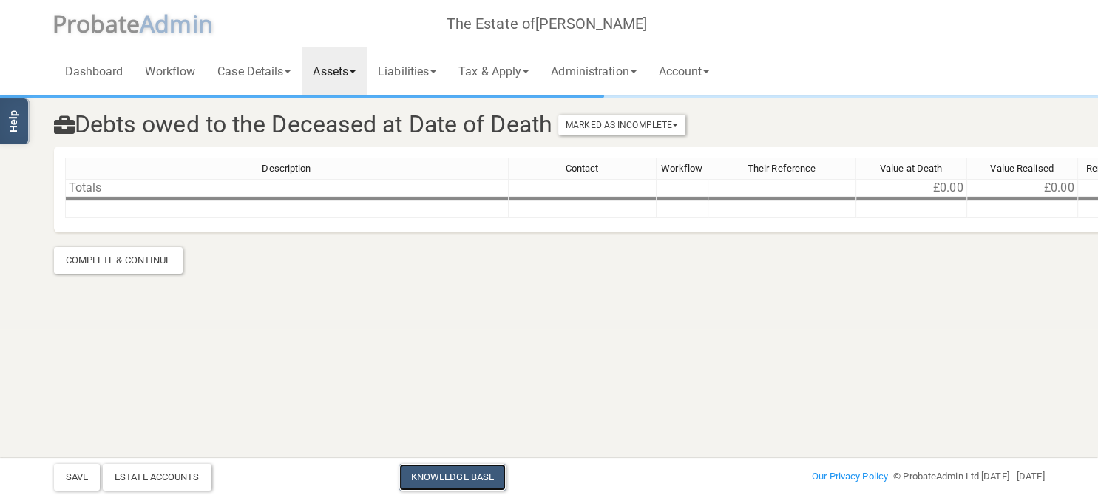
click at [448, 484] on link "Knowledge Base" at bounding box center [452, 477] width 106 height 27
click at [81, 478] on button "Save" at bounding box center [77, 477] width 46 height 27
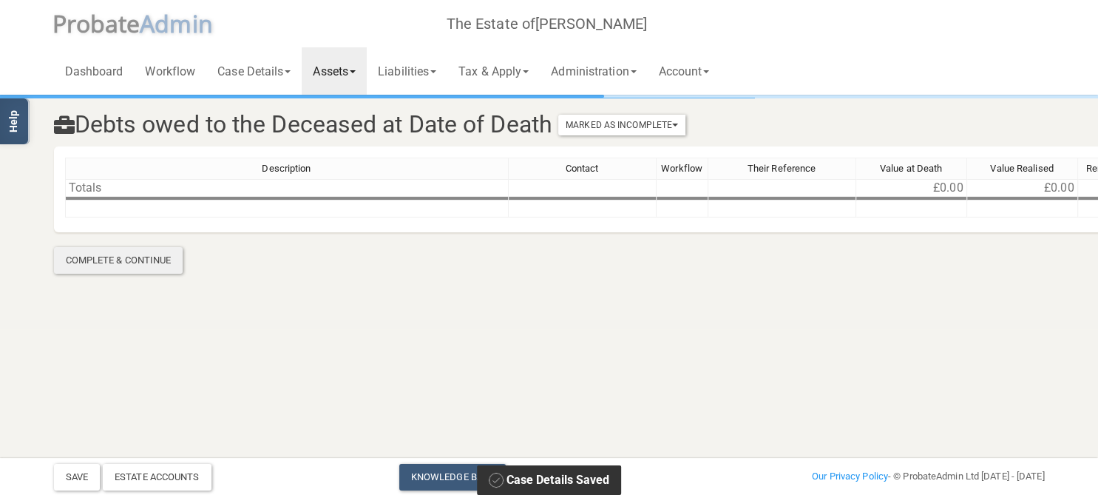
click at [132, 259] on div "Complete & Continue" at bounding box center [118, 260] width 129 height 27
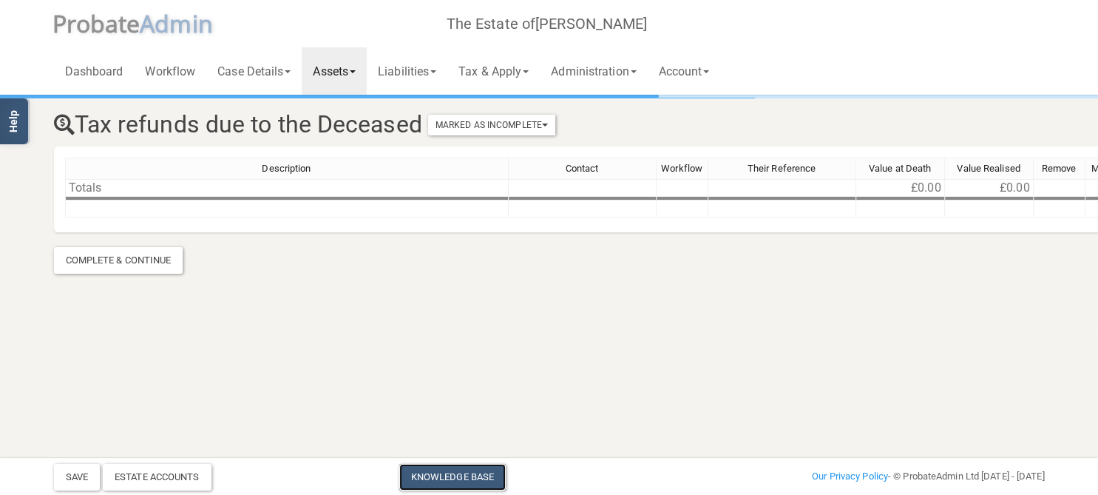
click at [447, 481] on link "Knowledge Base" at bounding box center [452, 477] width 106 height 27
click at [104, 262] on div "Complete & Continue" at bounding box center [118, 260] width 129 height 27
click at [123, 259] on div "Complete & Continue" at bounding box center [118, 260] width 129 height 27
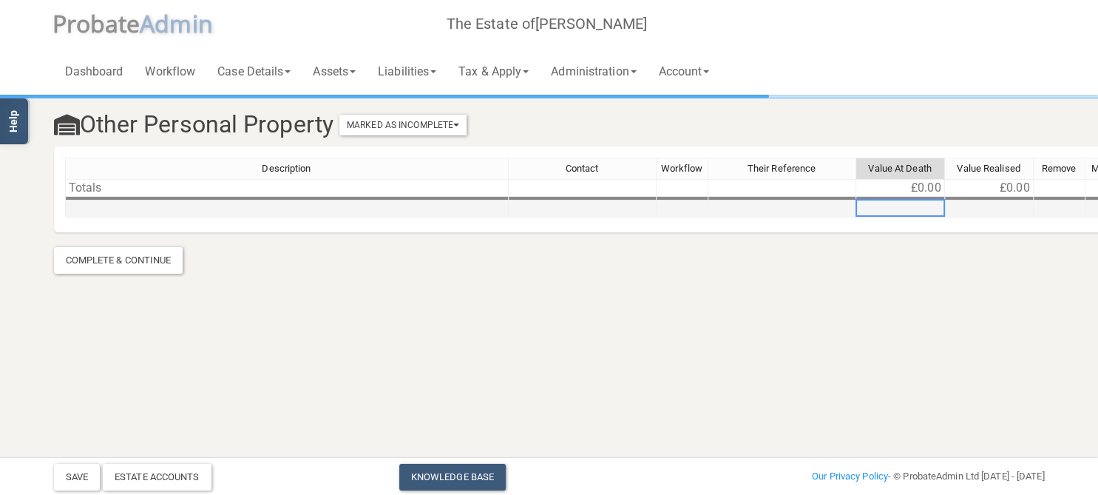
click at [914, 207] on td at bounding box center [900, 208] width 89 height 17
type textarea "2330"
click at [863, 265] on section "Other Personal Property Marked As Incomplete Mark As Incomplete Mark As Complet…" at bounding box center [549, 185] width 1013 height 177
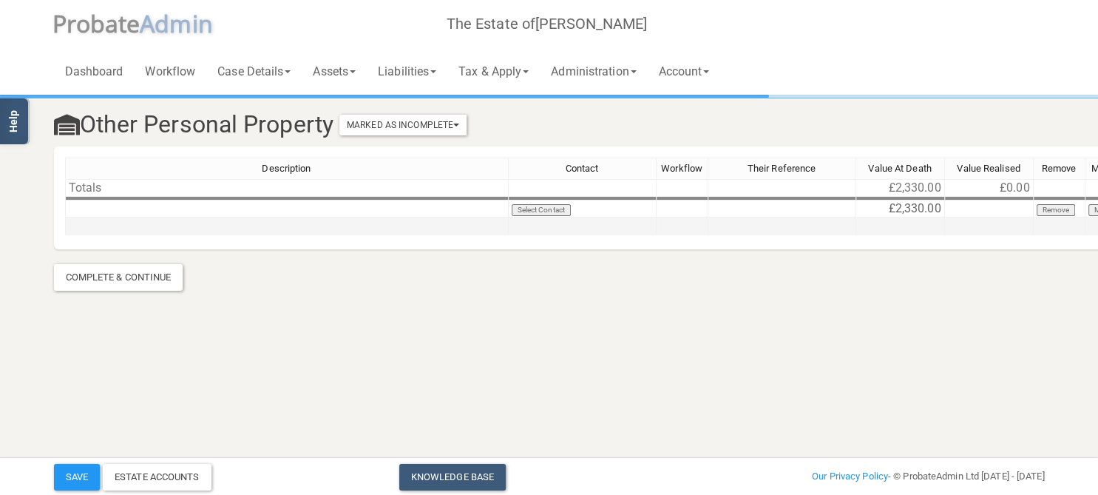
click at [291, 220] on td at bounding box center [287, 225] width 444 height 17
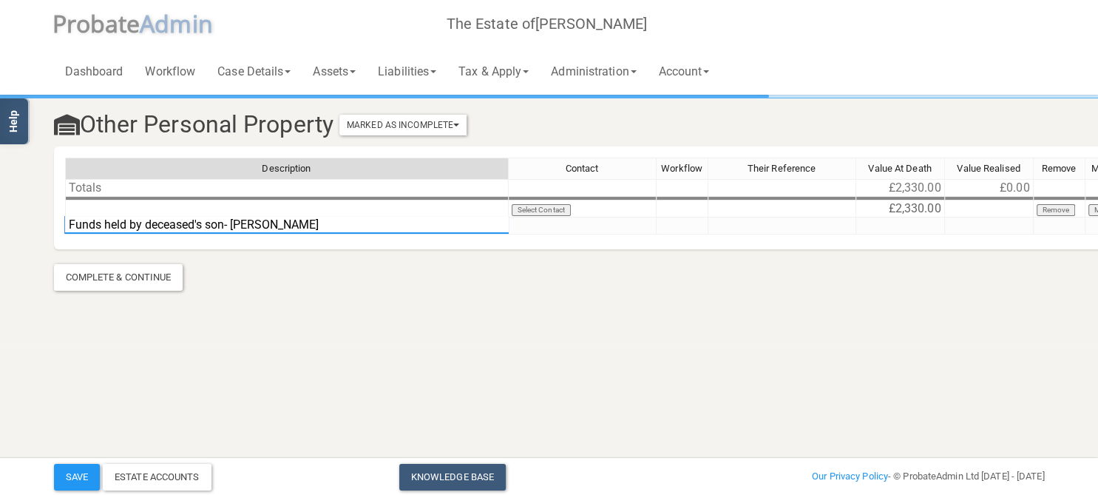
click at [226, 225] on textarea "Funds held by deceased's son- [PERSON_NAME]" at bounding box center [287, 225] width 444 height 18
click at [262, 300] on section "Other Personal Property Marked As Incomplete Mark As Incomplete Mark As Complet…" at bounding box center [549, 173] width 1098 height 346
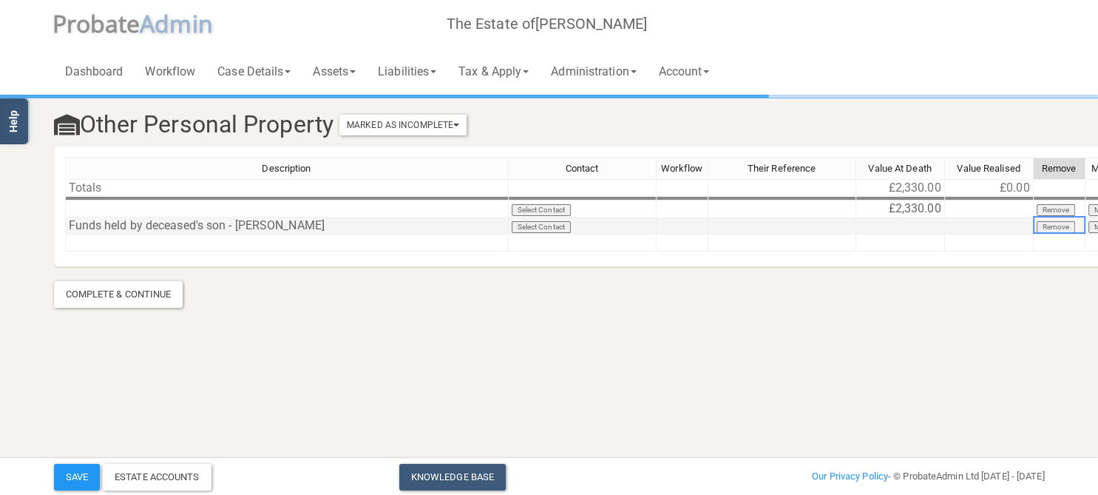
click at [1057, 226] on button "Remove" at bounding box center [1056, 227] width 39 height 12
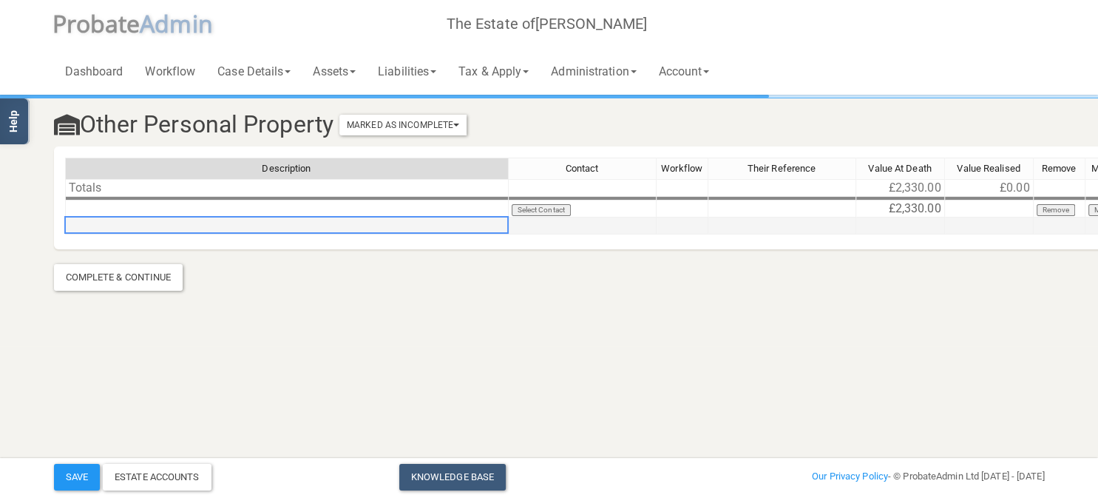
click at [319, 220] on td at bounding box center [287, 225] width 444 height 17
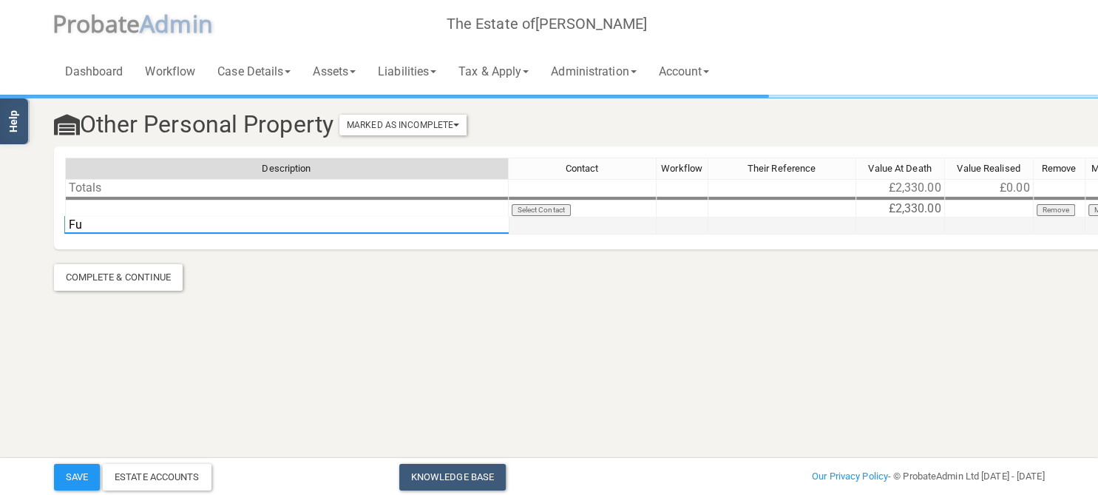
type textarea "F"
click at [321, 207] on td at bounding box center [287, 208] width 444 height 17
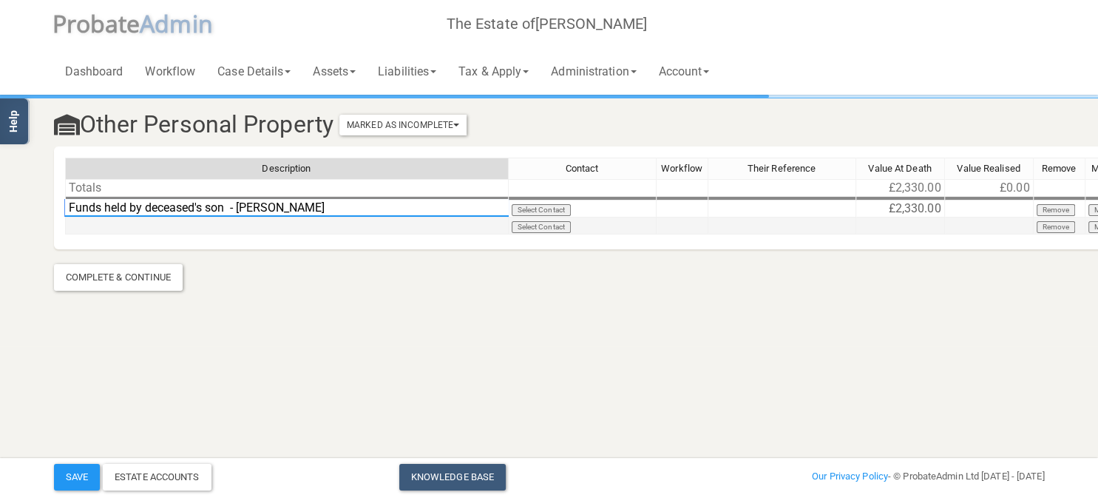
type textarea "Funds held by deceased's son - [PERSON_NAME]"
click at [615, 319] on section "Other Personal Property Marked As Incomplete Mark As Incomplete Mark As Complet…" at bounding box center [549, 173] width 1098 height 346
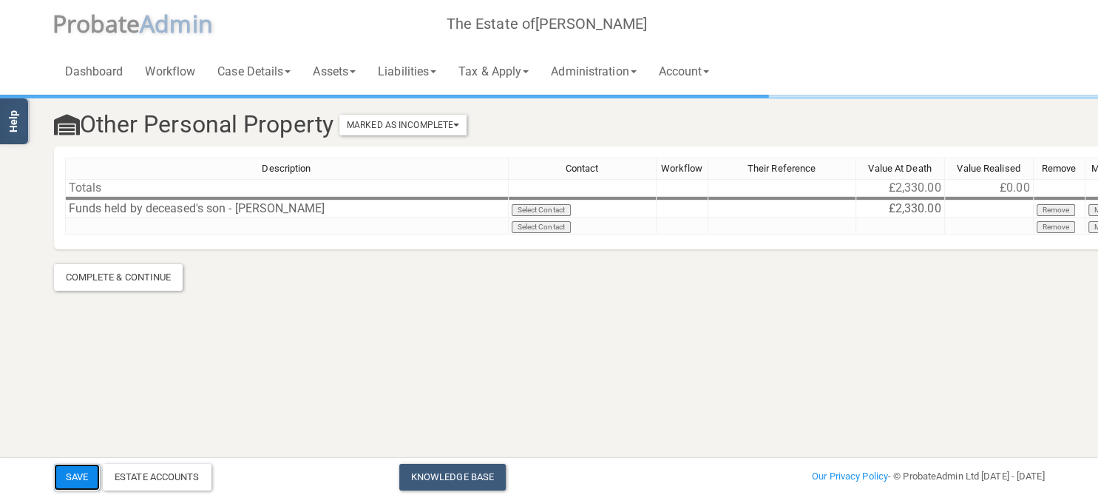
click at [75, 473] on button "Save" at bounding box center [77, 477] width 46 height 27
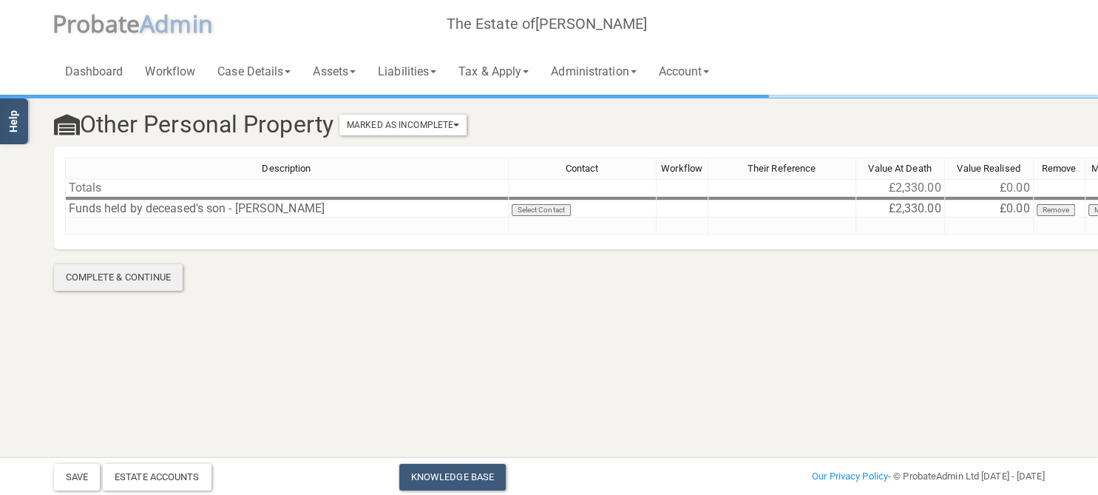
click at [137, 279] on div "Complete & Continue" at bounding box center [118, 277] width 129 height 27
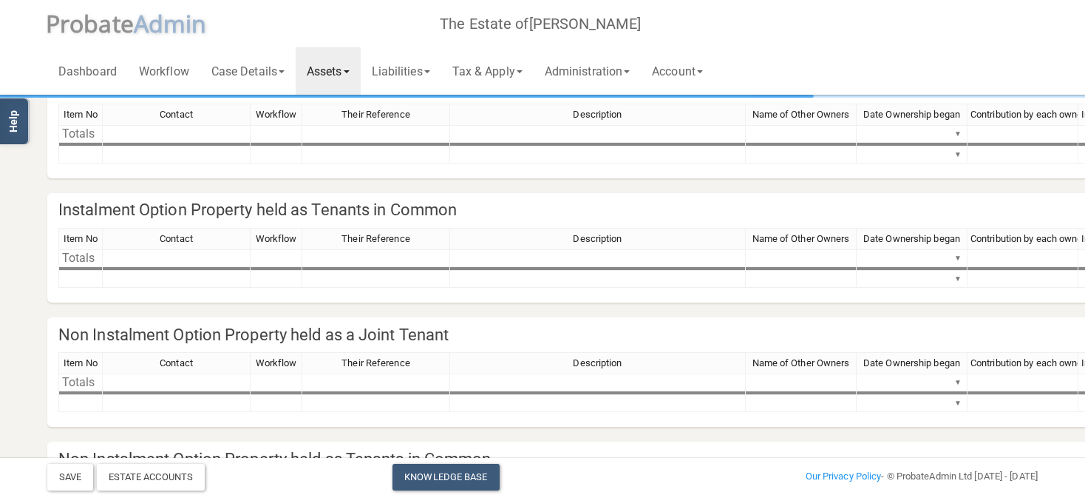
scroll to position [231, 0]
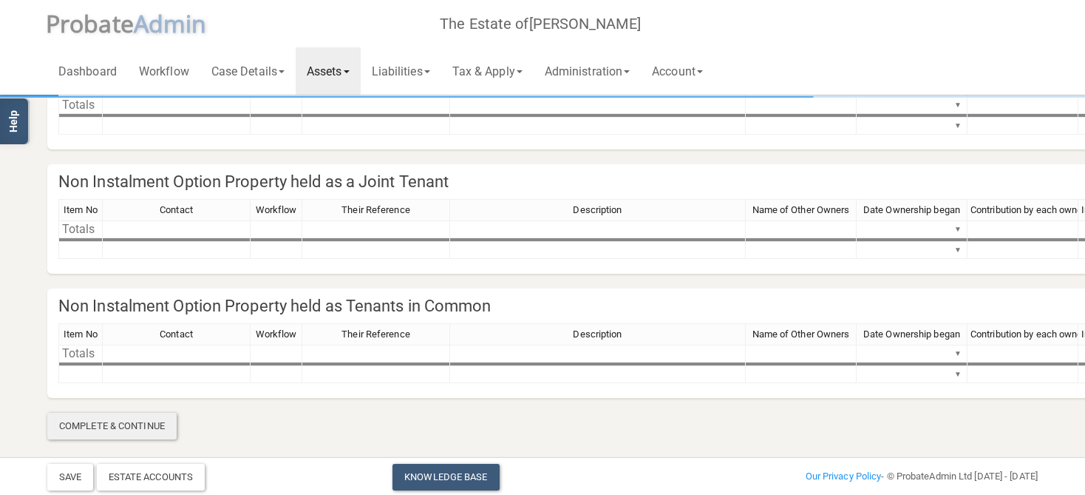
click at [153, 430] on div "Complete & Continue" at bounding box center [111, 426] width 129 height 27
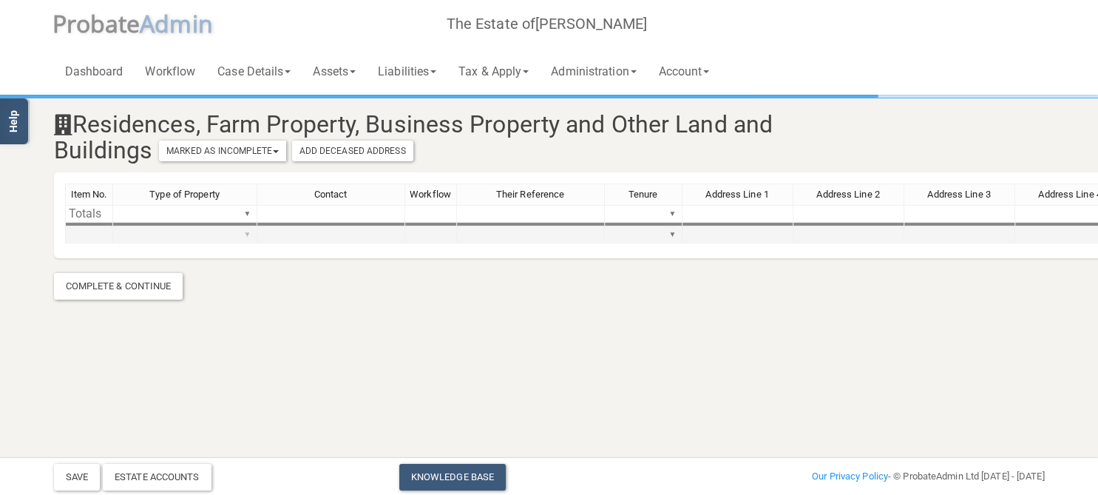
click at [248, 237] on div "Item No. Type of Property Contact Workflow Their Reference Tenure Address Line …" at bounding box center [828, 219] width 1527 height 73
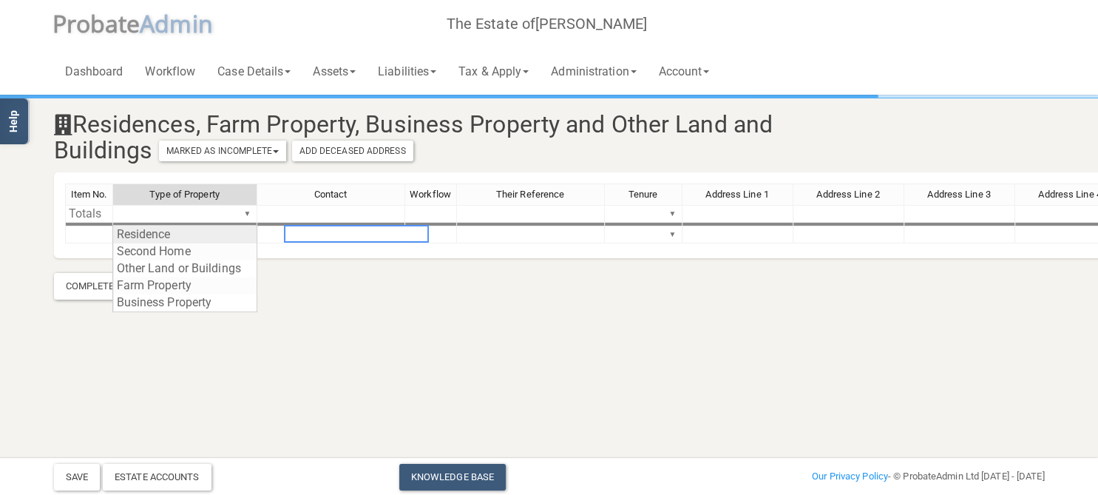
type textarea "Residence"
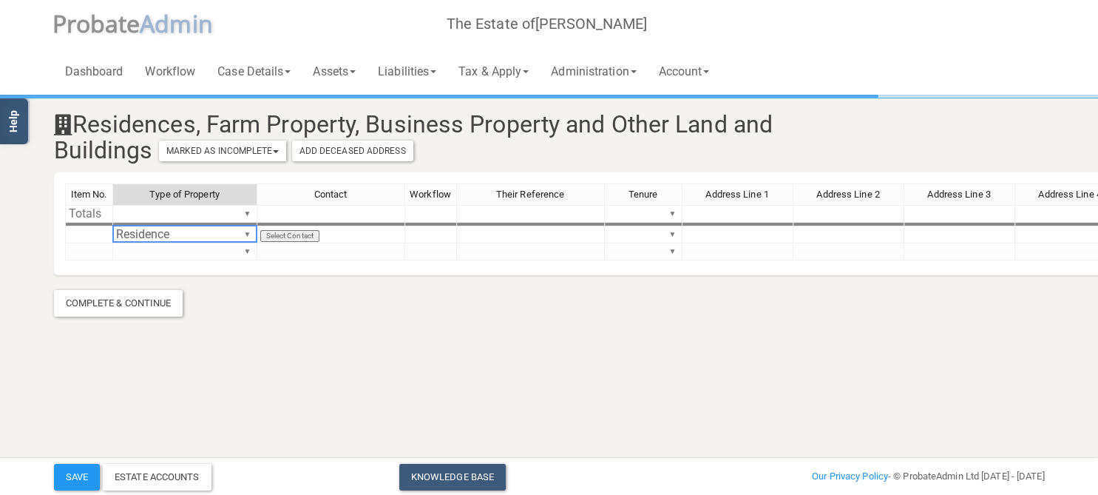
click at [191, 239] on div "Item No. Type of Property Contact Workflow Their Reference Tenure Address Line …" at bounding box center [828, 228] width 1527 height 90
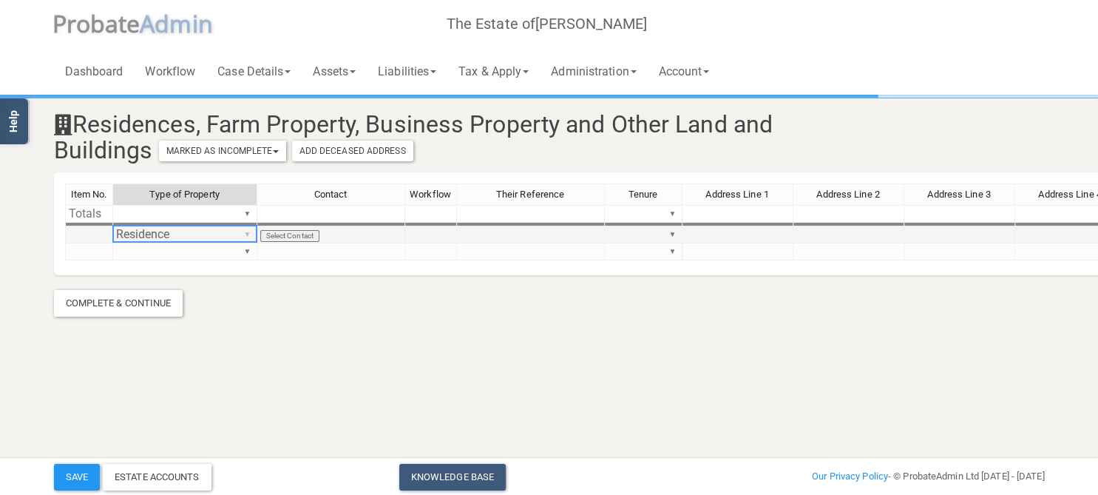
click at [247, 232] on div "Item No. Type of Property Contact Workflow Their Reference Tenure Address Line …" at bounding box center [828, 228] width 1527 height 90
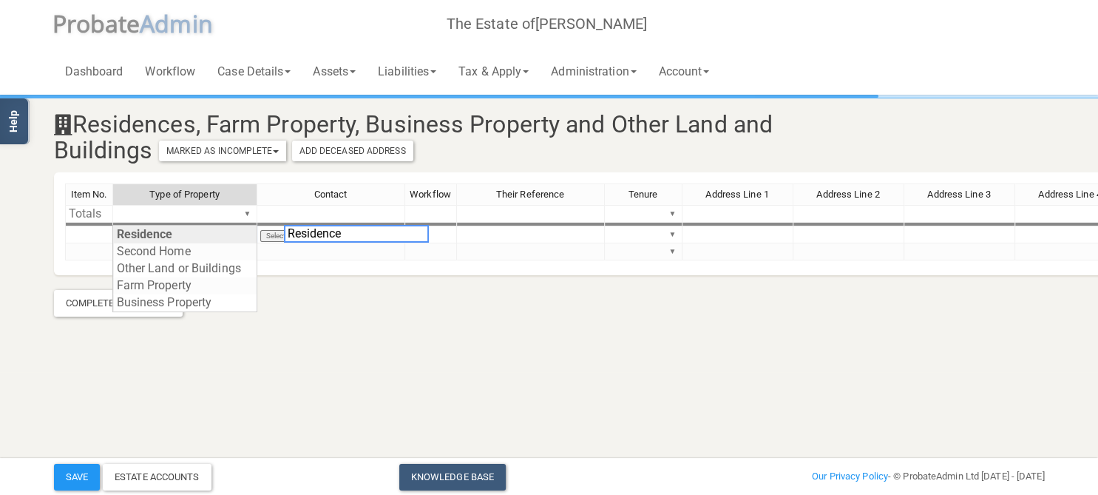
click at [306, 305] on div "Residence Residence Second Home Other Land or Buildings Farm Property Business …" at bounding box center [270, 270] width 316 height 91
click at [308, 287] on div "Residence Residence Second Home Other Land or Buildings Farm Property Business …" at bounding box center [270, 270] width 316 height 91
click at [265, 272] on div "Residence Second Home Other Land or Buildings Farm Property Business Property" at bounding box center [191, 270] width 159 height 91
drag, startPoint x: 271, startPoint y: 244, endPoint x: 253, endPoint y: 228, distance: 23.6
click at [271, 244] on div "Residence Second Home Other Land or Buildings Farm Property Business Property" at bounding box center [191, 270] width 159 height 91
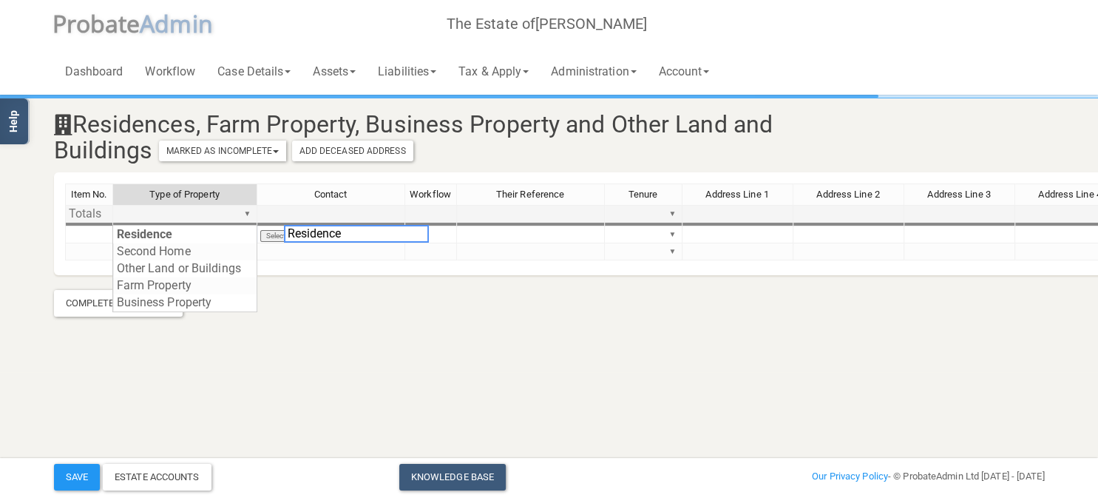
click at [254, 211] on td "▼" at bounding box center [185, 214] width 144 height 18
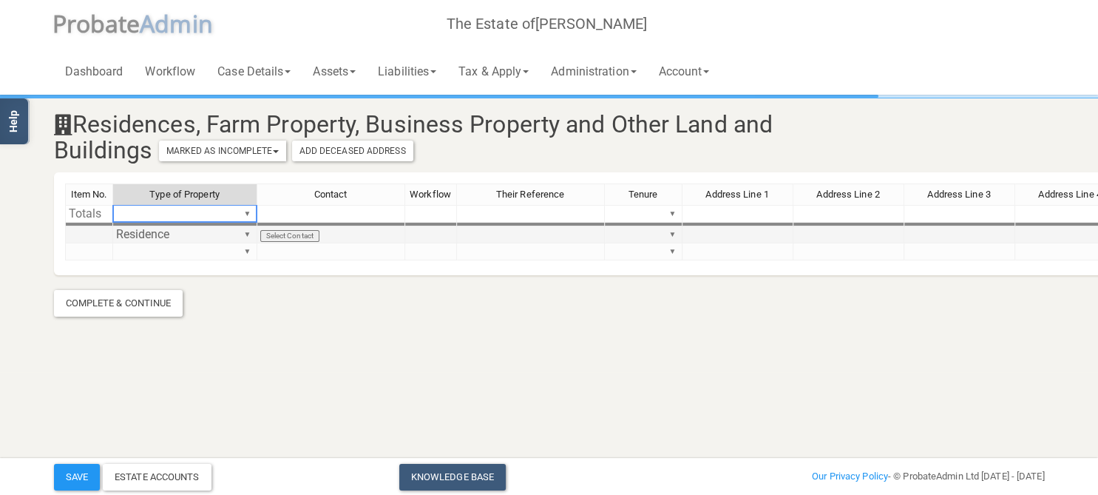
click at [279, 235] on td "Select Contact" at bounding box center [331, 234] width 148 height 17
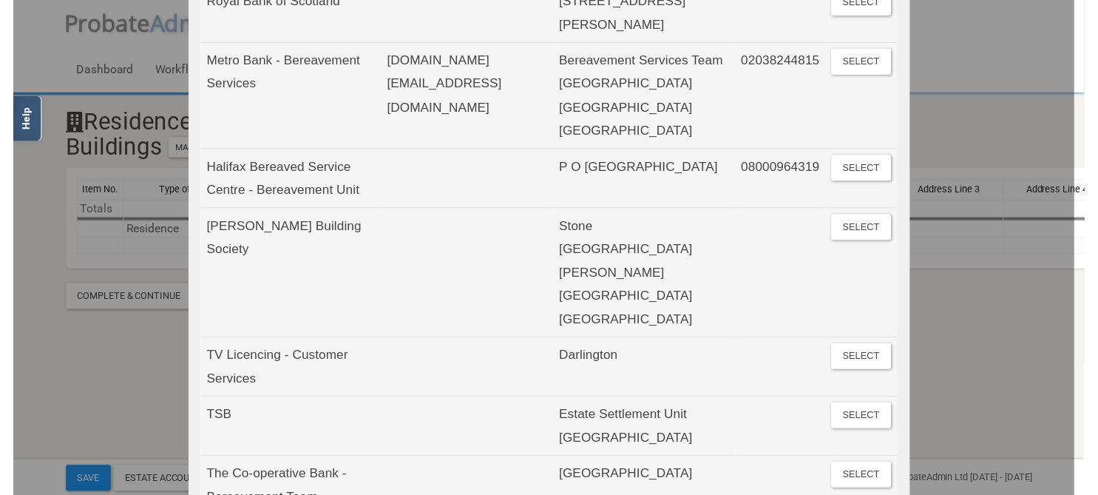
scroll to position [2981, 0]
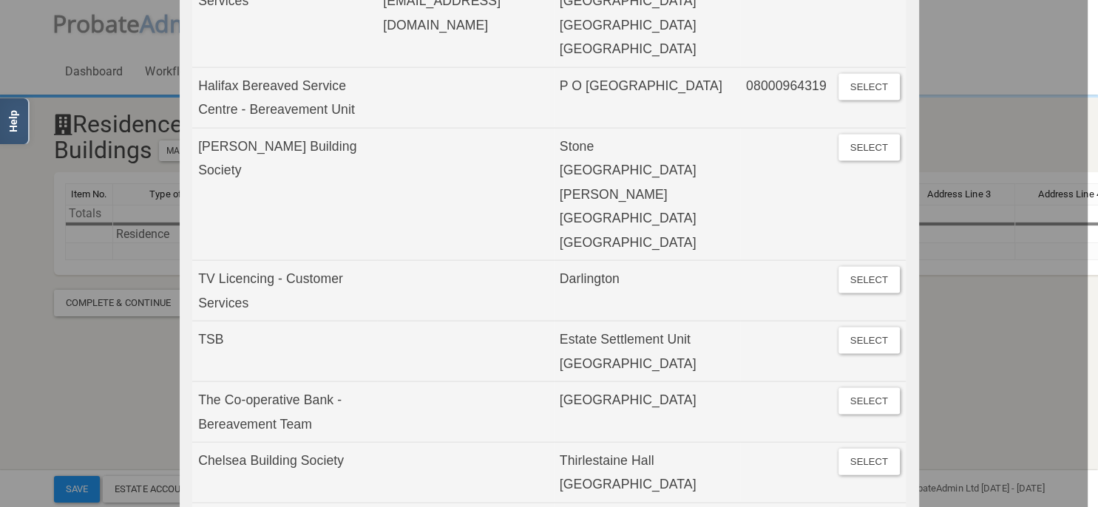
click at [49, 363] on div at bounding box center [544, 253] width 1088 height 507
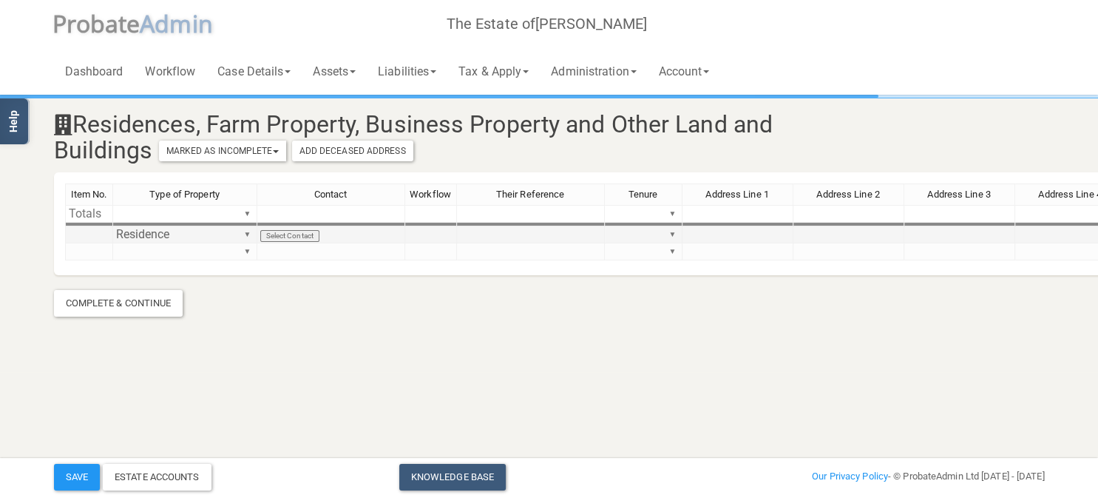
click at [752, 229] on td at bounding box center [737, 234] width 111 height 17
click at [673, 235] on div "Item No. Type of Property Contact Workflow Their Reference Tenure Address Line …" at bounding box center [828, 228] width 1527 height 90
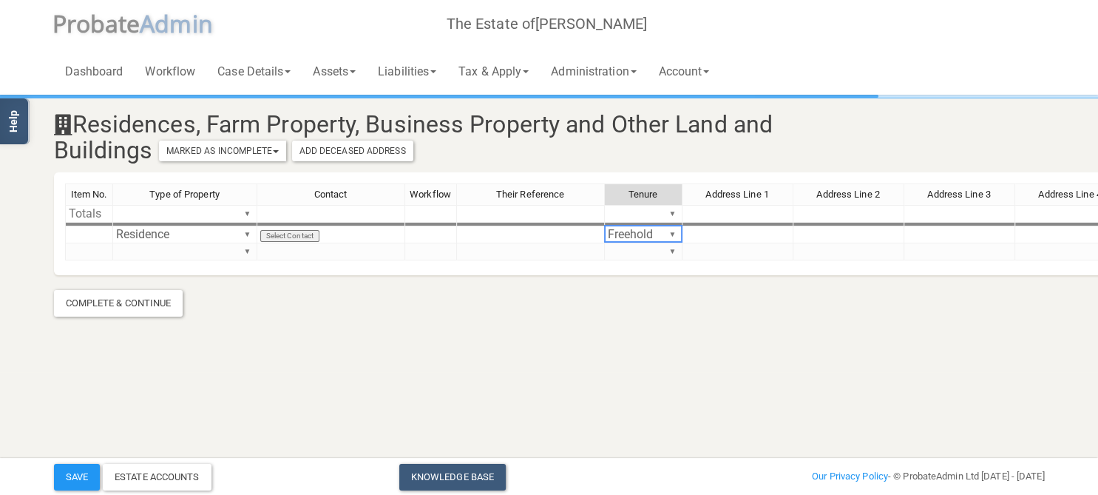
click at [657, 235] on div "Item No. Type of Property Contact Workflow Their Reference Tenure Address Line …" at bounding box center [828, 228] width 1527 height 90
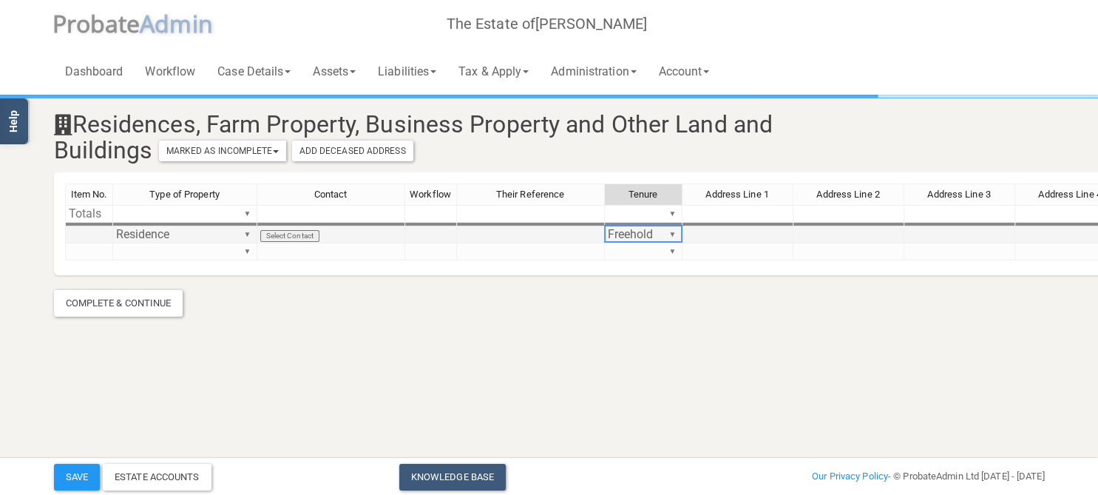
click at [735, 236] on td at bounding box center [737, 234] width 111 height 17
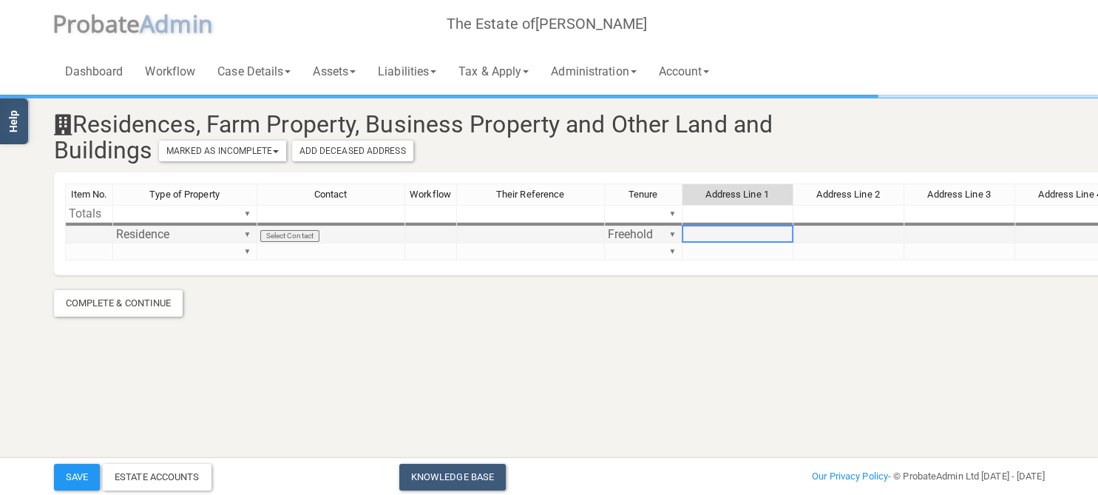
click at [105, 237] on td at bounding box center [89, 234] width 48 height 17
type textarea "1"
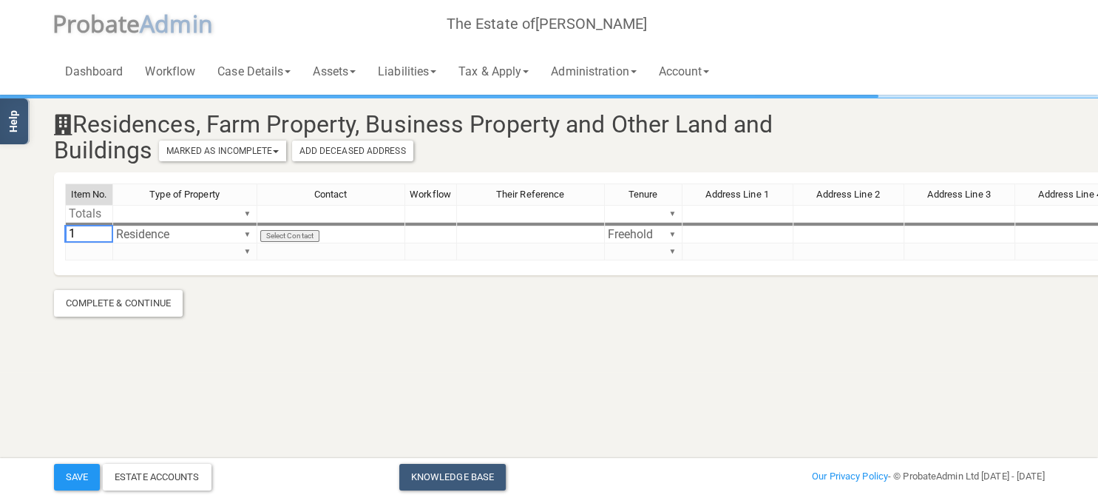
click at [282, 288] on section "Residences, Farm Property, Business Property and Other Land and Buildings Marke…" at bounding box center [549, 207] width 1013 height 220
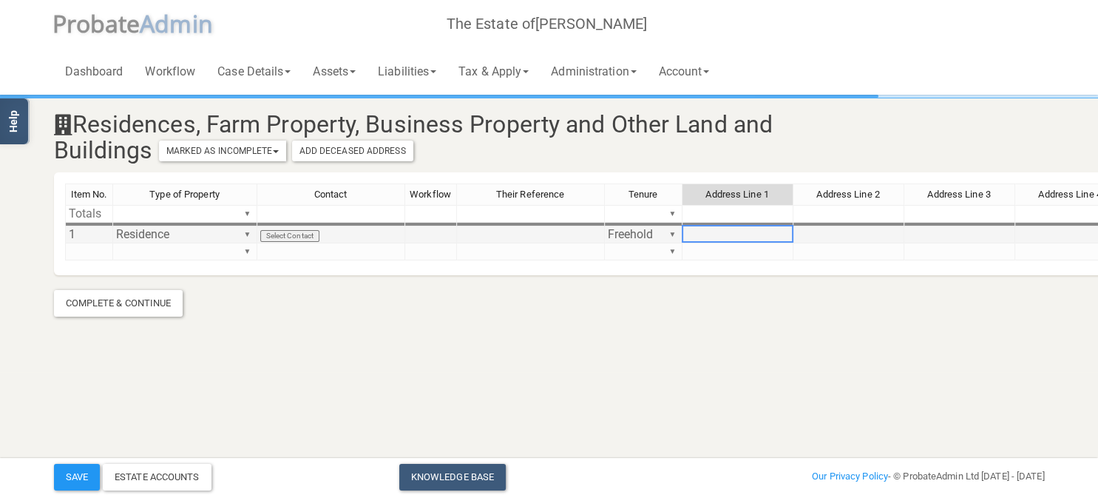
click at [733, 235] on td at bounding box center [737, 234] width 111 height 17
click at [735, 236] on td at bounding box center [737, 234] width 111 height 17
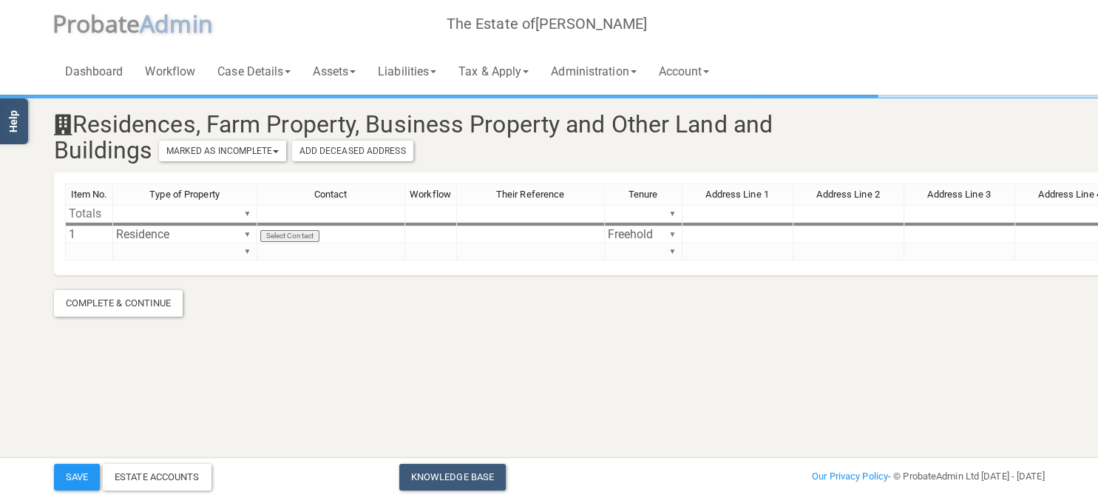
click at [697, 297] on section "Residences, Farm Property, Business Property and Other Land and Buildings Marke…" at bounding box center [549, 207] width 1013 height 220
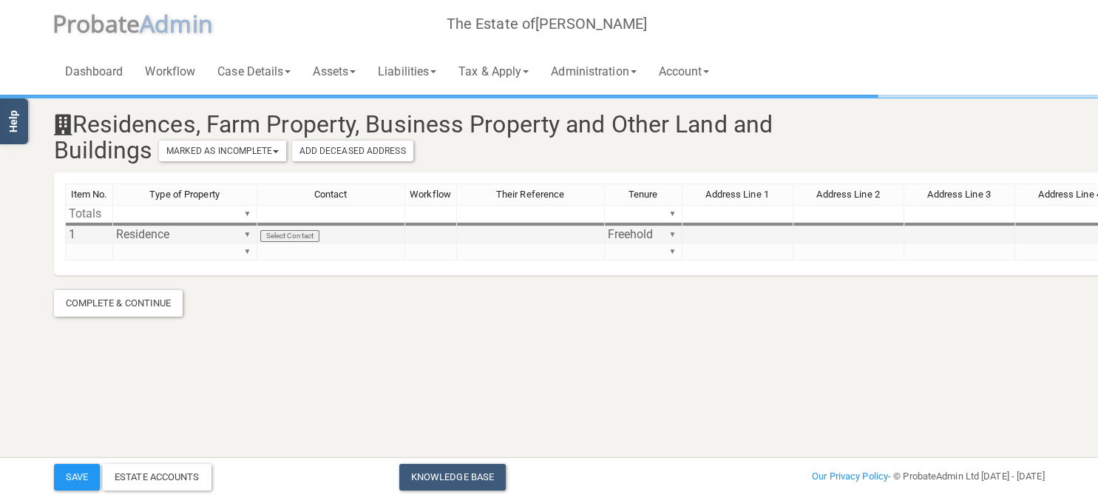
click at [704, 230] on td at bounding box center [737, 234] width 111 height 17
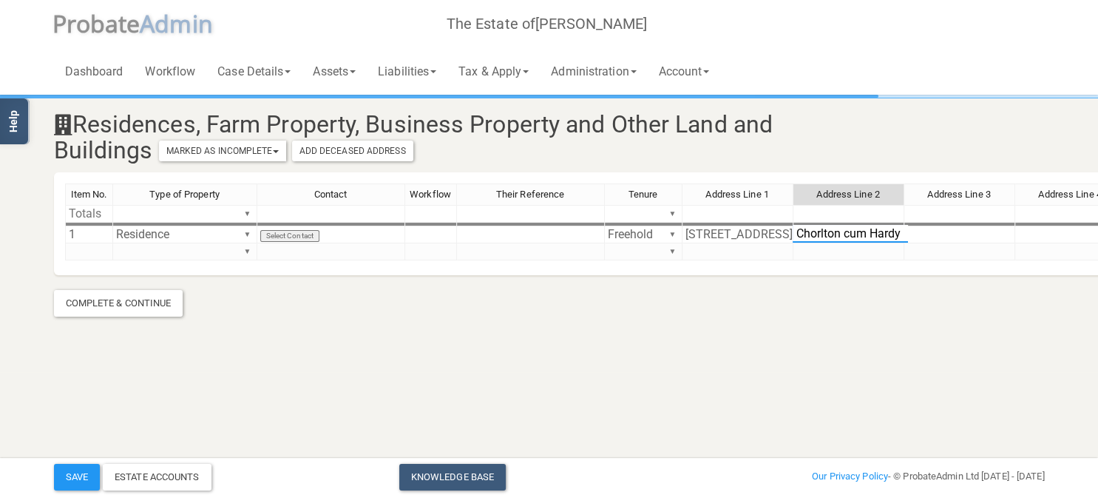
click at [850, 235] on textarea "Chorlton cum Hardy" at bounding box center [850, 234] width 115 height 18
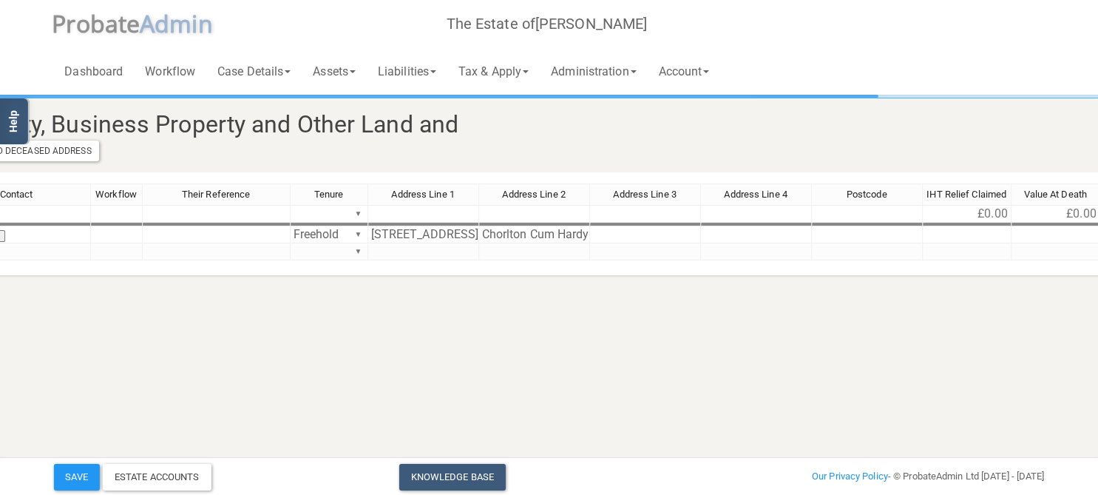
scroll to position [0, 414]
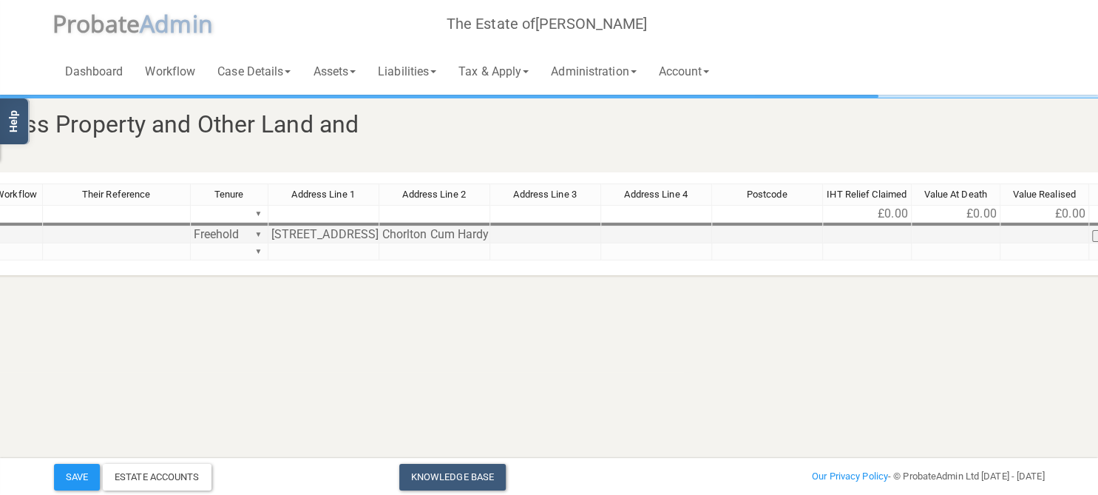
click at [535, 231] on td at bounding box center [545, 234] width 111 height 17
click at [764, 228] on tr "Freehold ▼ [STREET_ADDRESS] Remove Move" at bounding box center [584, 234] width 1187 height 17
type textarea "m"
type textarea "M21 9LR"
click at [960, 235] on td at bounding box center [956, 234] width 89 height 17
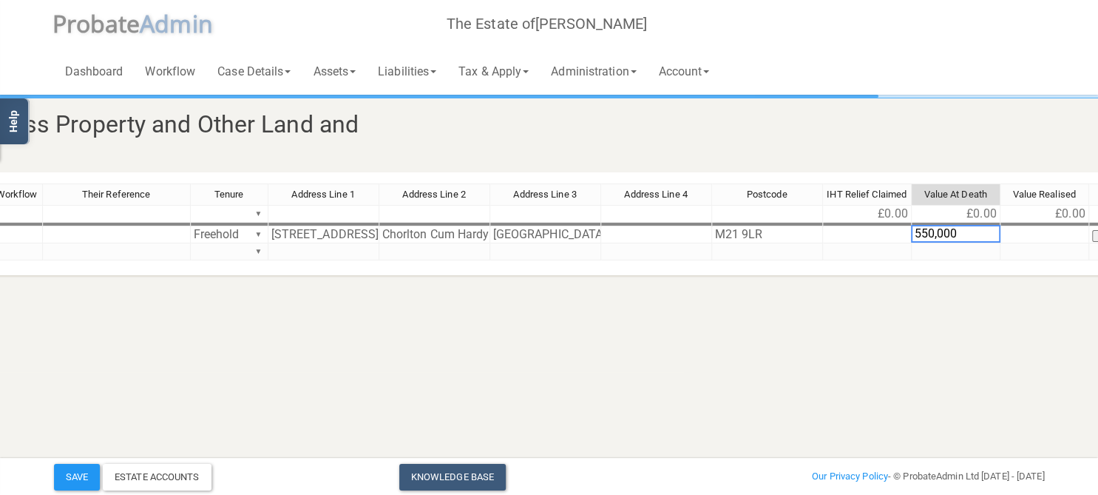
click at [684, 308] on html "</div></div> Help Toggle navigation P robate A dmin The Estate of [PERSON_NAME]…" at bounding box center [135, 247] width 1098 height 495
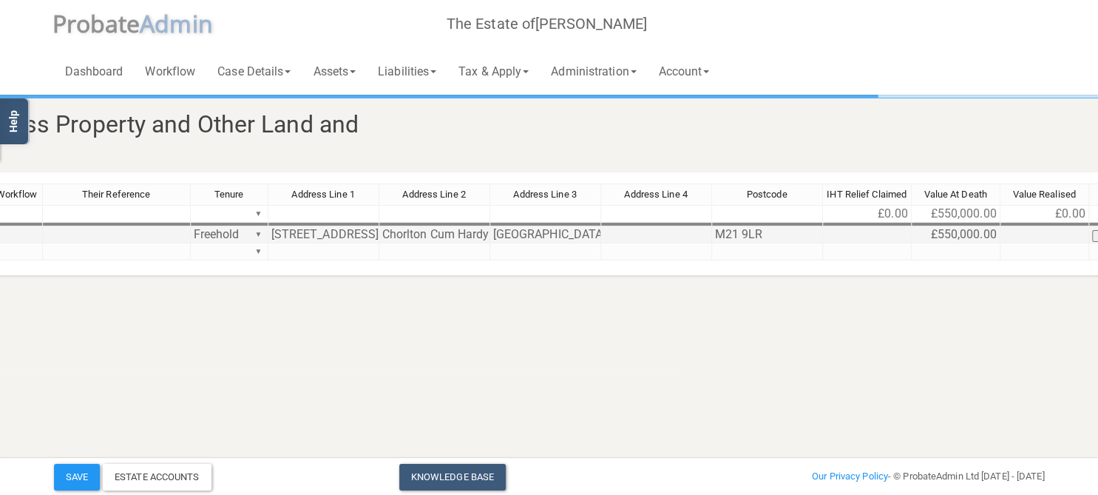
click at [889, 232] on td at bounding box center [867, 234] width 89 height 17
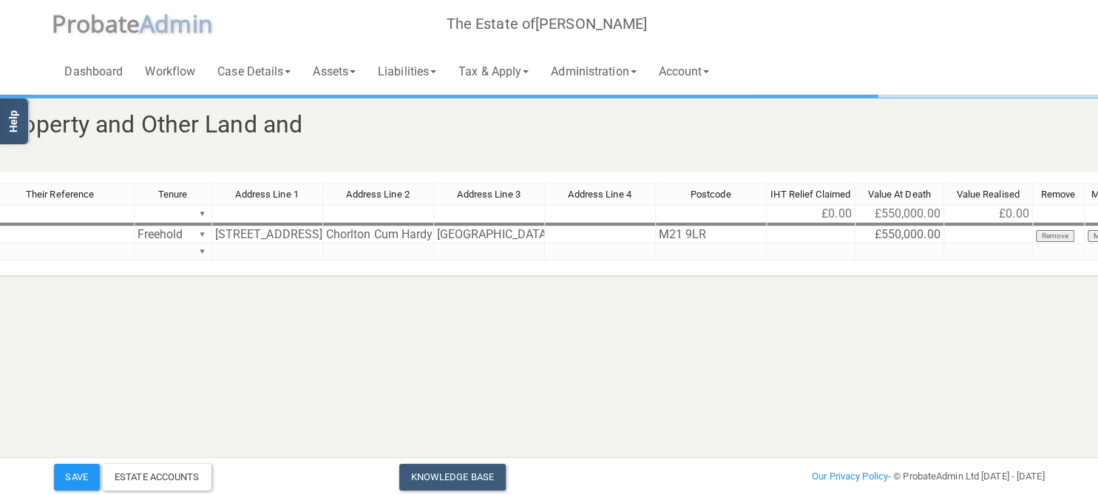
scroll to position [0, 504]
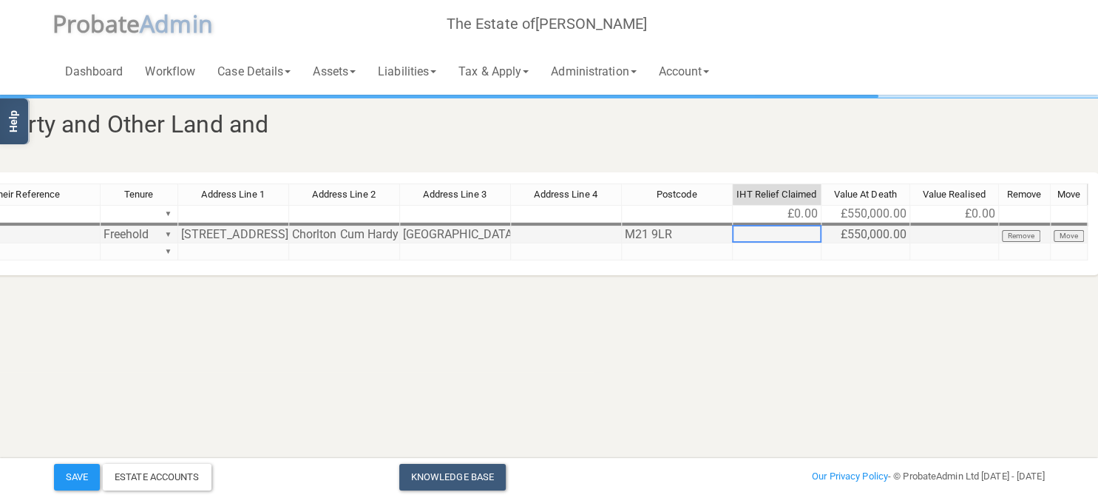
click at [782, 237] on td at bounding box center [777, 234] width 89 height 17
type textarea "175,000"
click at [594, 329] on html "</div></div> Help Toggle navigation P robate A dmin The Estate of [PERSON_NAME]…" at bounding box center [45, 247] width 1098 height 495
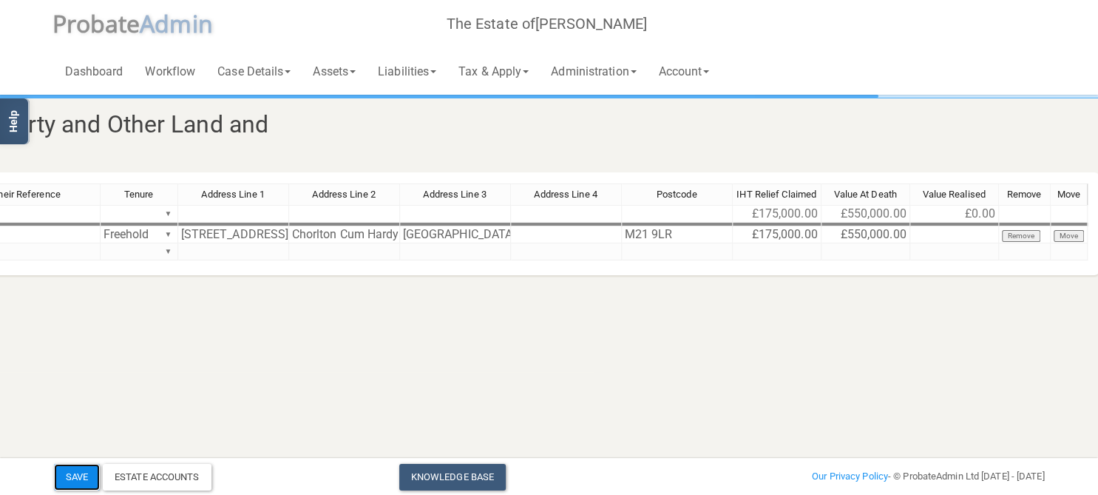
click at [81, 476] on button "Save" at bounding box center [77, 477] width 46 height 27
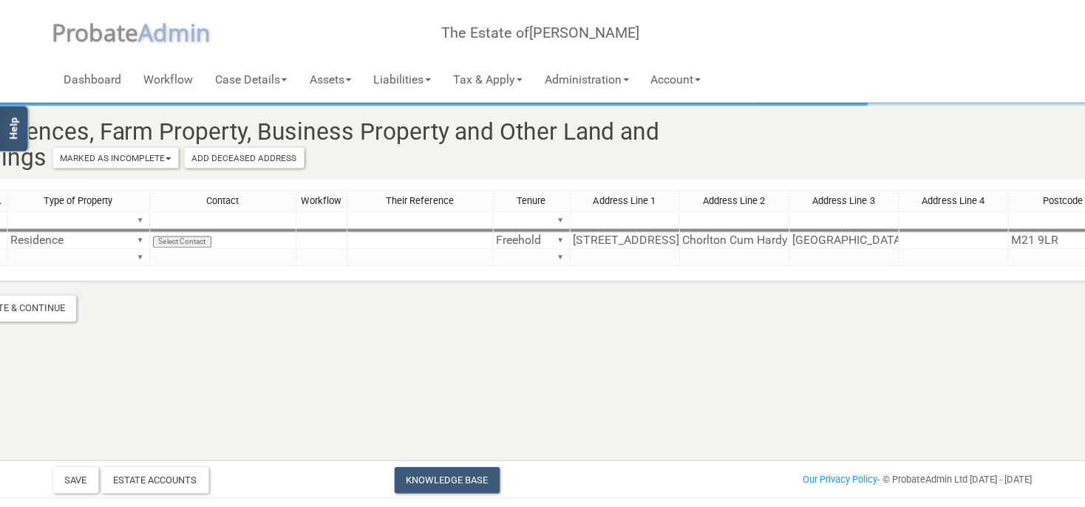
scroll to position [0, 0]
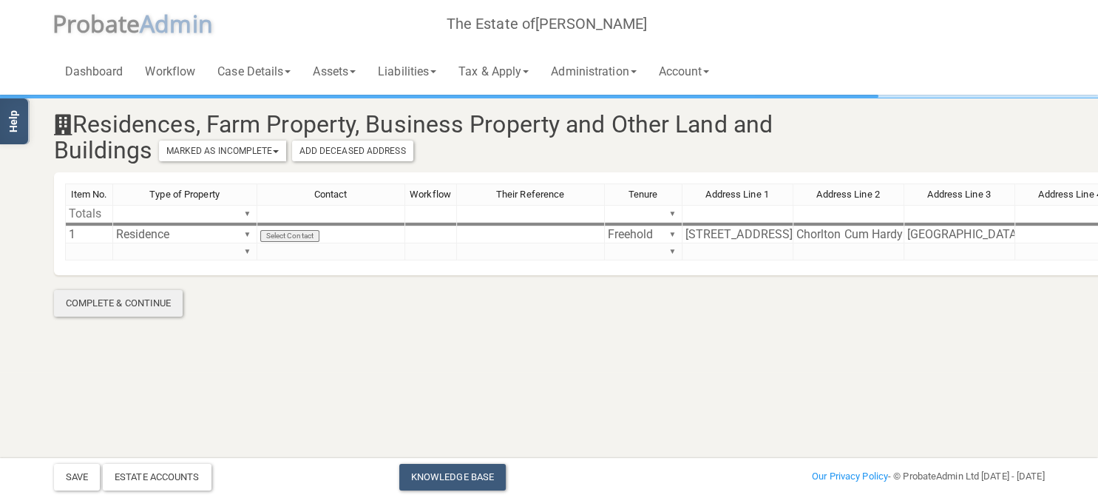
click at [109, 307] on div "Complete & Continue" at bounding box center [118, 303] width 129 height 27
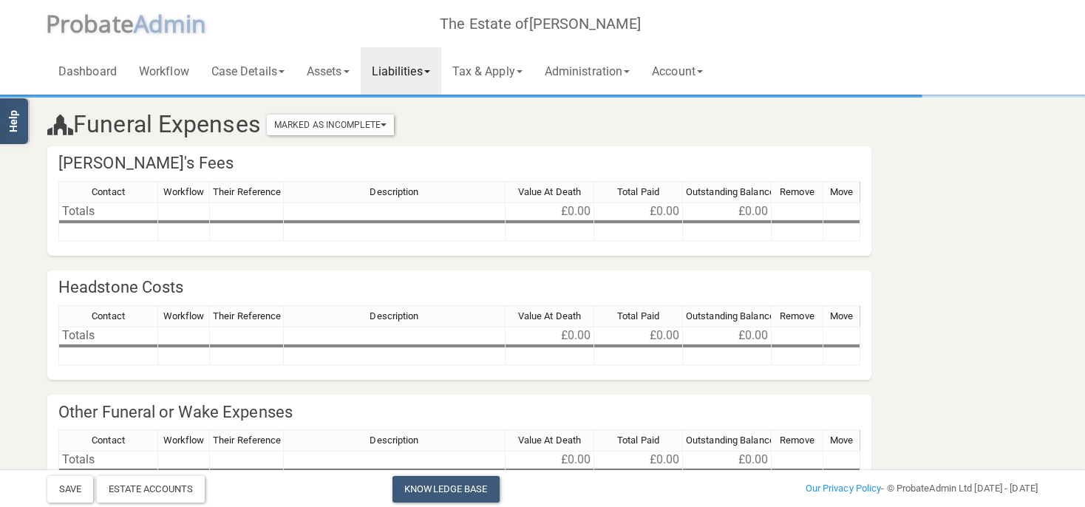
click at [433, 73] on link "Liabilities" at bounding box center [401, 70] width 81 height 47
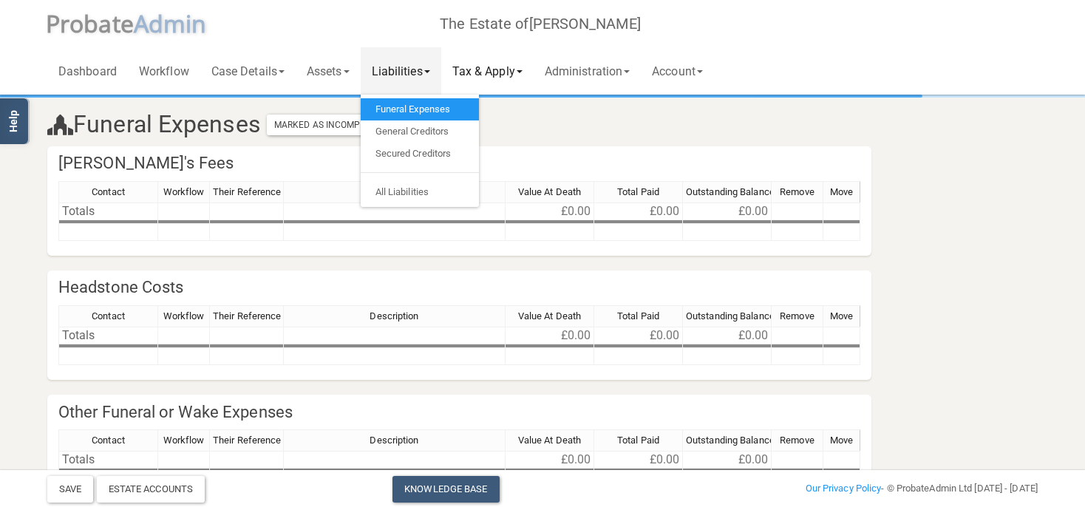
click at [515, 67] on link "Tax & Apply" at bounding box center [487, 70] width 92 height 47
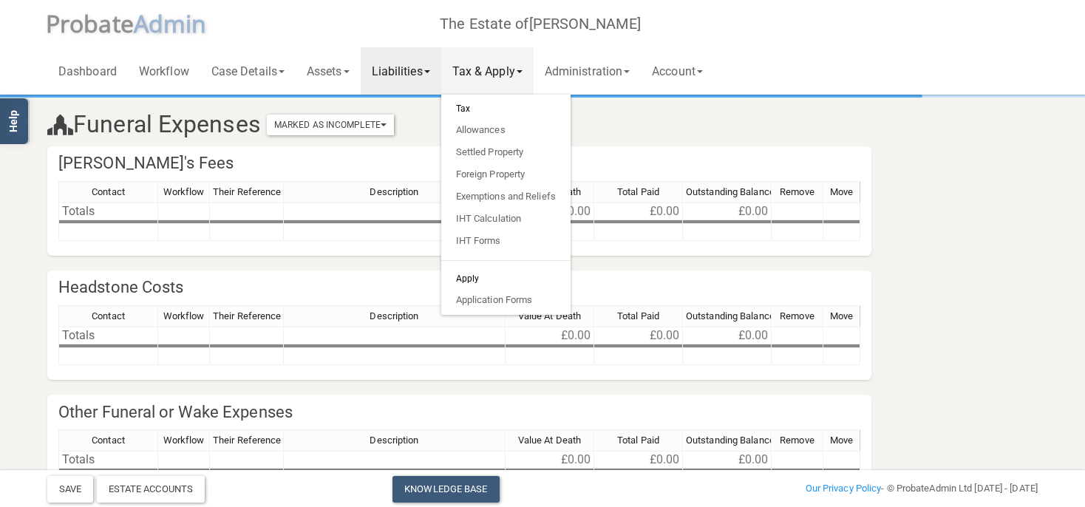
click at [426, 78] on link "Liabilities" at bounding box center [401, 70] width 81 height 47
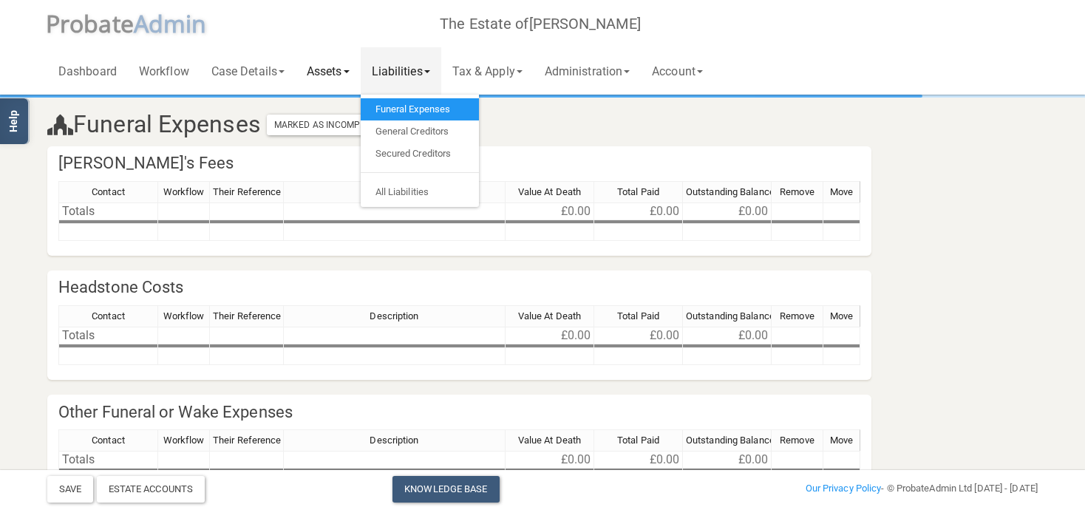
click at [359, 71] on link "Assets" at bounding box center [328, 70] width 65 height 47
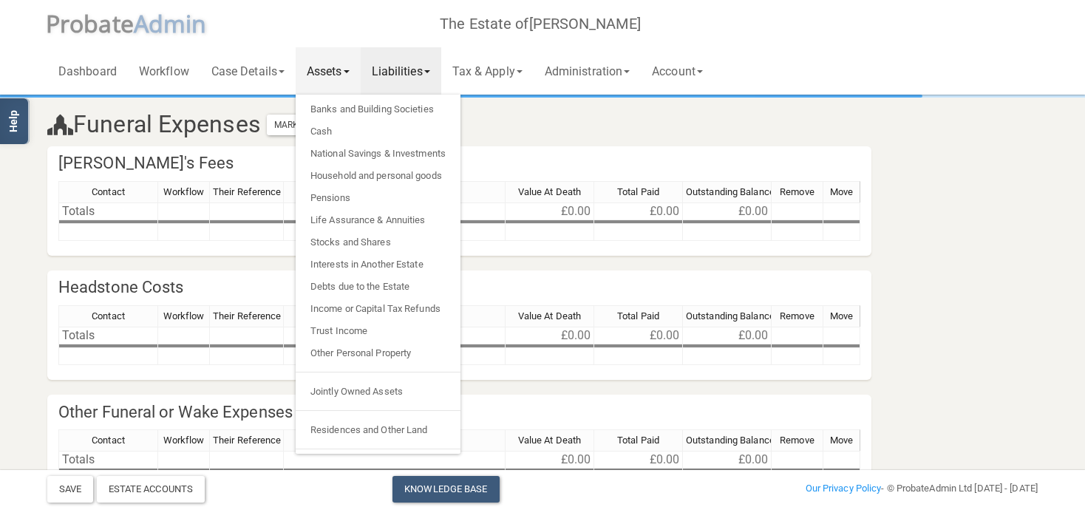
click at [528, 107] on div "Funeral Expenses Marked As Incomplete Mark As Incomplete Mark As Complete" at bounding box center [542, 122] width 1013 height 50
click at [376, 426] on link "Residences and Other Land" at bounding box center [378, 430] width 165 height 22
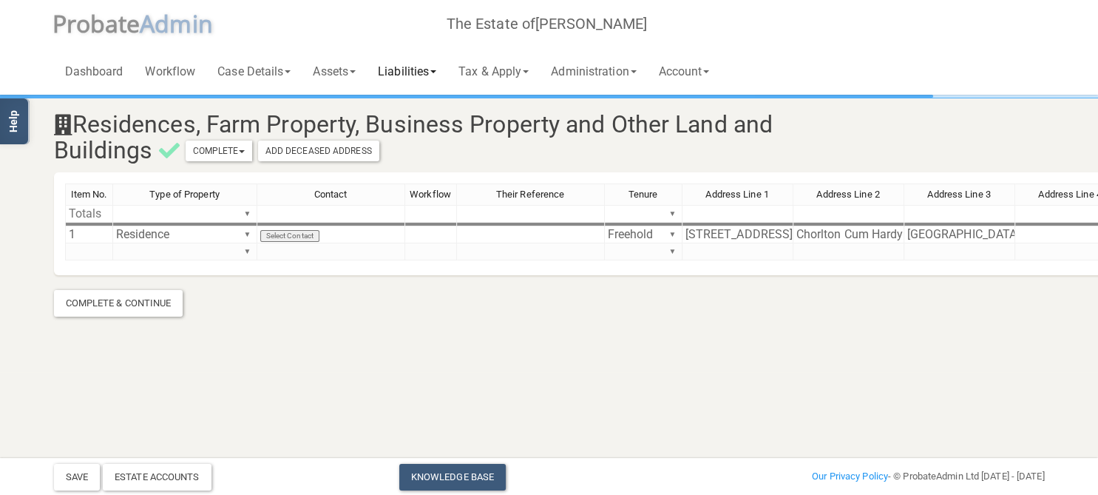
click at [430, 79] on link "Liabilities" at bounding box center [407, 70] width 81 height 47
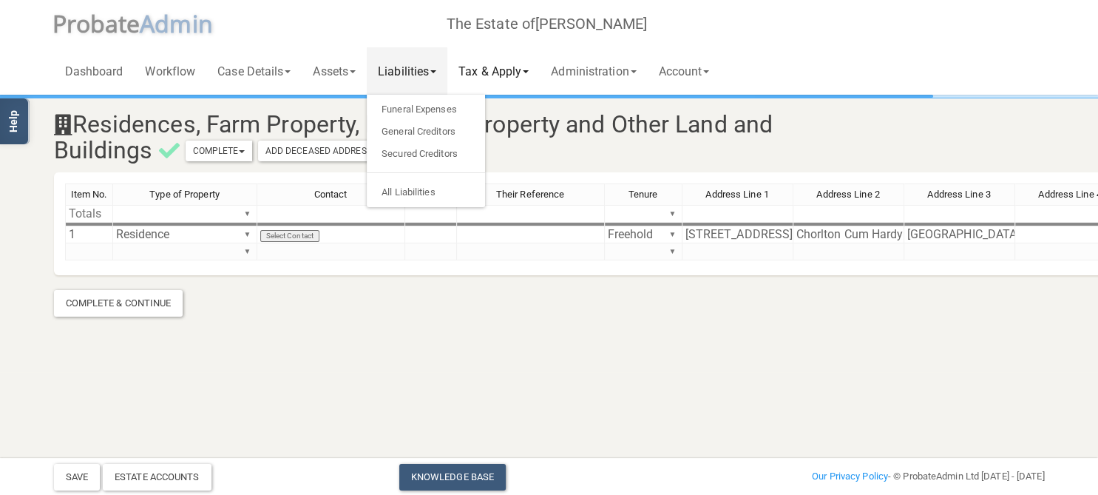
click at [508, 66] on link "Tax & Apply" at bounding box center [493, 70] width 92 height 47
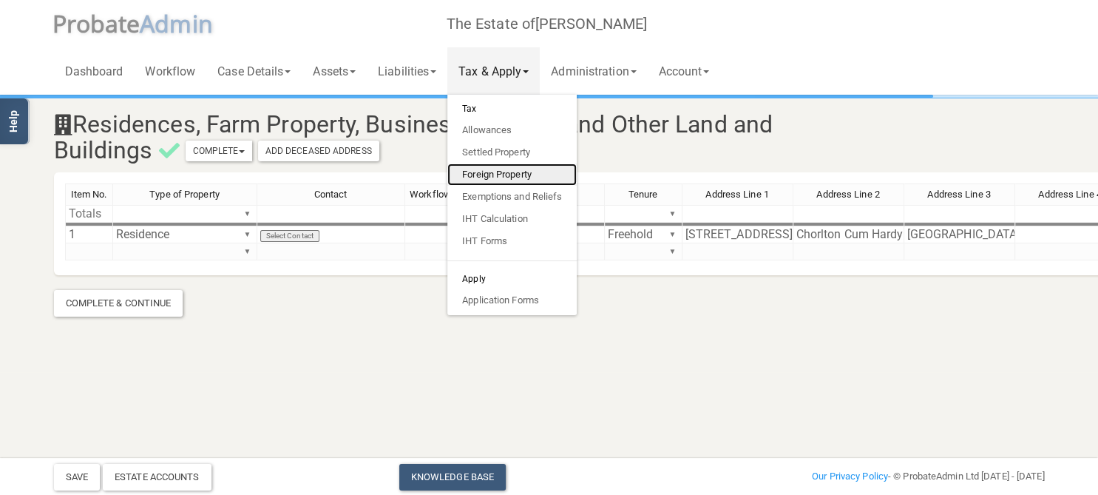
click at [519, 174] on link "Foreign Property" at bounding box center [511, 174] width 129 height 22
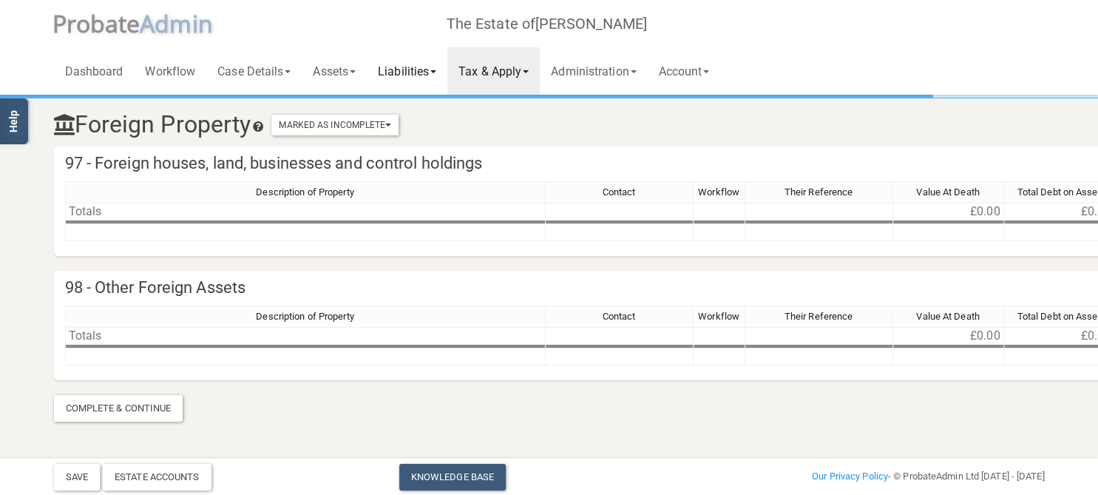
click at [433, 80] on link "Liabilities" at bounding box center [407, 70] width 81 height 47
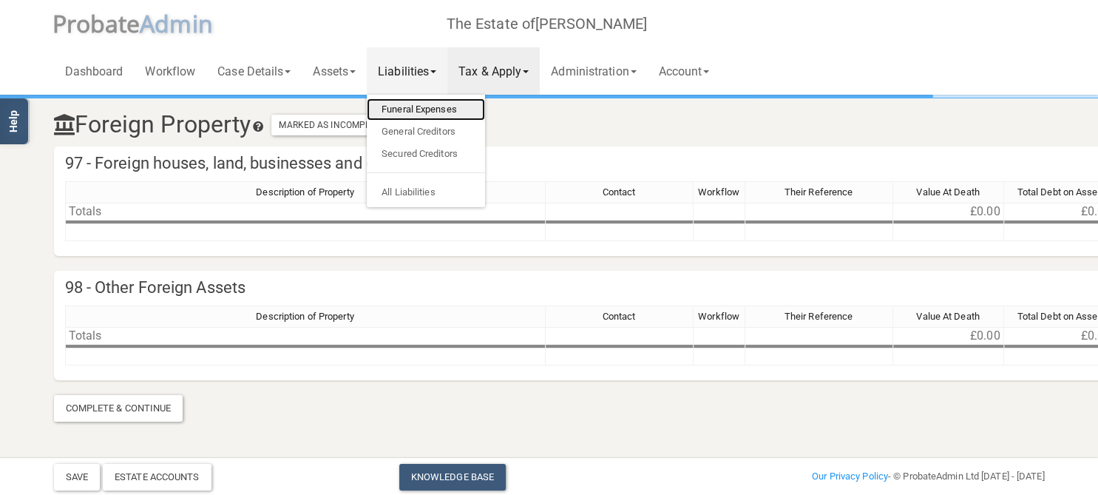
click at [443, 106] on link "Funeral Expenses" at bounding box center [426, 109] width 118 height 22
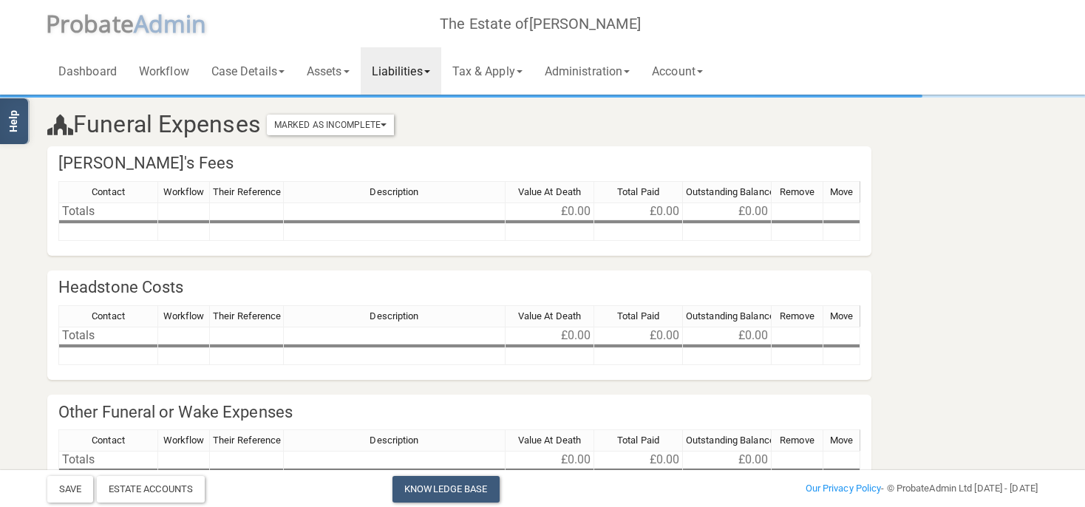
scroll to position [95, 0]
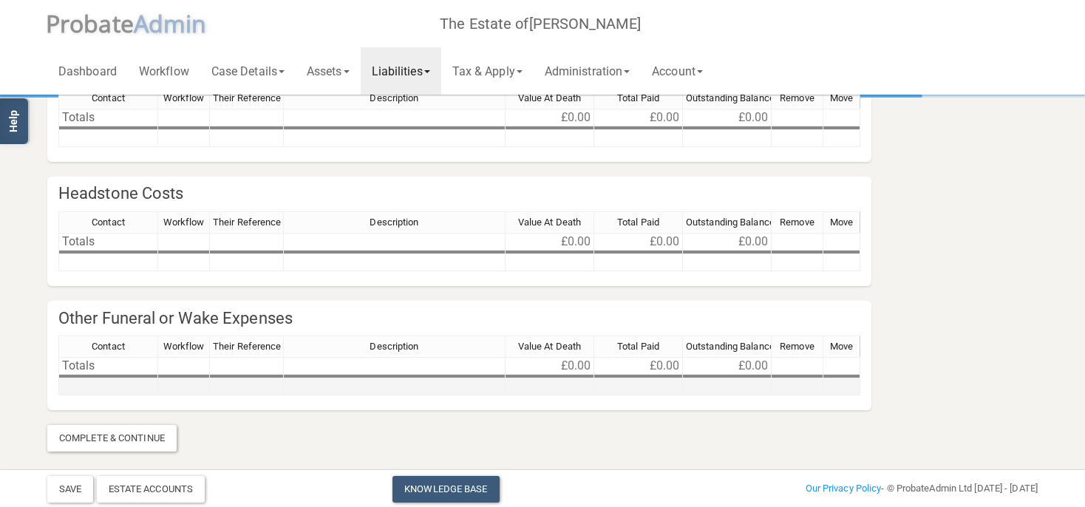
click at [101, 386] on td at bounding box center [108, 387] width 100 height 17
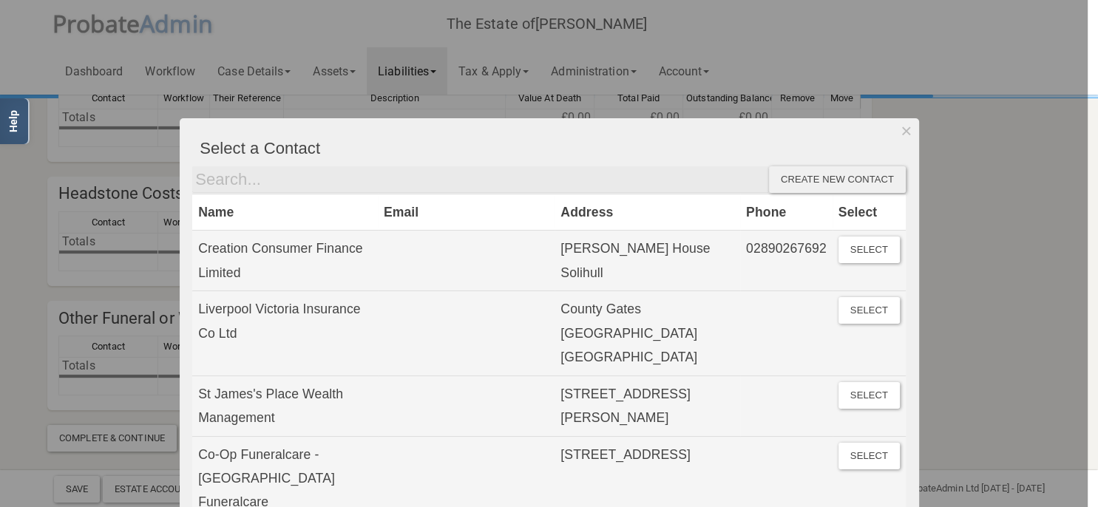
click at [49, 383] on div at bounding box center [544, 253] width 1088 height 507
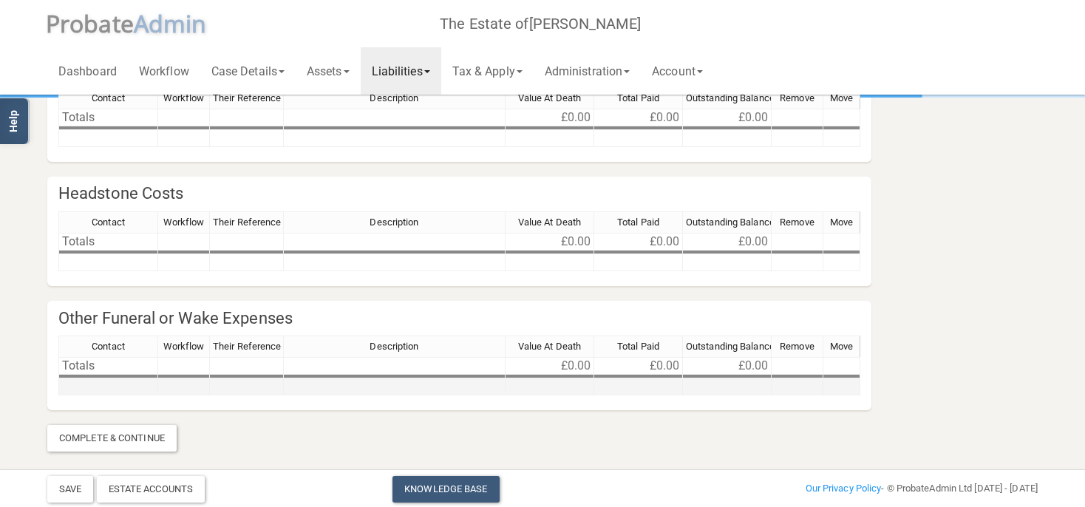
click at [382, 380] on td at bounding box center [395, 387] width 222 height 17
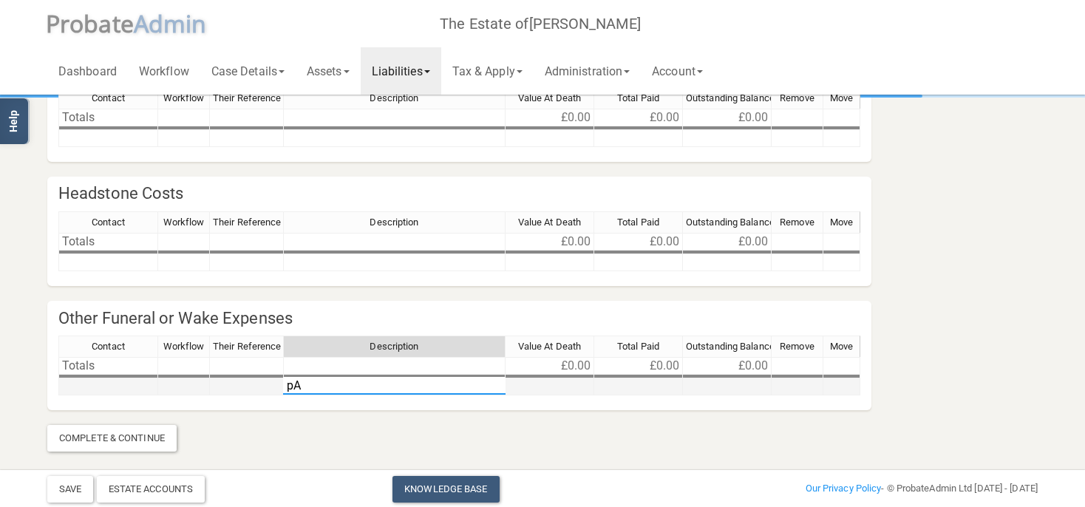
type textarea "p"
drag, startPoint x: 359, startPoint y: 382, endPoint x: 358, endPoint y: 439, distance: 56.9
click at [359, 383] on textarea "Partybanner4U" at bounding box center [394, 386] width 223 height 18
click at [319, 379] on textarea "Partybanner2U" at bounding box center [394, 386] width 223 height 18
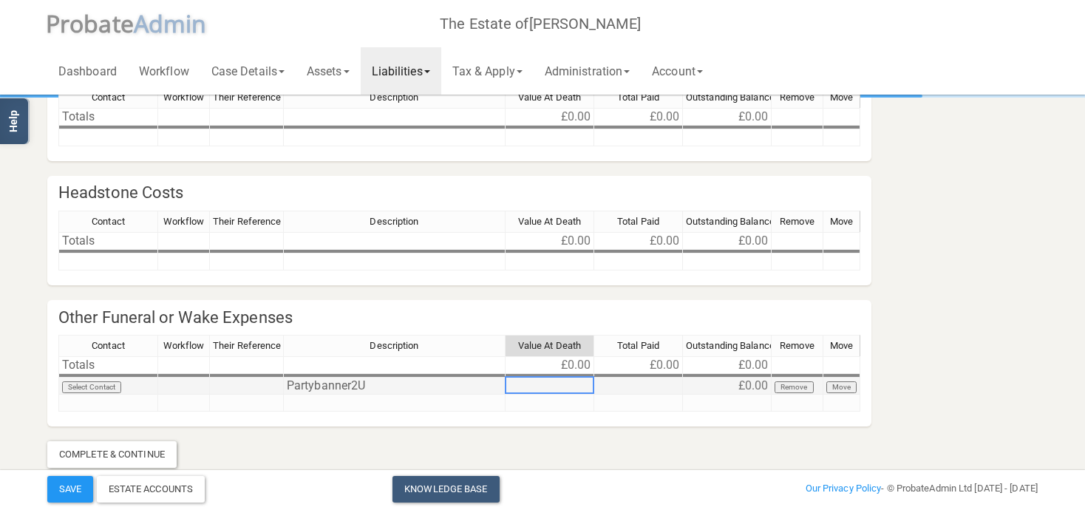
click at [316, 380] on td "Partybanner2U" at bounding box center [395, 386] width 222 height 17
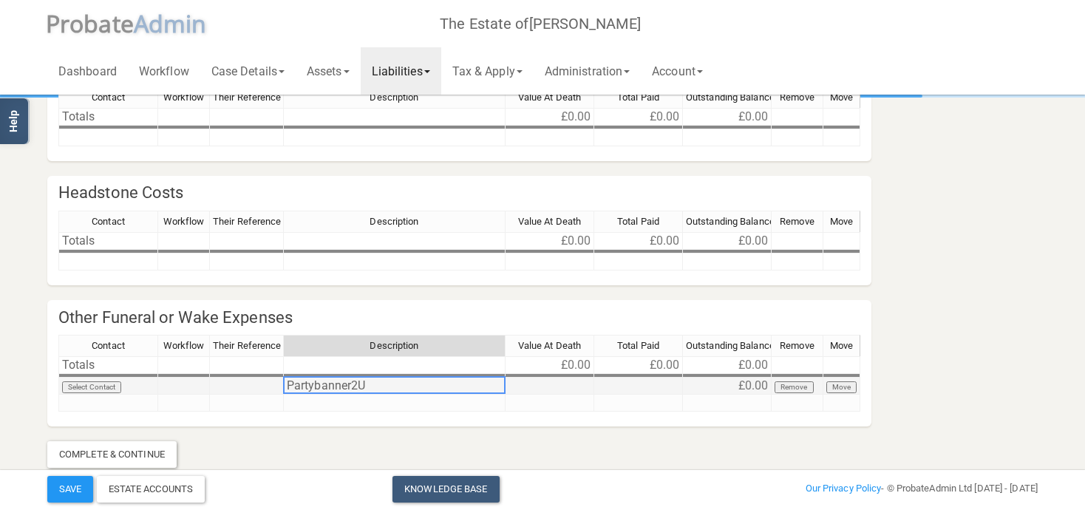
click at [317, 389] on td "Partybanner2U" at bounding box center [395, 386] width 222 height 17
click at [317, 386] on textarea "Partybanner2U" at bounding box center [394, 385] width 223 height 18
type textarea "PartyBanners2U"
click at [656, 381] on td at bounding box center [638, 386] width 89 height 17
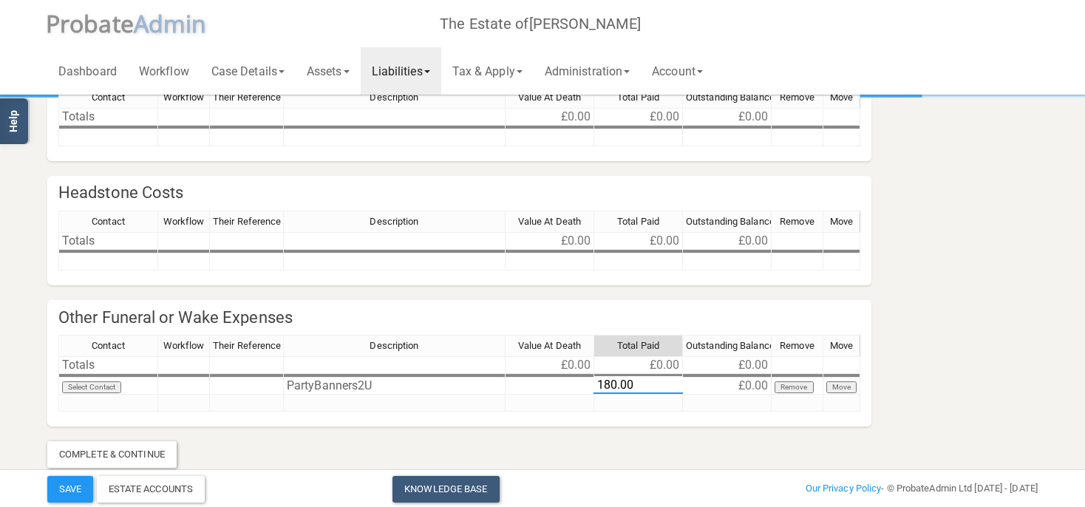
type textarea "180.00"
click at [654, 413] on div "Contact Workflow Their Reference Description Value At Death Total Paid Outstand…" at bounding box center [459, 380] width 802 height 90
click at [634, 402] on td at bounding box center [638, 403] width 89 height 17
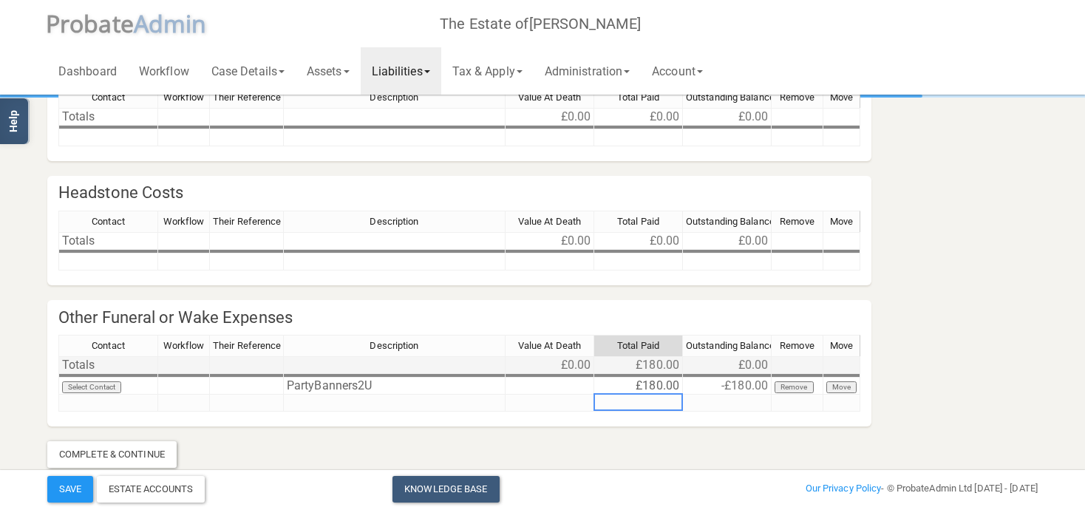
scroll to position [111, 0]
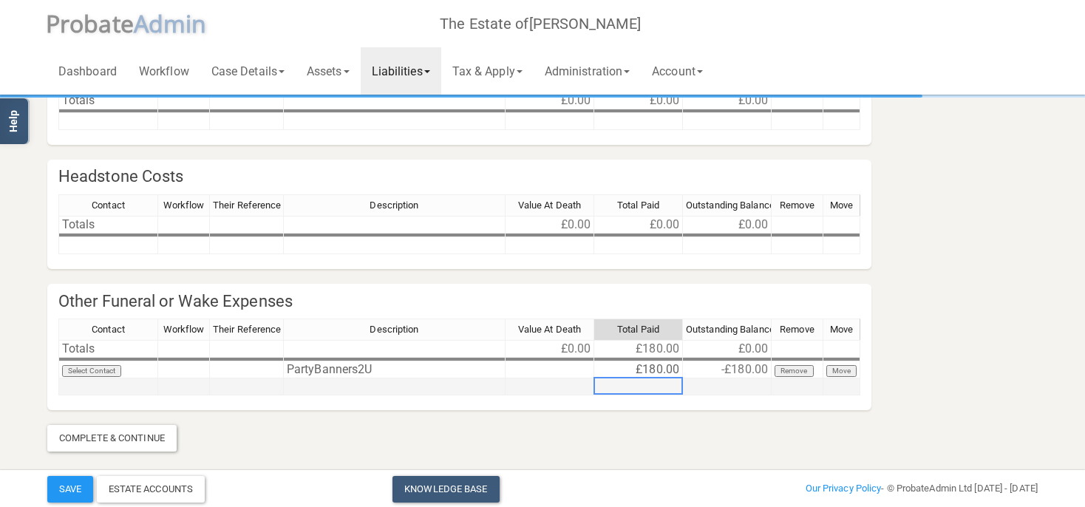
click at [333, 386] on td at bounding box center [395, 387] width 222 height 17
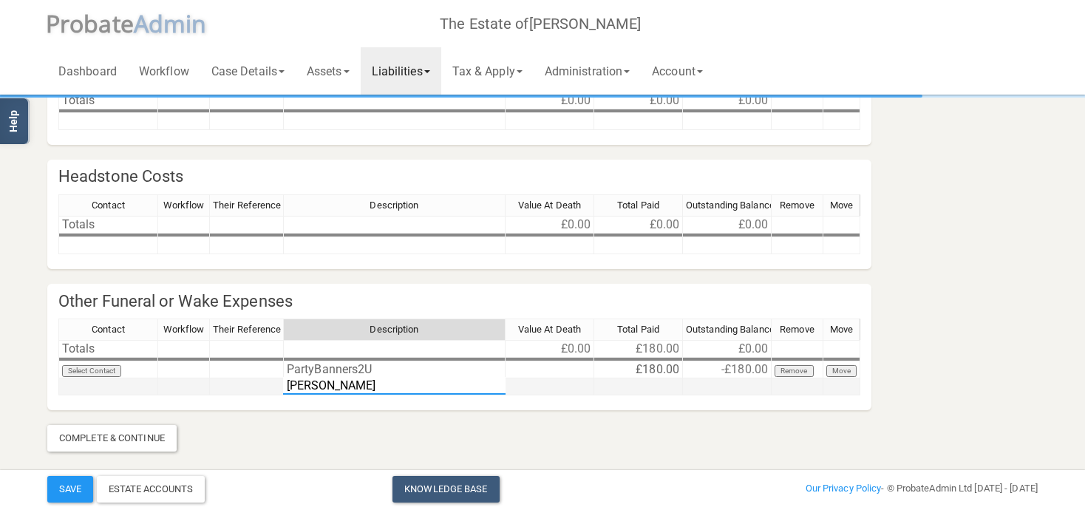
type textarea "[PERSON_NAME]"
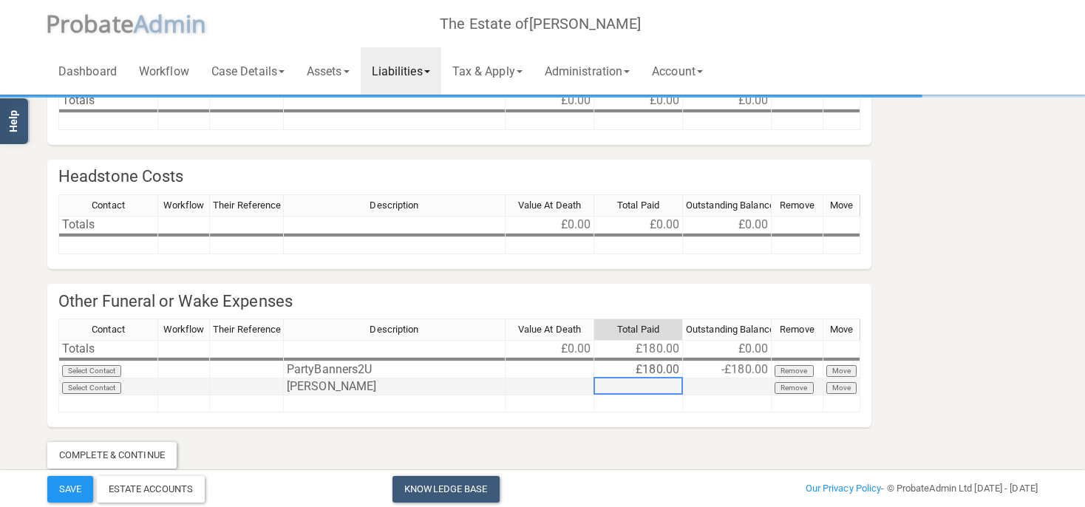
click at [636, 380] on td at bounding box center [638, 387] width 89 height 17
type textarea "605.00"
click at [554, 386] on td at bounding box center [550, 387] width 89 height 17
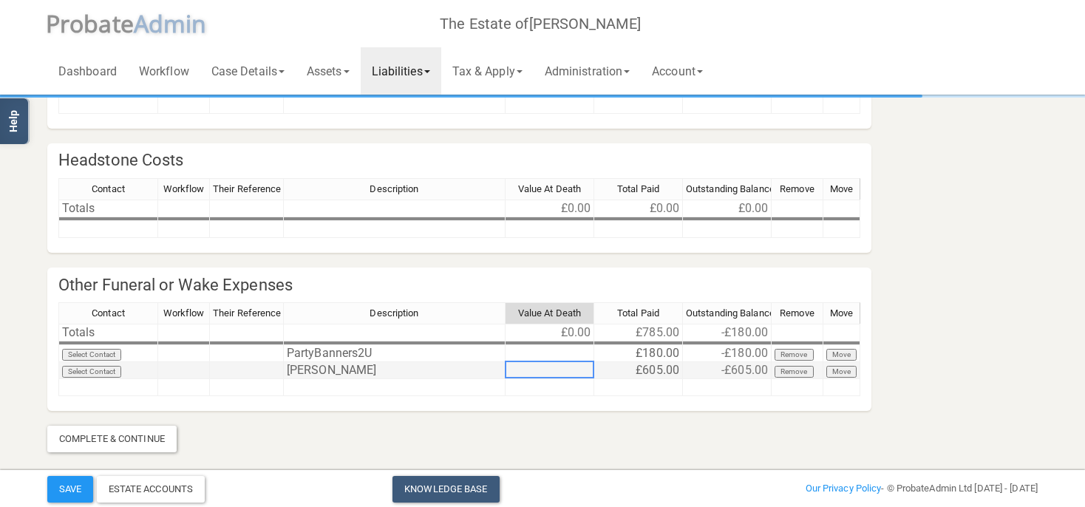
scroll to position [128, 0]
click at [344, 386] on td at bounding box center [395, 387] width 222 height 17
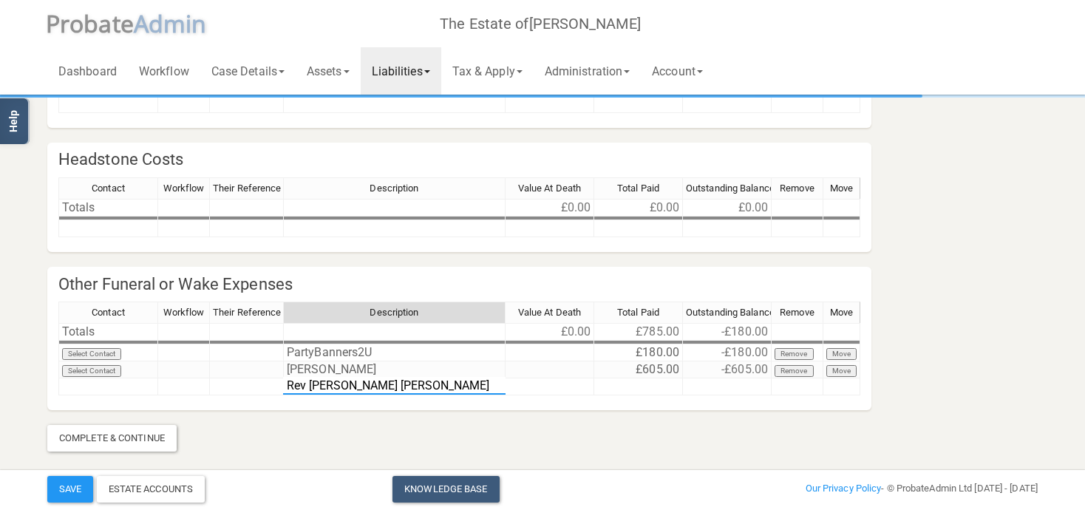
type textarea "Rev [PERSON_NAME] [PERSON_NAME]"
click at [657, 387] on td at bounding box center [638, 387] width 89 height 17
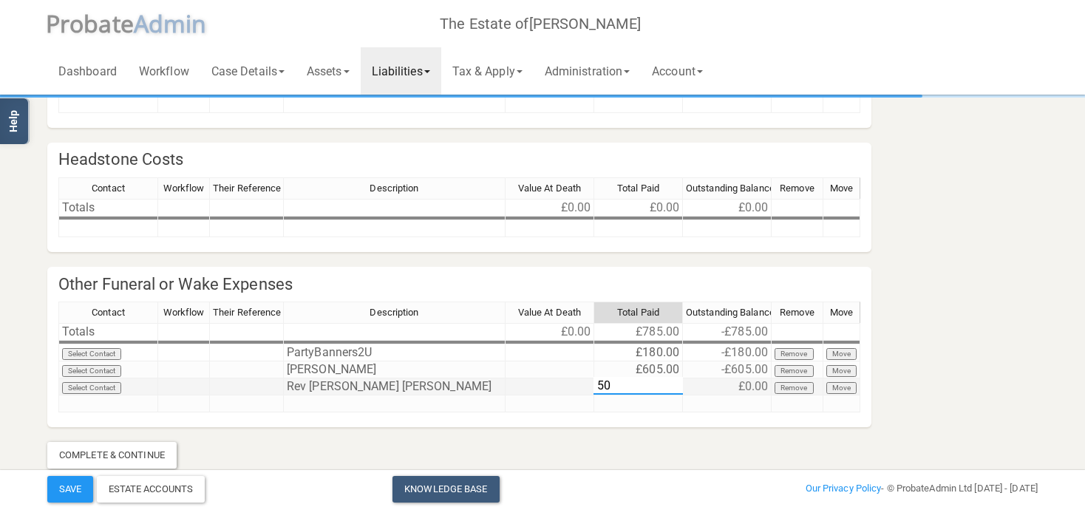
type textarea "500"
drag, startPoint x: 523, startPoint y: 410, endPoint x: 500, endPoint y: 415, distance: 23.7
click at [522, 409] on td at bounding box center [550, 404] width 89 height 17
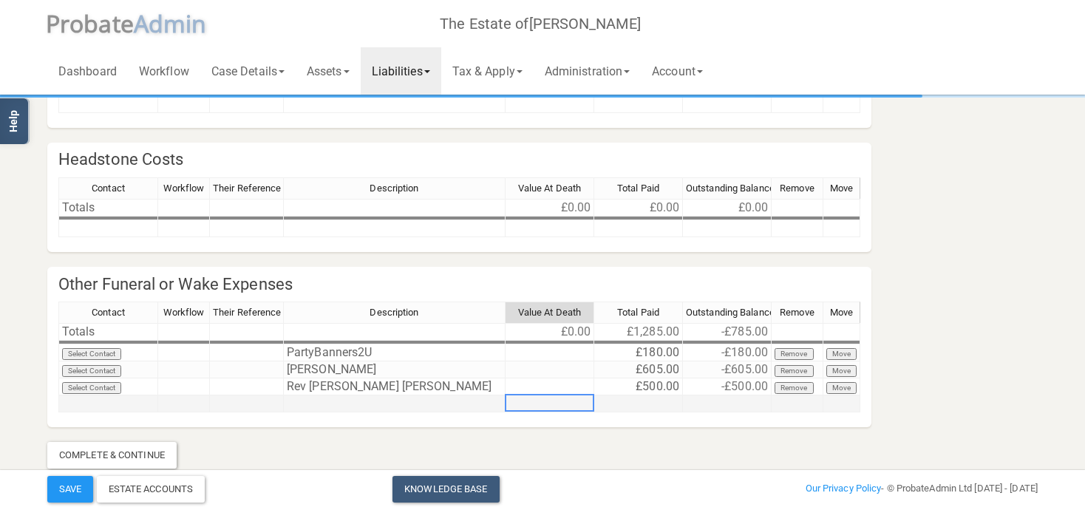
click at [311, 401] on td at bounding box center [395, 404] width 222 height 17
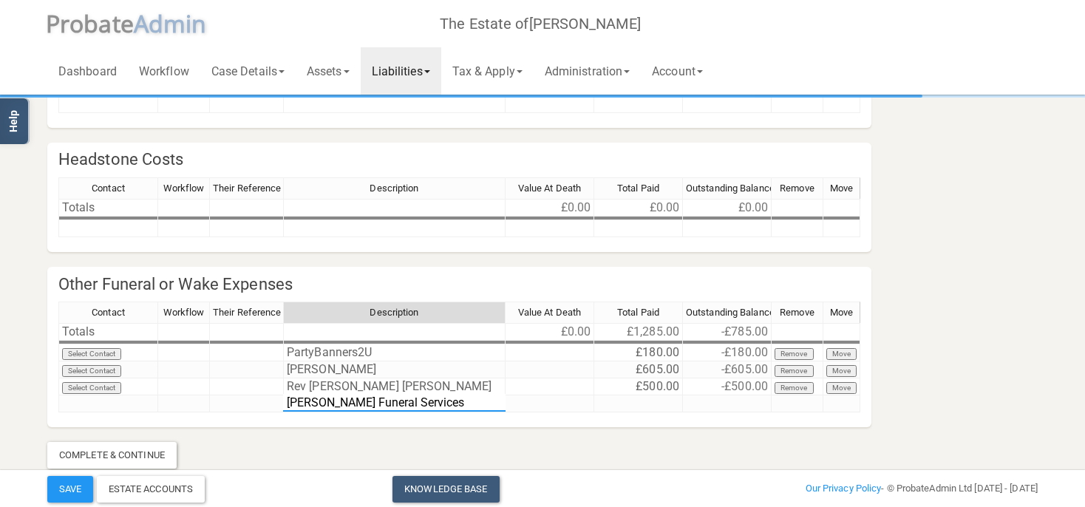
type textarea "[PERSON_NAME] Funeral Services"
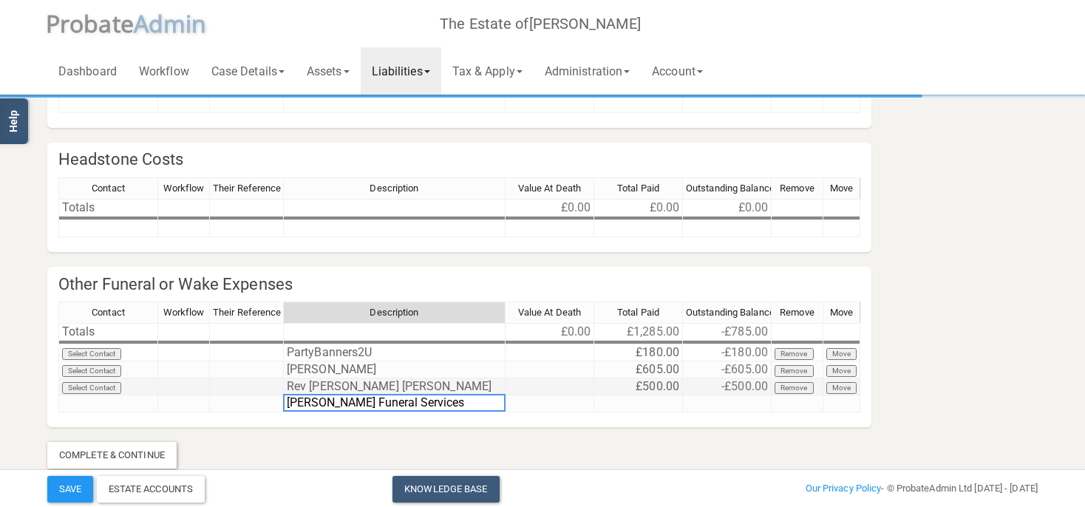
click at [58, 394] on div "Contact Workflow Their Reference Description Value At Death Total Paid Outstand…" at bounding box center [58, 357] width 0 height 111
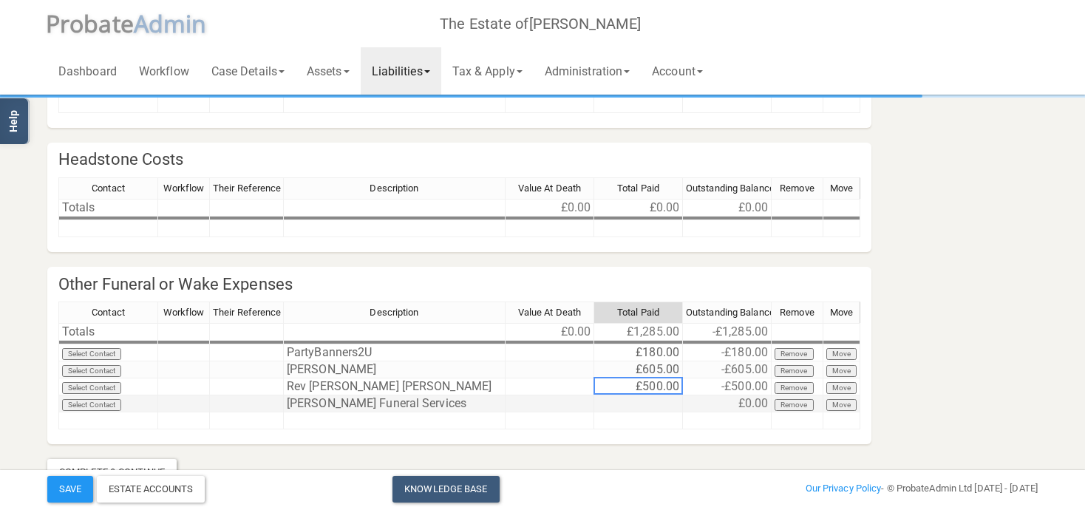
click at [643, 401] on td at bounding box center [638, 404] width 89 height 17
type textarea "7,740"
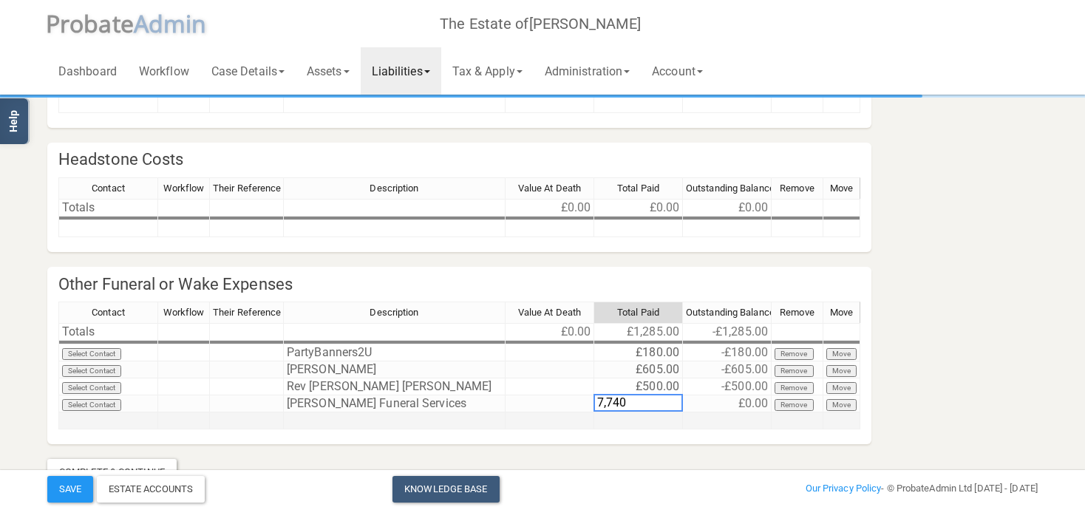
click at [572, 419] on td at bounding box center [550, 421] width 89 height 17
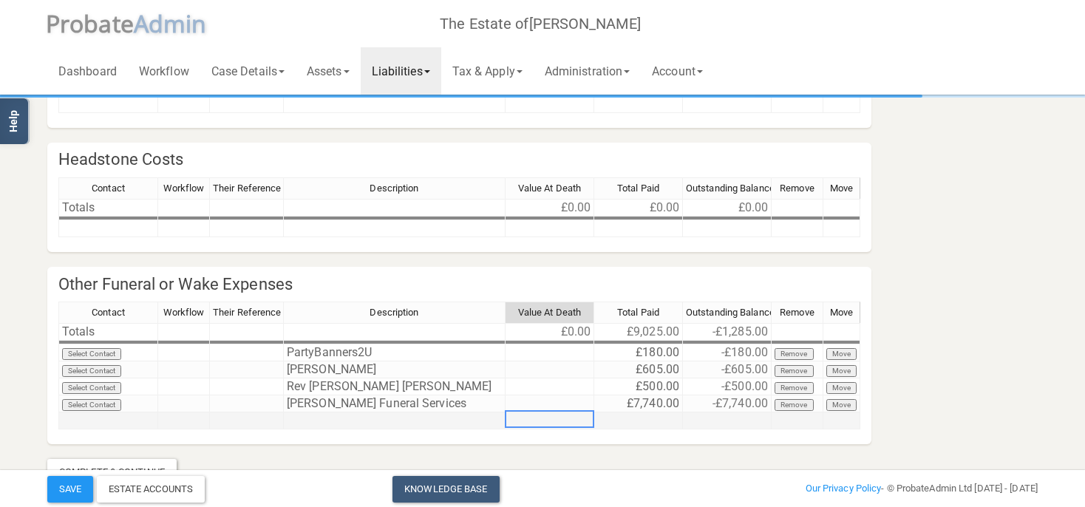
click at [303, 423] on td at bounding box center [395, 421] width 222 height 17
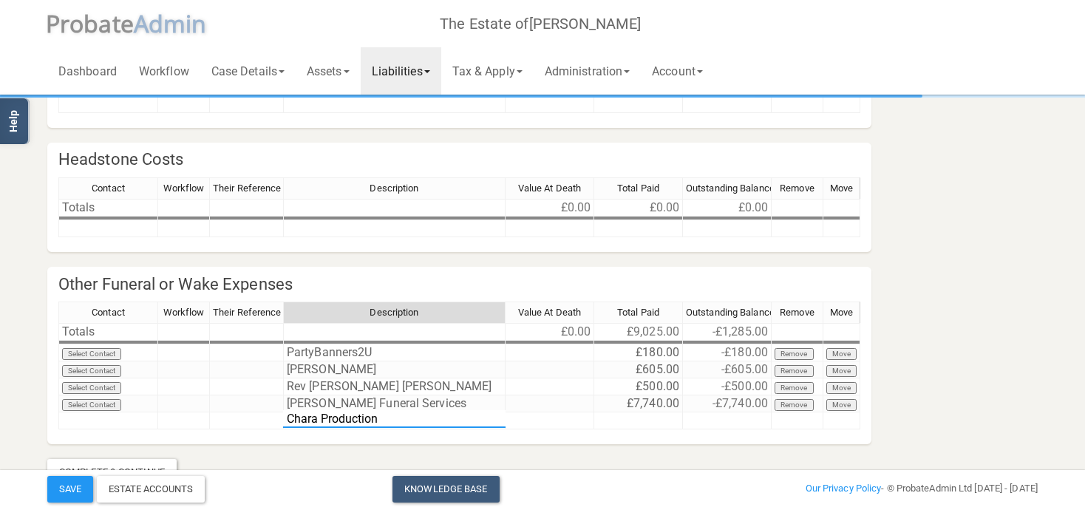
type textarea "Chara Production"
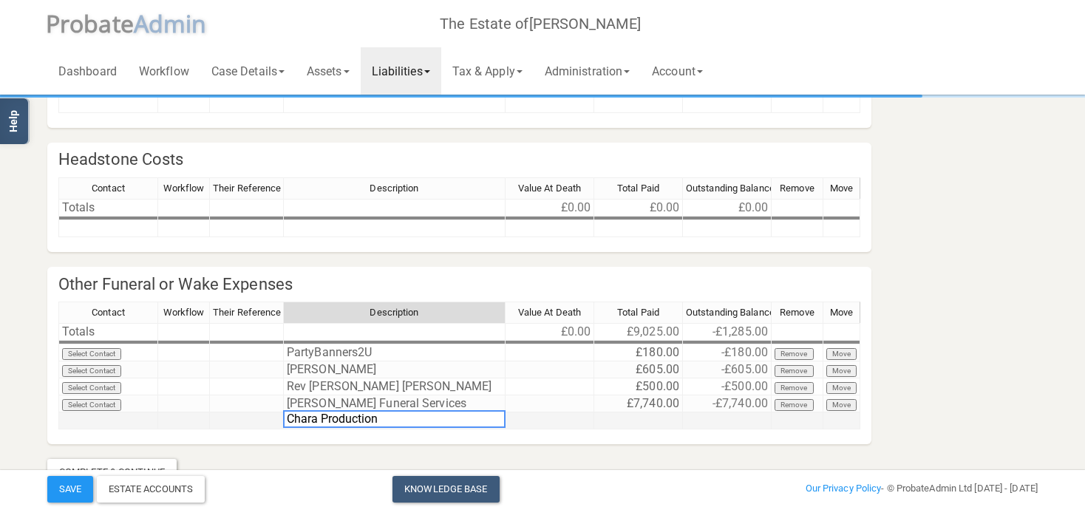
click at [634, 416] on td at bounding box center [638, 421] width 89 height 17
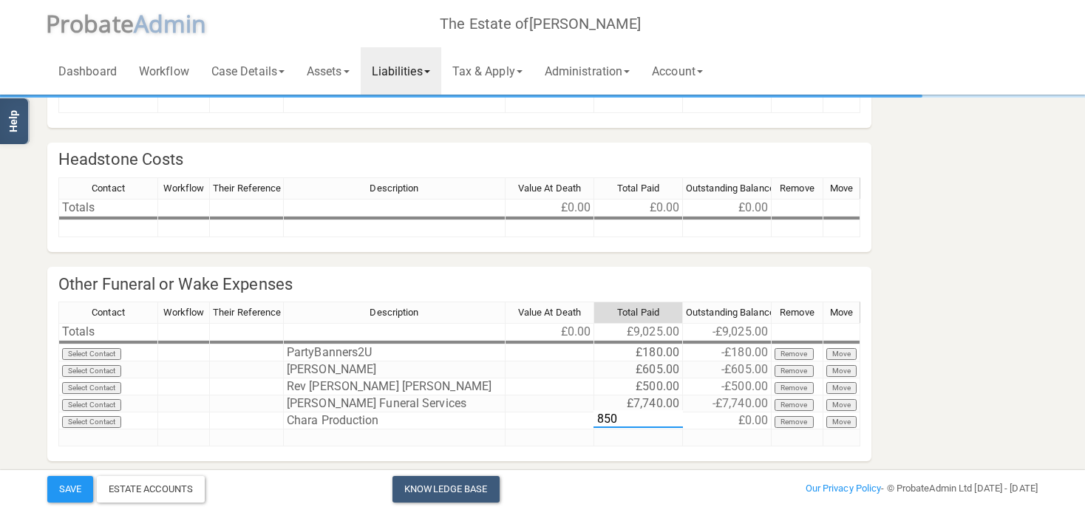
type textarea "850"
click at [490, 452] on div "Contact Workflow Their Reference Description Value At Death Total Paid Outstand…" at bounding box center [459, 381] width 802 height 158
click at [444, 414] on td "Chara Production" at bounding box center [395, 421] width 222 height 17
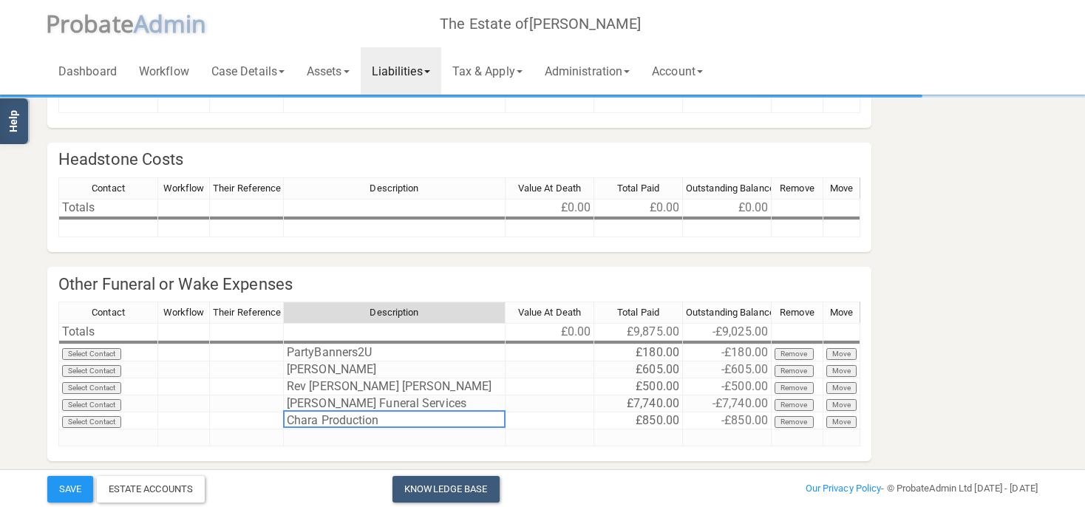
scroll to position [179, 0]
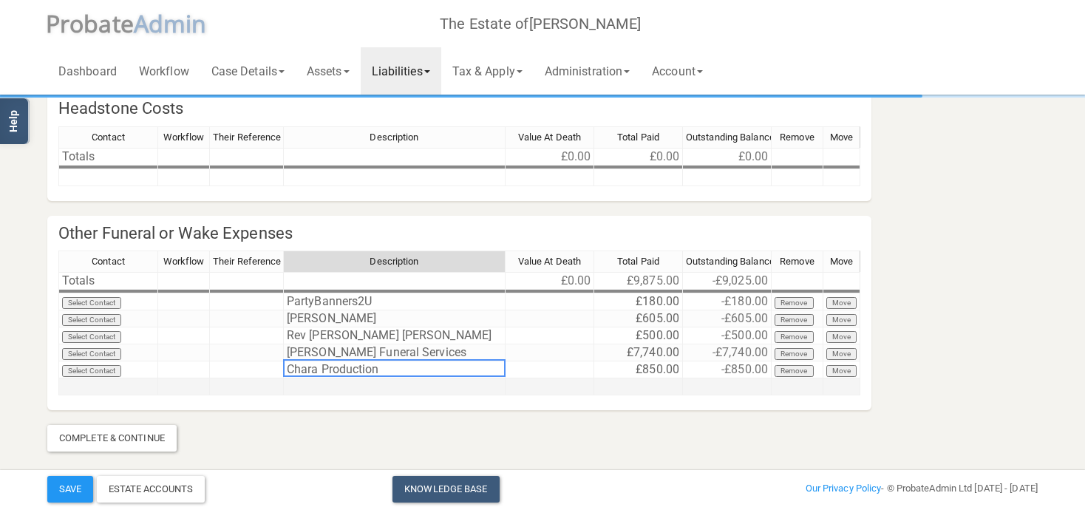
click at [325, 386] on td at bounding box center [395, 387] width 222 height 17
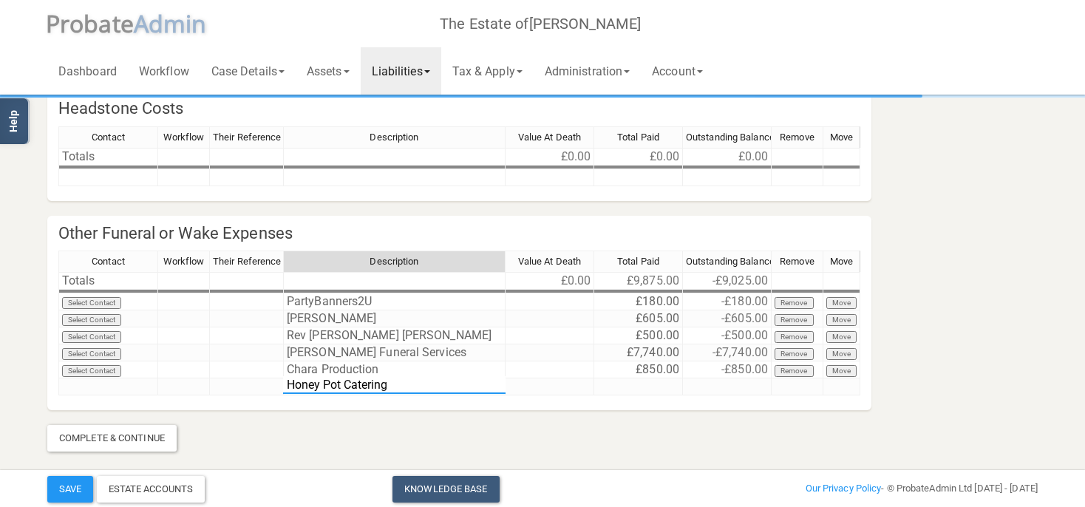
type textarea "Honey Pot Catering"
click at [650, 383] on td at bounding box center [638, 387] width 89 height 17
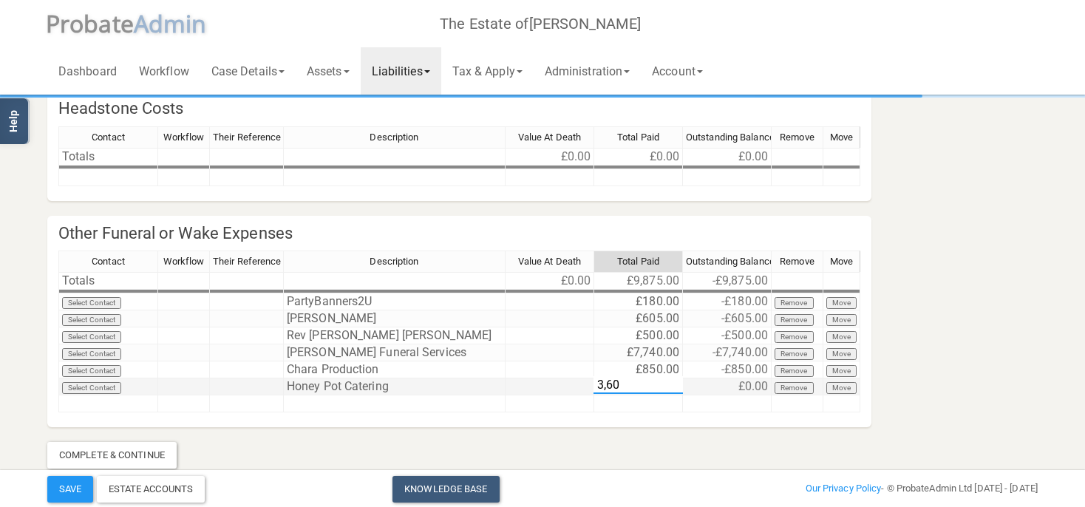
type textarea "3,600"
click at [518, 400] on td at bounding box center [550, 404] width 89 height 17
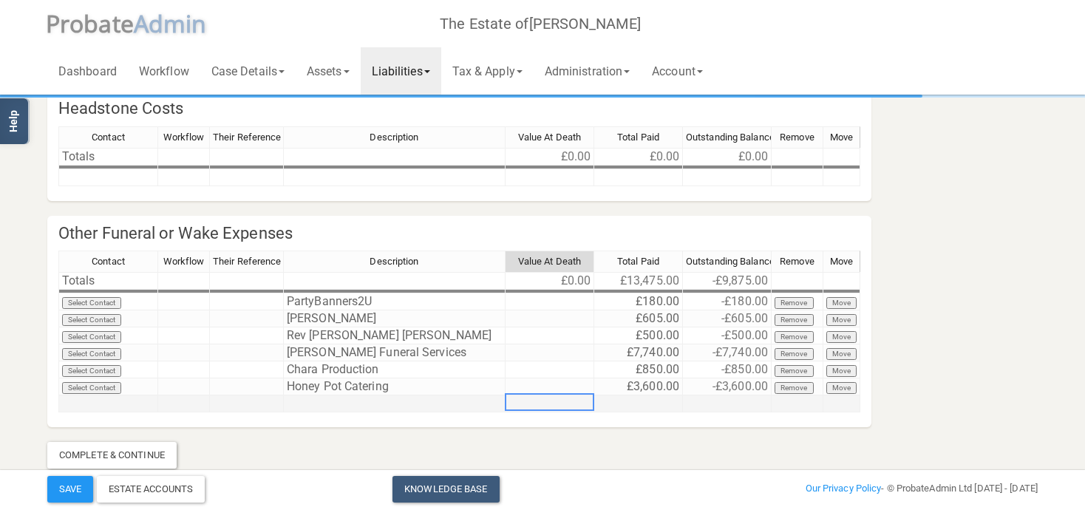
click at [319, 404] on td at bounding box center [395, 404] width 222 height 17
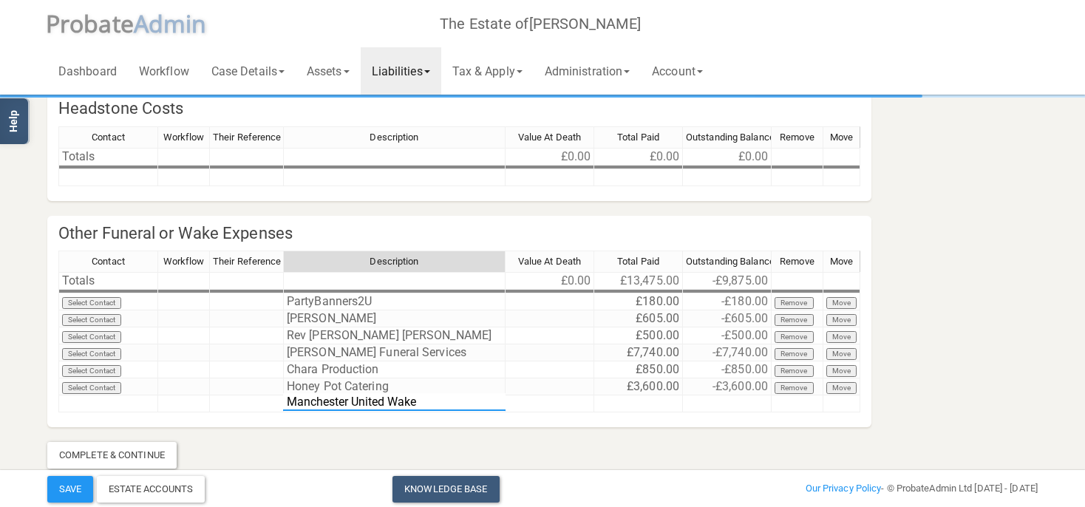
type textarea "Manchester United Wake"
click at [676, 401] on td at bounding box center [638, 404] width 89 height 17
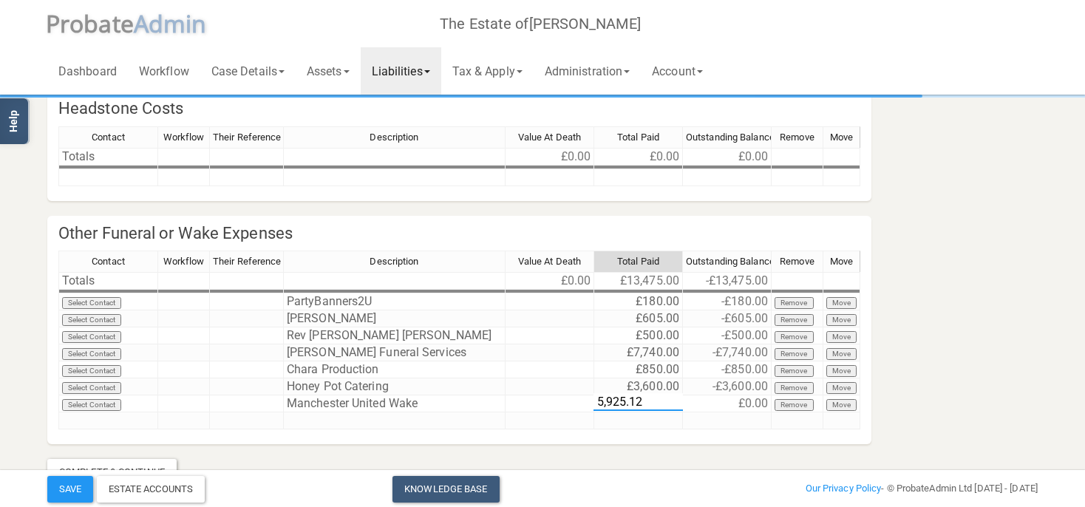
type textarea "5,925.12"
click at [669, 428] on div "Contact Workflow Their Reference Description Value At Death Total Paid Outstand…" at bounding box center [459, 347] width 802 height 192
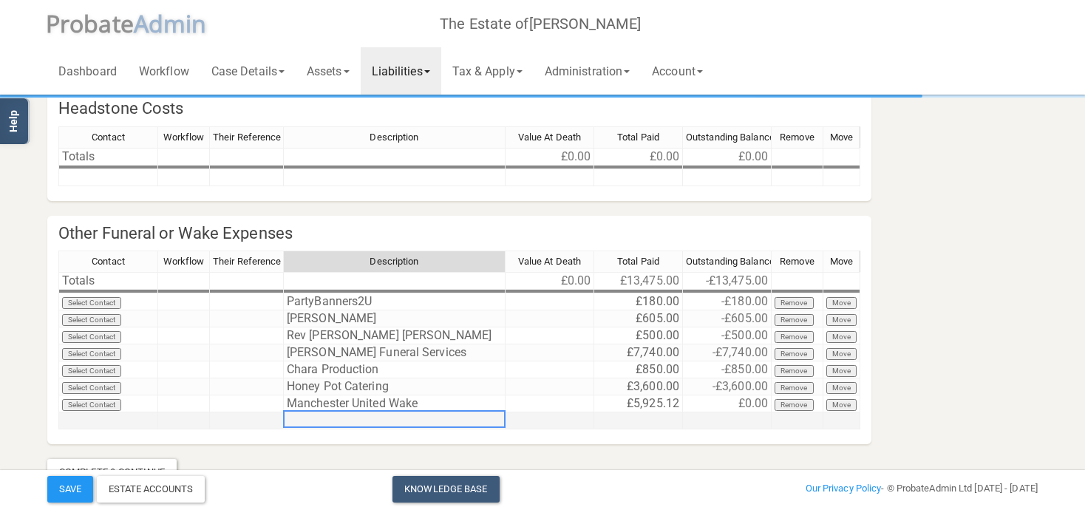
click at [409, 421] on td at bounding box center [395, 421] width 222 height 17
type textarea "DJ"
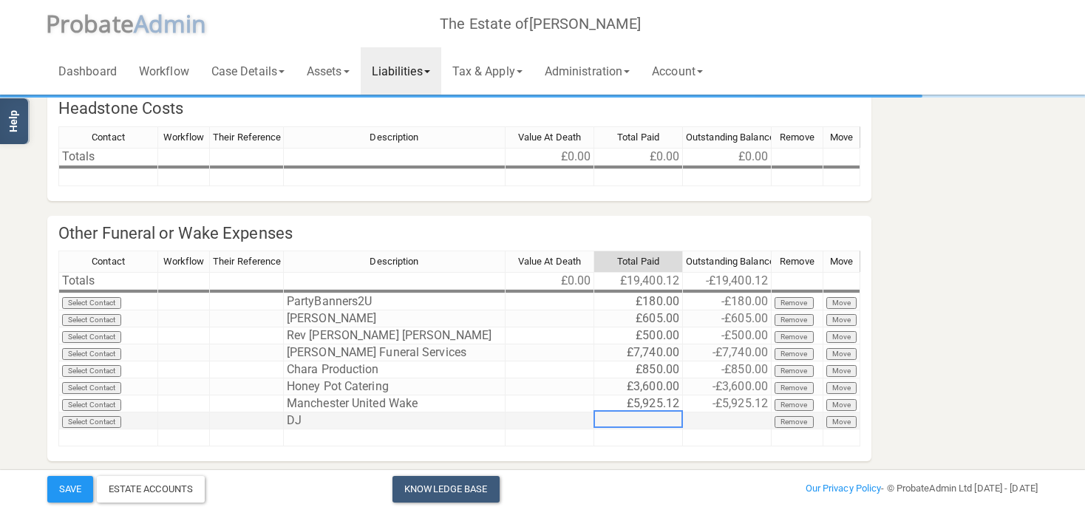
click at [657, 418] on td at bounding box center [638, 421] width 89 height 17
type textarea "500"
click at [288, 436] on td at bounding box center [395, 438] width 222 height 17
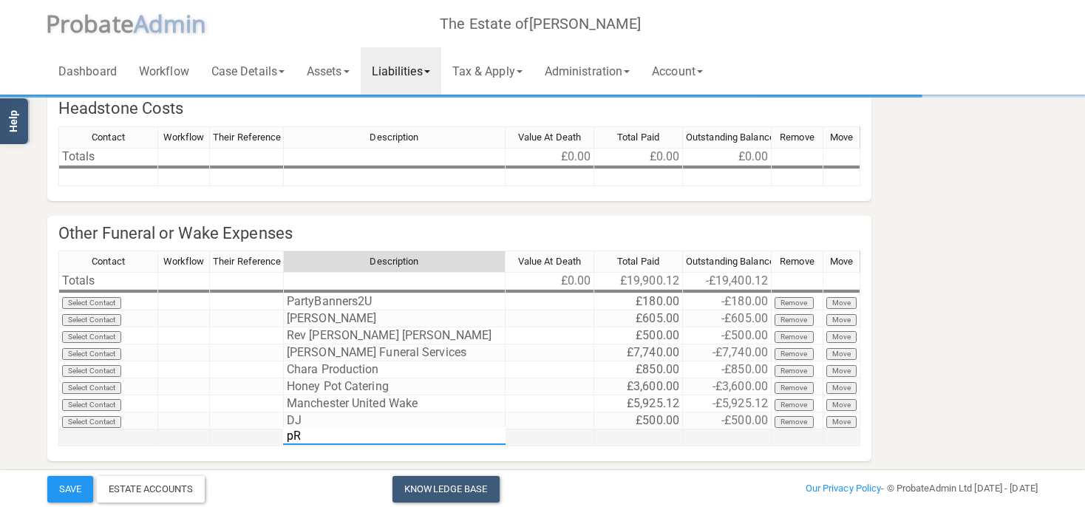
type textarea "p"
type textarea "Printing"
click at [660, 440] on td at bounding box center [638, 438] width 89 height 17
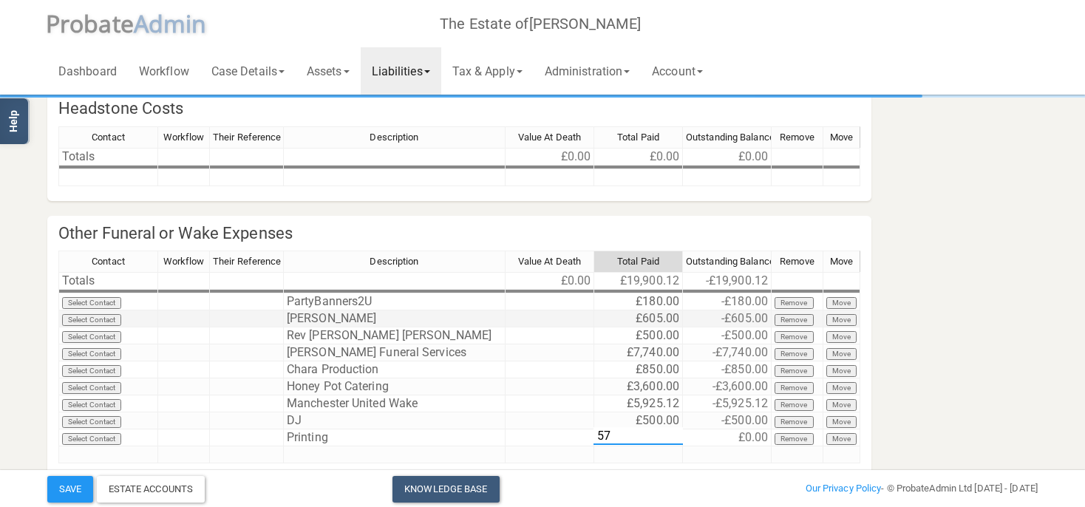
type textarea "573"
click at [930, 291] on section "Funeral Expenses Marked As Incomplete Mark As Incomplete Mark As Complete [PERS…" at bounding box center [542, 219] width 1013 height 602
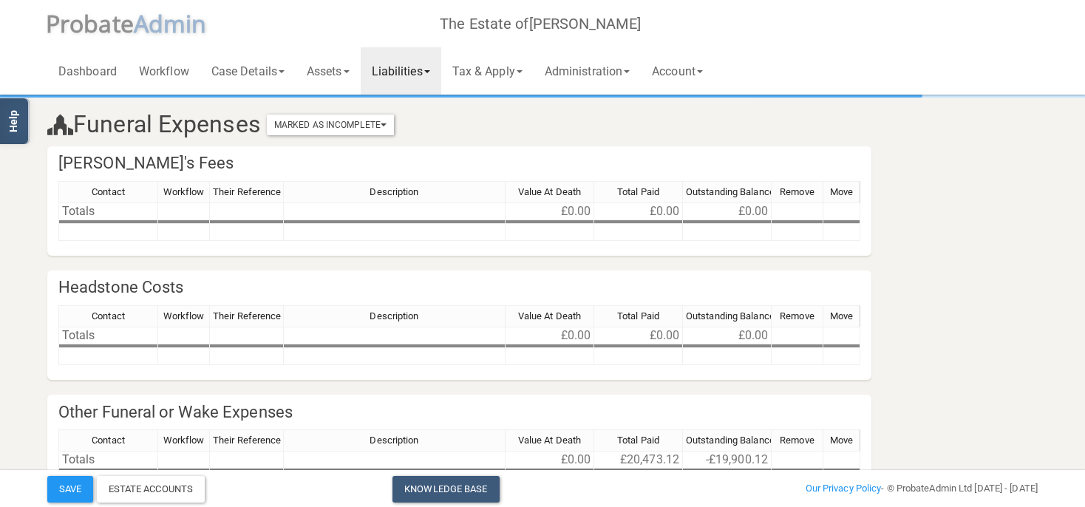
scroll to position [247, 0]
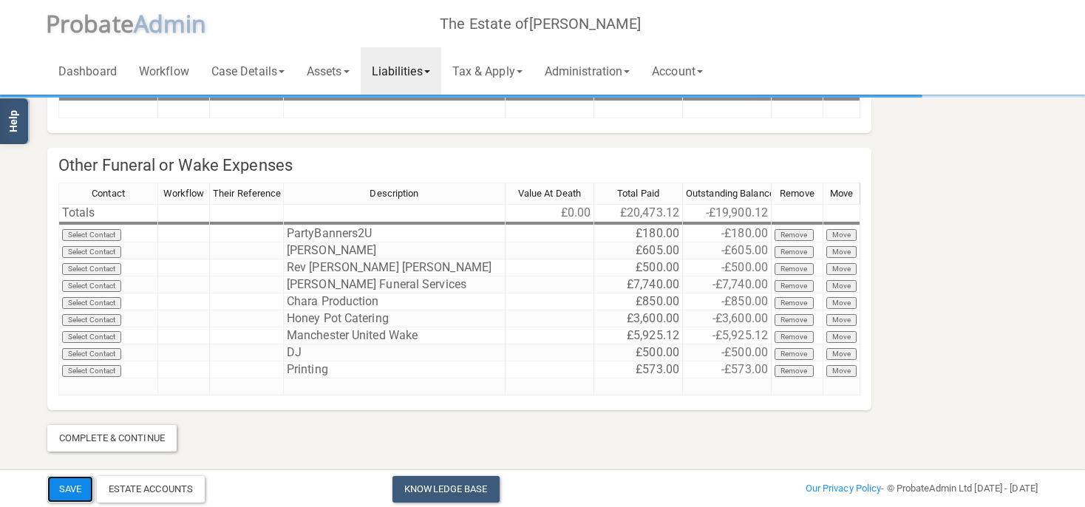
click at [76, 492] on button "Save" at bounding box center [70, 489] width 46 height 27
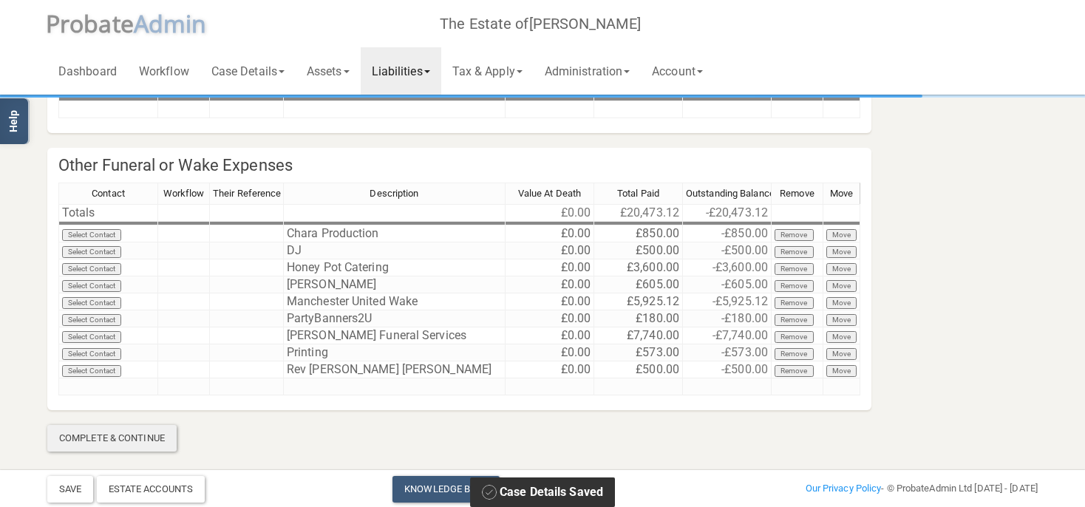
click at [105, 440] on div "Complete & Continue" at bounding box center [111, 438] width 129 height 27
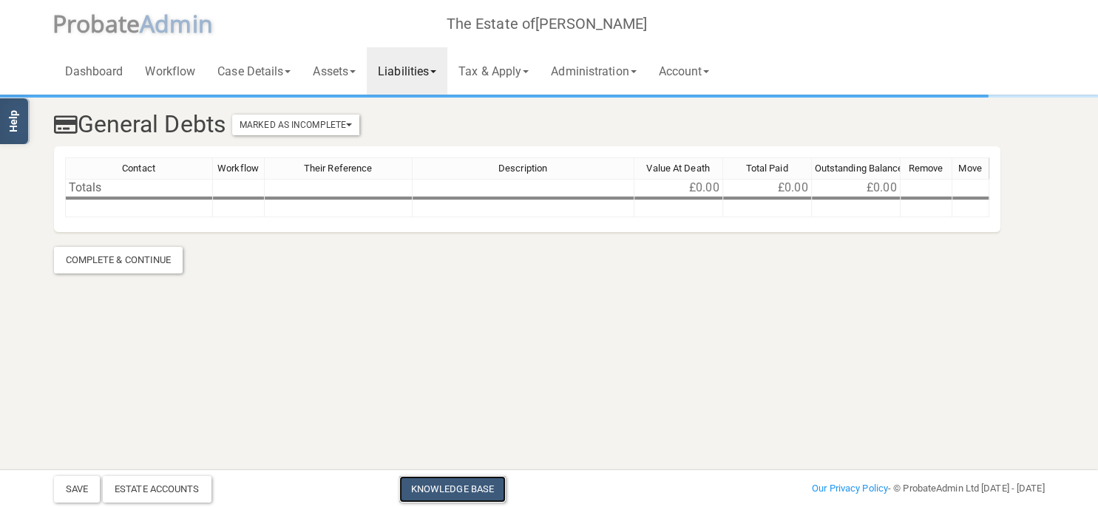
click at [433, 494] on link "Knowledge Base" at bounding box center [452, 489] width 106 height 27
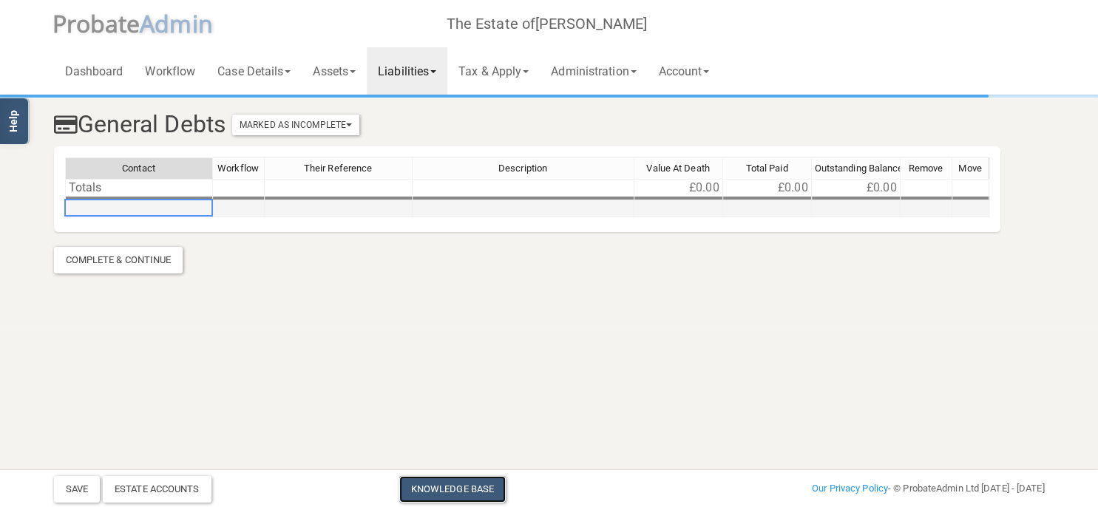
click at [131, 204] on td at bounding box center [139, 208] width 148 height 17
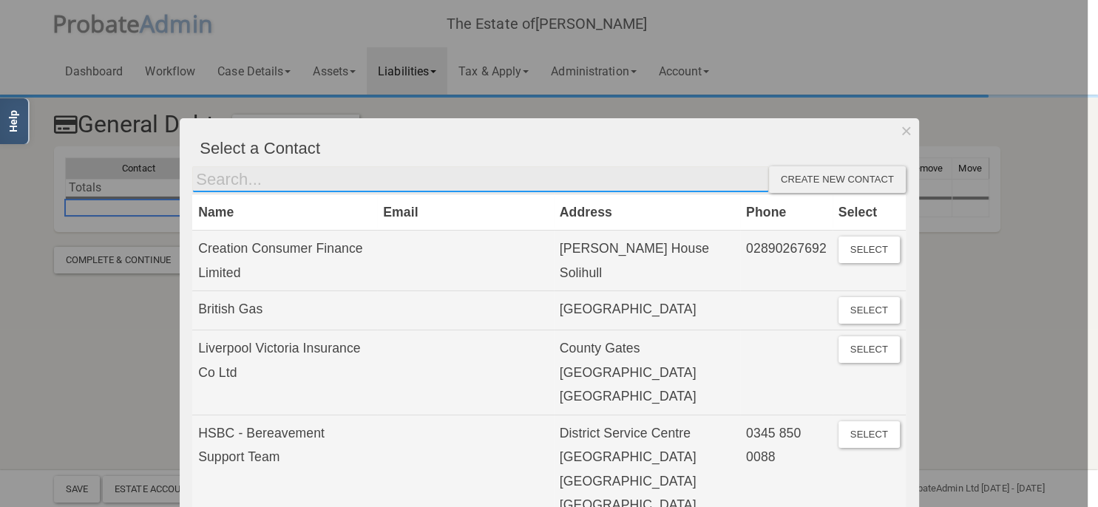
click at [311, 183] on input "text" at bounding box center [480, 179] width 577 height 27
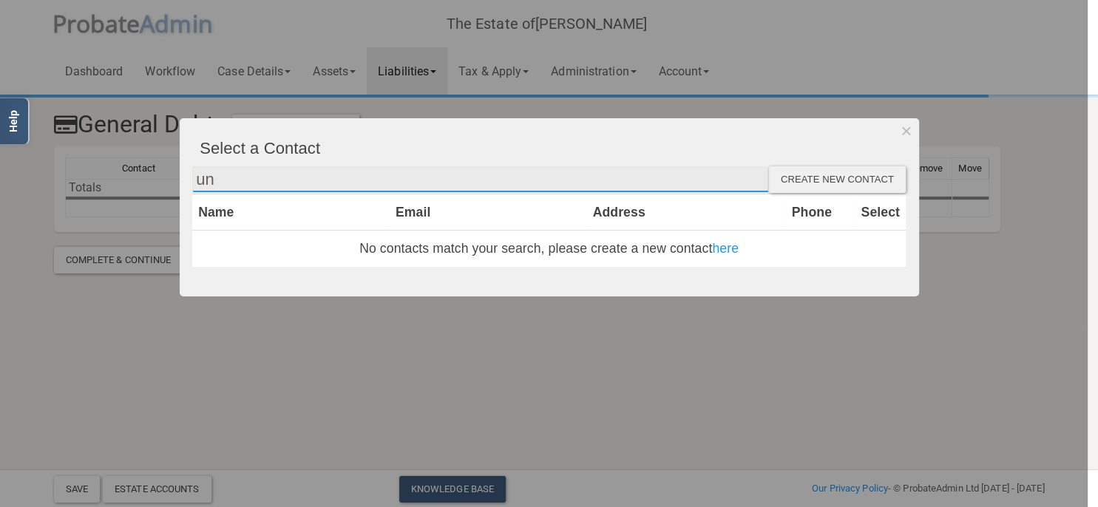
type input "u"
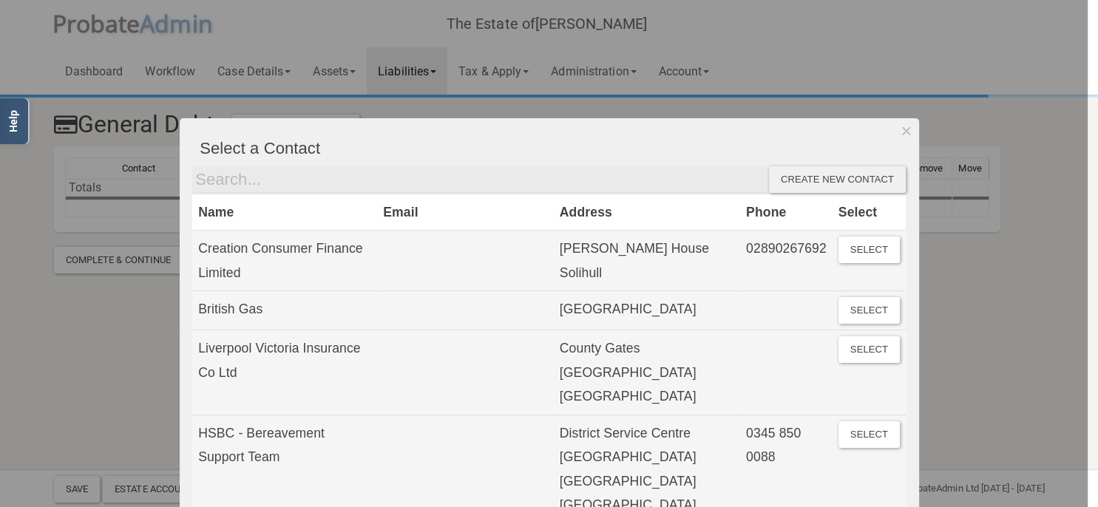
click at [58, 395] on div at bounding box center [544, 253] width 1088 height 507
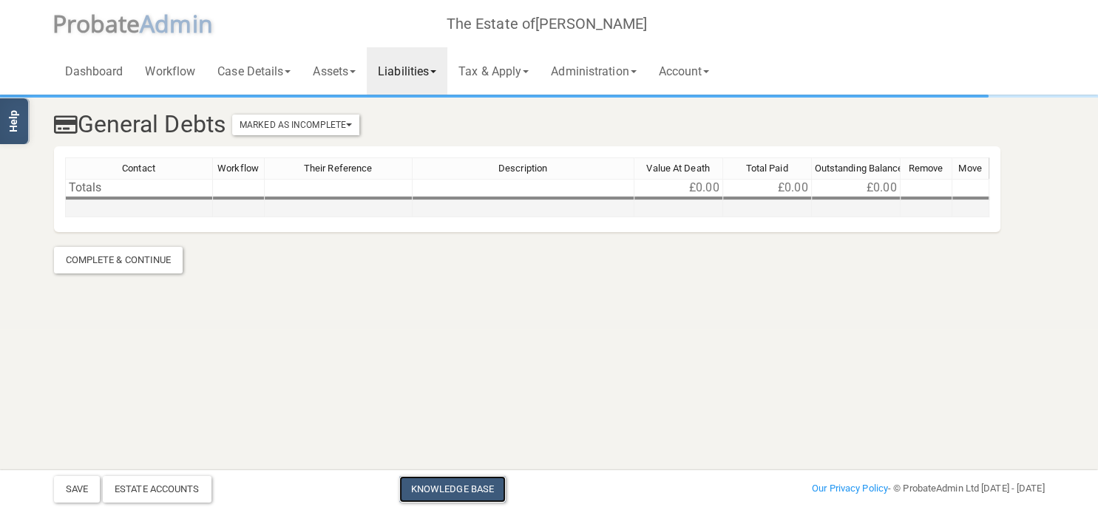
click at [135, 212] on td at bounding box center [139, 208] width 148 height 17
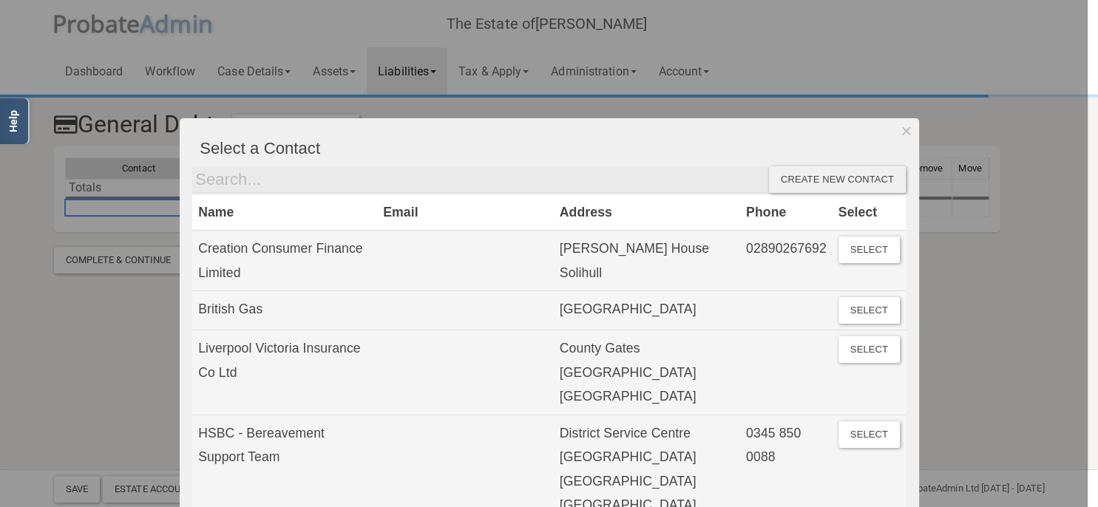
click at [859, 175] on div "Create new contact" at bounding box center [837, 179] width 137 height 27
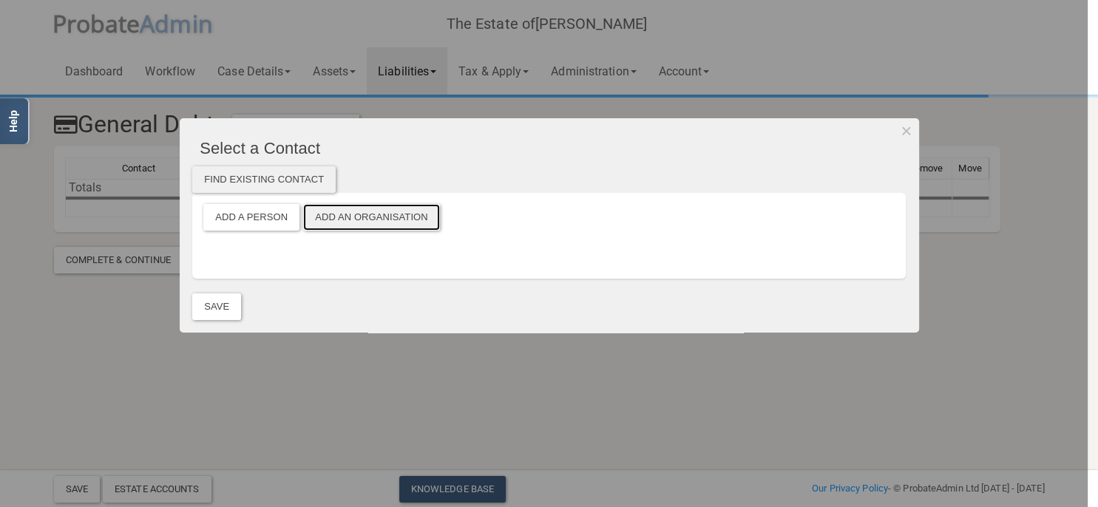
click at [368, 217] on button "Add an Organisation" at bounding box center [371, 217] width 137 height 27
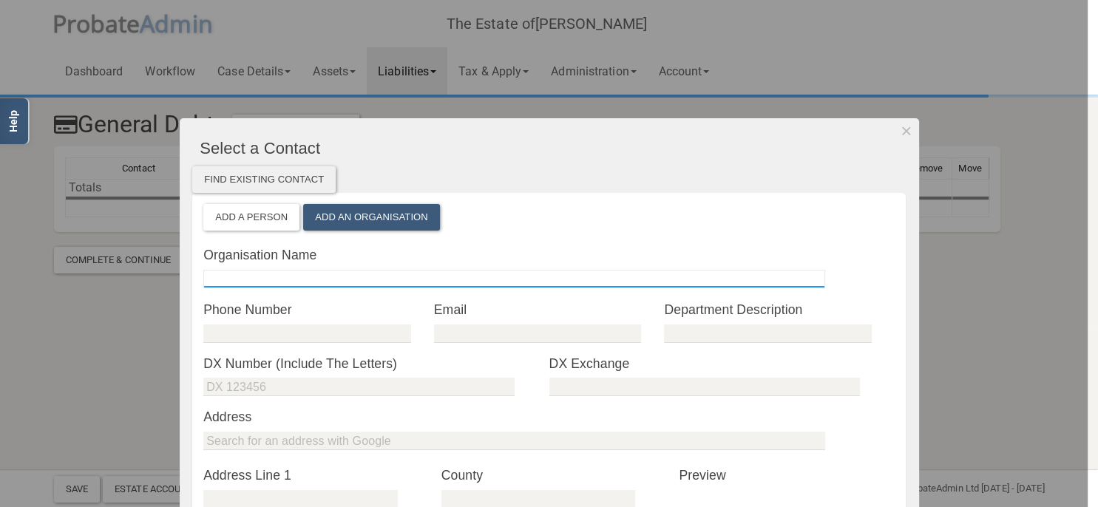
click at [260, 279] on input "text" at bounding box center [514, 279] width 622 height 18
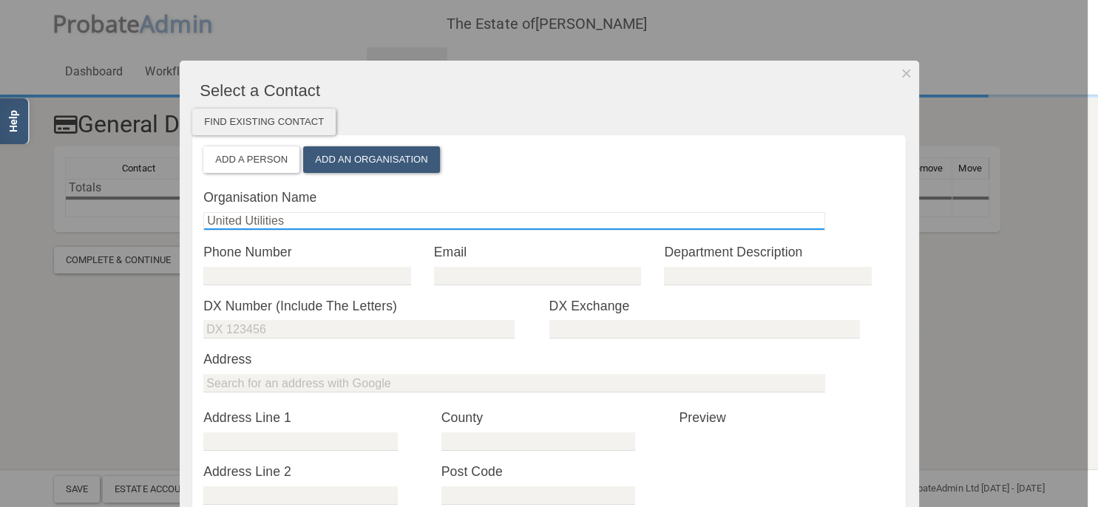
scroll to position [170, 0]
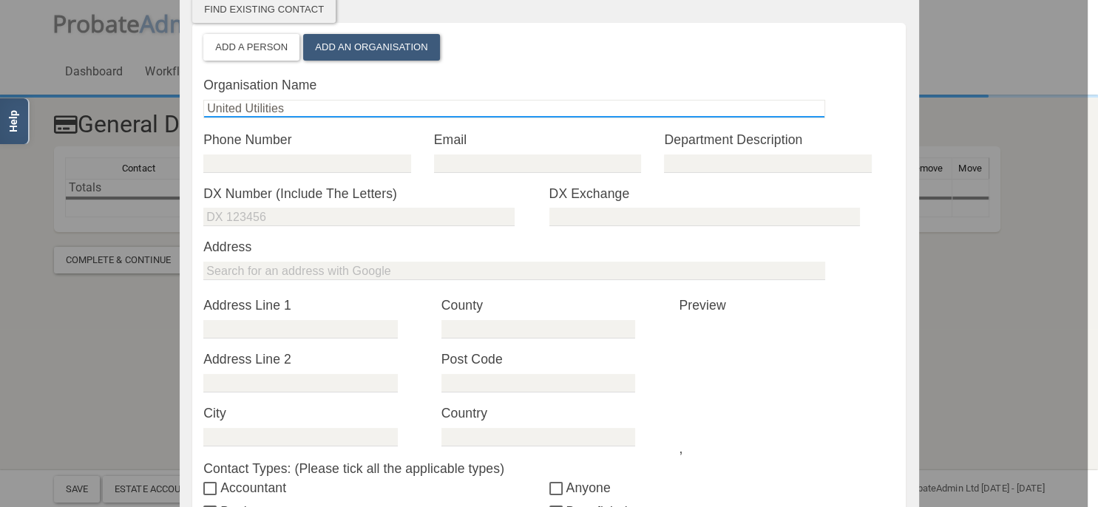
type input "United Utilities"
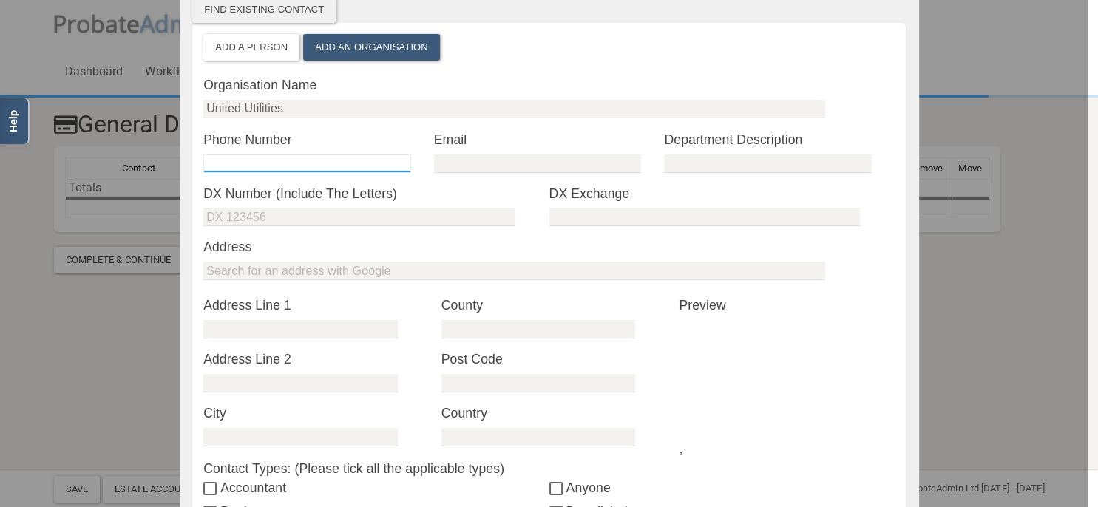
click at [293, 163] on input "tel" at bounding box center [306, 164] width 207 height 18
type input "03456722888"
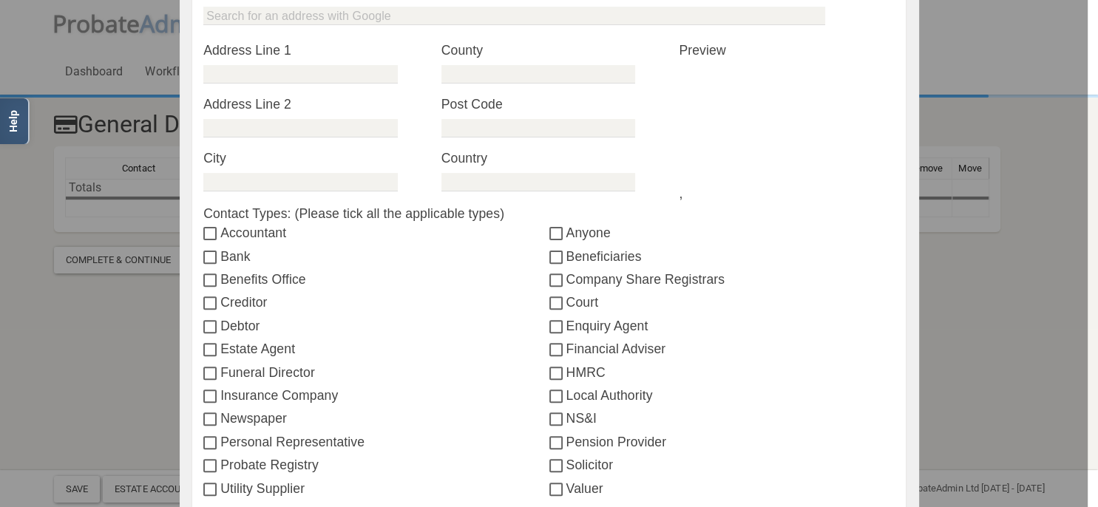
scroll to position [426, 0]
click at [206, 303] on input "Creditor" at bounding box center [211, 303] width 17 height 12
checkbox input "true"
click at [122, 365] on div at bounding box center [544, 253] width 1088 height 507
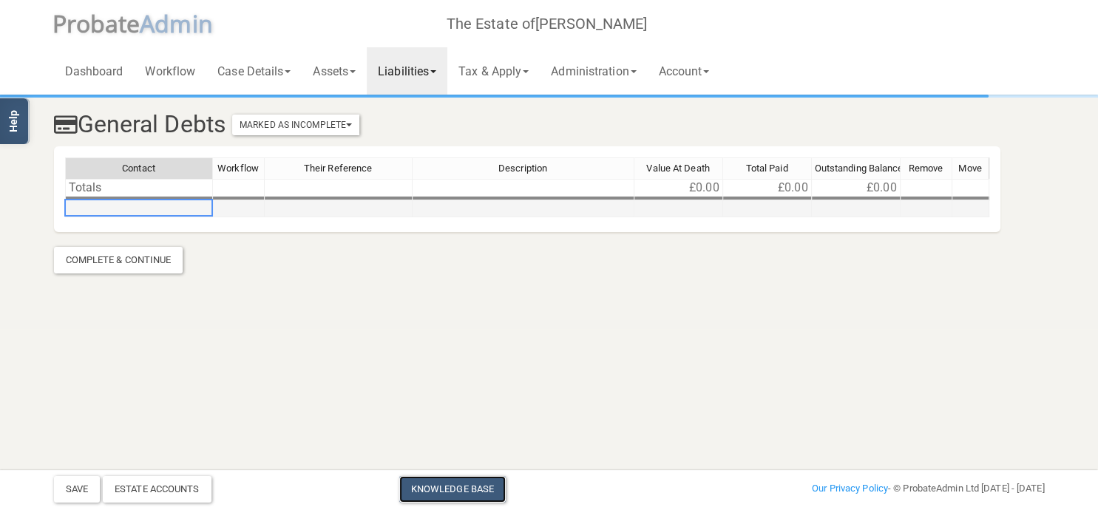
click at [149, 204] on td at bounding box center [139, 208] width 148 height 17
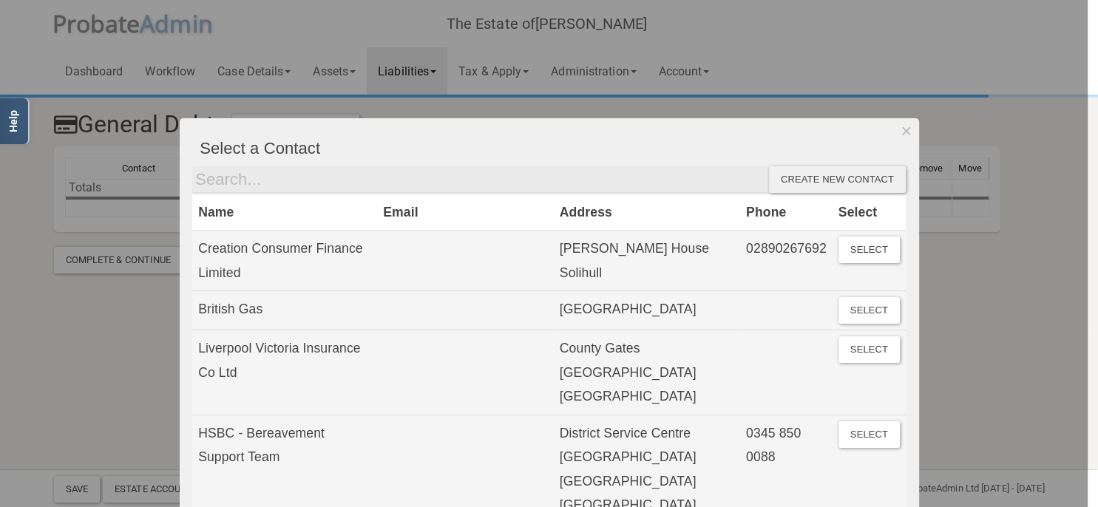
click at [860, 182] on div "Create new contact" at bounding box center [837, 179] width 137 height 27
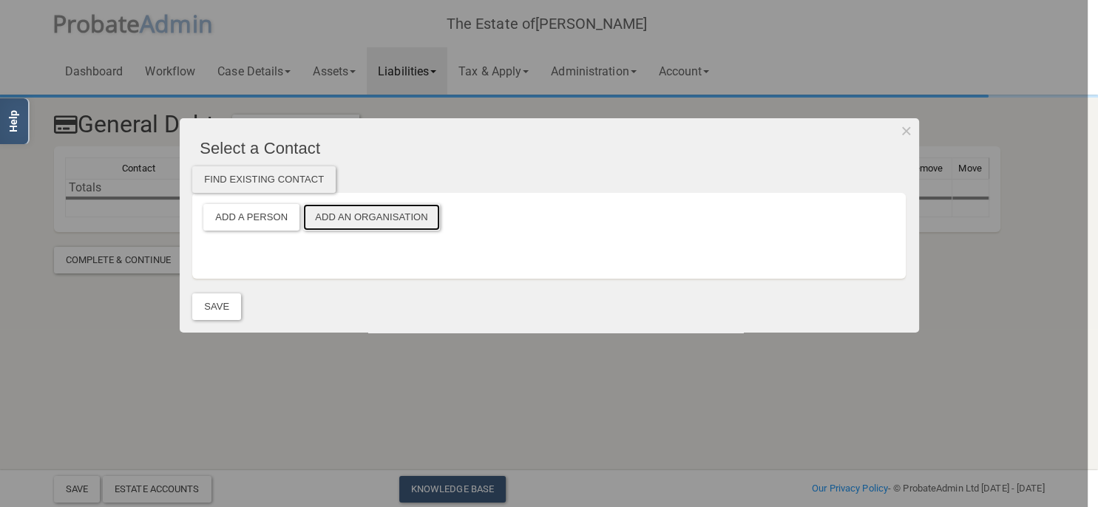
click at [389, 212] on button "Add an Organisation" at bounding box center [371, 217] width 137 height 27
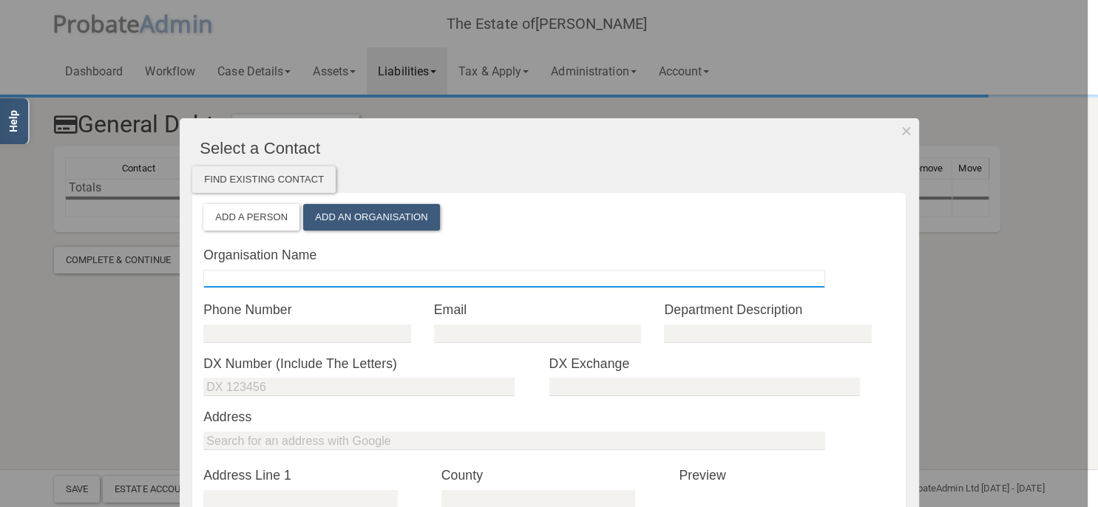
click at [265, 277] on input "text" at bounding box center [514, 279] width 622 height 18
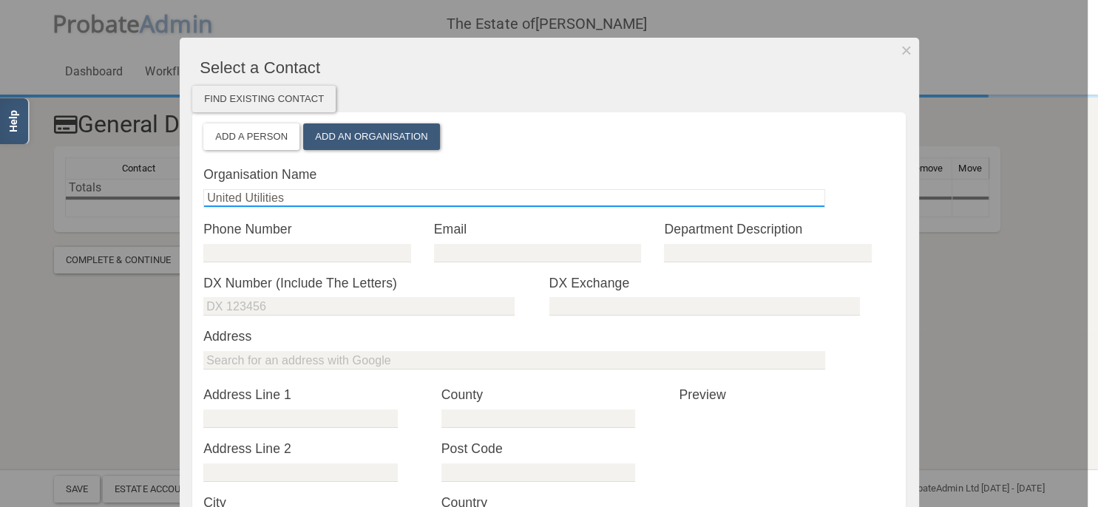
scroll to position [170, 0]
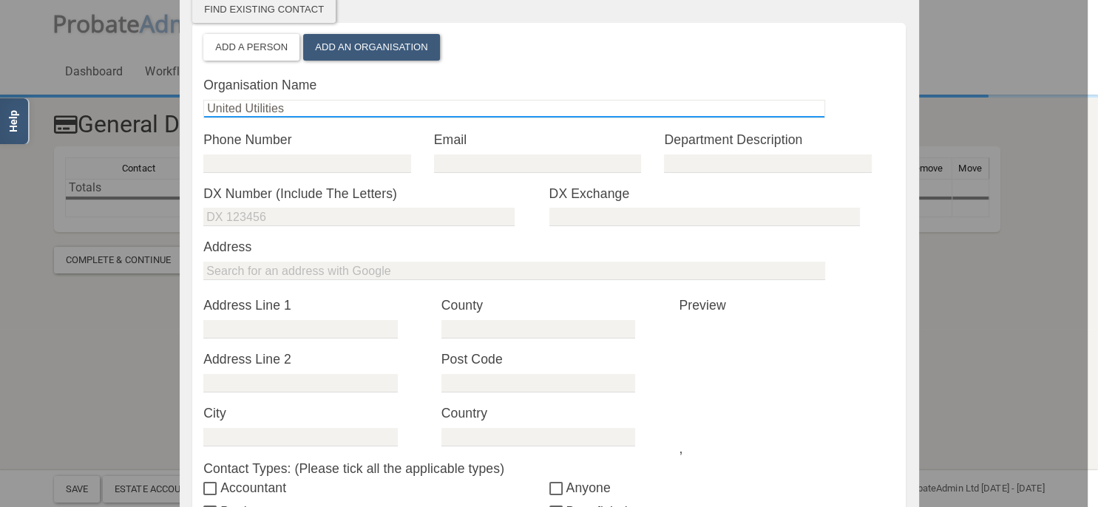
type input "United Utilities"
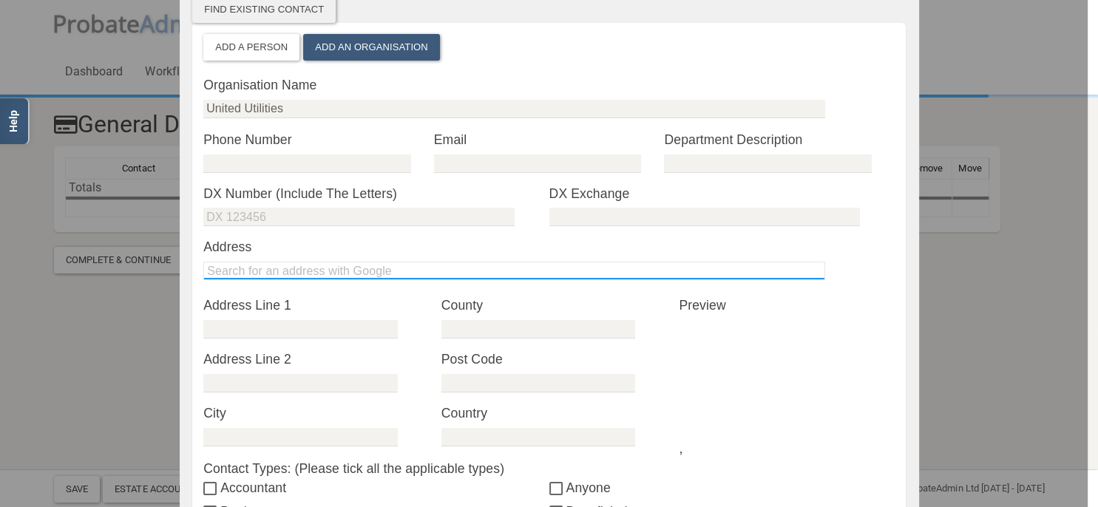
click at [267, 272] on input "text" at bounding box center [514, 271] width 622 height 18
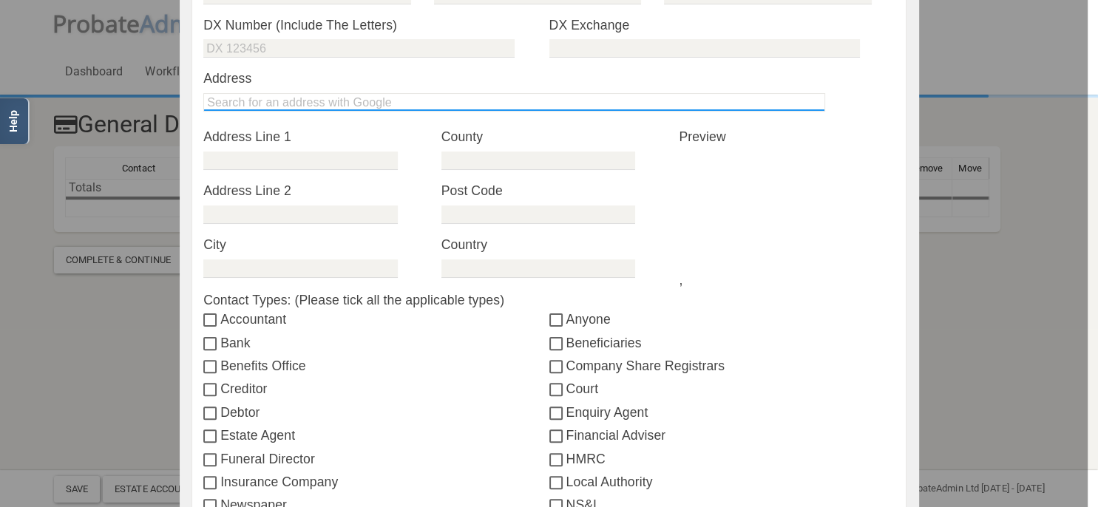
scroll to position [340, 0]
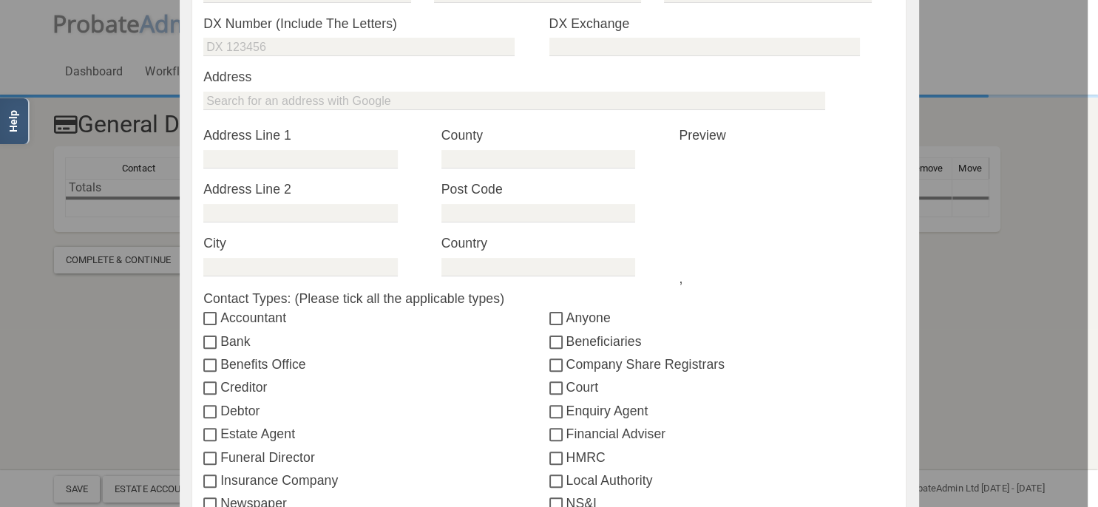
click at [224, 387] on label "Creditor" at bounding box center [375, 387] width 345 height 19
click at [220, 387] on input "Creditor" at bounding box center [211, 389] width 17 height 12
checkbox input "true"
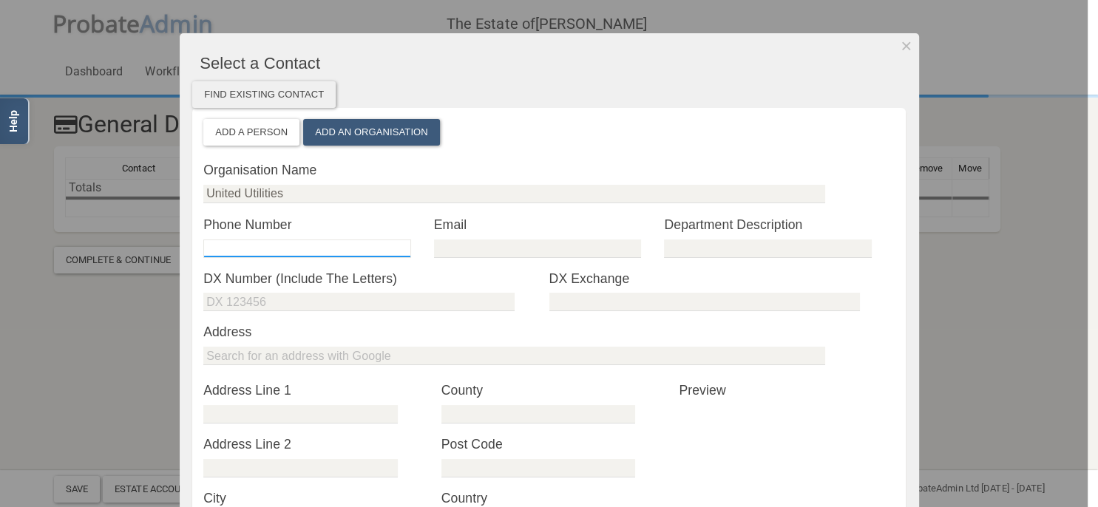
click at [285, 242] on input "tel" at bounding box center [306, 249] width 207 height 18
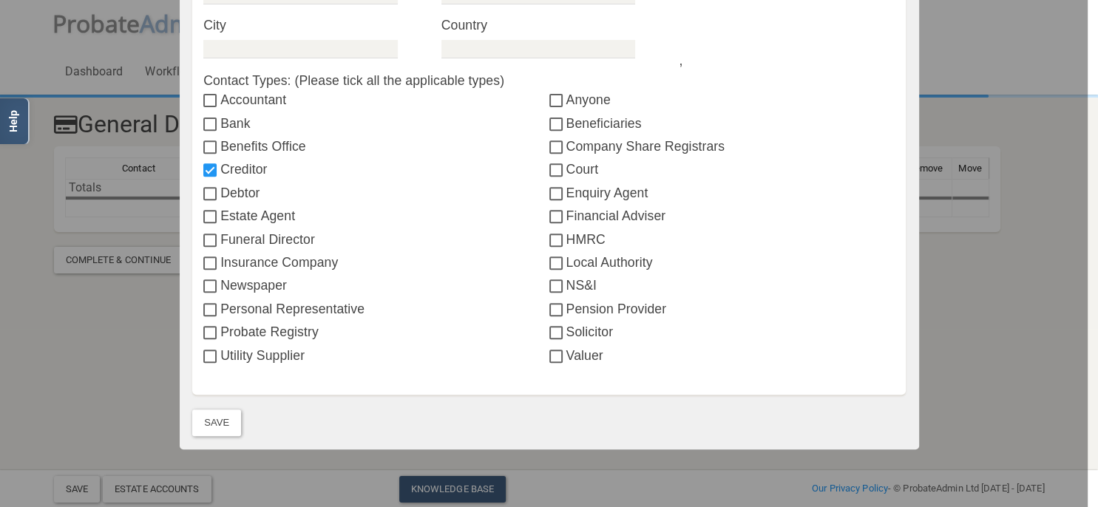
scroll to position [618, 0]
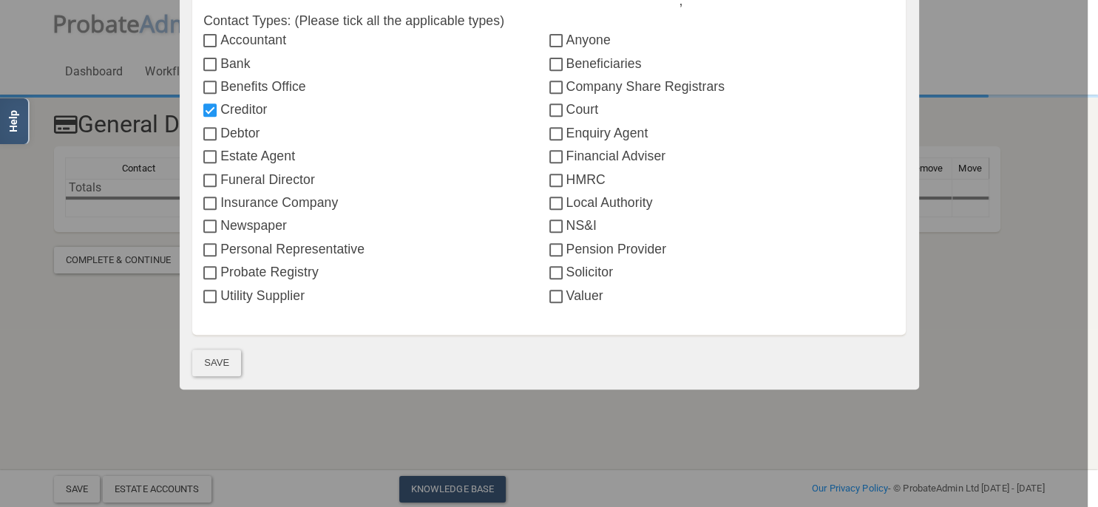
type input "03456722888"
click at [228, 362] on button "Save" at bounding box center [216, 363] width 49 height 27
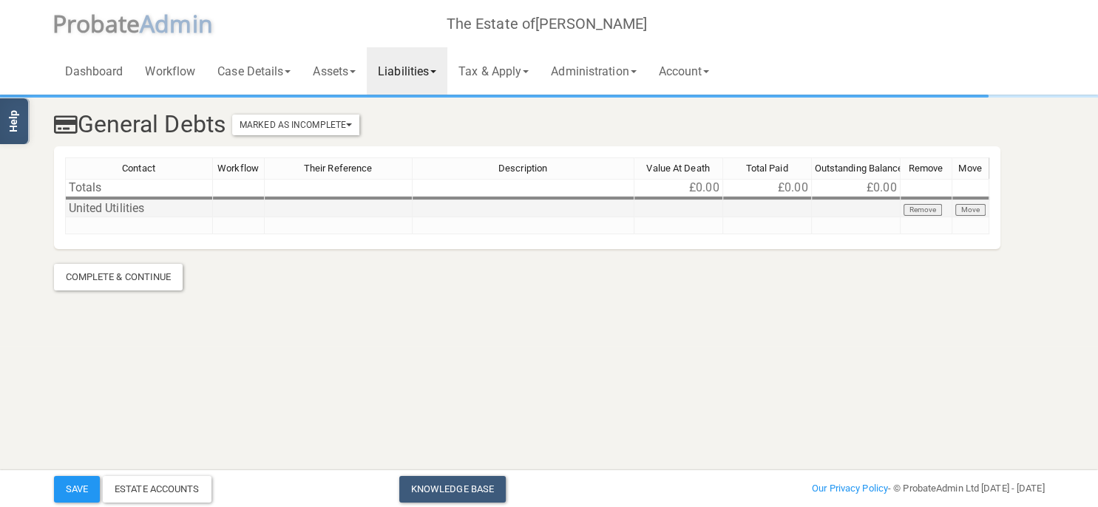
click at [336, 206] on td at bounding box center [339, 208] width 148 height 17
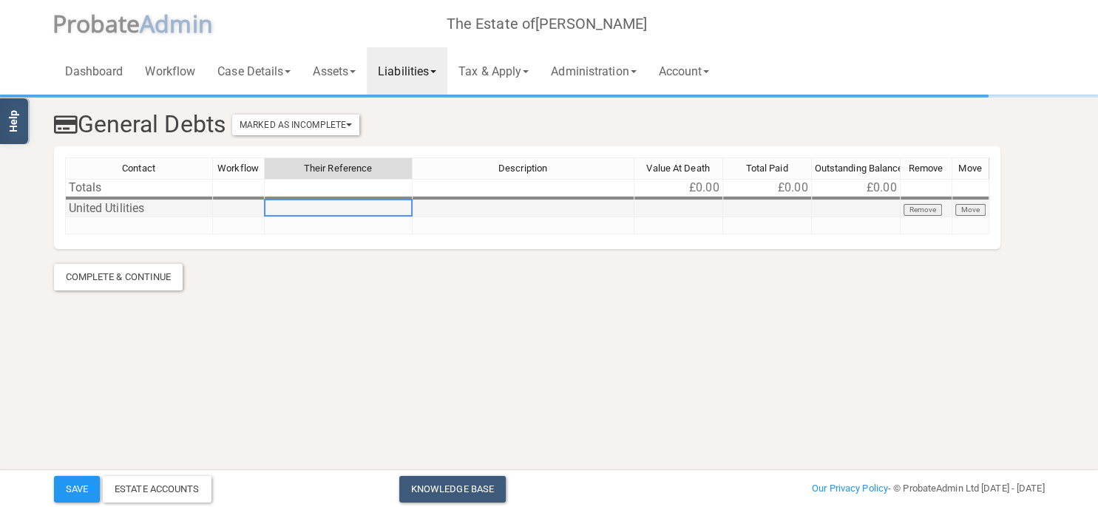
click at [313, 209] on td at bounding box center [339, 208] width 148 height 17
type textarea "400 102 8980"
click at [523, 220] on td at bounding box center [524, 225] width 222 height 17
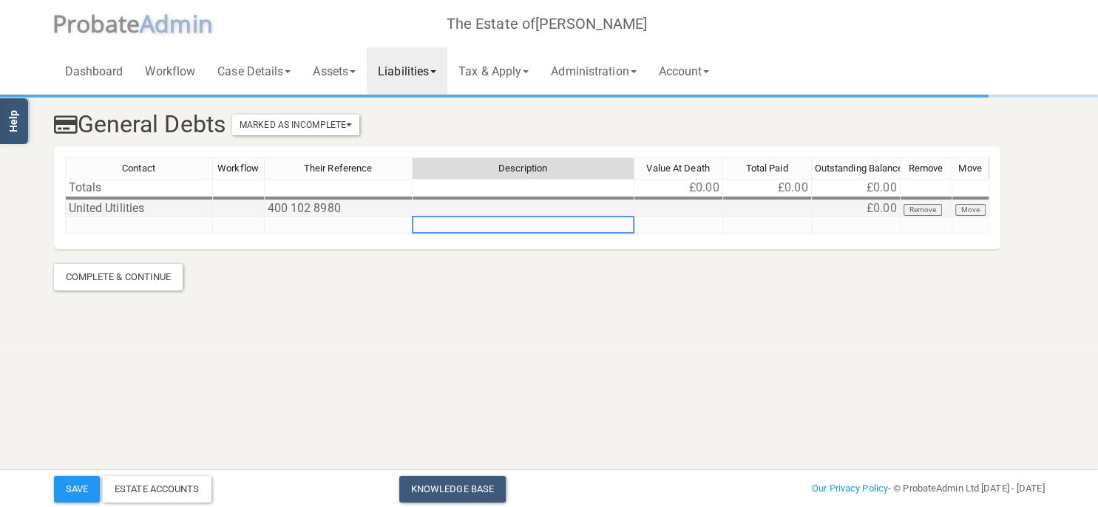
click at [518, 210] on td at bounding box center [524, 208] width 222 height 17
click at [415, 203] on textarea "Water bill" at bounding box center [523, 208] width 223 height 18
type textarea "Water bill"
click at [688, 208] on td at bounding box center [678, 208] width 89 height 17
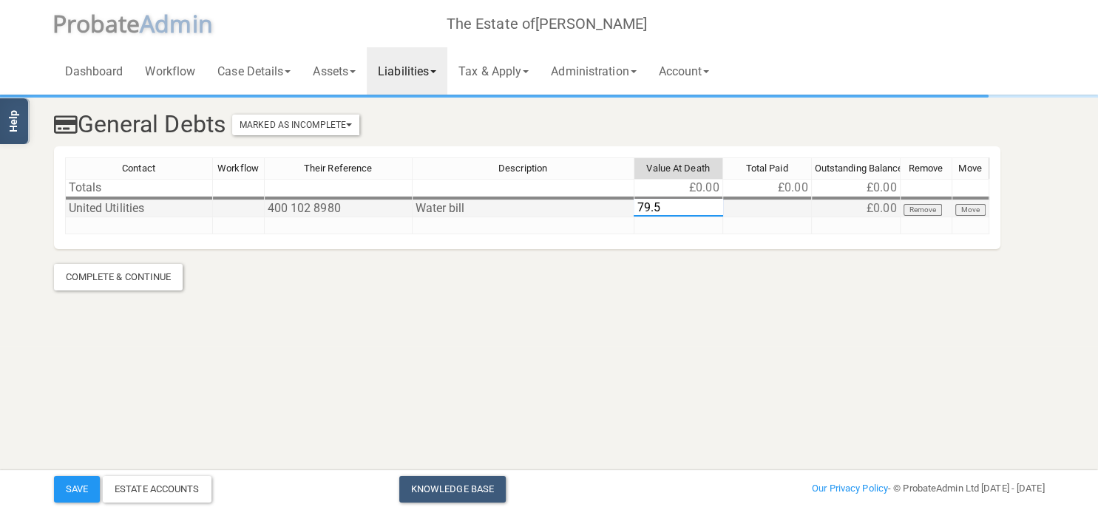
type textarea "79.56"
click at [804, 267] on section "General Debts Marked As Incomplete Mark As Incomplete Mark As Complete Contact …" at bounding box center [549, 194] width 1013 height 194
click at [111, 223] on td at bounding box center [139, 225] width 148 height 17
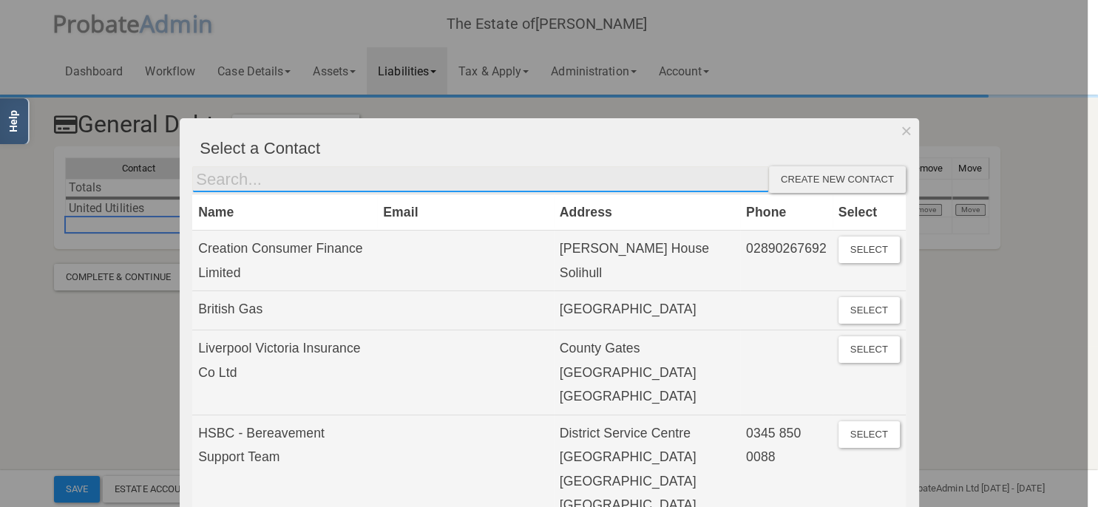
click at [311, 177] on input "text" at bounding box center [480, 179] width 577 height 27
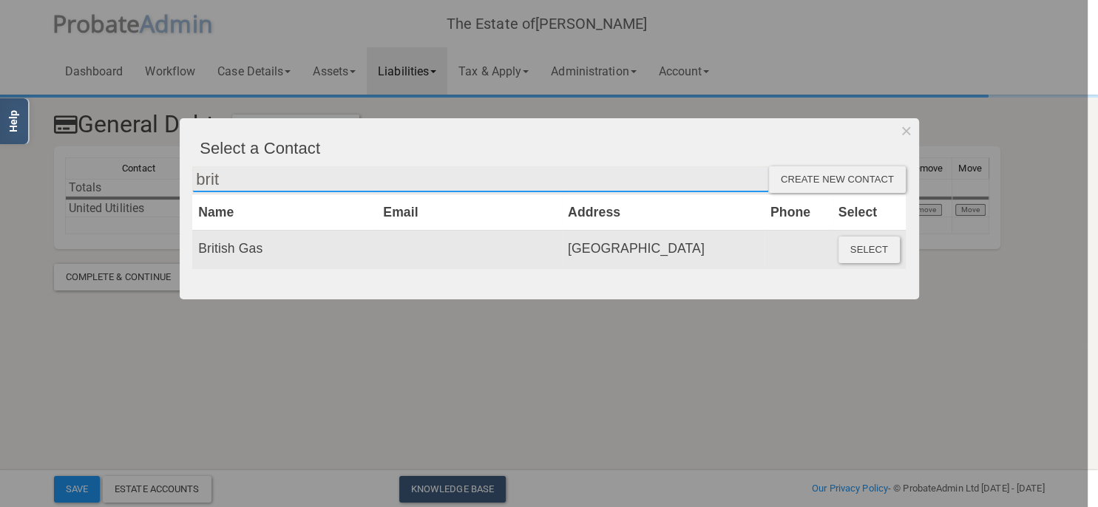
type input "brit"
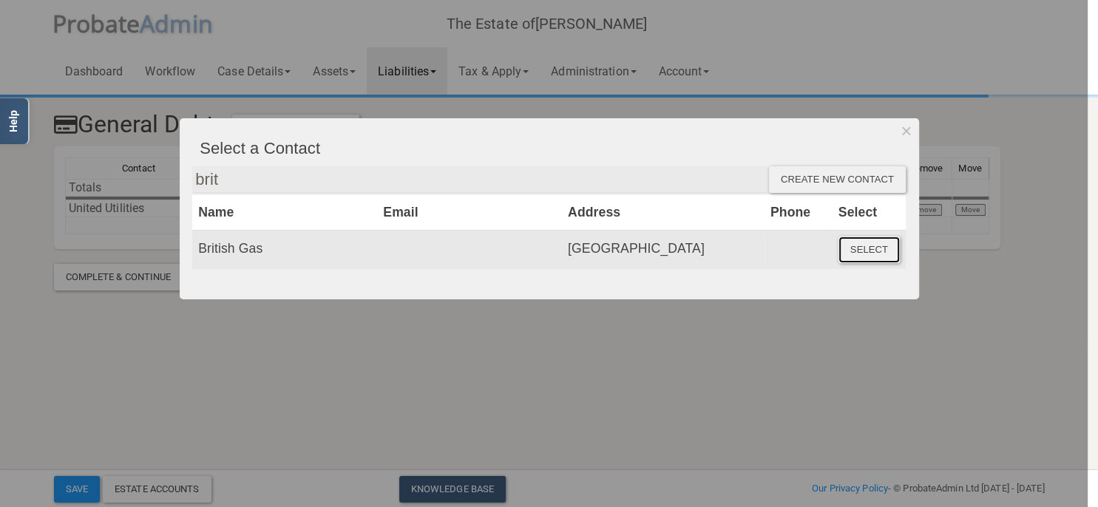
click at [859, 249] on button "Select" at bounding box center [868, 250] width 61 height 27
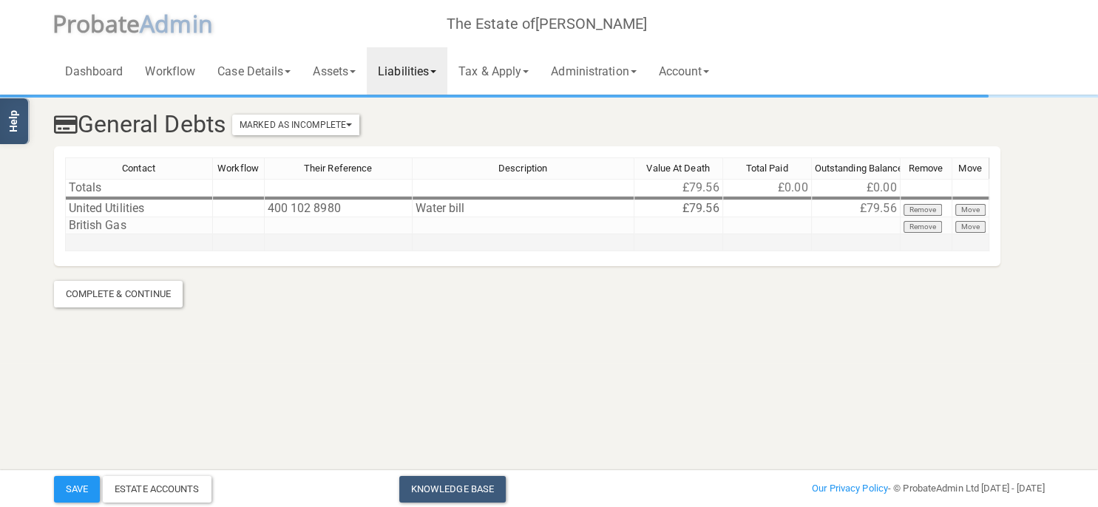
click at [315, 235] on td at bounding box center [339, 242] width 148 height 17
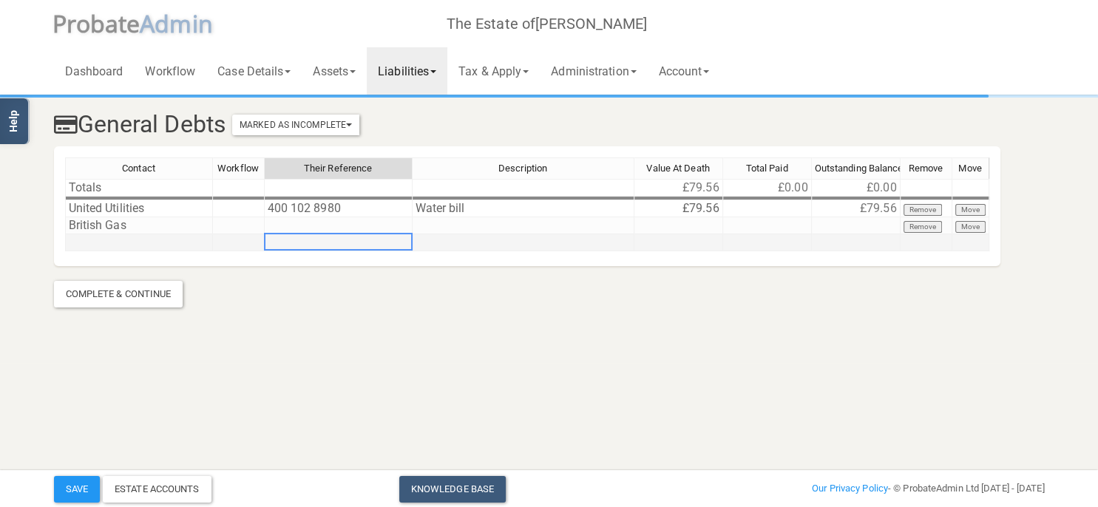
click at [315, 235] on td at bounding box center [339, 242] width 148 height 17
click at [296, 226] on td at bounding box center [339, 225] width 148 height 17
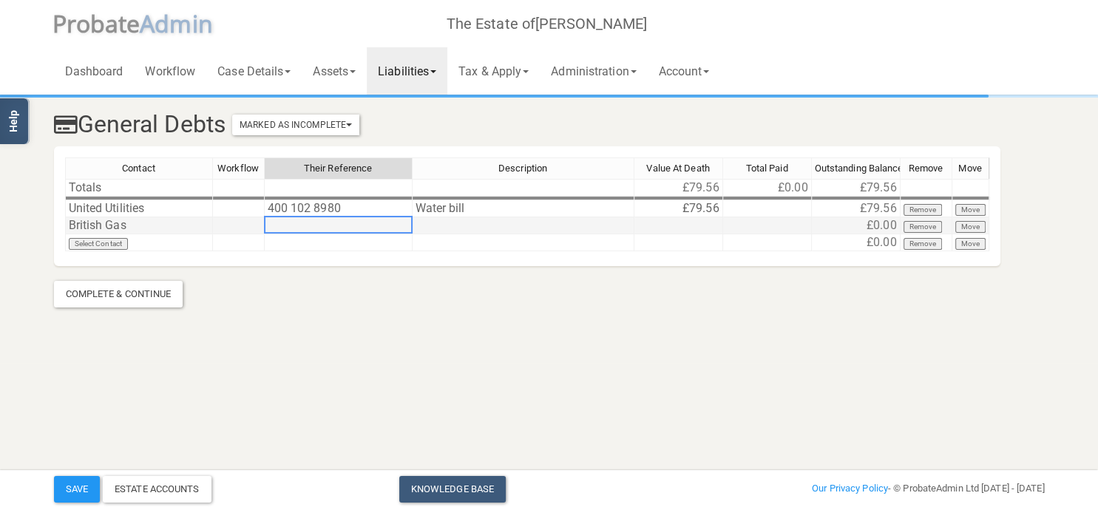
click at [296, 226] on td at bounding box center [339, 225] width 148 height 17
type textarea "850000403359"
click at [262, 336] on section "General Debts Marked As Incomplete Mark As Incomplete Mark As Complete Contact …" at bounding box center [549, 181] width 1098 height 363
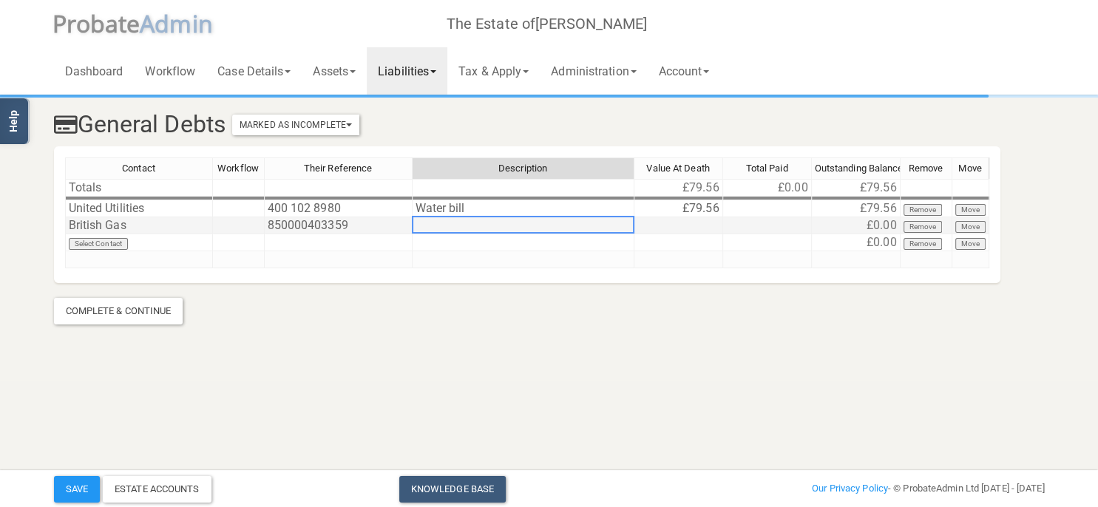
click at [469, 231] on td at bounding box center [524, 225] width 222 height 17
type textarea "Gas bill"
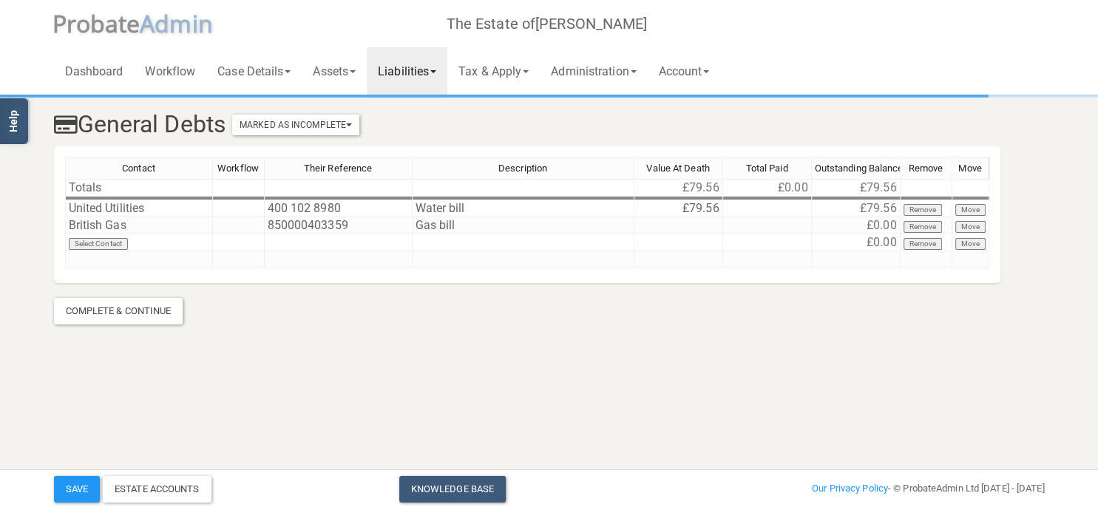
click at [512, 347] on section "General Debts Marked As Incomplete Mark As Incomplete Mark As Complete Contact …" at bounding box center [549, 190] width 1098 height 380
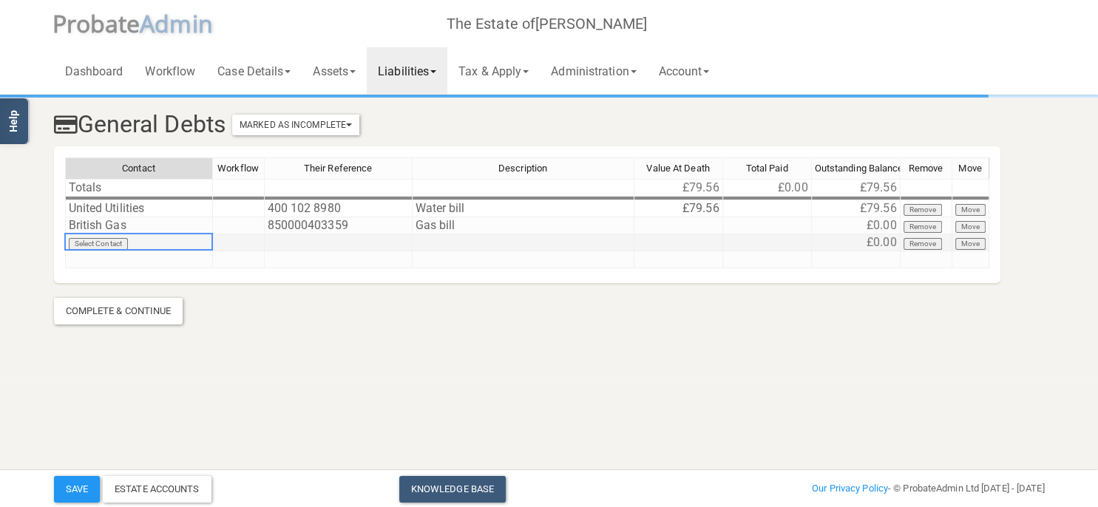
click at [143, 246] on td "Select Contact" at bounding box center [139, 242] width 148 height 17
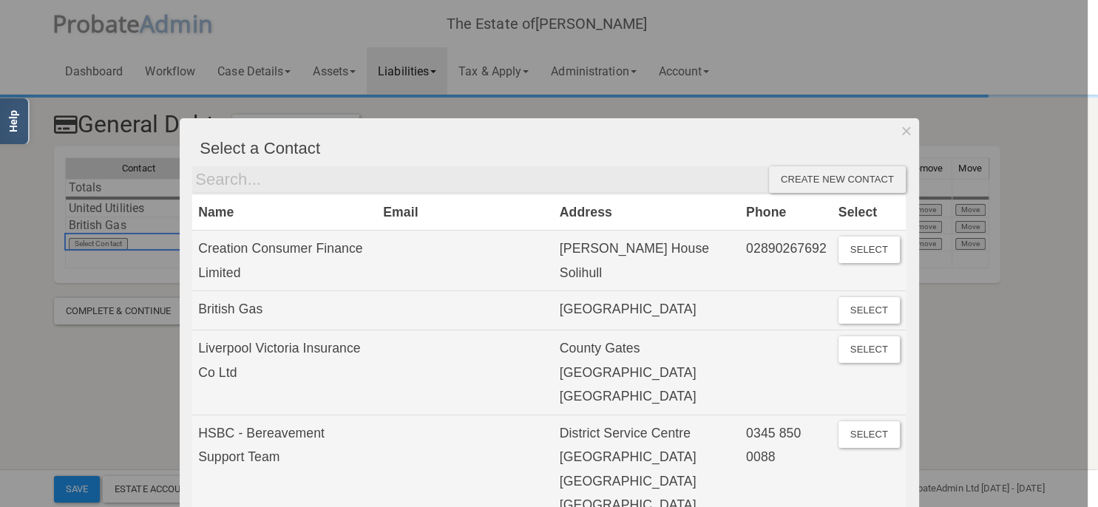
click at [850, 178] on div "Create new contact" at bounding box center [837, 179] width 137 height 27
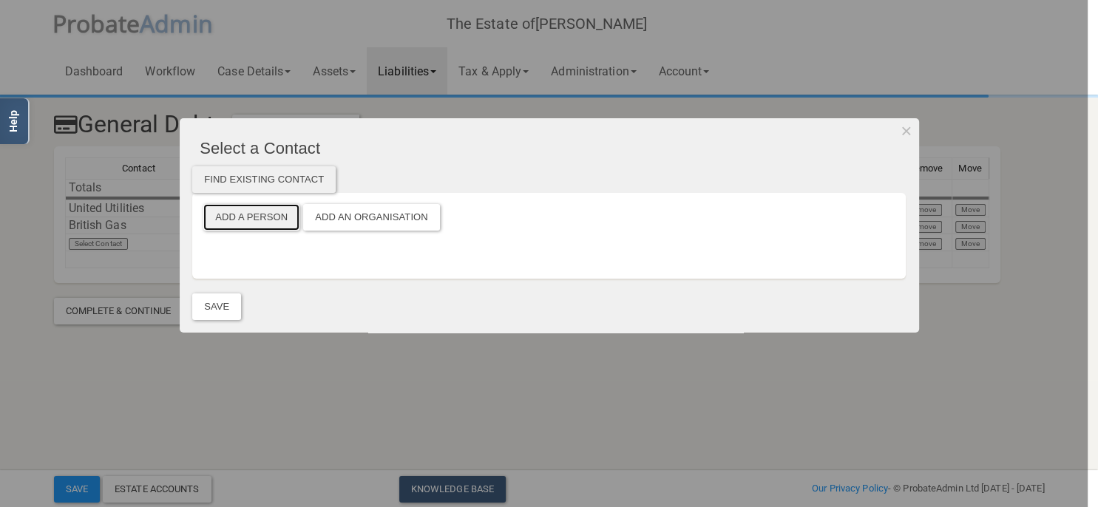
click at [256, 216] on button "Add a Person" at bounding box center [251, 217] width 96 height 27
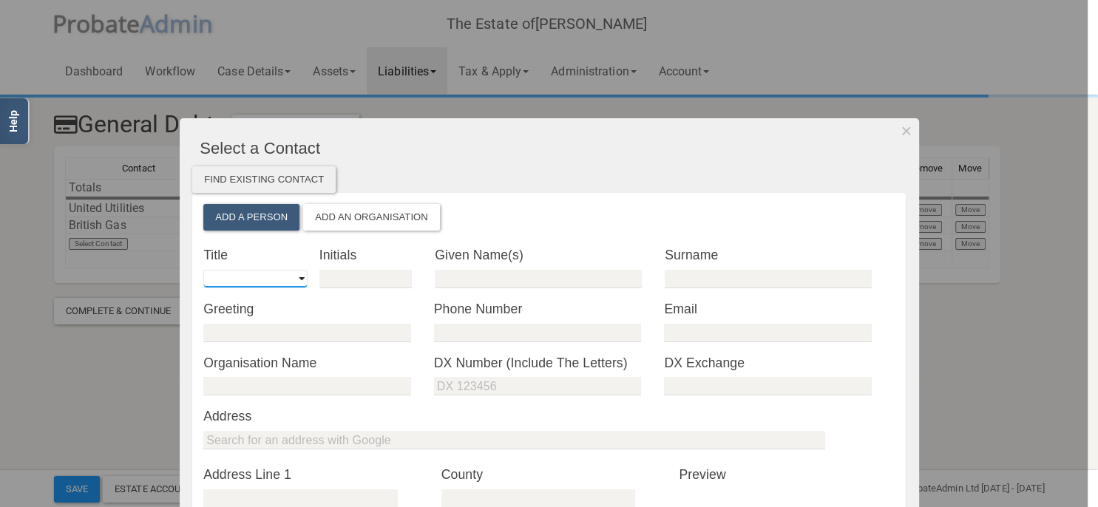
select select "string:Ms"
click option "Ms" at bounding box center [0, 0] width 0 height 0
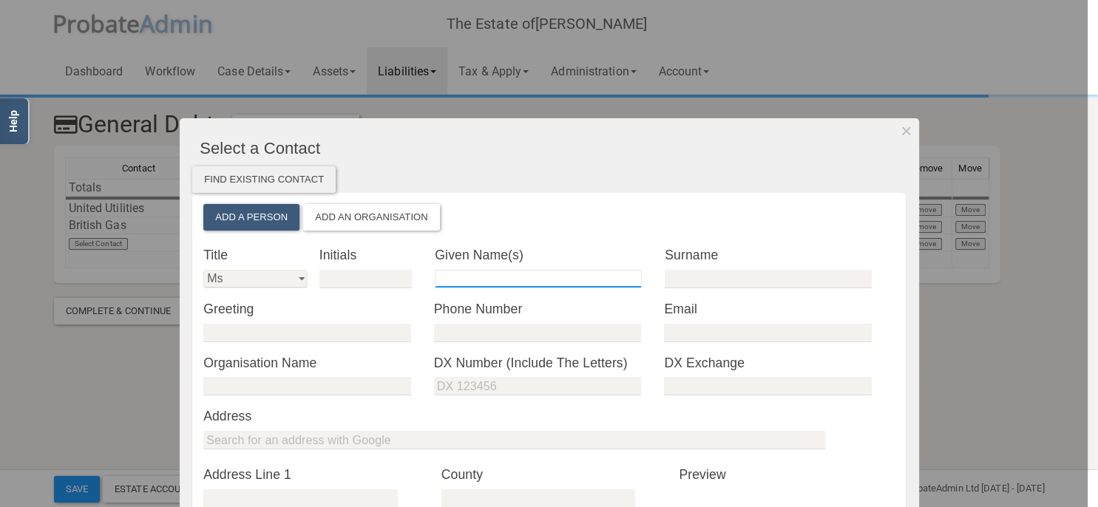
click at [453, 278] on input "text" at bounding box center [538, 279] width 207 height 18
type input "[PERSON_NAME]"
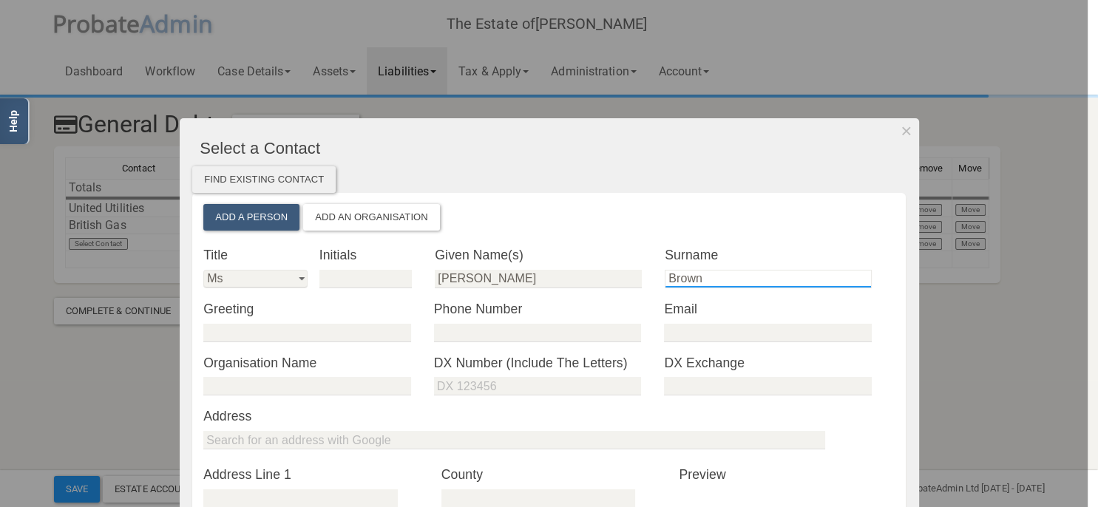
type input "Brown"
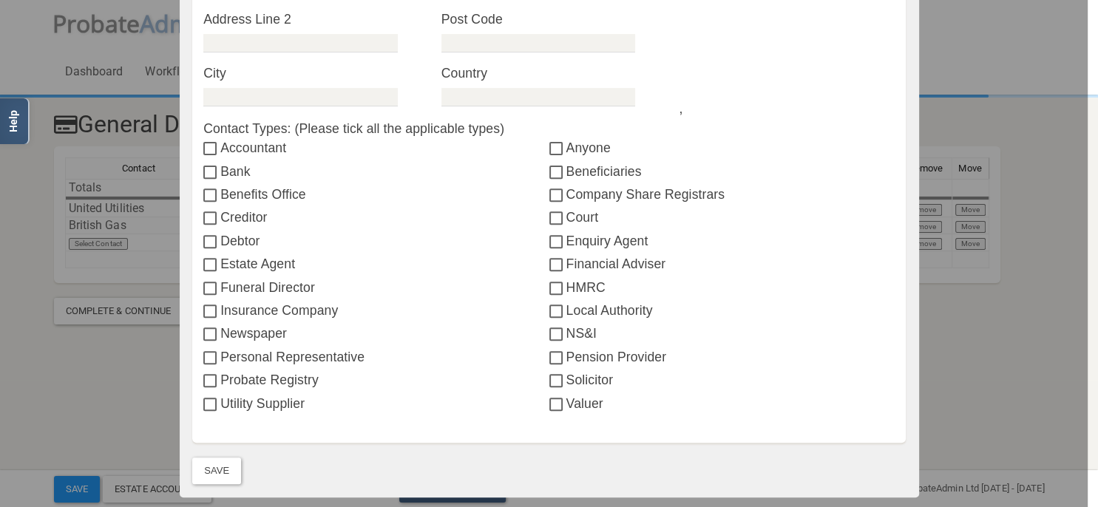
scroll to position [511, 0]
click at [208, 215] on input "Creditor" at bounding box center [211, 217] width 17 height 12
checkbox input "true"
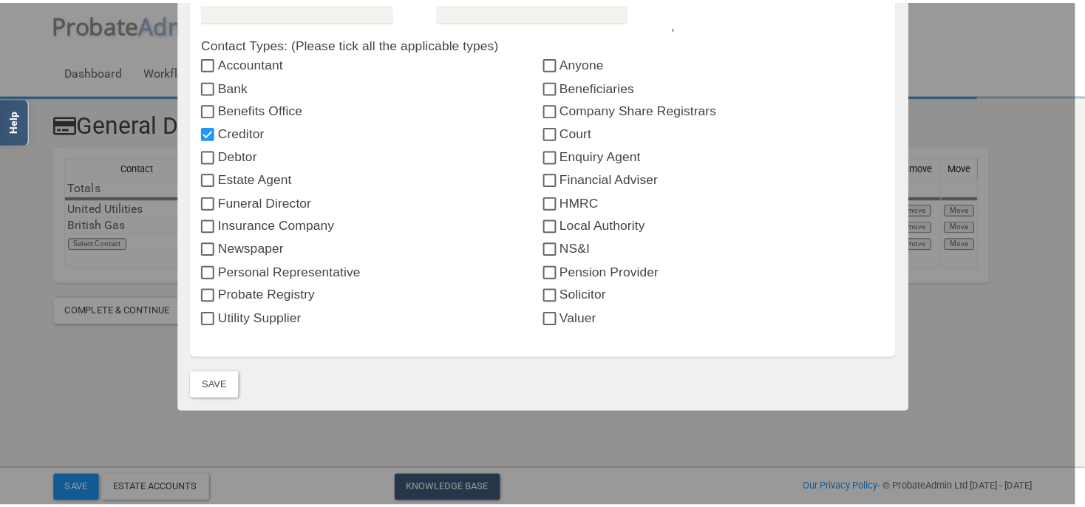
scroll to position [617, 0]
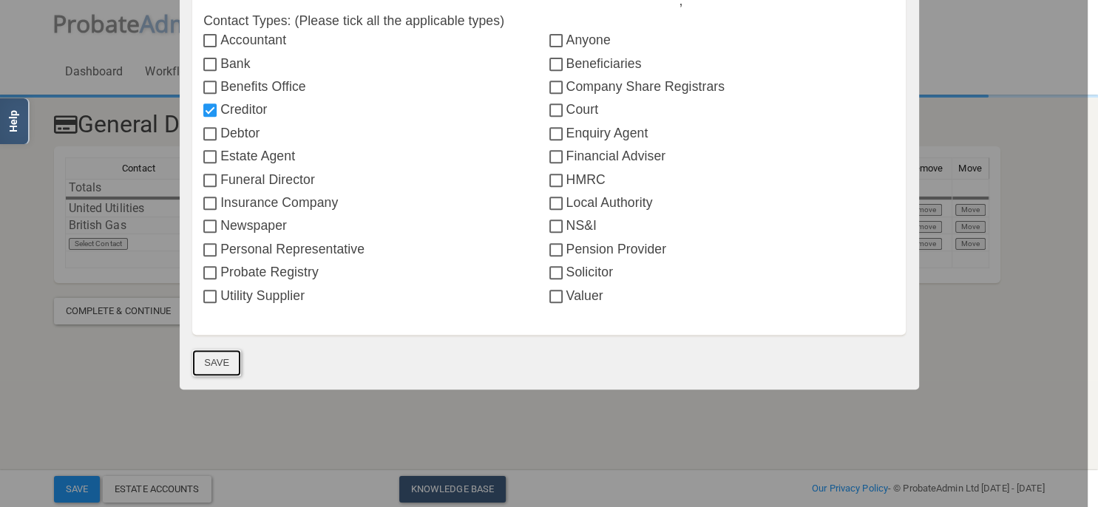
click at [222, 357] on button "Save" at bounding box center [216, 363] width 49 height 27
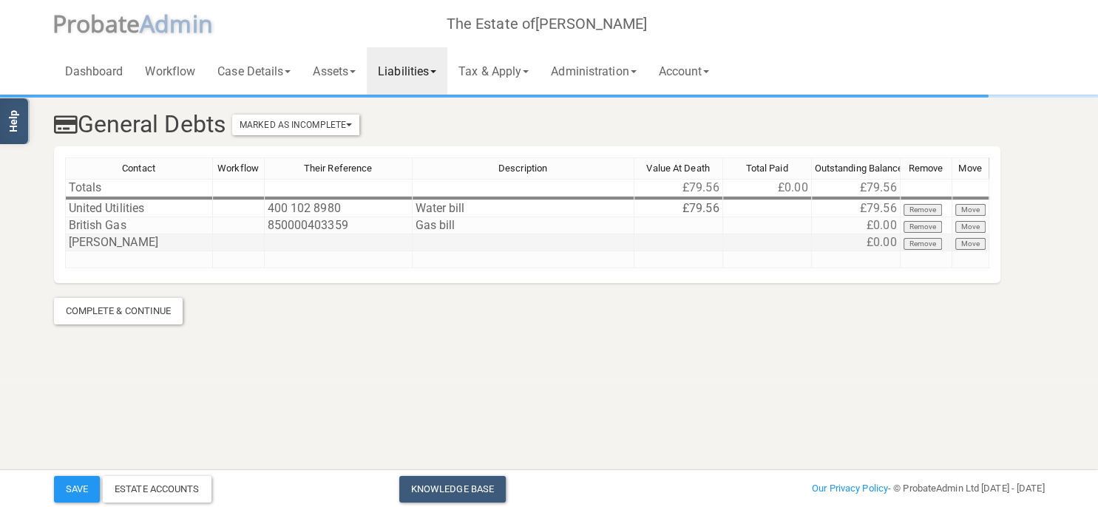
click at [478, 244] on td at bounding box center [524, 242] width 222 height 17
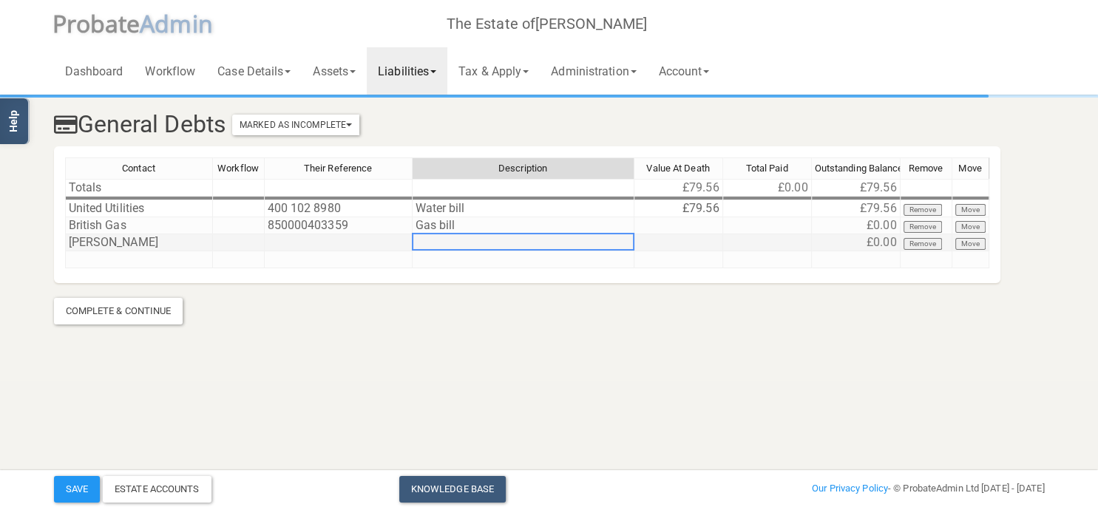
click at [472, 245] on td at bounding box center [524, 242] width 222 height 17
type textarea "Care costs"
click at [662, 237] on td at bounding box center [678, 242] width 89 height 17
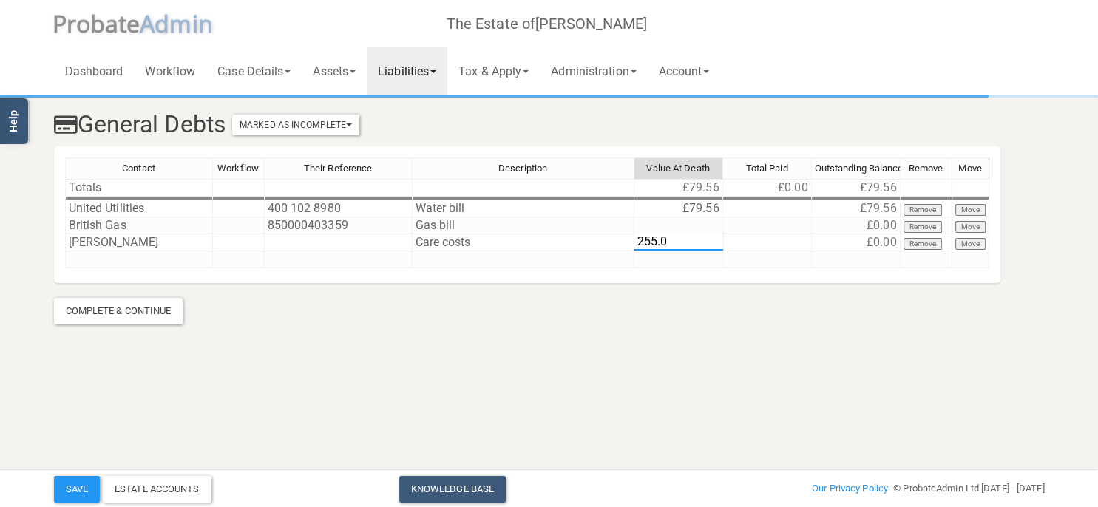
type textarea "255.00"
click at [697, 330] on section "General Debts Marked As Incomplete Mark As Incomplete Mark As Complete Contact …" at bounding box center [549, 190] width 1098 height 380
click at [81, 486] on button "Save" at bounding box center [77, 489] width 46 height 27
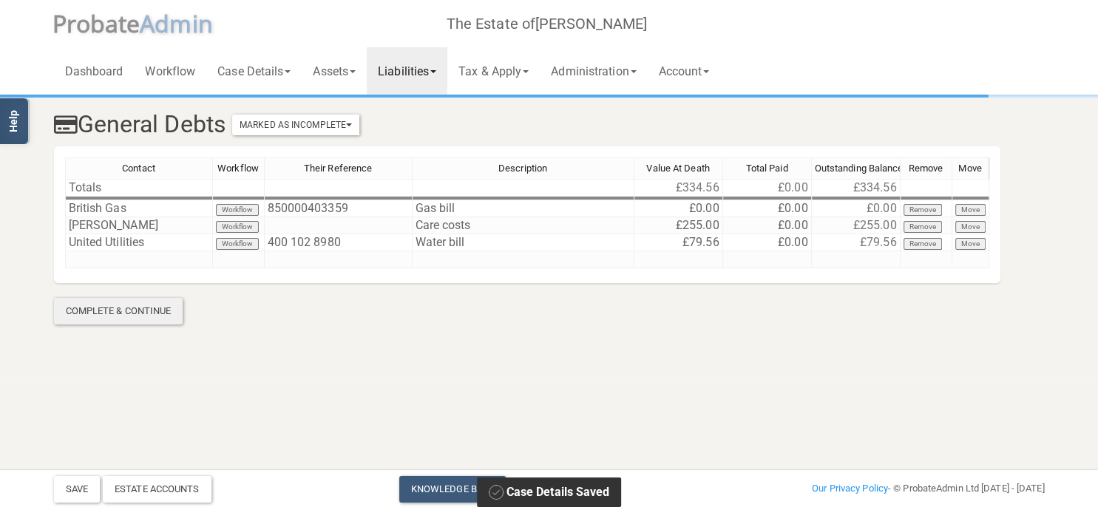
click at [124, 306] on div "Complete & Continue" at bounding box center [118, 311] width 129 height 27
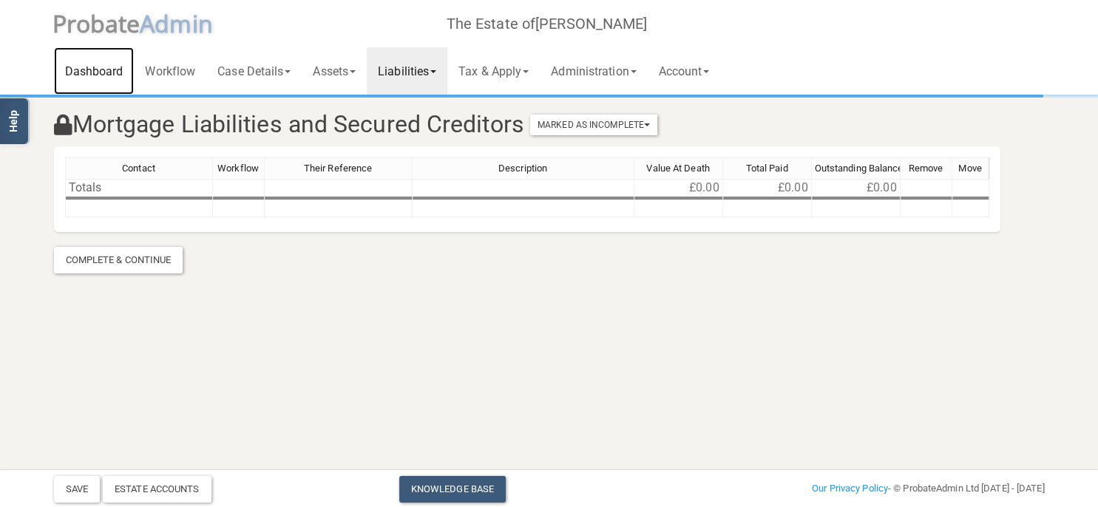
click at [89, 67] on link "Dashboard" at bounding box center [94, 70] width 81 height 47
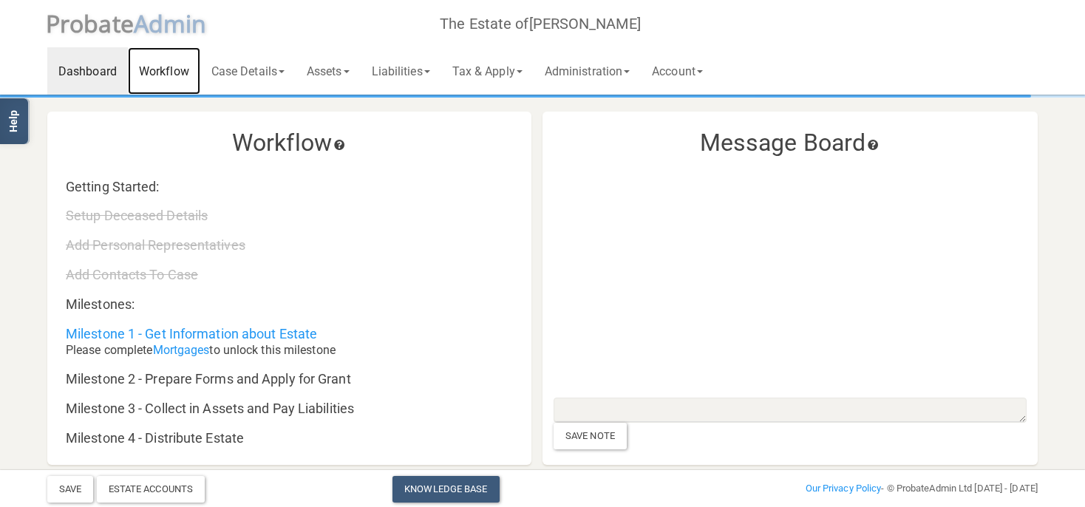
click at [176, 75] on link "Workflow" at bounding box center [164, 70] width 72 height 47
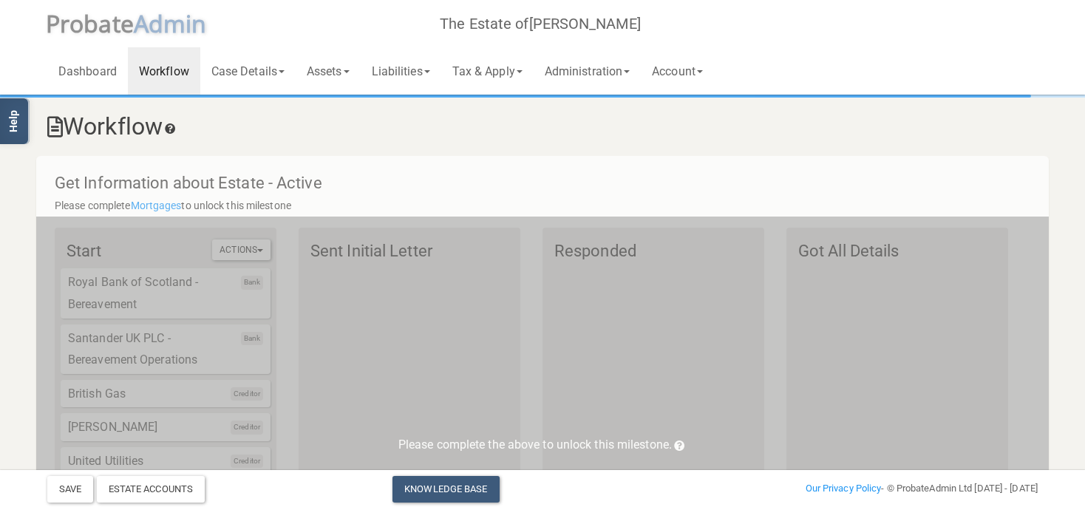
click at [611, 27] on div "Dashboard Workflow Case Details Deceased & Case Details Personal Representative…" at bounding box center [542, 47] width 991 height 95
click at [98, 69] on link "Dashboard" at bounding box center [87, 70] width 81 height 47
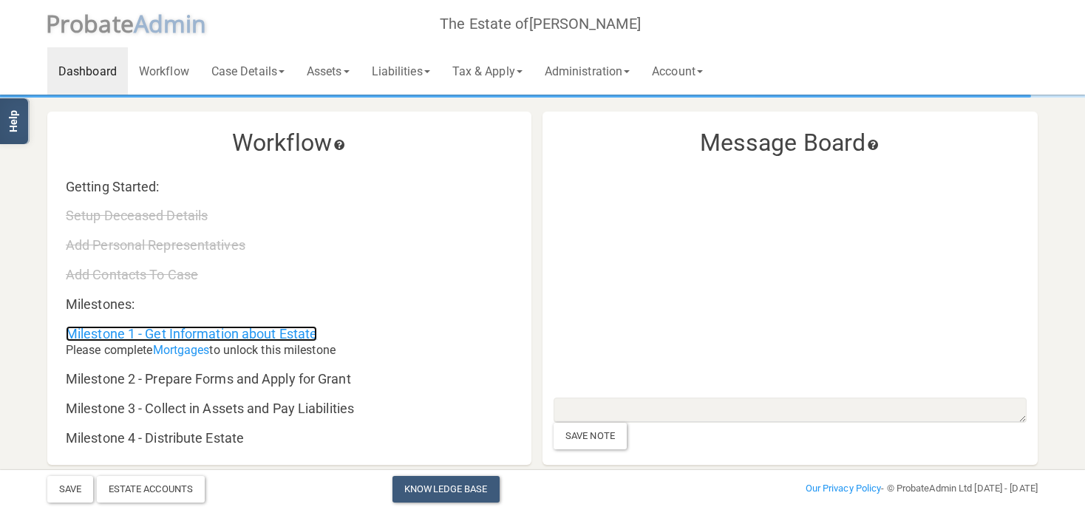
click at [206, 337] on link "Milestone 1 - Get Information about Estate" at bounding box center [191, 334] width 251 height 16
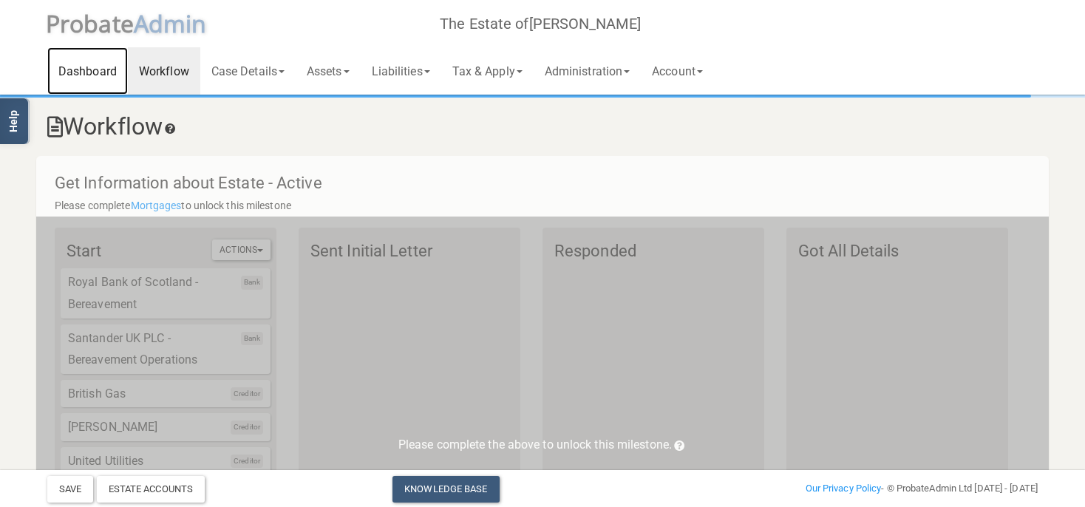
click at [72, 64] on link "Dashboard" at bounding box center [87, 70] width 81 height 47
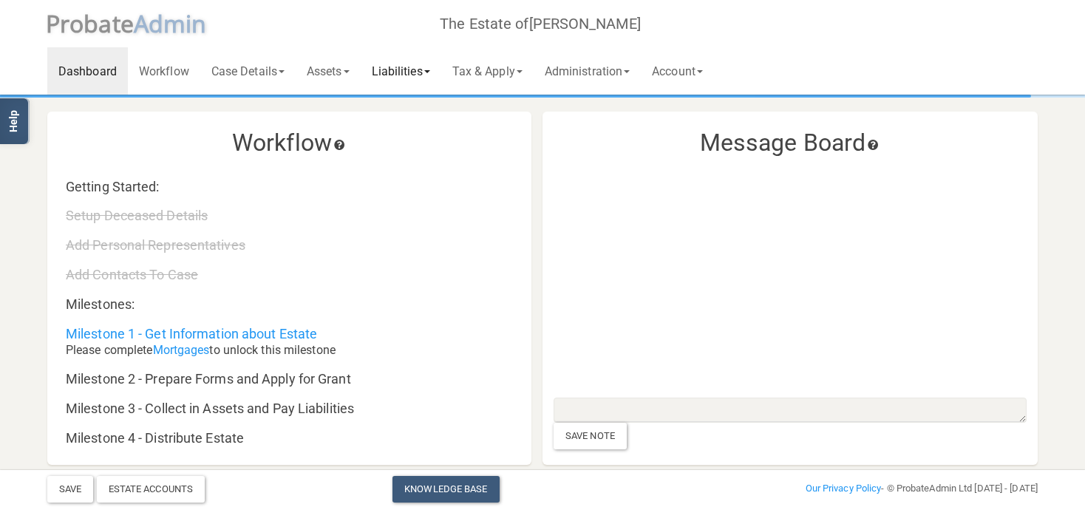
click at [399, 69] on link "Liabilities" at bounding box center [401, 70] width 81 height 47
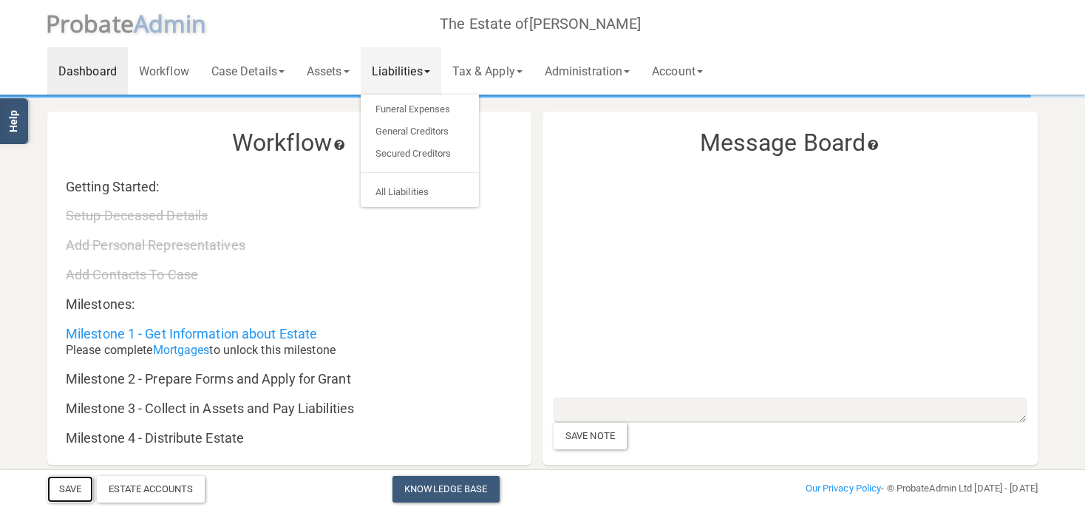
drag, startPoint x: 69, startPoint y: 490, endPoint x: 212, endPoint y: 422, distance: 158.1
click at [69, 489] on button "Save" at bounding box center [70, 489] width 46 height 27
click at [674, 69] on link "Account" at bounding box center [677, 70] width 73 height 47
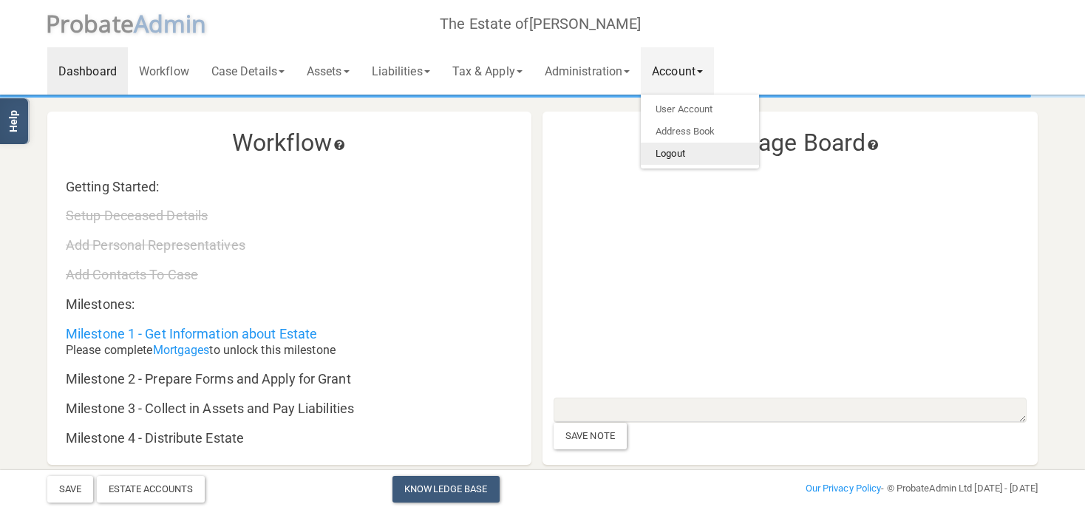
click at [682, 156] on link "Logout" at bounding box center [700, 154] width 118 height 22
